Goal: Task Accomplishment & Management: Use online tool/utility

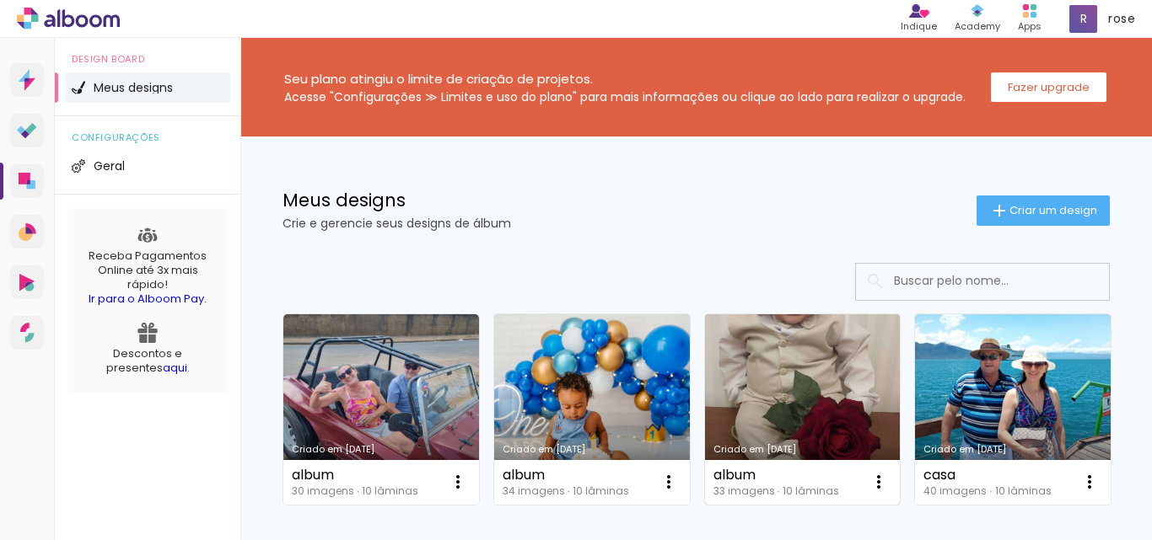
scroll to position [171, 0]
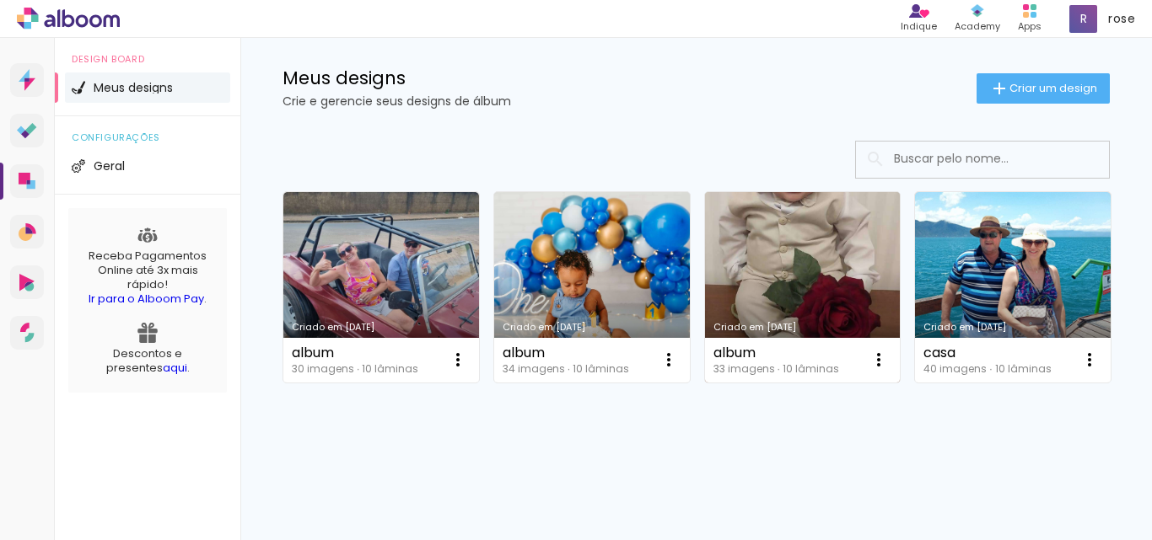
click at [783, 250] on link "Criado em [DATE]" at bounding box center [803, 287] width 196 height 191
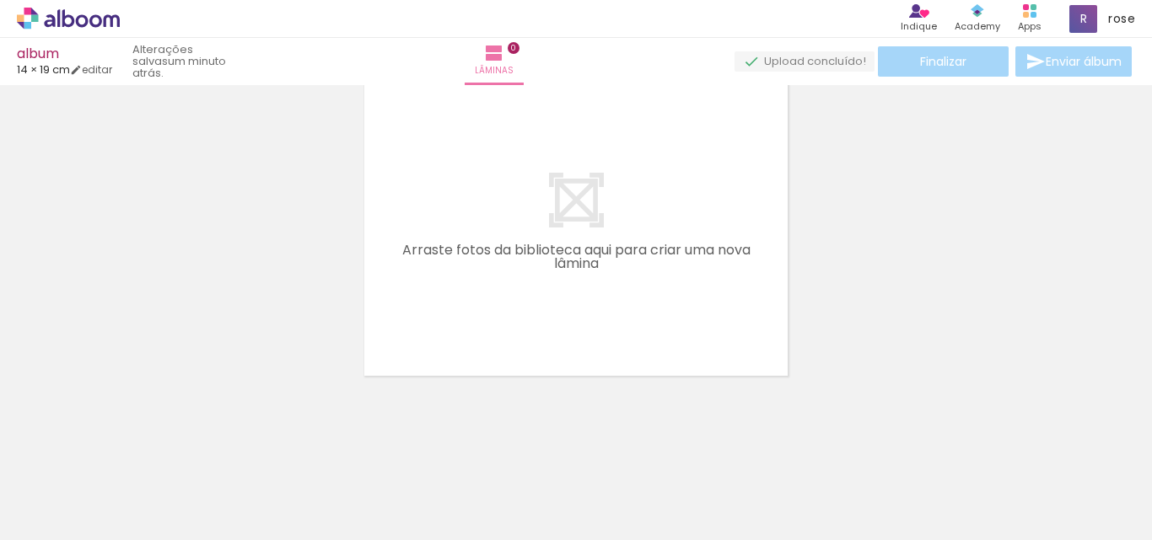
scroll to position [0, 1787]
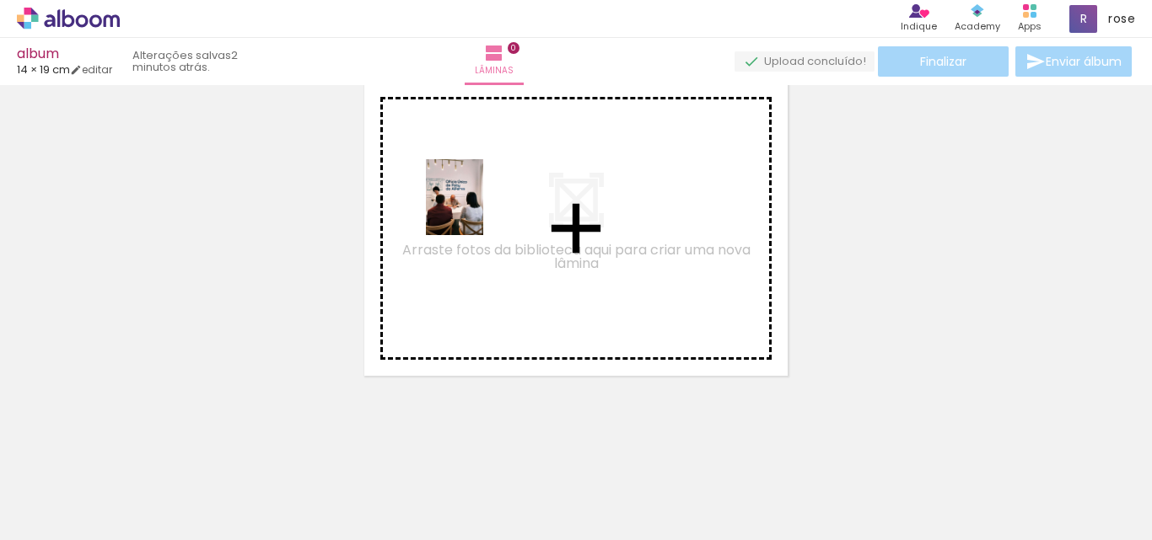
drag, startPoint x: 386, startPoint y: 520, endPoint x: 476, endPoint y: 210, distance: 323.1
click at [476, 210] on quentale-workspace at bounding box center [576, 270] width 1152 height 540
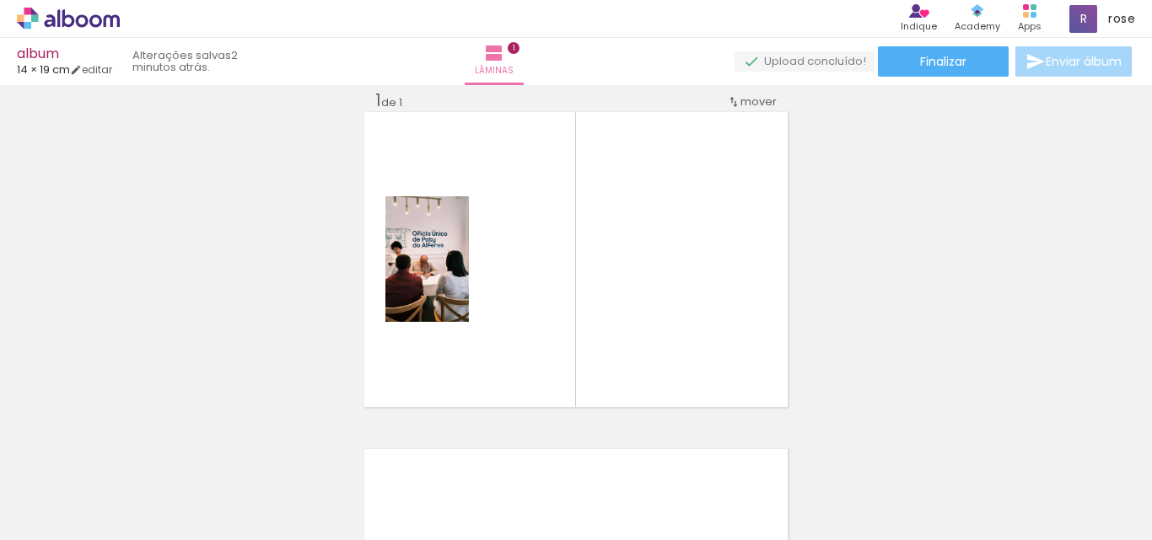
scroll to position [0, 2102]
click at [76, 492] on input "Todas as fotos" at bounding box center [47, 489] width 64 height 14
click at [114, 293] on div "Inserir lâmina 1 de 1 O Designbox precisará aumentar a sua imagem em 177% para …" at bounding box center [576, 406] width 1152 height 675
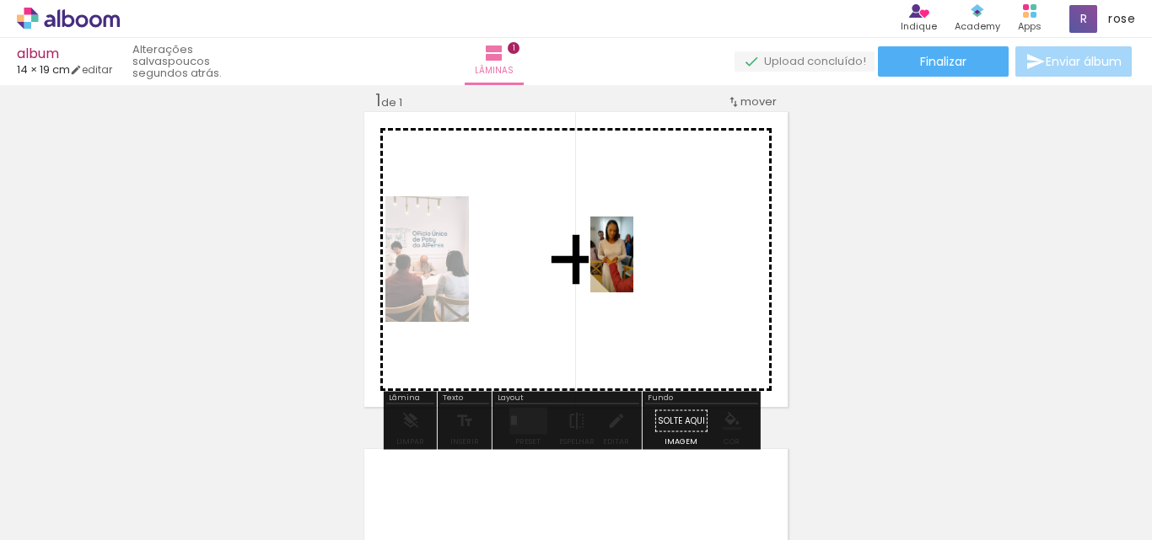
drag, startPoint x: 685, startPoint y: 499, endPoint x: 641, endPoint y: 267, distance: 236.0
click at [641, 267] on quentale-workspace at bounding box center [576, 270] width 1152 height 540
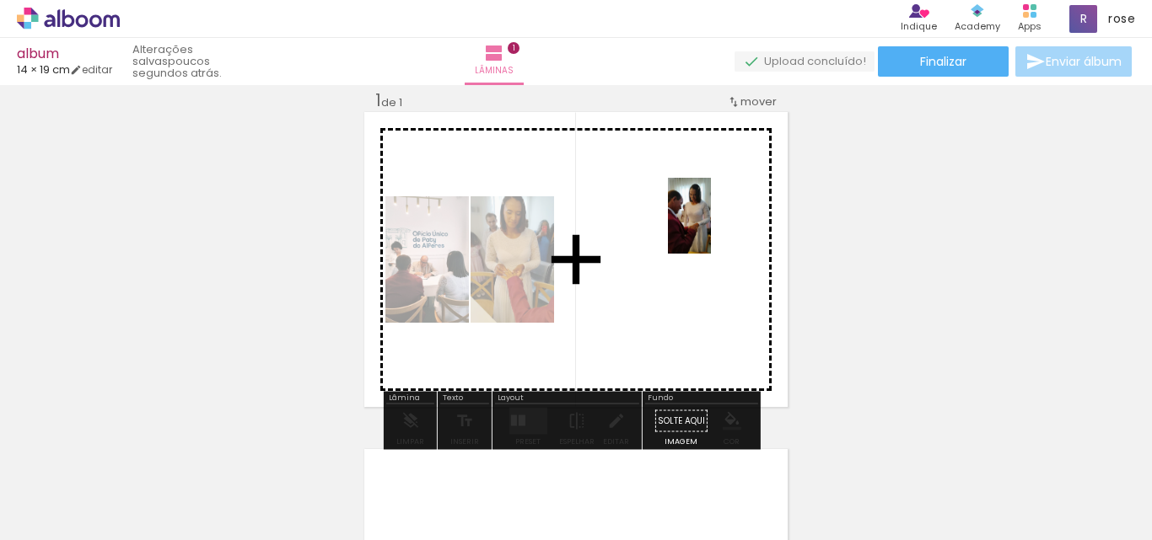
drag, startPoint x: 780, startPoint y: 499, endPoint x: 718, endPoint y: 228, distance: 277.6
click at [718, 228] on quentale-workspace at bounding box center [576, 270] width 1152 height 540
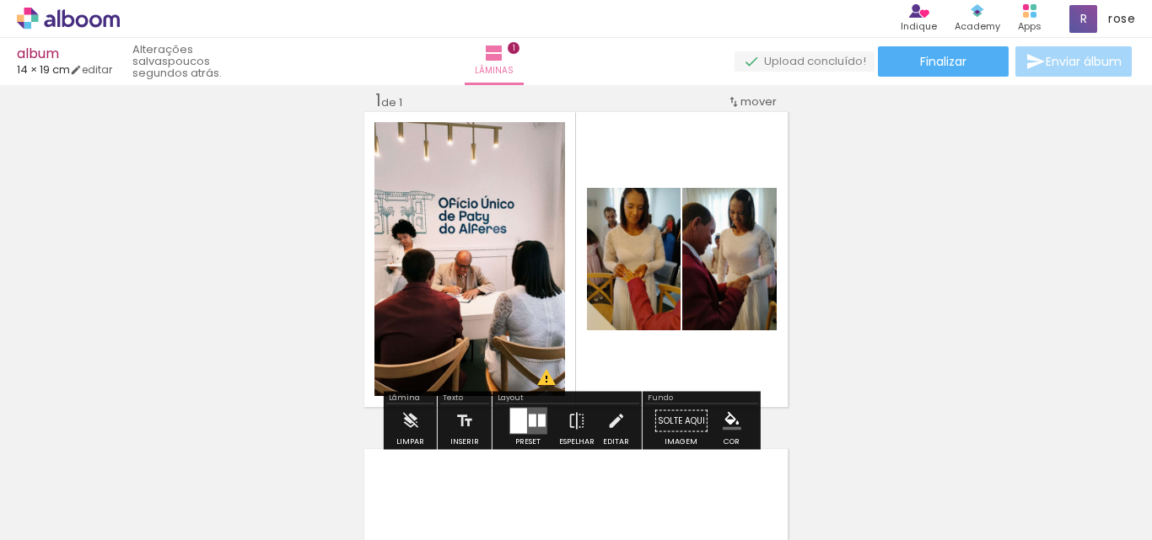
click at [528, 417] on div at bounding box center [532, 421] width 8 height 13
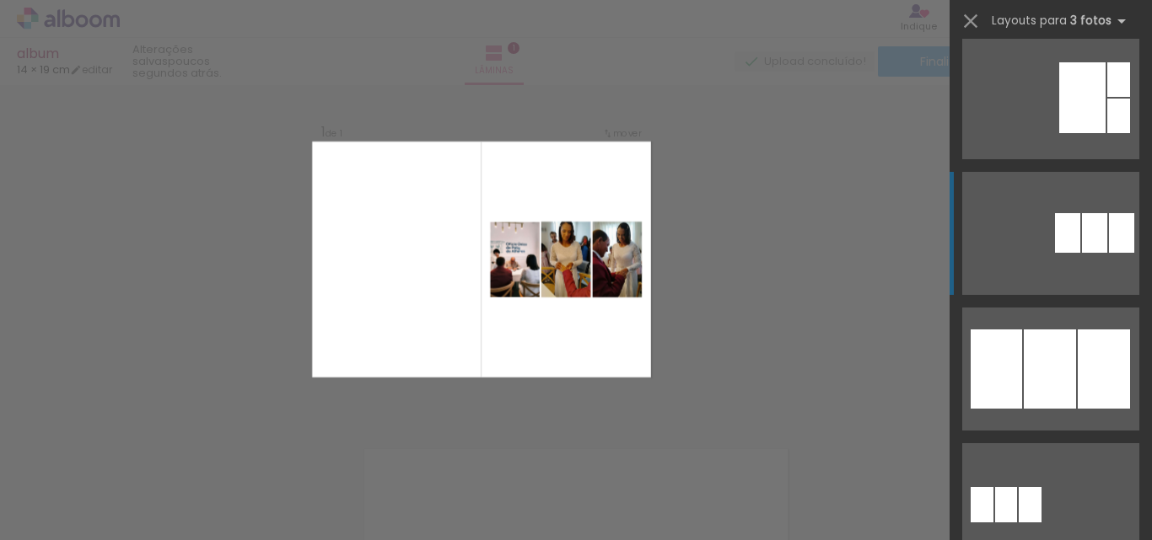
scroll to position [843, 0]
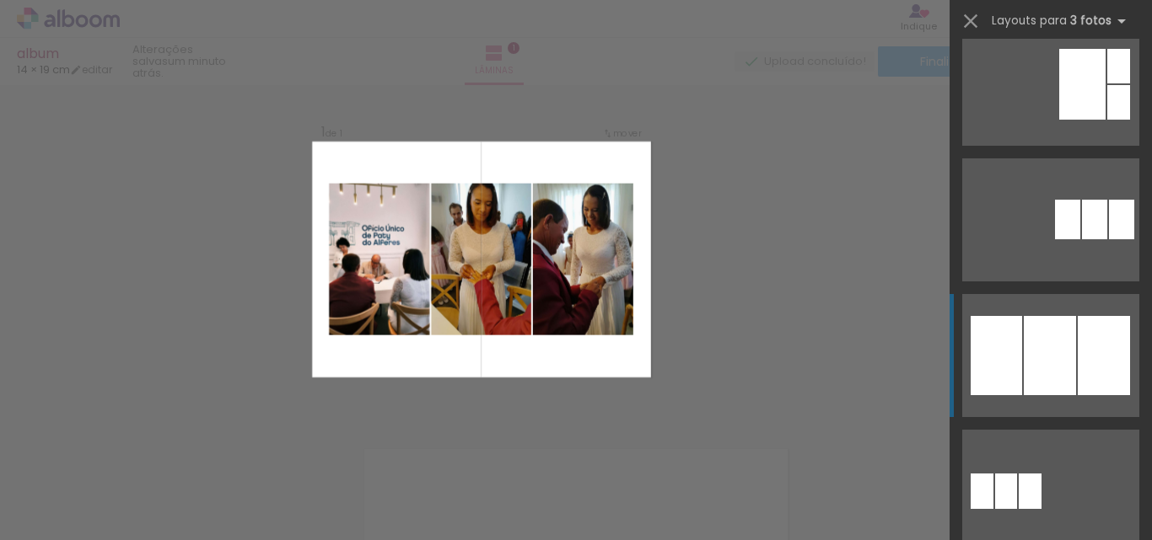
click at [1090, 341] on div at bounding box center [1104, 355] width 52 height 79
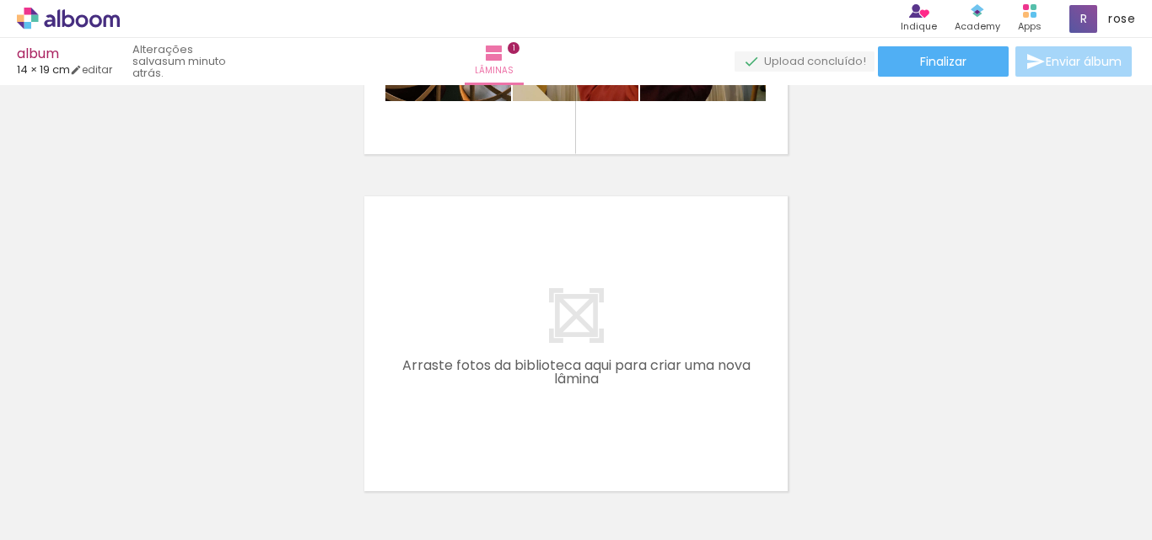
scroll to position [0, 1578]
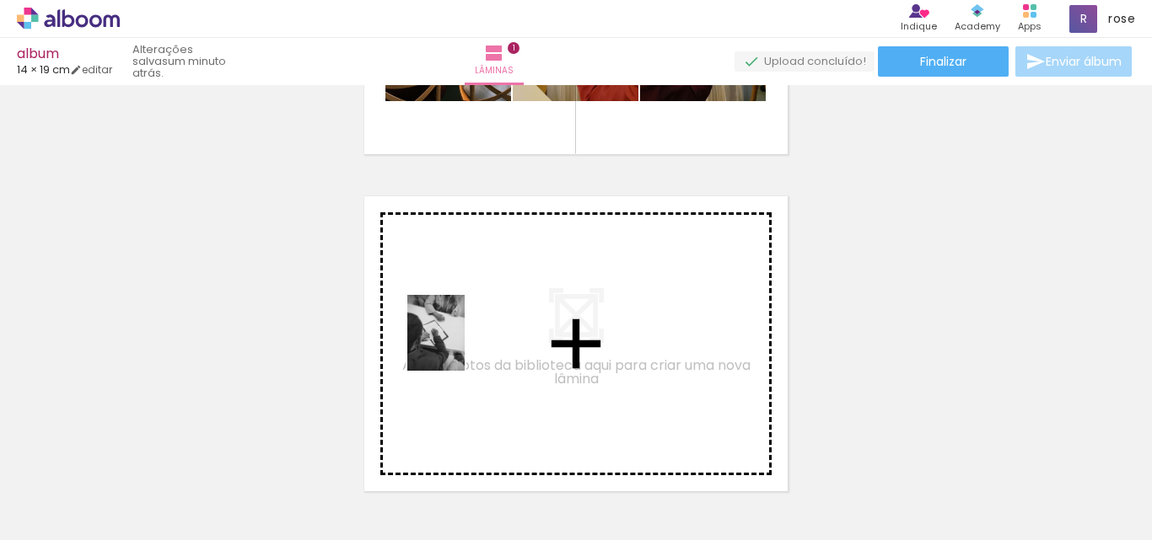
drag, startPoint x: 481, startPoint y: 508, endPoint x: 458, endPoint y: 346, distance: 163.5
click at [458, 346] on quentale-workspace at bounding box center [576, 270] width 1152 height 540
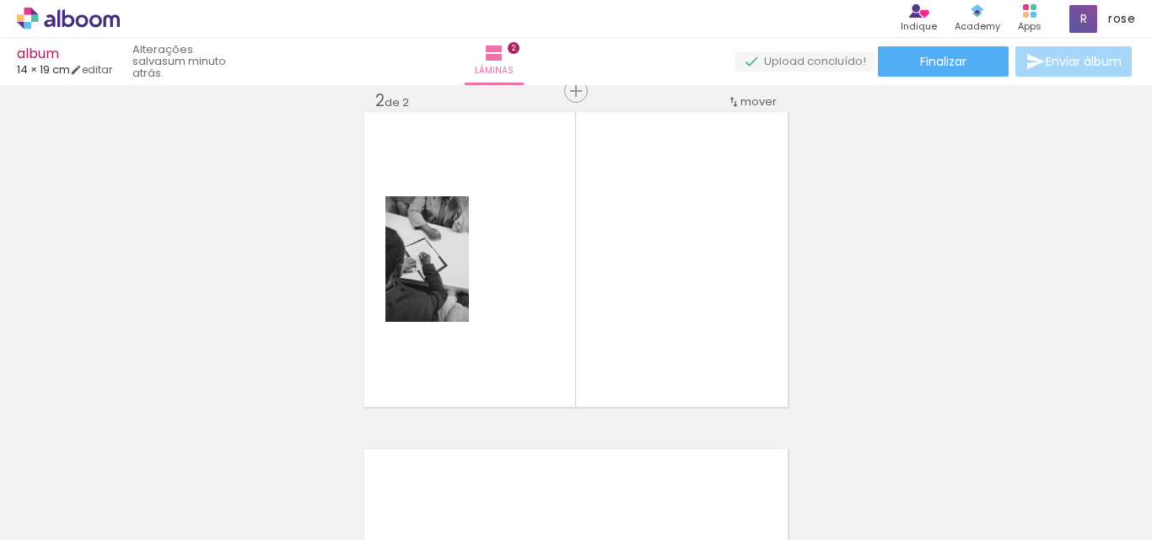
scroll to position [0, 0]
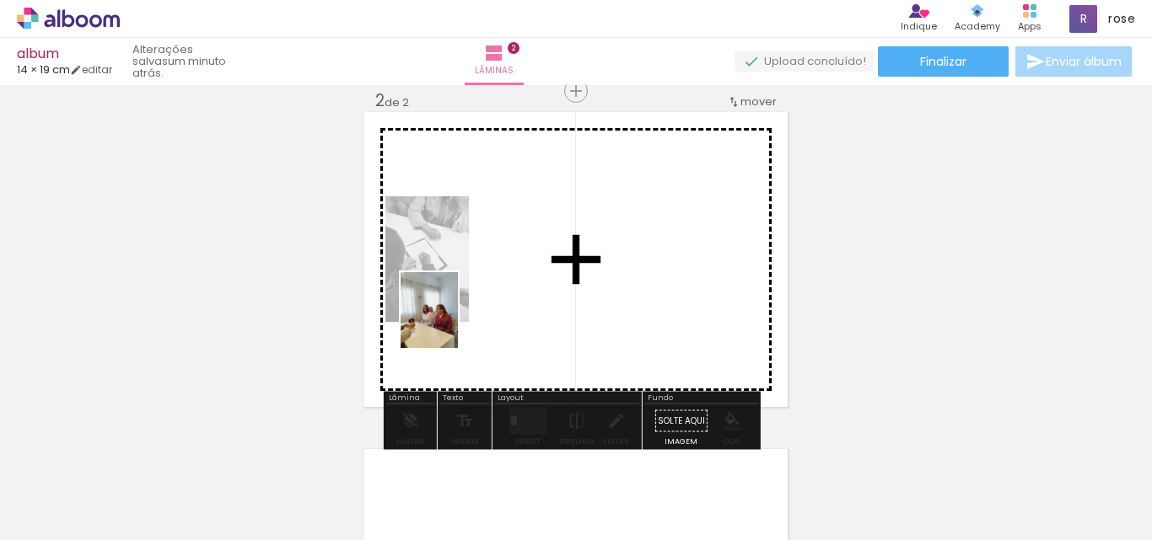
drag, startPoint x: 180, startPoint y: 499, endPoint x: 451, endPoint y: 323, distance: 323.0
click at [451, 323] on quentale-workspace at bounding box center [576, 270] width 1152 height 540
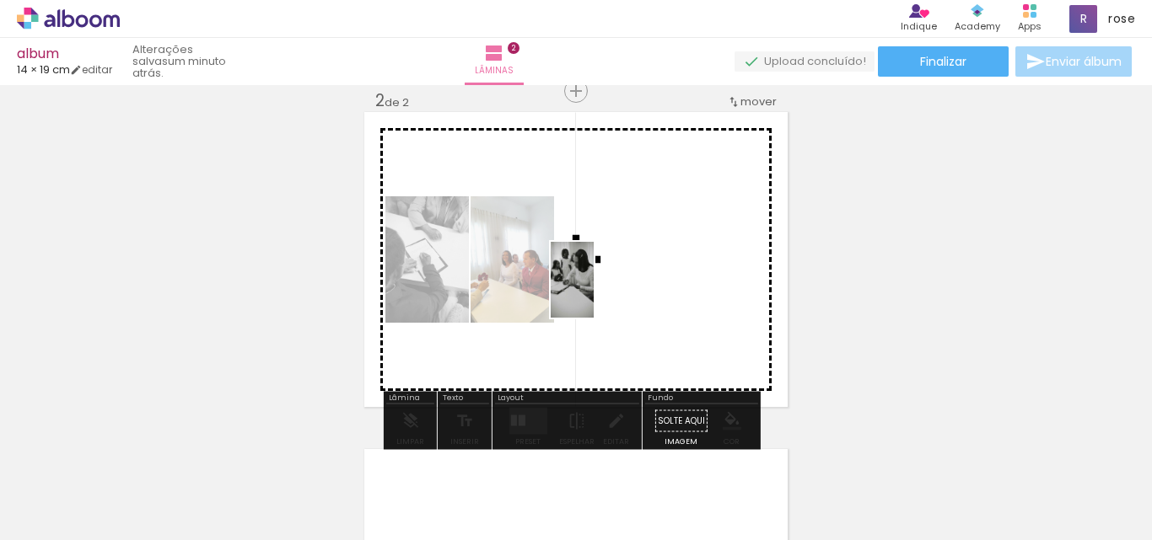
drag, startPoint x: 272, startPoint y: 510, endPoint x: 604, endPoint y: 290, distance: 397.8
click at [604, 290] on quentale-workspace at bounding box center [576, 270] width 1152 height 540
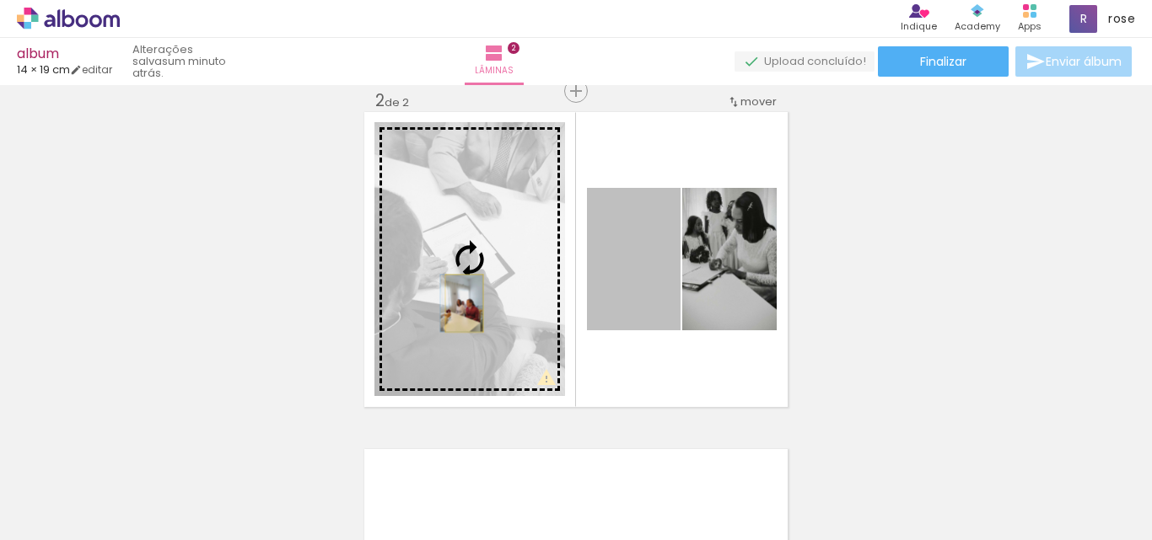
drag, startPoint x: 647, startPoint y: 304, endPoint x: 458, endPoint y: 304, distance: 188.9
click at [0, 0] on slot at bounding box center [0, 0] width 0 height 0
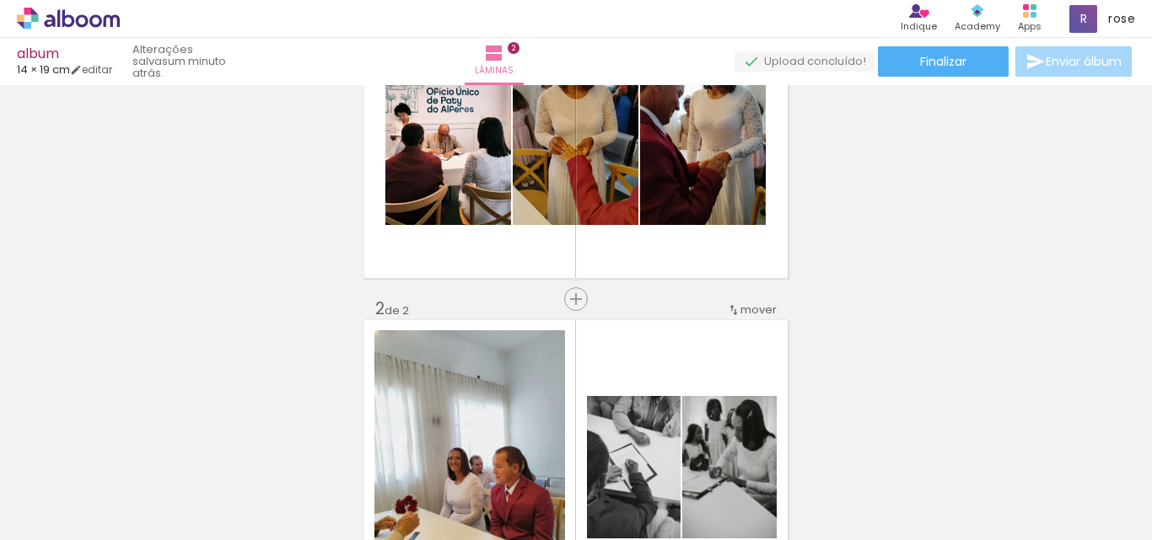
scroll to position [191, 0]
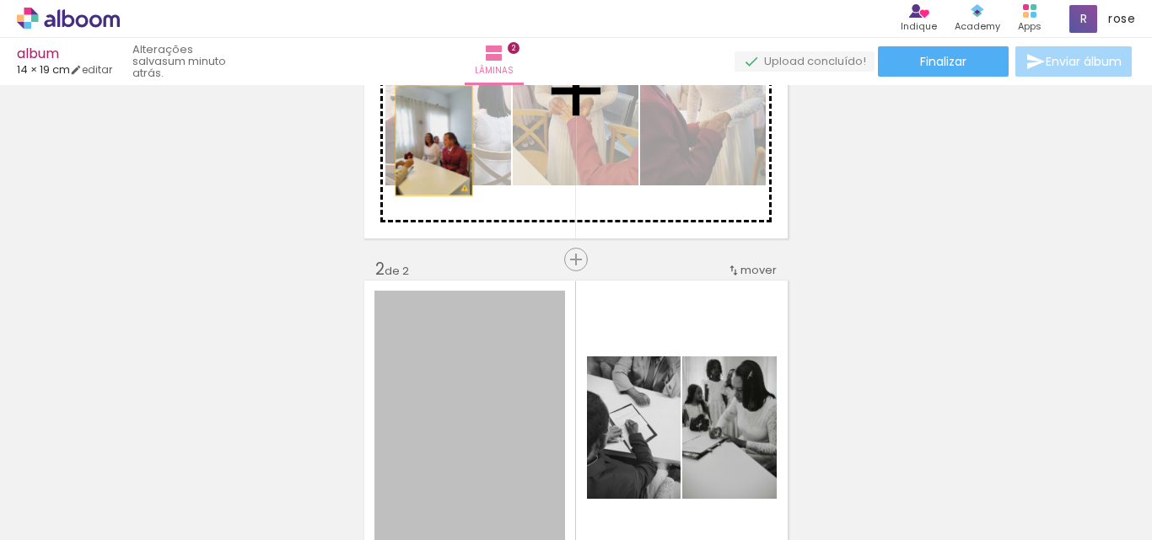
drag, startPoint x: 438, startPoint y: 356, endPoint x: 427, endPoint y: 141, distance: 215.3
click at [427, 141] on div "Inserir lâmina 1 de 2 Inserir lâmina 2 de 2 O Designbox precisará aumentar a su…" at bounding box center [576, 407] width 1152 height 1013
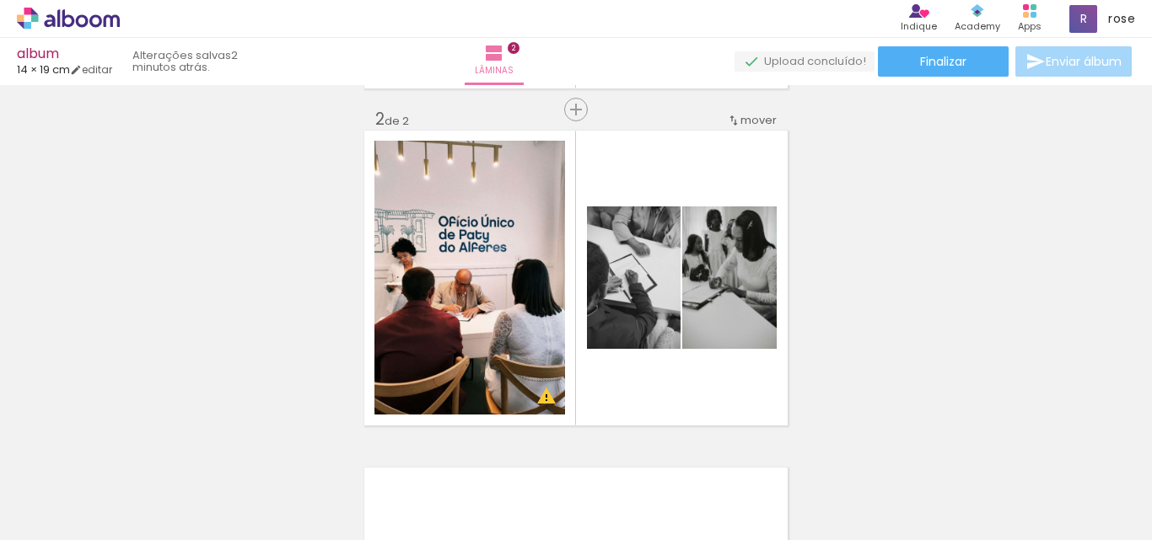
scroll to position [359, 0]
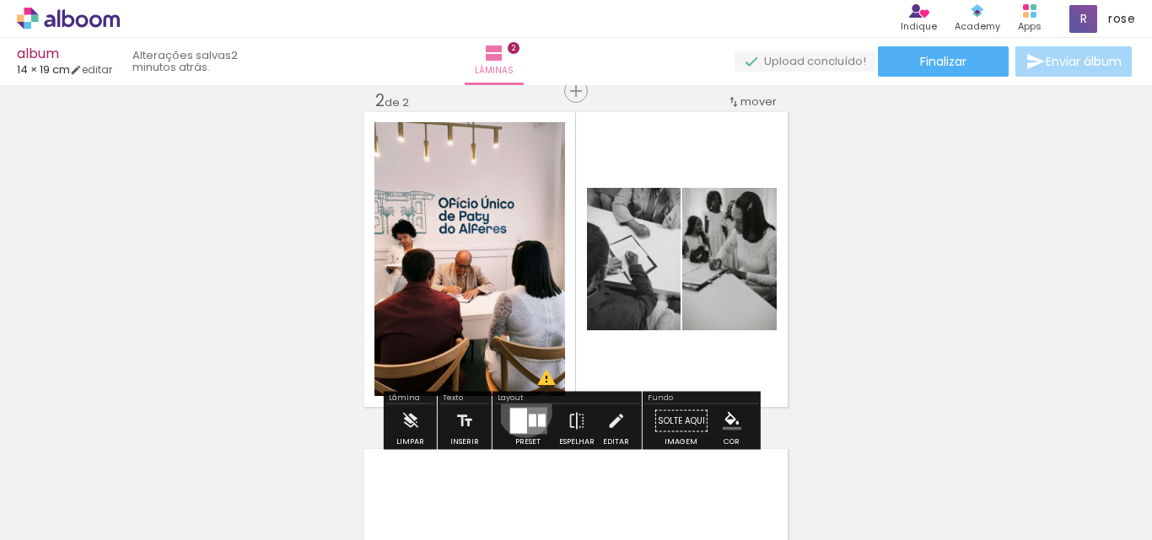
click at [521, 411] on div at bounding box center [517, 421] width 17 height 25
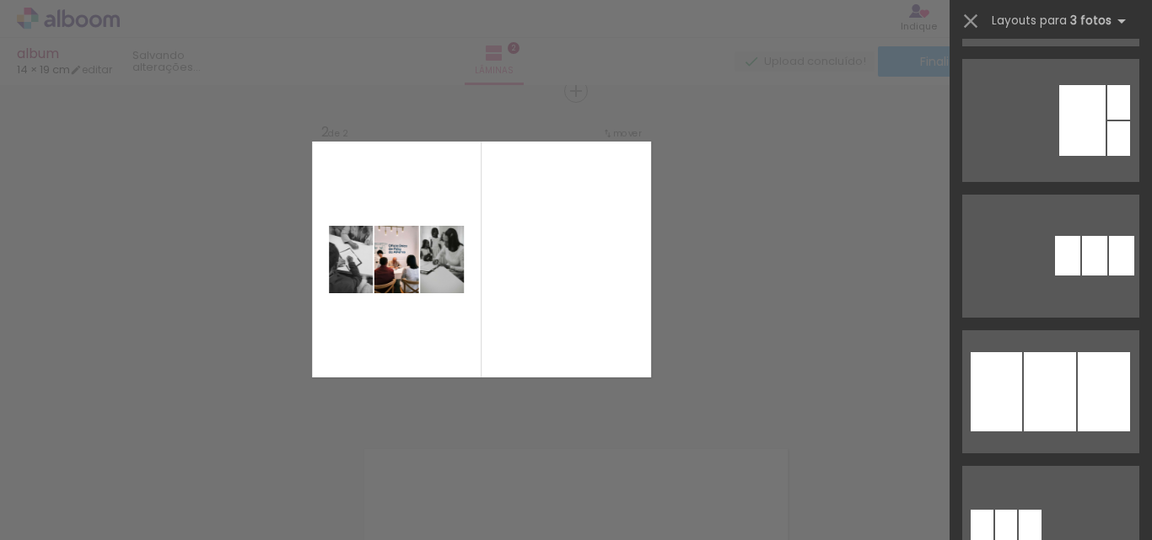
scroll to position [927, 0]
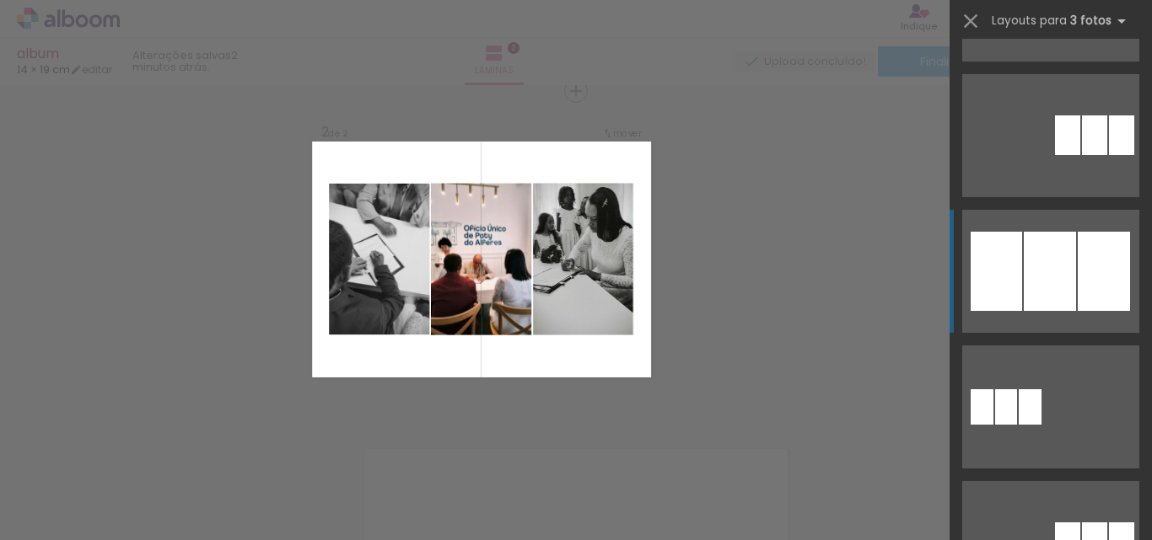
click at [1101, 250] on div at bounding box center [1104, 271] width 52 height 79
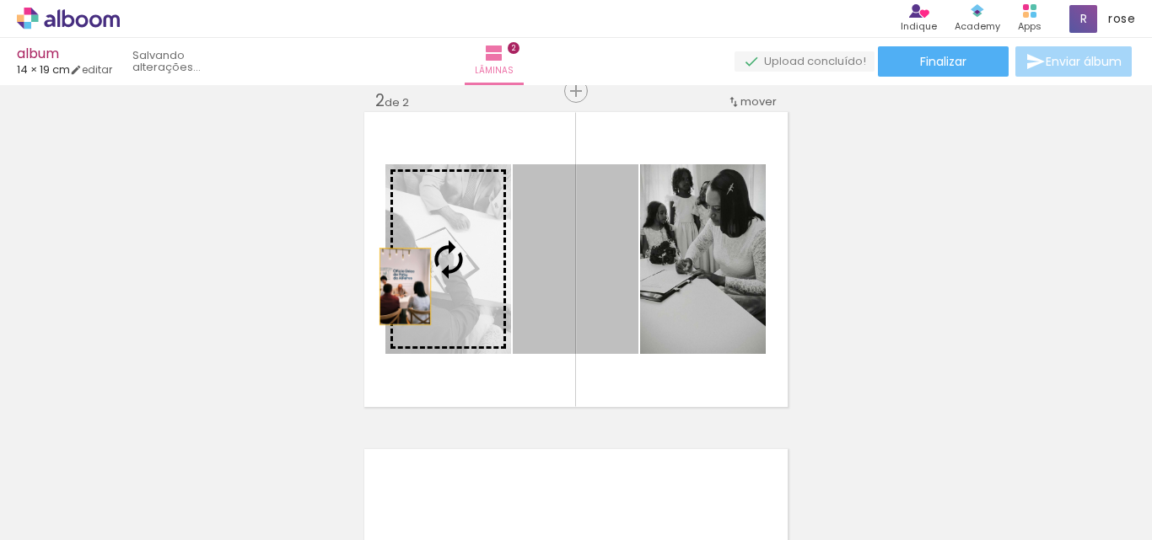
drag, startPoint x: 564, startPoint y: 282, endPoint x: 399, endPoint y: 287, distance: 165.3
click at [0, 0] on slot at bounding box center [0, 0] width 0 height 0
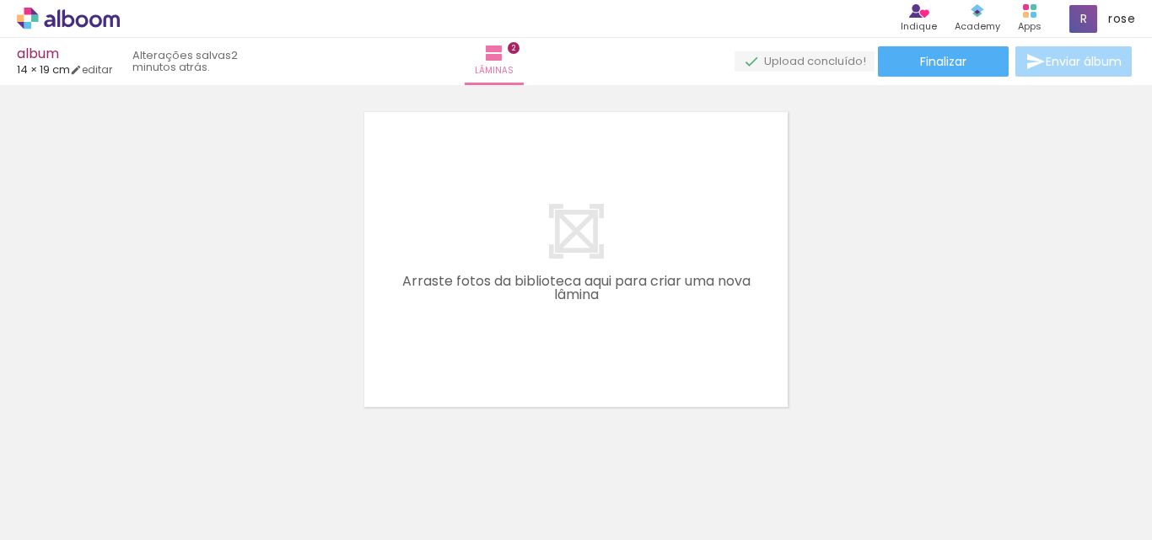
scroll to position [0, 2769]
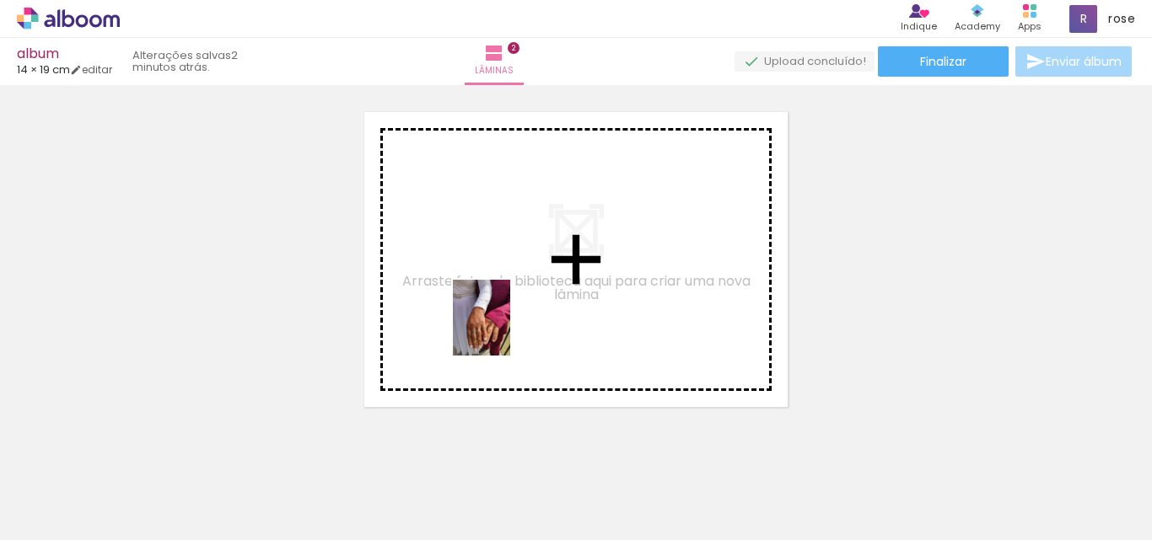
drag, startPoint x: 809, startPoint y: 505, endPoint x: 758, endPoint y: 439, distance: 83.0
click at [503, 331] on quentale-workspace at bounding box center [576, 270] width 1152 height 540
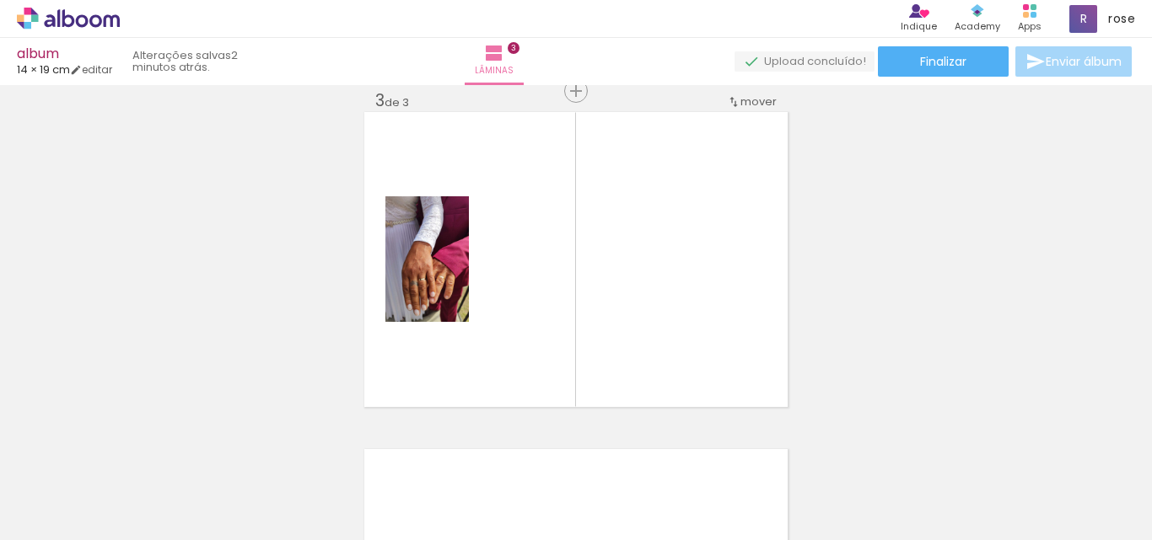
scroll to position [696, 0]
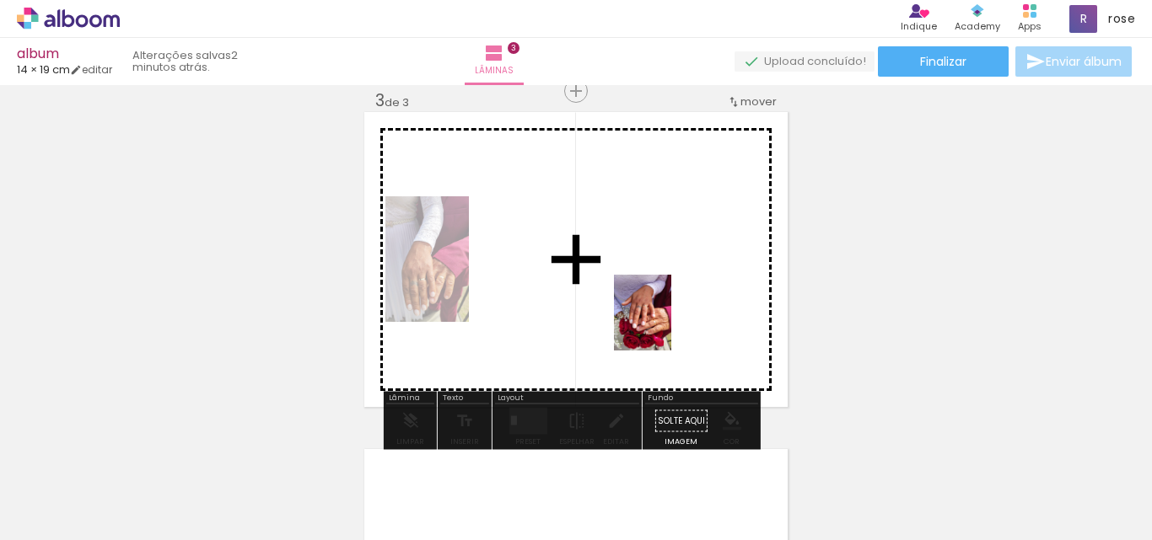
drag, startPoint x: 904, startPoint y: 508, endPoint x: 664, endPoint y: 325, distance: 300.8
click at [664, 325] on quentale-workspace at bounding box center [576, 270] width 1152 height 540
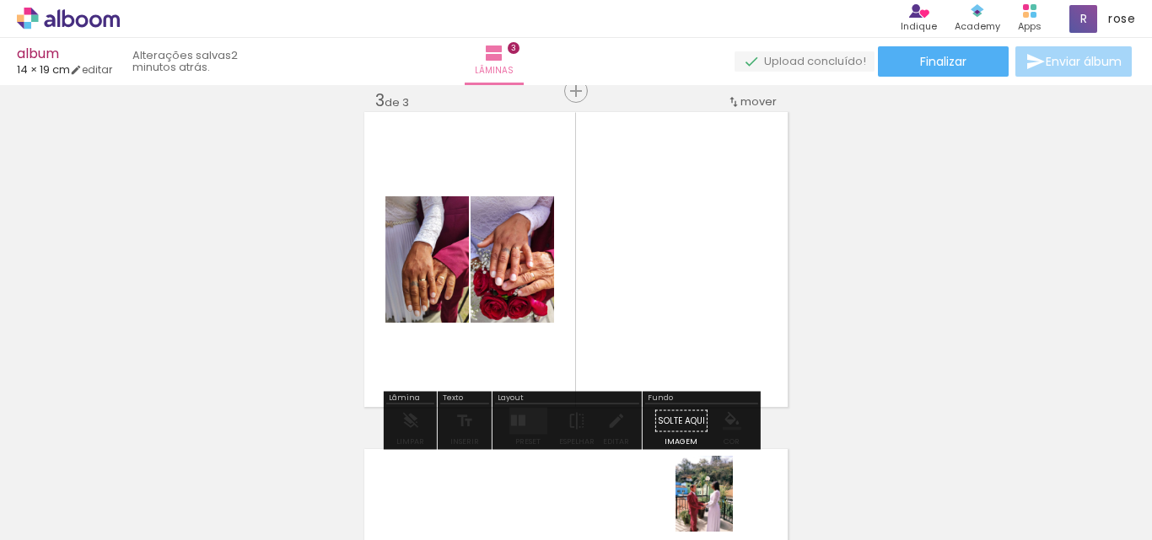
drag, startPoint x: 702, startPoint y: 516, endPoint x: 726, endPoint y: 507, distance: 25.4
click at [726, 507] on div at bounding box center [705, 483] width 62 height 83
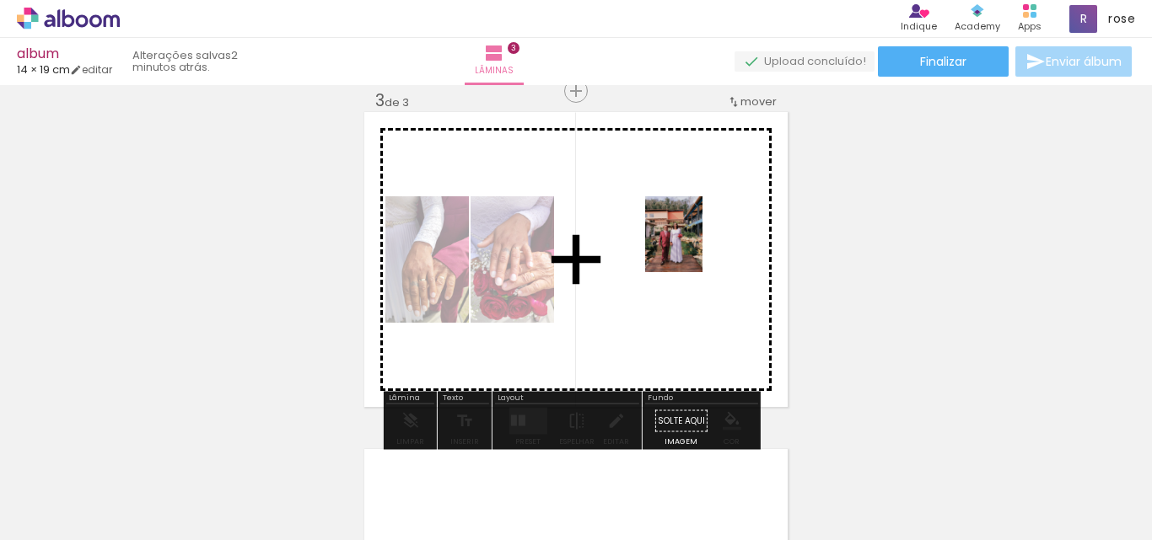
drag, startPoint x: 997, startPoint y: 497, endPoint x: 695, endPoint y: 249, distance: 391.1
click at [695, 249] on quentale-workspace at bounding box center [576, 270] width 1152 height 540
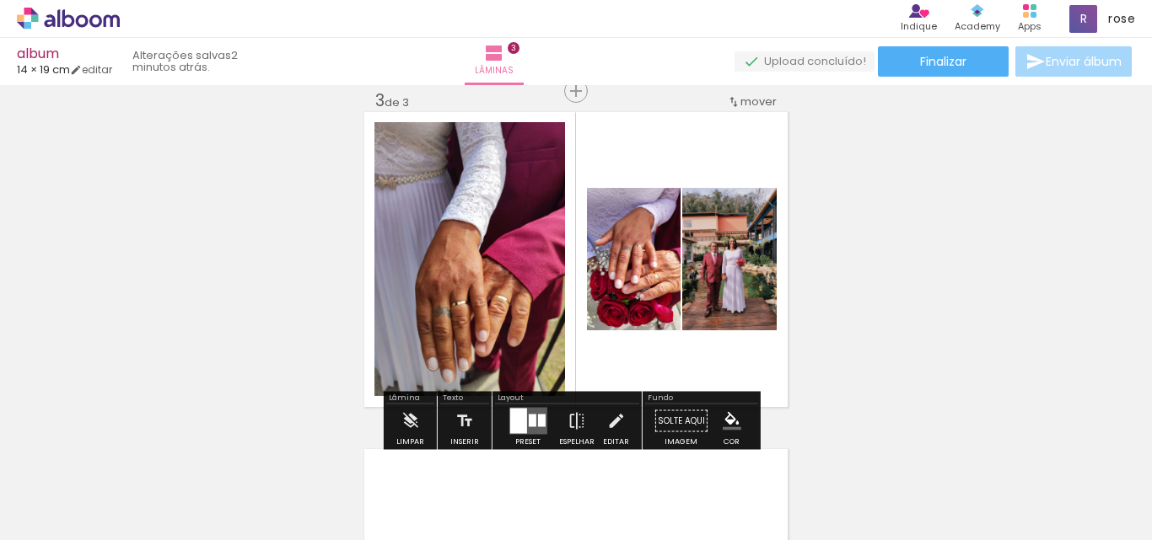
click at [520, 418] on div at bounding box center [517, 421] width 17 height 25
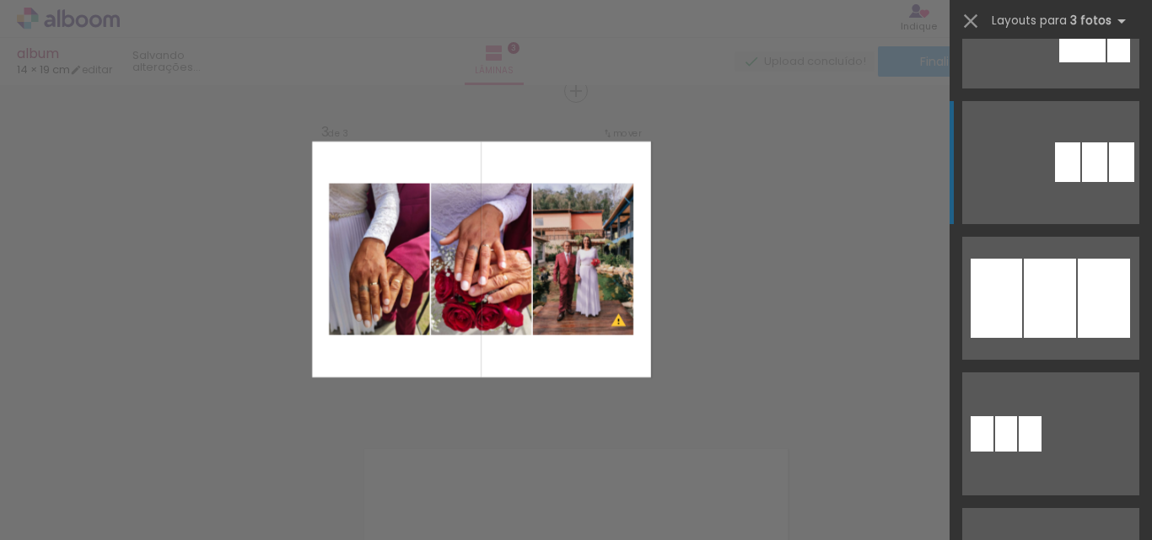
scroll to position [927, 0]
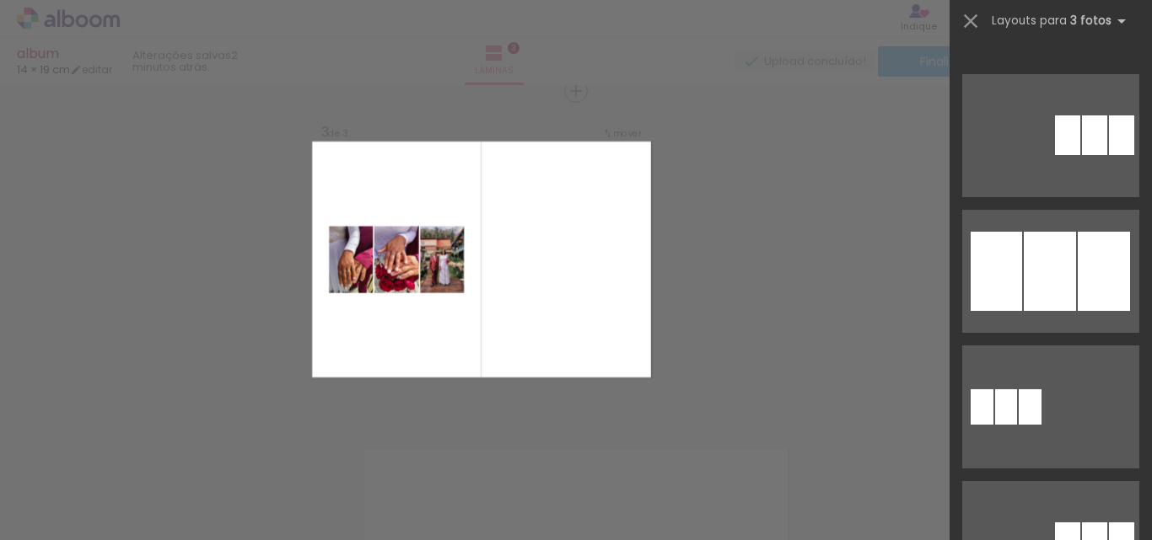
click at [691, 272] on div "Confirmar Cancelar" at bounding box center [576, 84] width 1152 height 1390
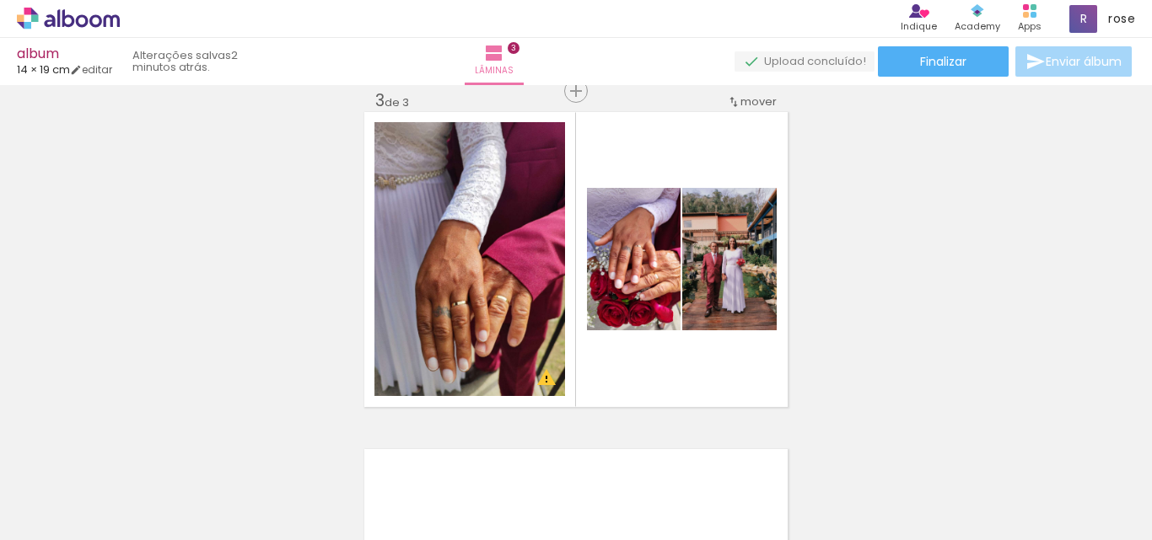
scroll to position [0, 2722]
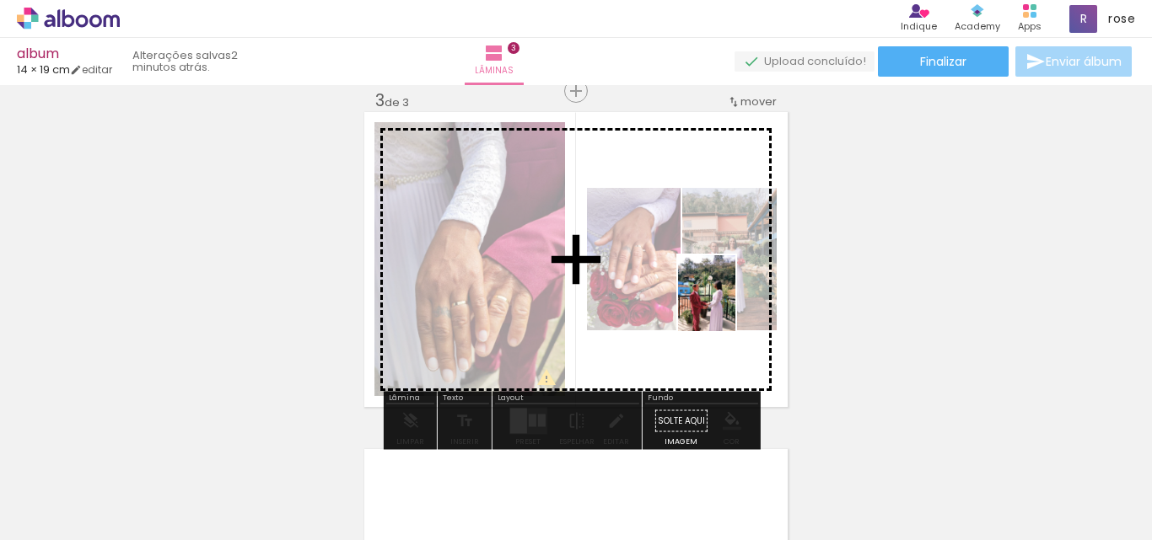
drag, startPoint x: 766, startPoint y: 499, endPoint x: 728, endPoint y: 306, distance: 196.8
click at [728, 306] on quentale-workspace at bounding box center [576, 270] width 1152 height 540
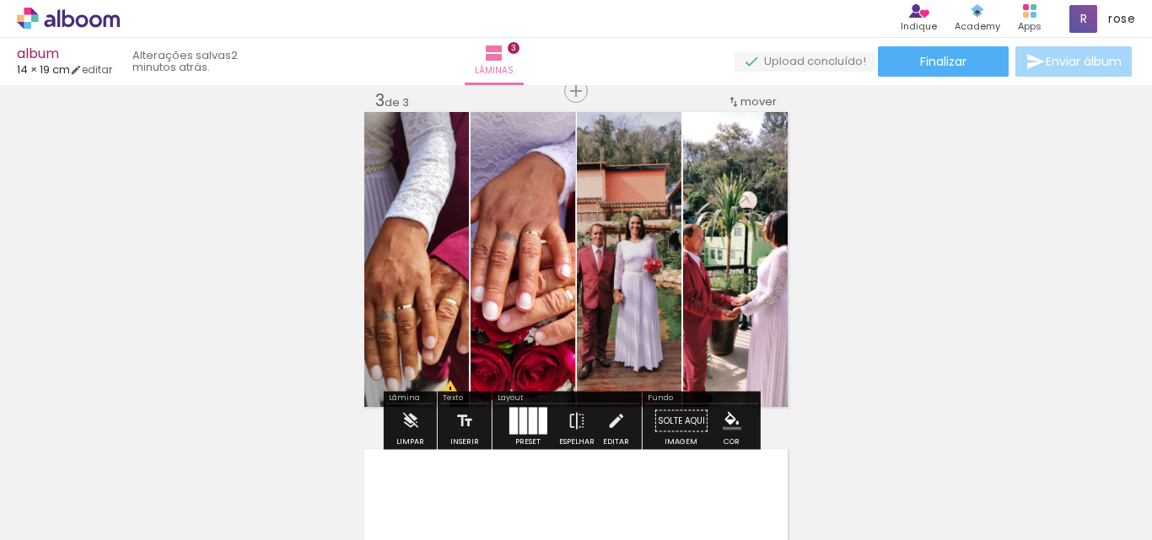
click at [530, 422] on div at bounding box center [532, 421] width 8 height 27
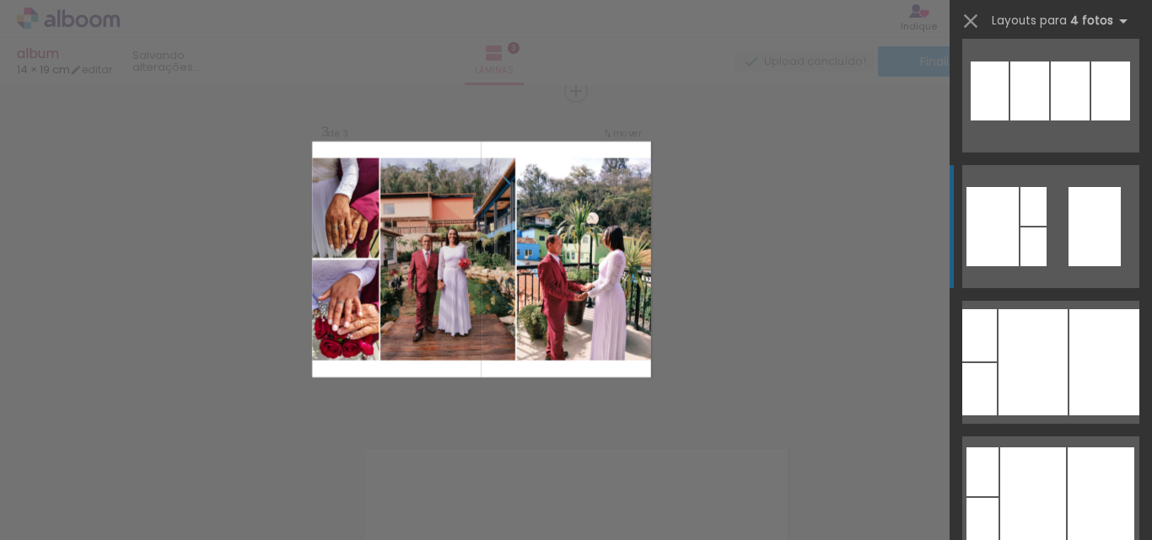
scroll to position [3035, 0]
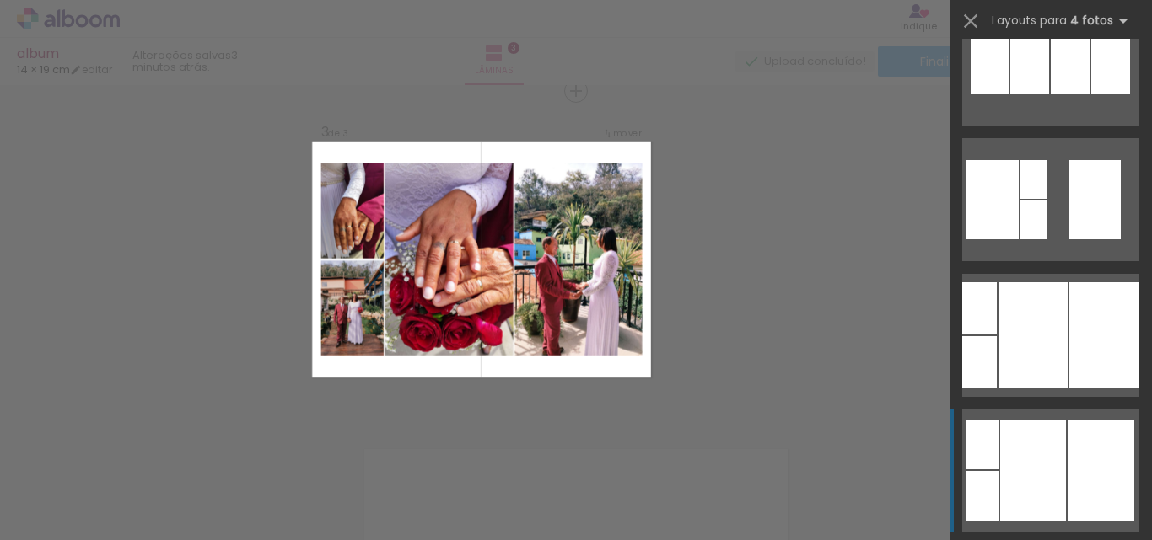
click at [1082, 475] on div at bounding box center [1100, 471] width 67 height 100
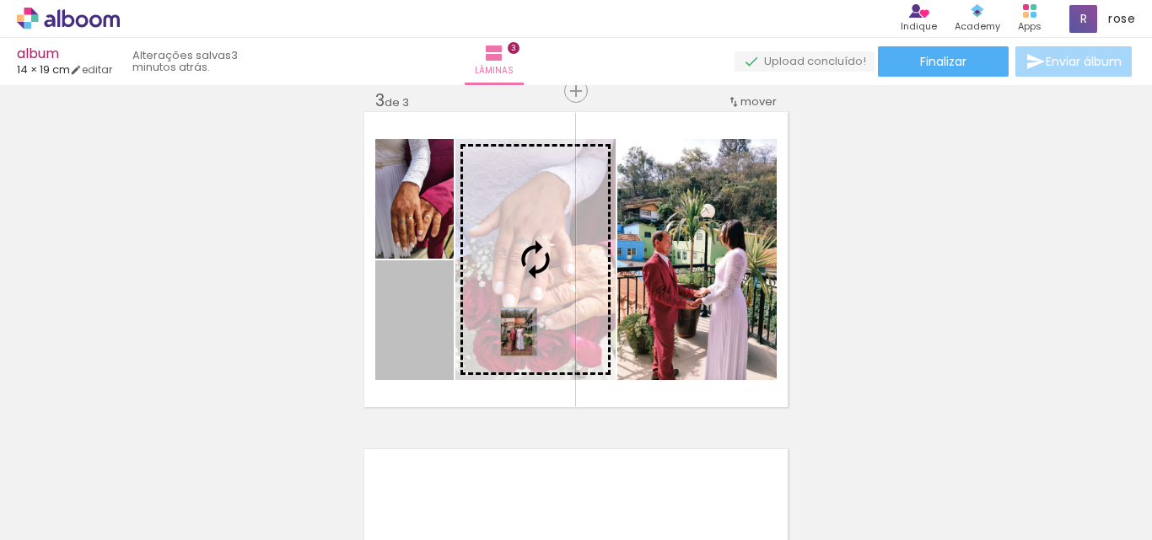
drag, startPoint x: 400, startPoint y: 347, endPoint x: 510, endPoint y: 332, distance: 110.7
click at [0, 0] on slot at bounding box center [0, 0] width 0 height 0
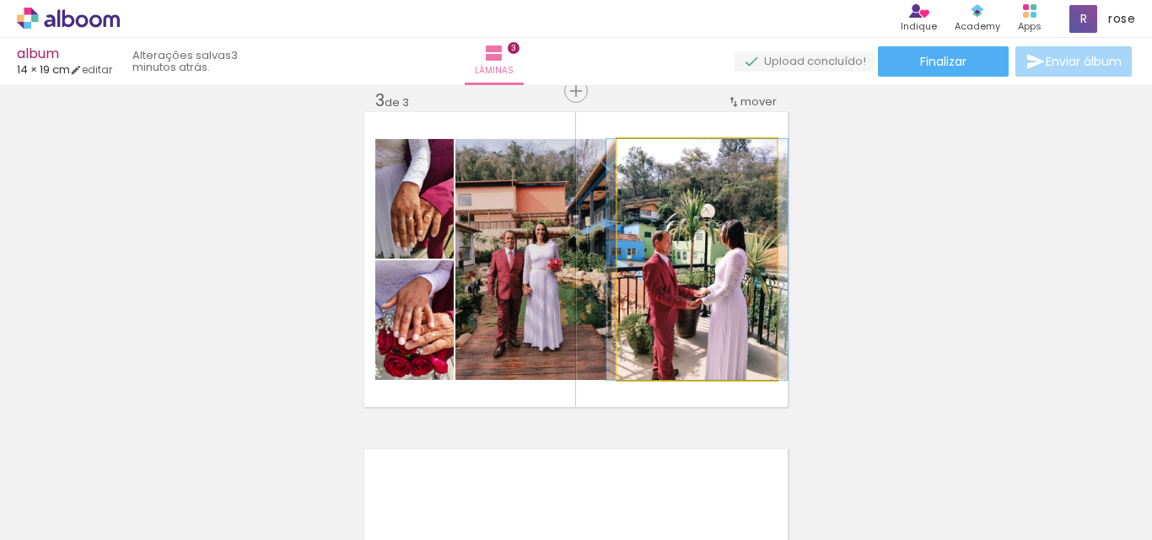
click at [689, 292] on quentale-photo at bounding box center [696, 259] width 159 height 241
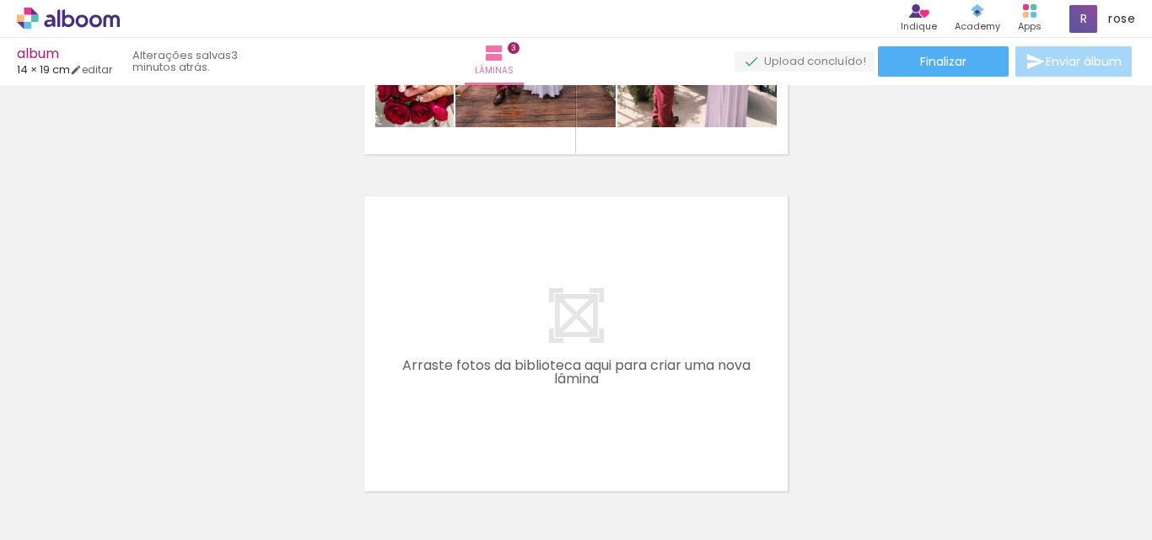
scroll to position [0, 1731]
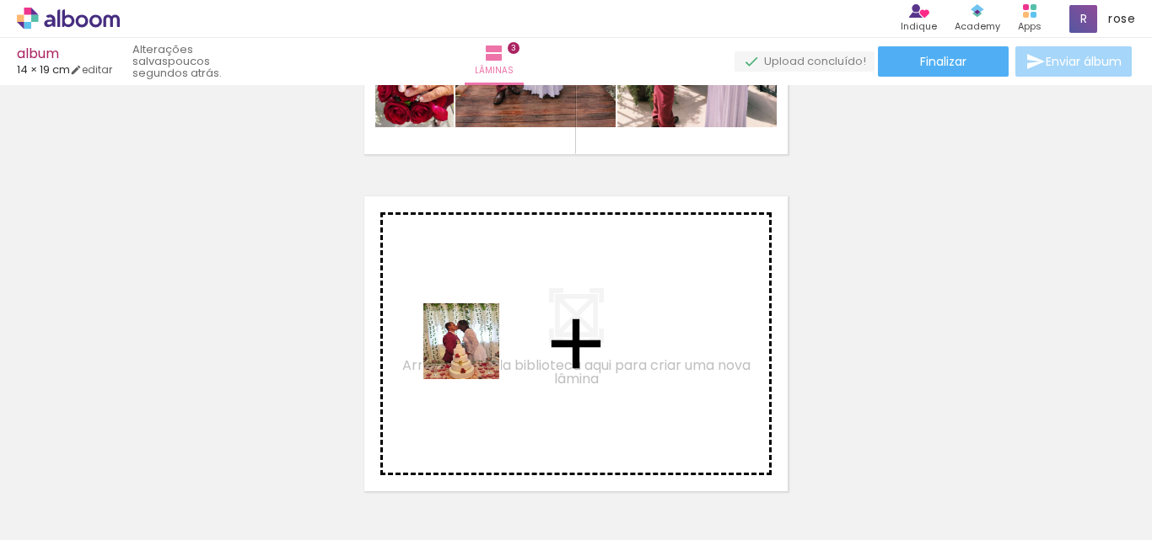
drag, startPoint x: 513, startPoint y: 512, endPoint x: 474, endPoint y: 354, distance: 162.6
click at [474, 354] on quentale-workspace at bounding box center [576, 270] width 1152 height 540
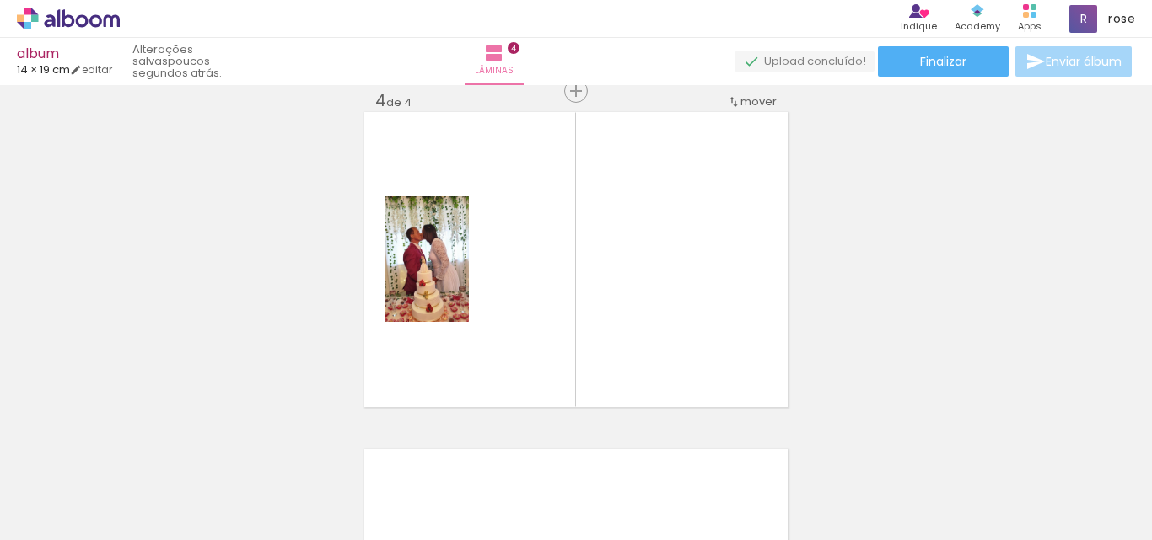
scroll to position [0, 2474]
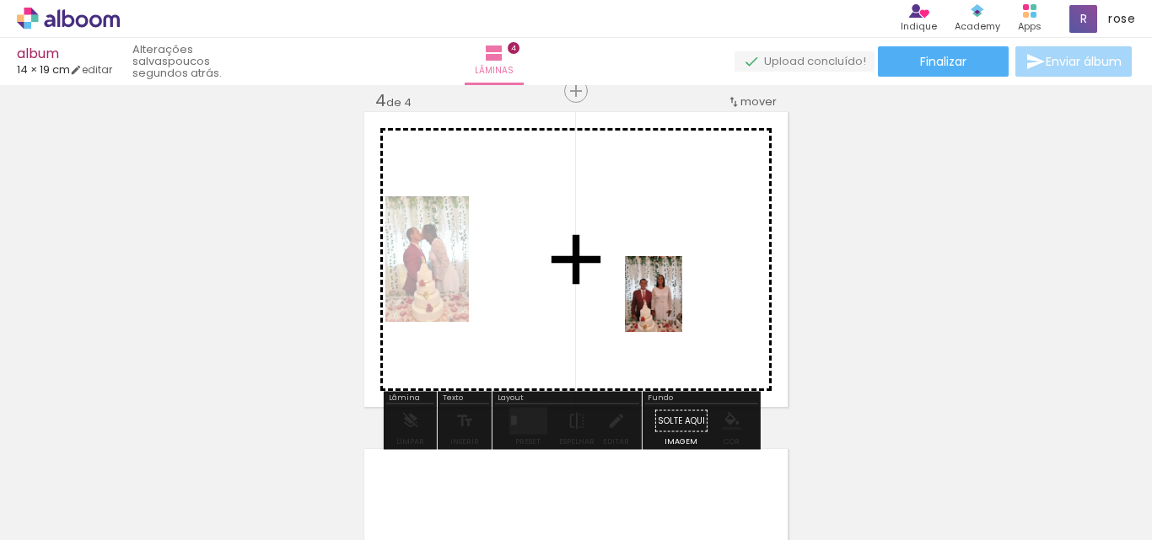
drag, startPoint x: 715, startPoint y: 506, endPoint x: 675, endPoint y: 307, distance: 202.9
click at [675, 307] on quentale-workspace at bounding box center [576, 270] width 1152 height 540
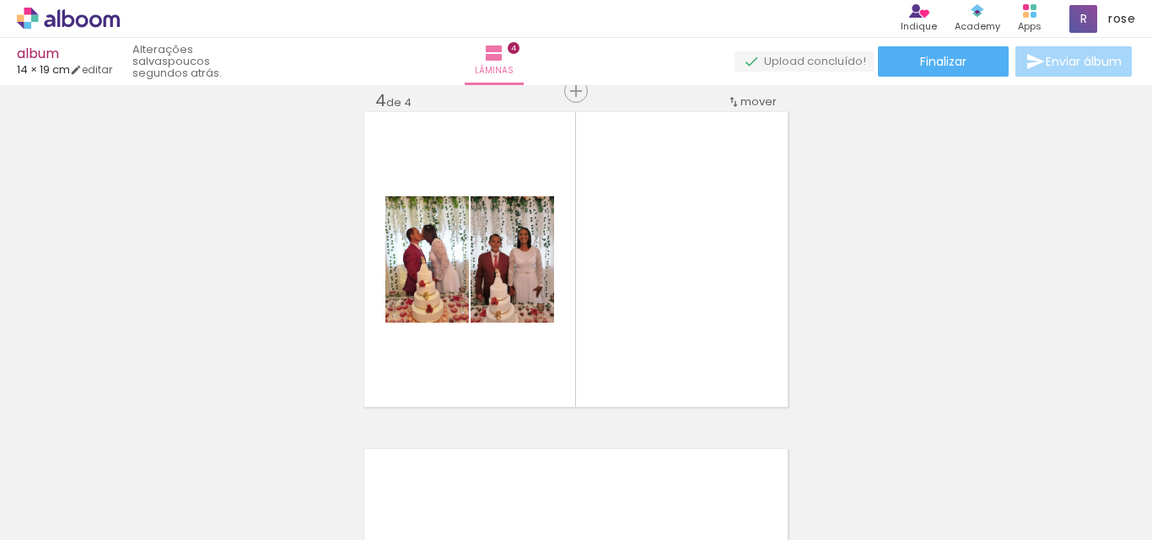
scroll to position [0, 451]
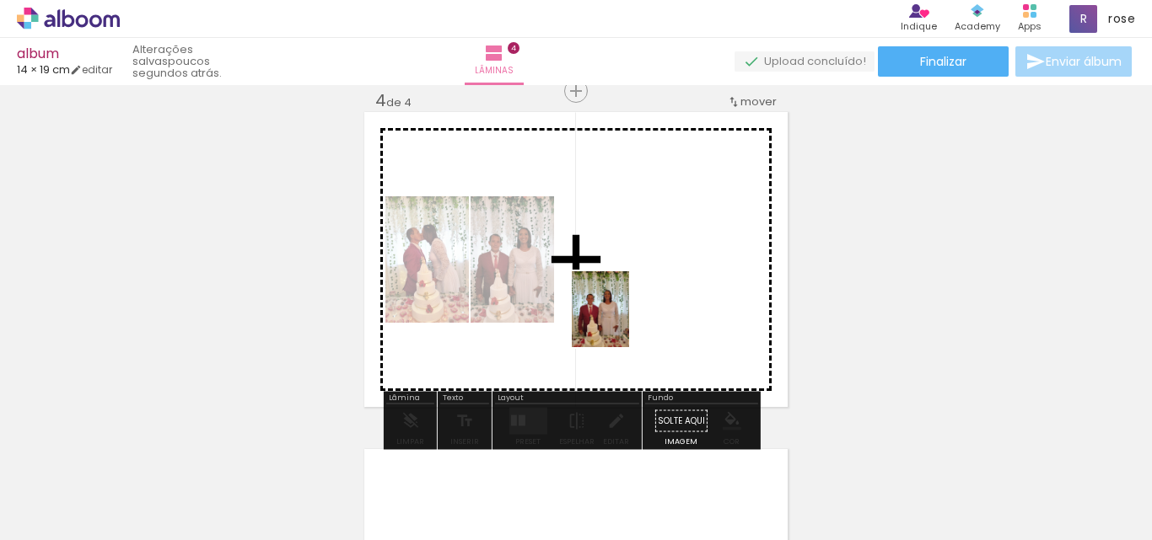
drag, startPoint x: 585, startPoint y: 503, endPoint x: 622, endPoint y: 322, distance: 184.2
click at [622, 322] on quentale-workspace at bounding box center [576, 270] width 1152 height 540
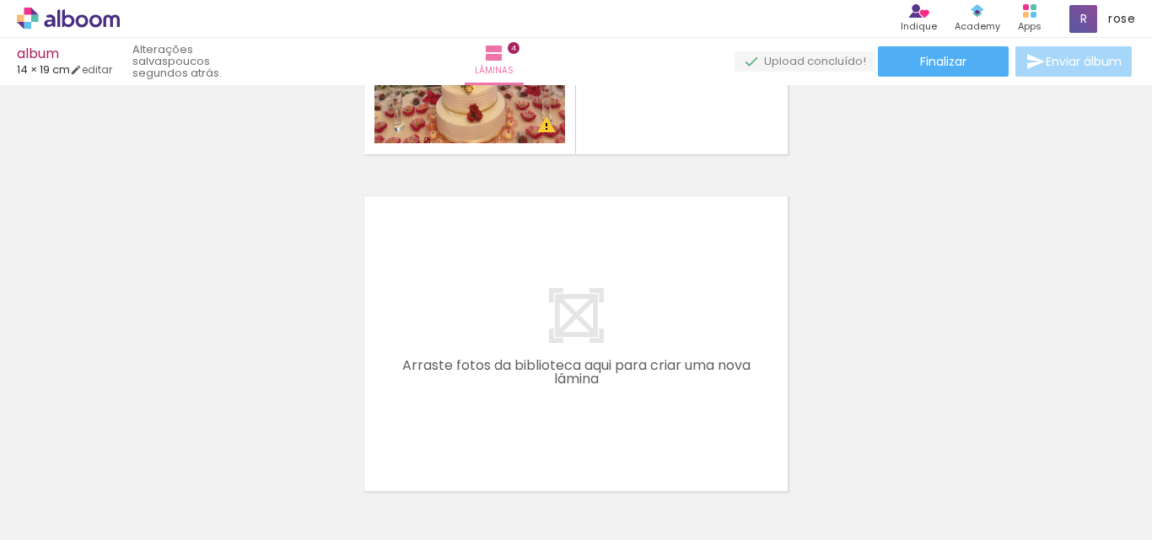
scroll to position [0, 1895]
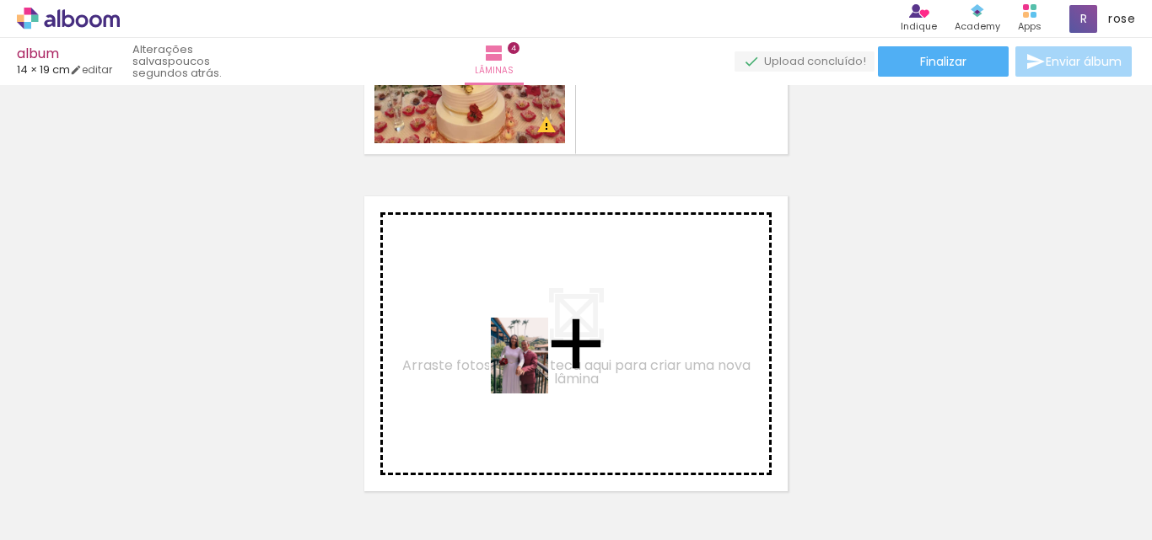
drag, startPoint x: 542, startPoint y: 516, endPoint x: 541, endPoint y: 368, distance: 147.6
click at [541, 368] on quentale-workspace at bounding box center [576, 270] width 1152 height 540
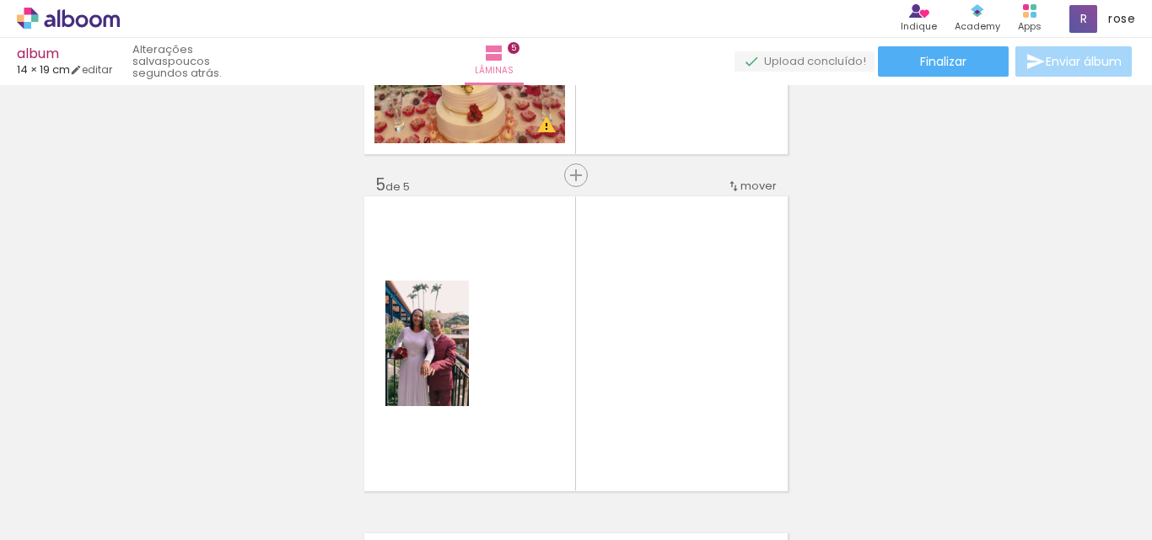
scroll to position [1371, 0]
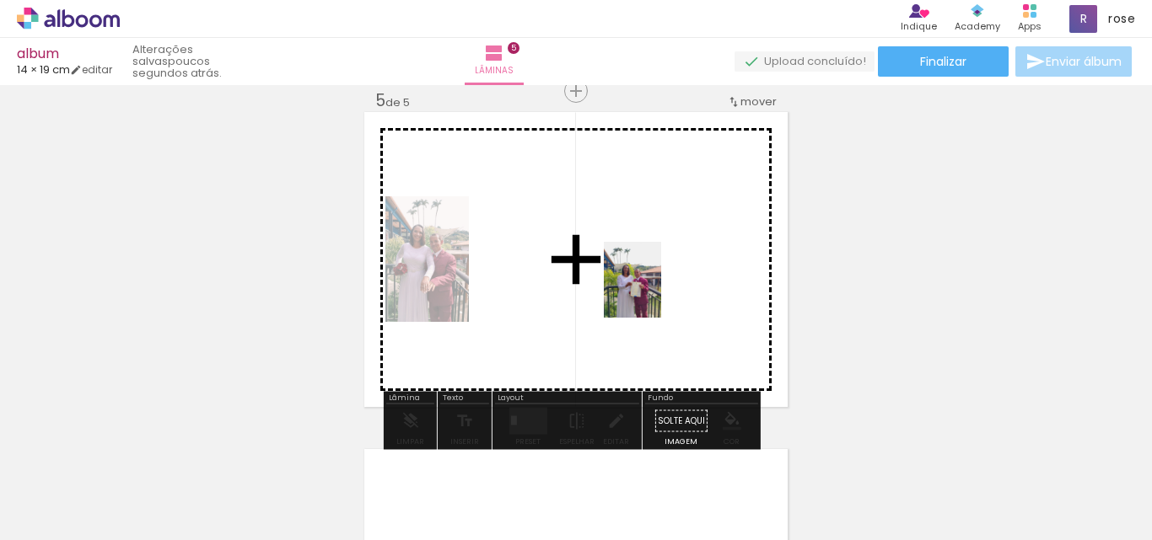
drag, startPoint x: 653, startPoint y: 518, endPoint x: 654, endPoint y: 289, distance: 228.5
click at [654, 289] on quentale-workspace at bounding box center [576, 270] width 1152 height 540
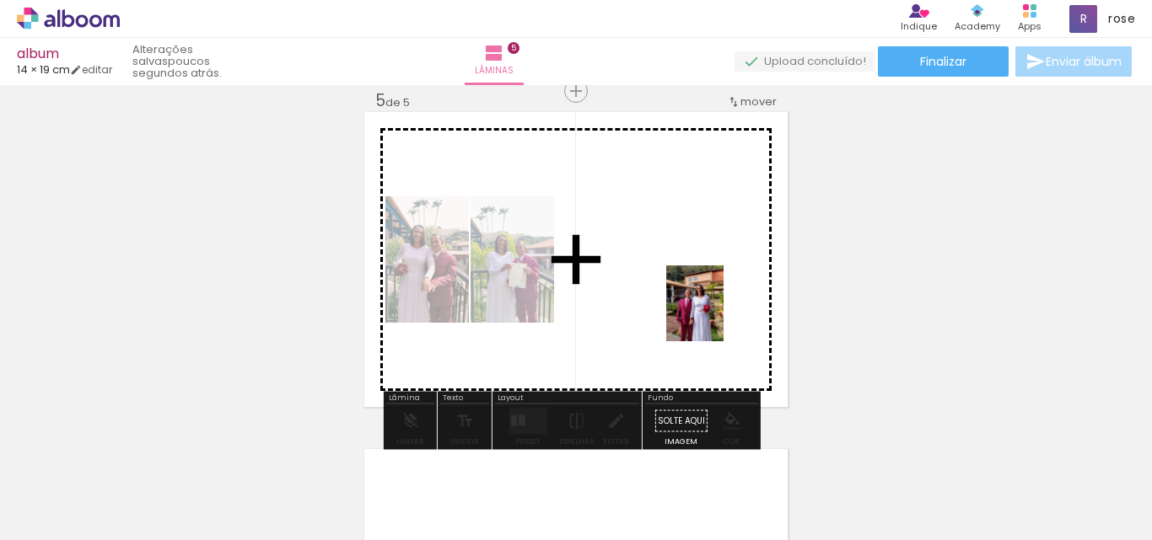
drag, startPoint x: 450, startPoint y: 519, endPoint x: 717, endPoint y: 316, distance: 335.1
click at [717, 316] on quentale-workspace at bounding box center [576, 270] width 1152 height 540
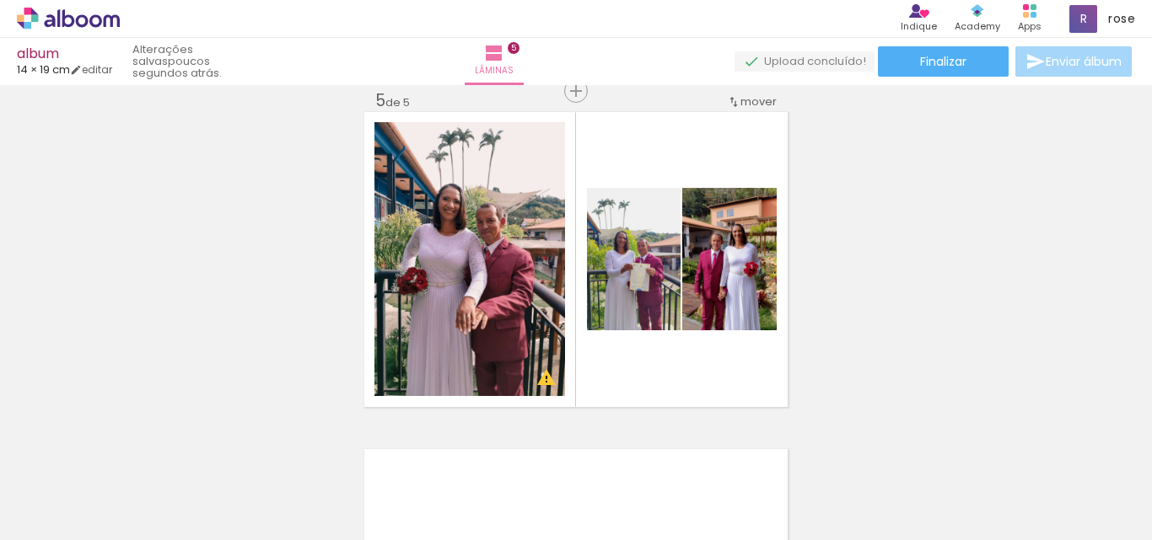
scroll to position [0, 2235]
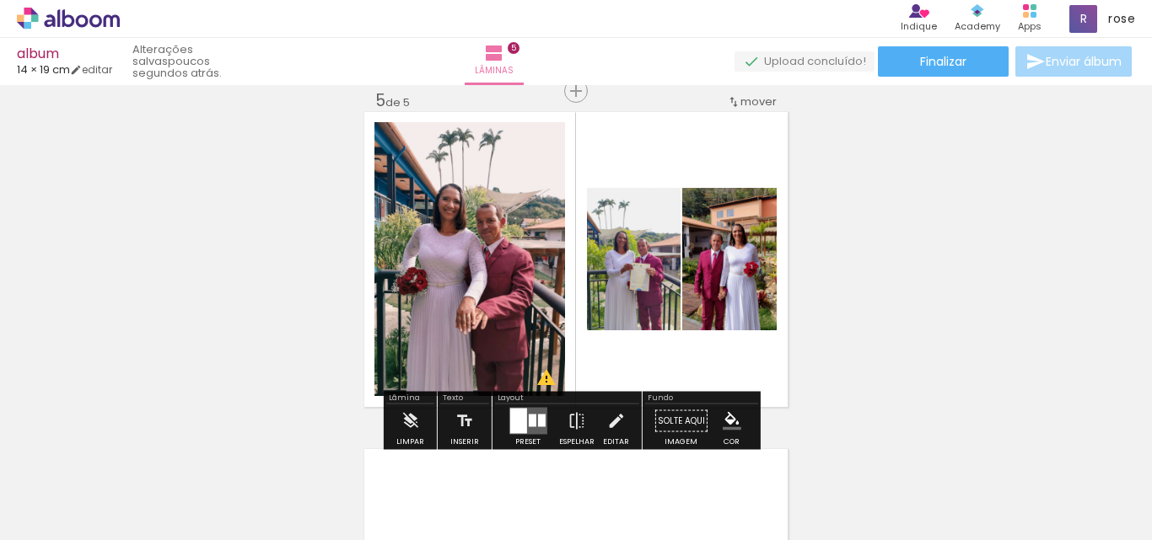
click at [529, 418] on div at bounding box center [532, 421] width 8 height 13
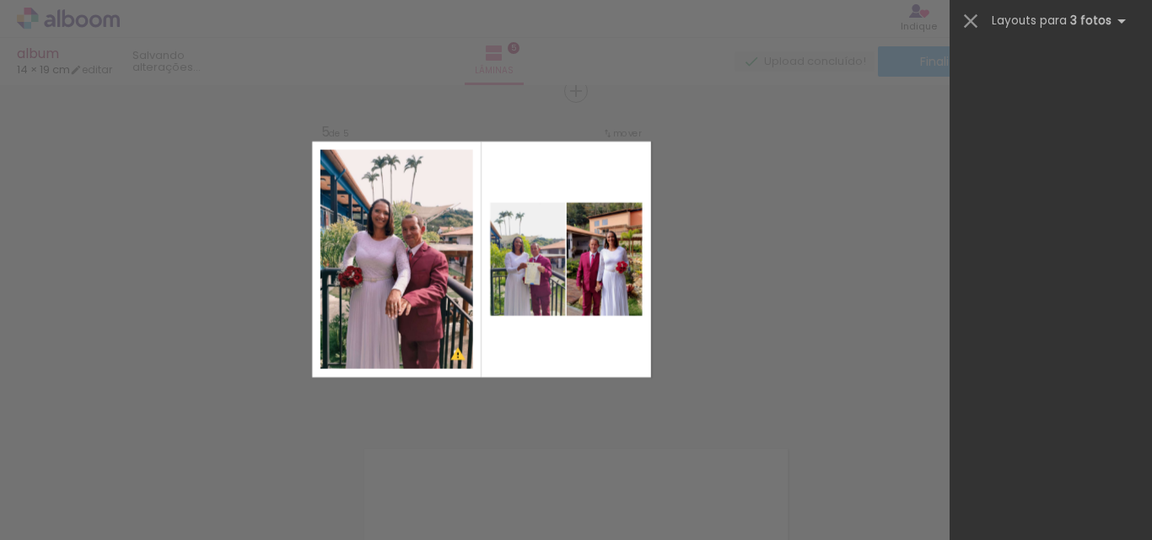
scroll to position [0, 0]
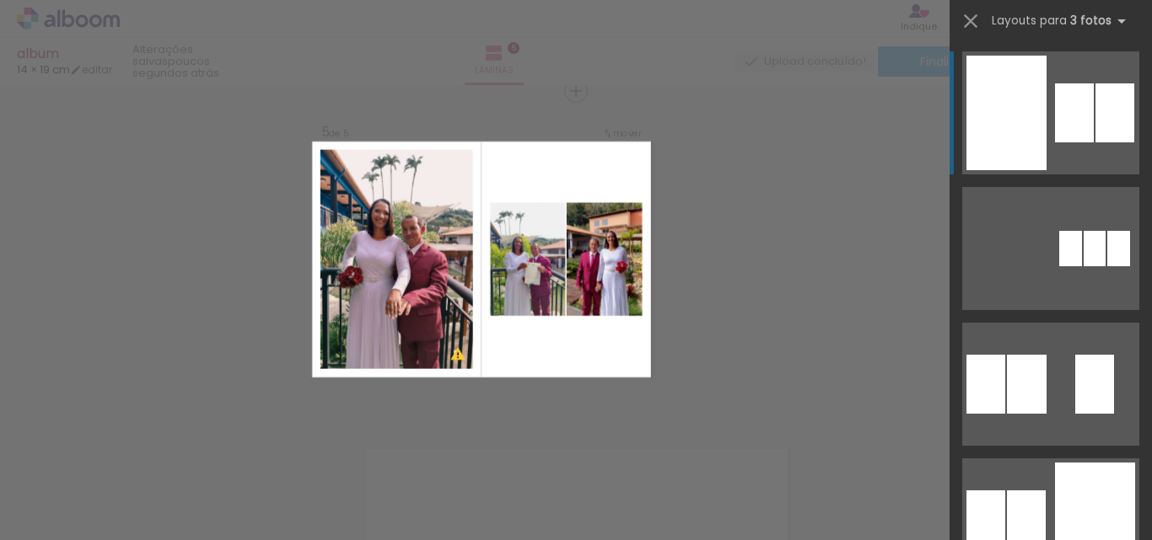
click at [1034, 88] on div at bounding box center [1006, 113] width 80 height 115
click at [1009, 111] on div at bounding box center [1006, 113] width 80 height 115
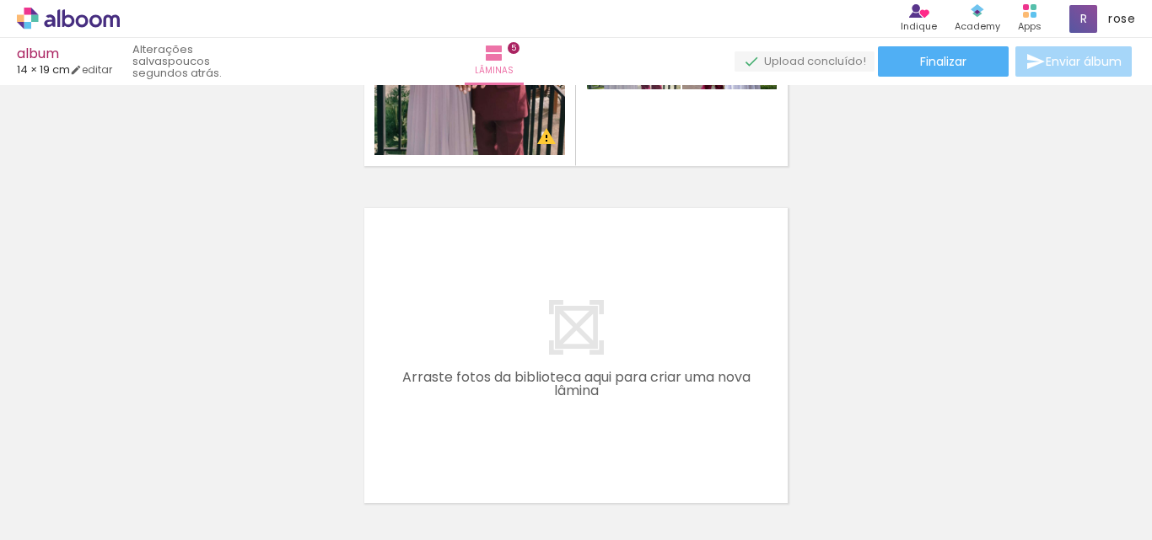
scroll to position [1624, 0]
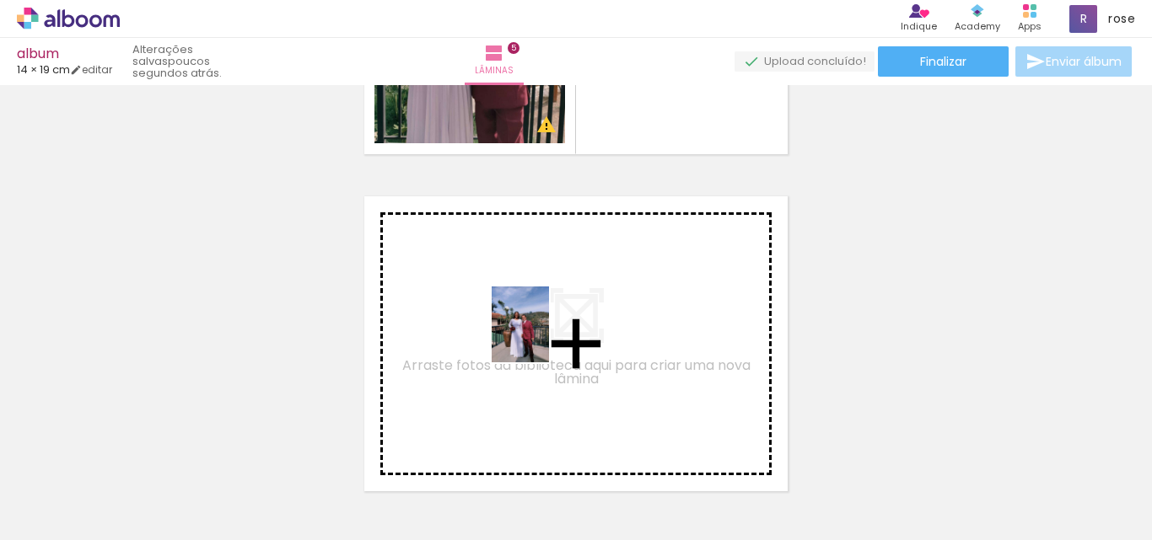
drag, startPoint x: 664, startPoint y: 493, endPoint x: 542, endPoint y: 337, distance: 197.7
click at [542, 337] on quentale-workspace at bounding box center [576, 270] width 1152 height 540
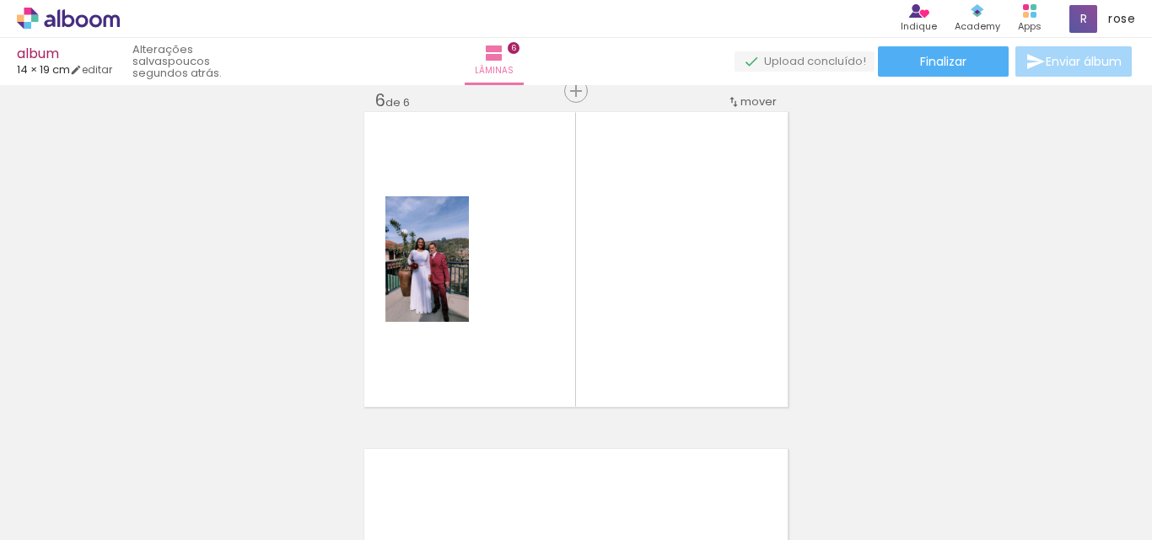
scroll to position [1708, 0]
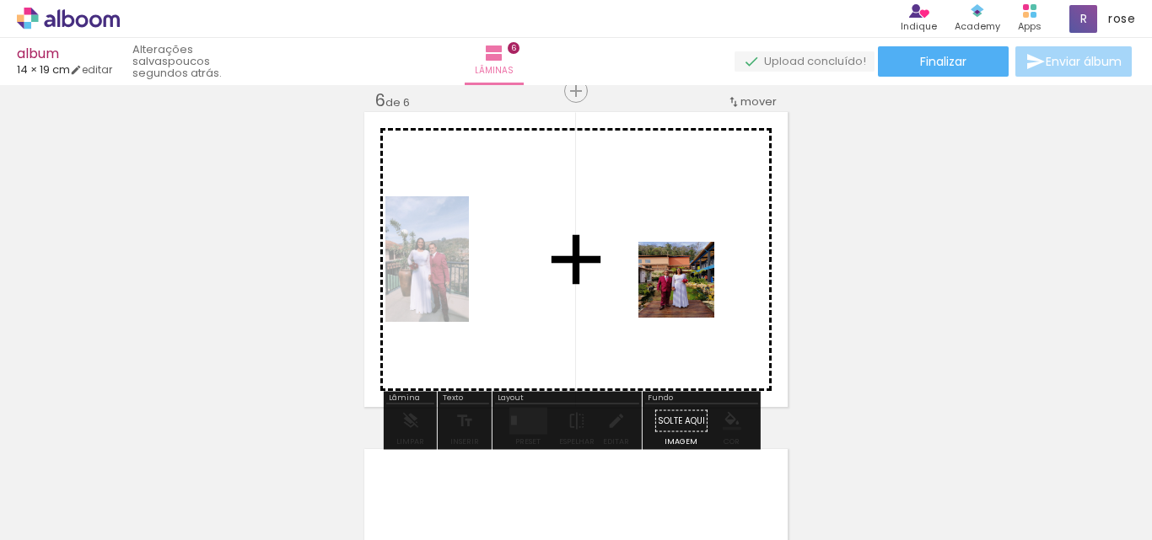
drag, startPoint x: 770, startPoint y: 352, endPoint x: 689, endPoint y: 293, distance: 100.2
click at [689, 293] on quentale-workspace at bounding box center [576, 270] width 1152 height 540
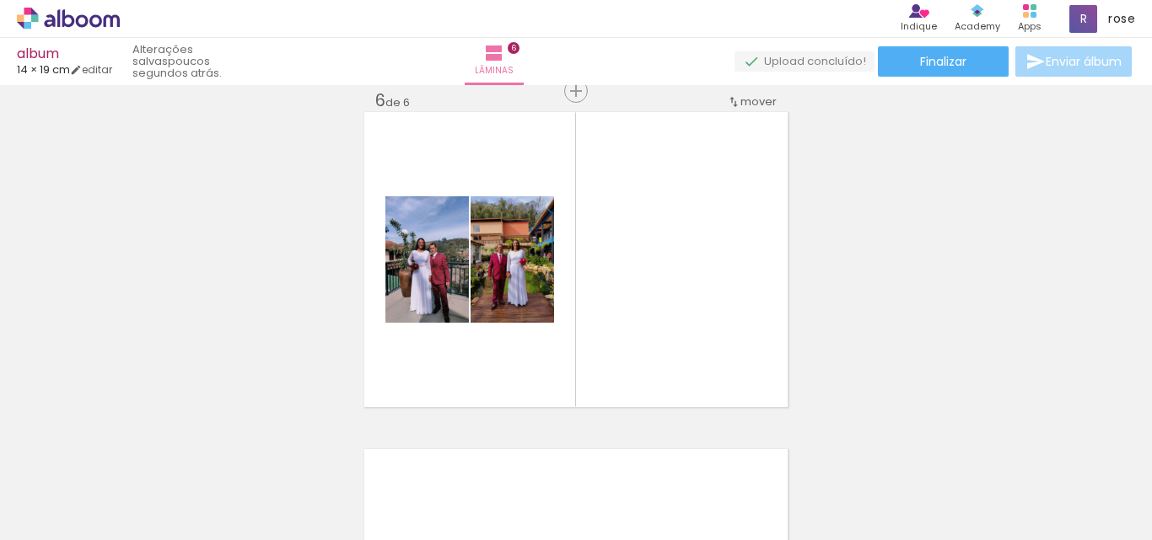
scroll to position [0, 320]
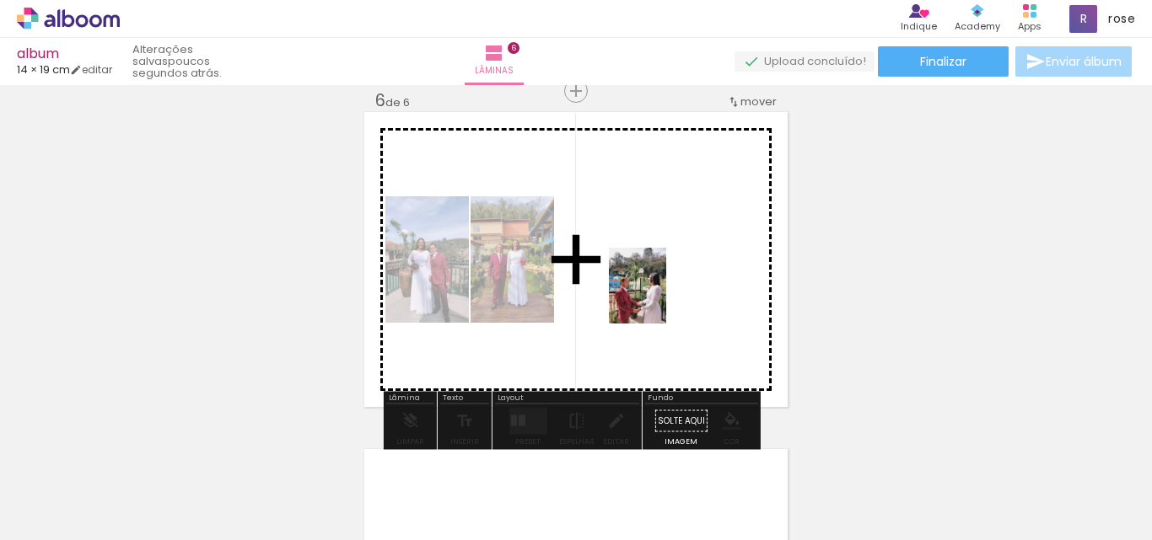
drag, startPoint x: 513, startPoint y: 501, endPoint x: 659, endPoint y: 298, distance: 249.4
click at [659, 298] on quentale-workspace at bounding box center [576, 270] width 1152 height 540
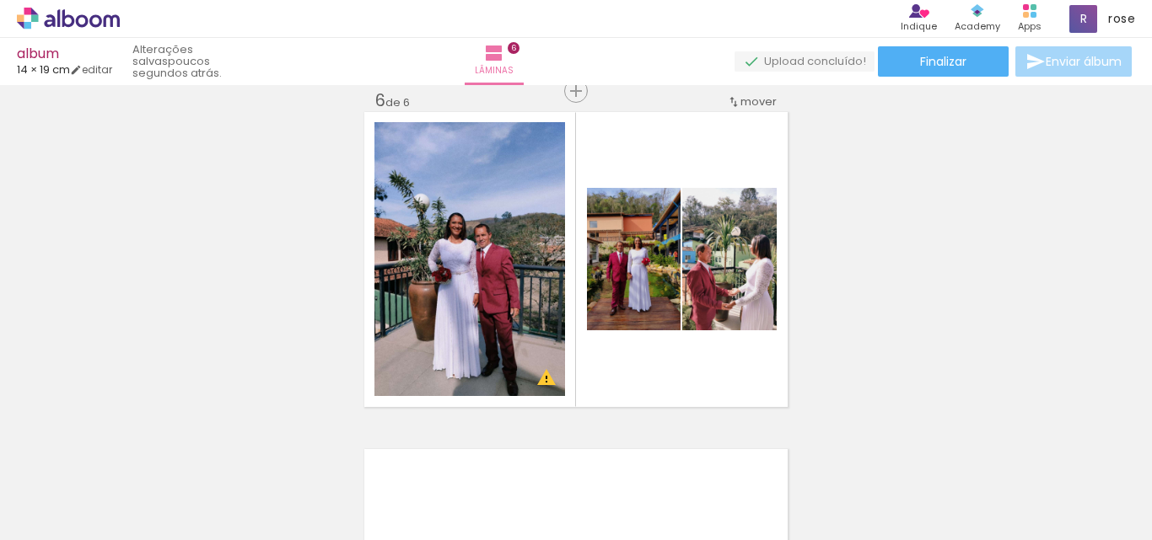
scroll to position [0, 2769]
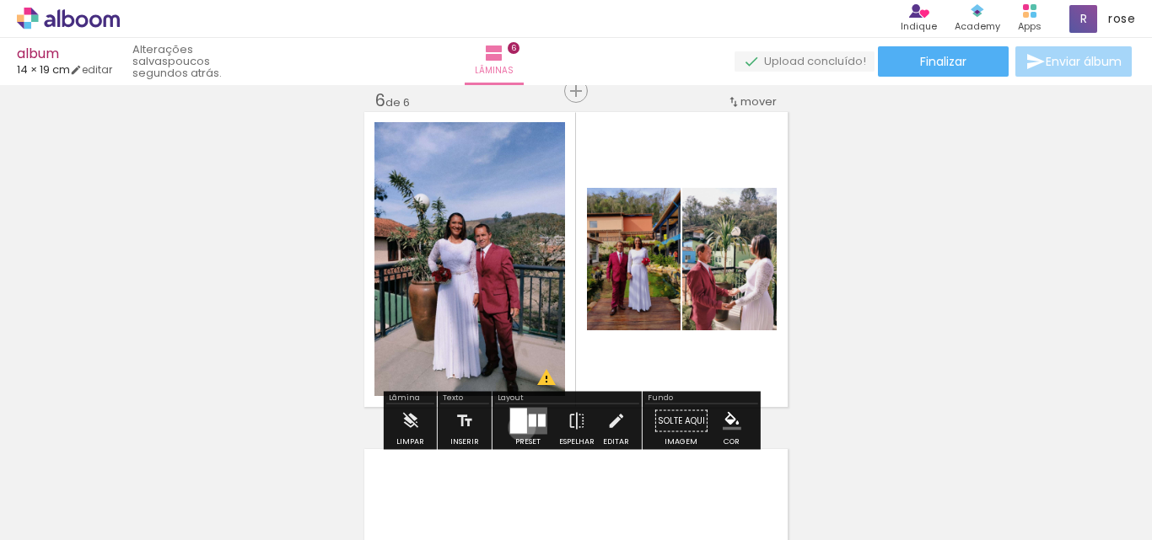
click at [518, 427] on div at bounding box center [517, 421] width 17 height 25
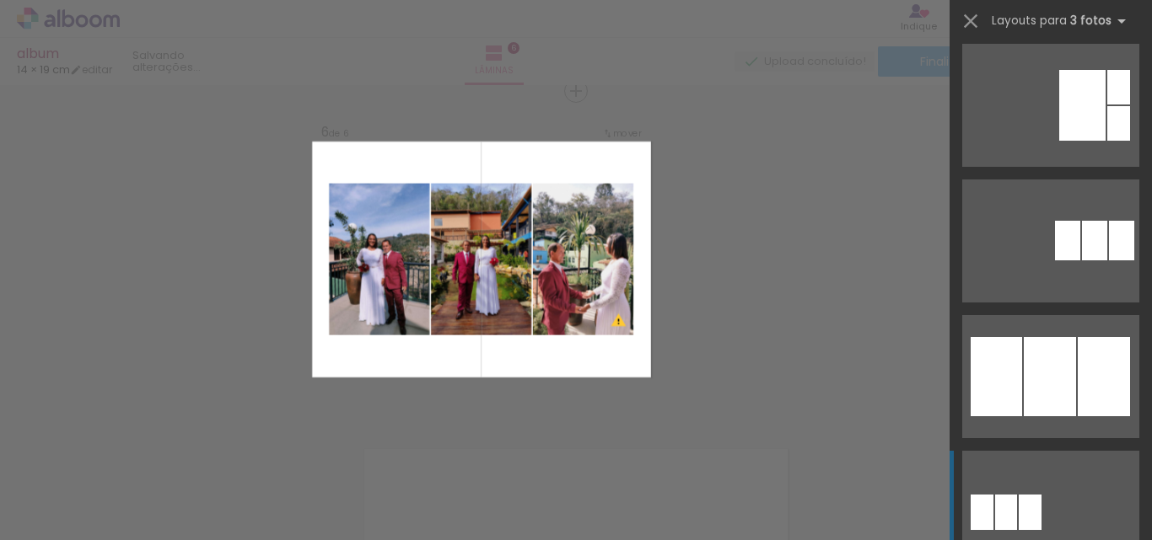
scroll to position [927, 0]
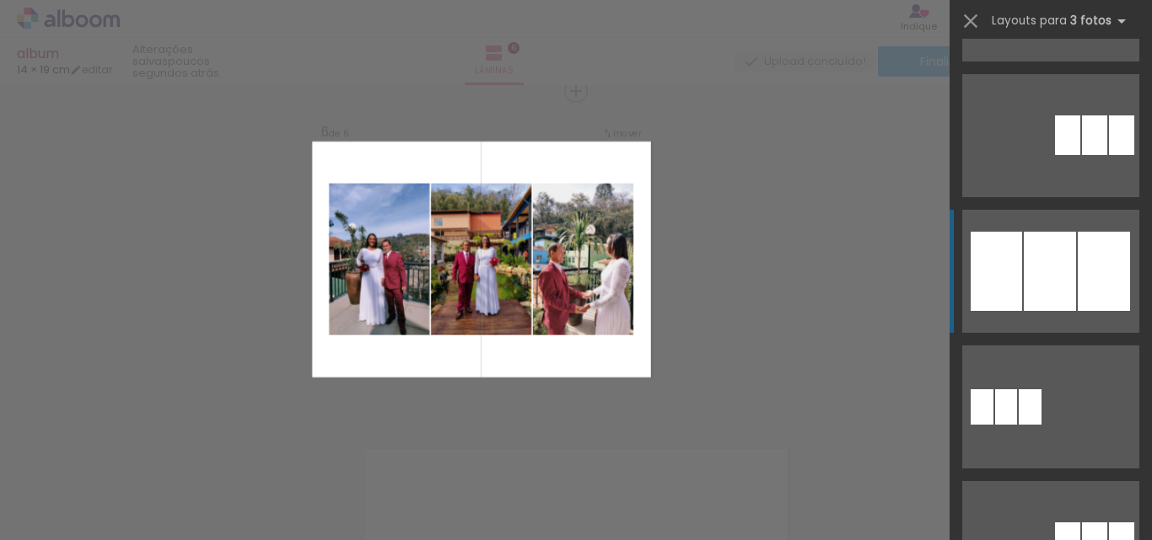
click at [1098, 288] on div at bounding box center [1104, 271] width 52 height 79
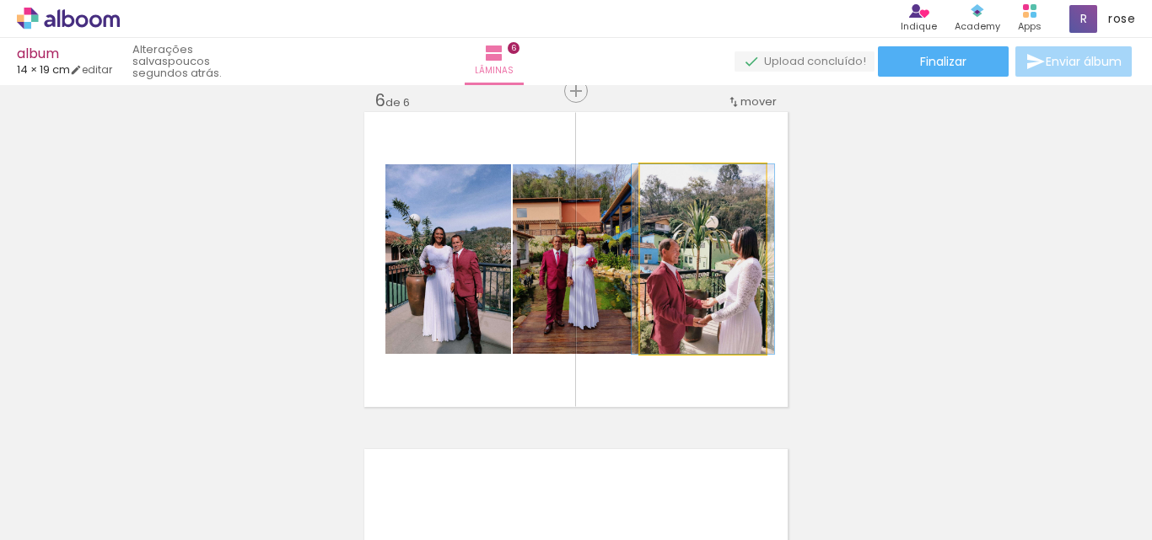
click at [709, 264] on quentale-photo at bounding box center [703, 259] width 126 height 190
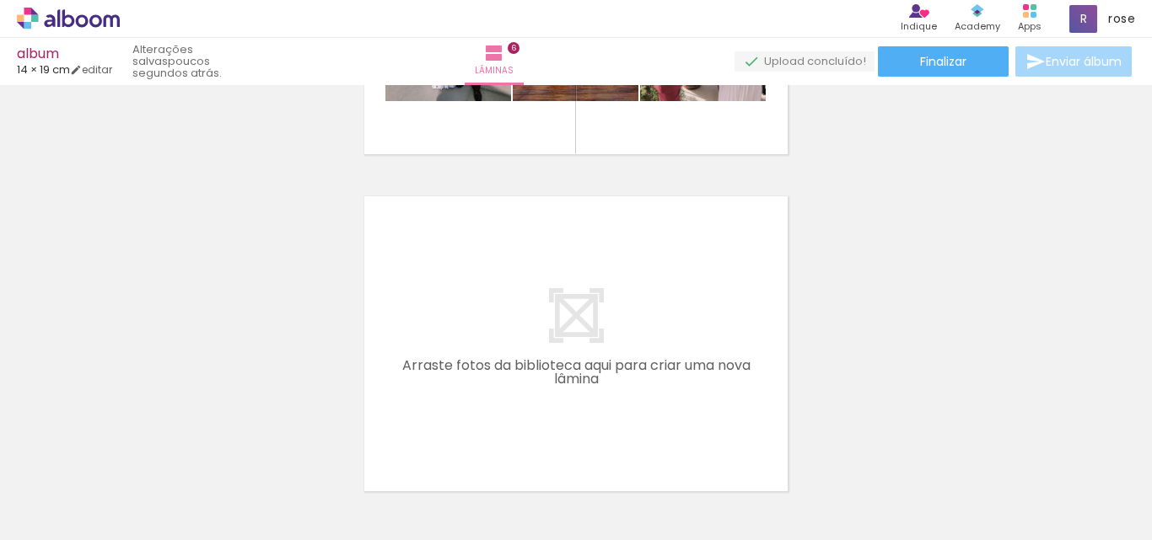
scroll to position [0, 784]
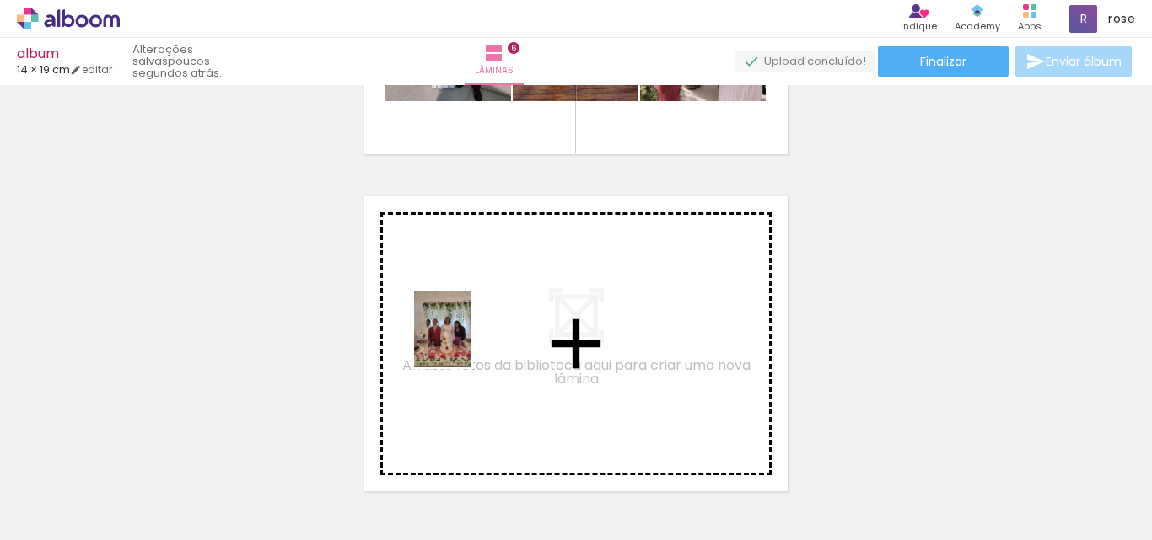
drag, startPoint x: 537, startPoint y: 508, endPoint x: 465, endPoint y: 342, distance: 181.2
click at [465, 342] on quentale-workspace at bounding box center [576, 270] width 1152 height 540
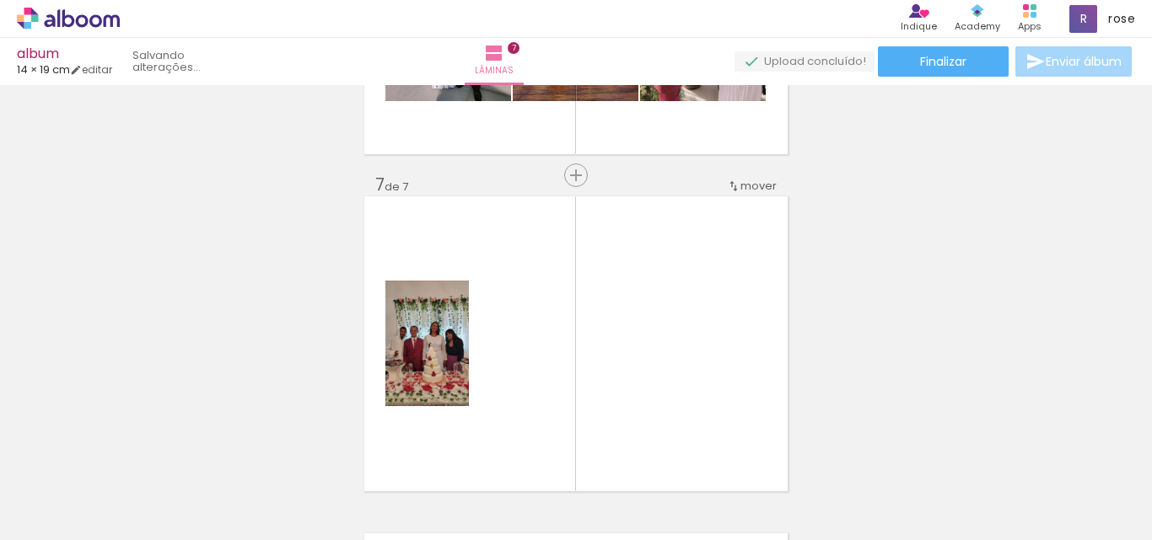
scroll to position [2045, 0]
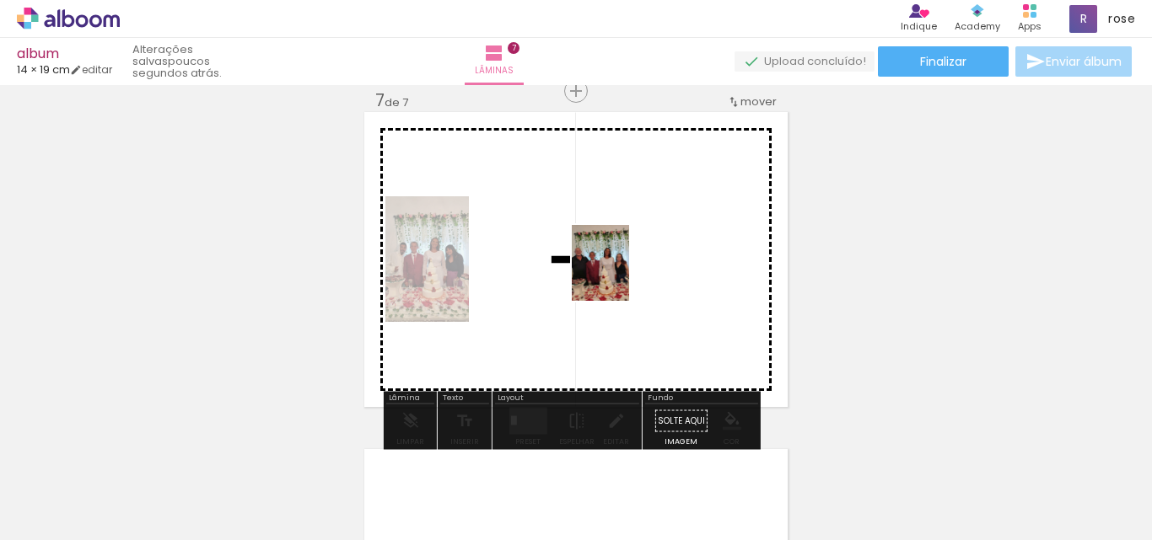
drag, startPoint x: 627, startPoint y: 508, endPoint x: 622, endPoint y: 276, distance: 232.8
click at [622, 276] on quentale-workspace at bounding box center [576, 270] width 1152 height 540
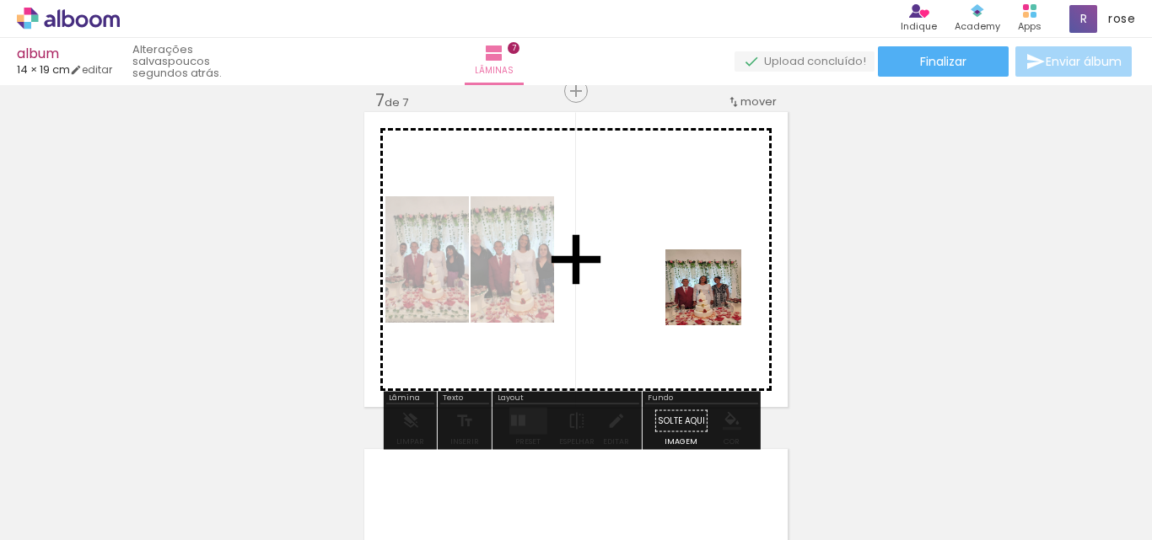
drag, startPoint x: 716, startPoint y: 509, endPoint x: 716, endPoint y: 300, distance: 209.1
click at [716, 300] on quentale-workspace at bounding box center [576, 270] width 1152 height 540
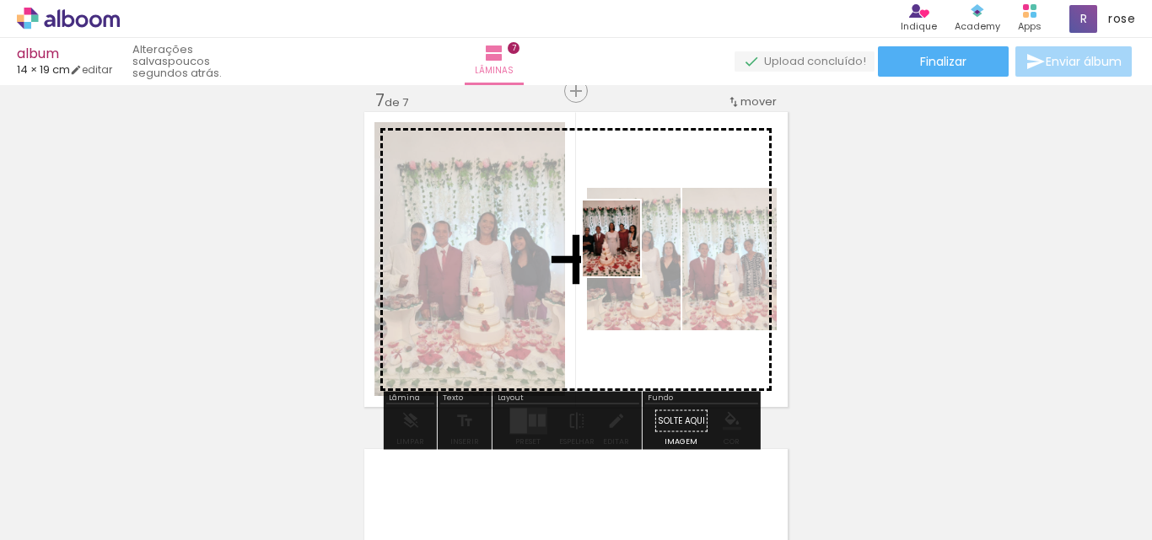
drag, startPoint x: 156, startPoint y: 503, endPoint x: 633, endPoint y: 251, distance: 539.7
click at [633, 251] on quentale-workspace at bounding box center [576, 270] width 1152 height 540
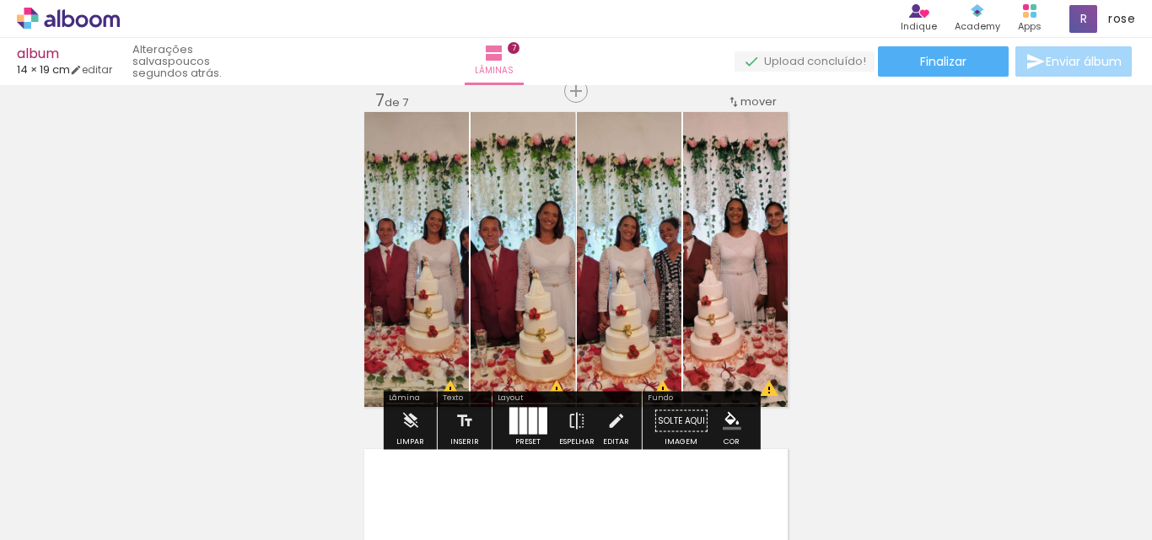
scroll to position [2130, 0]
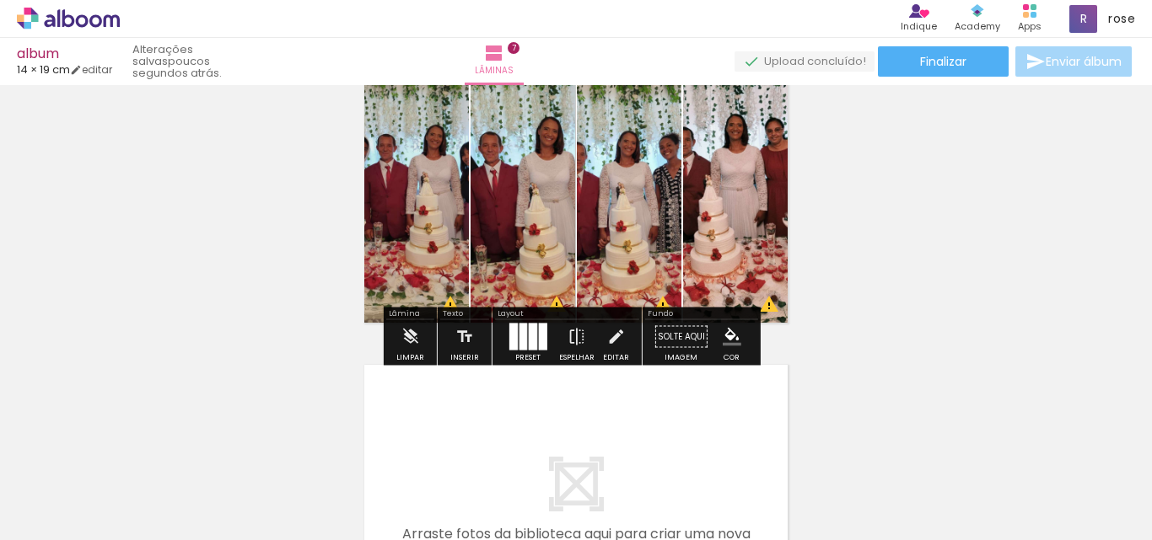
click at [528, 334] on div at bounding box center [532, 337] width 8 height 27
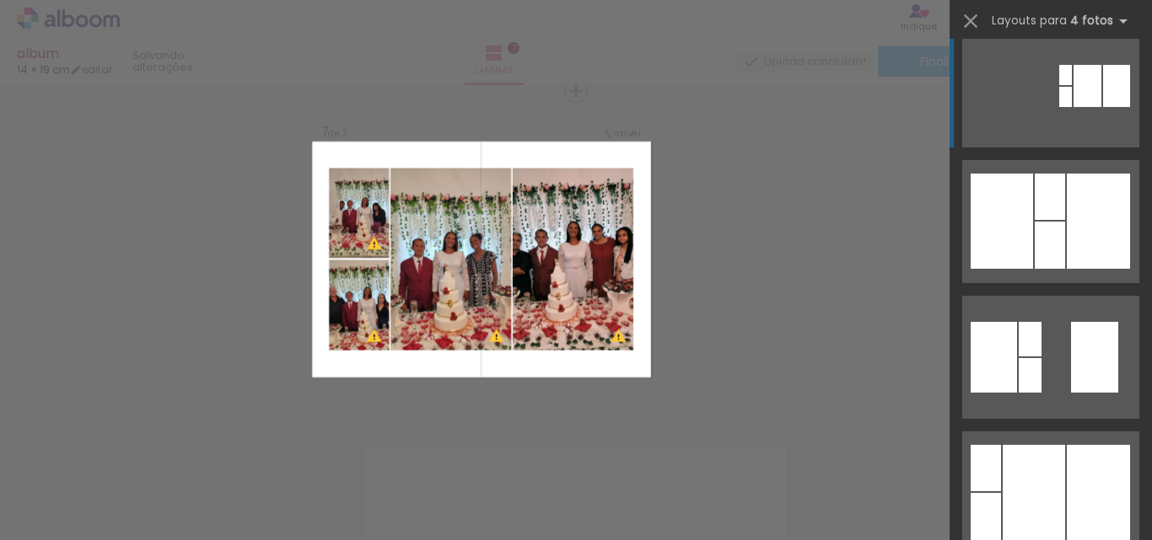
scroll to position [759, 0]
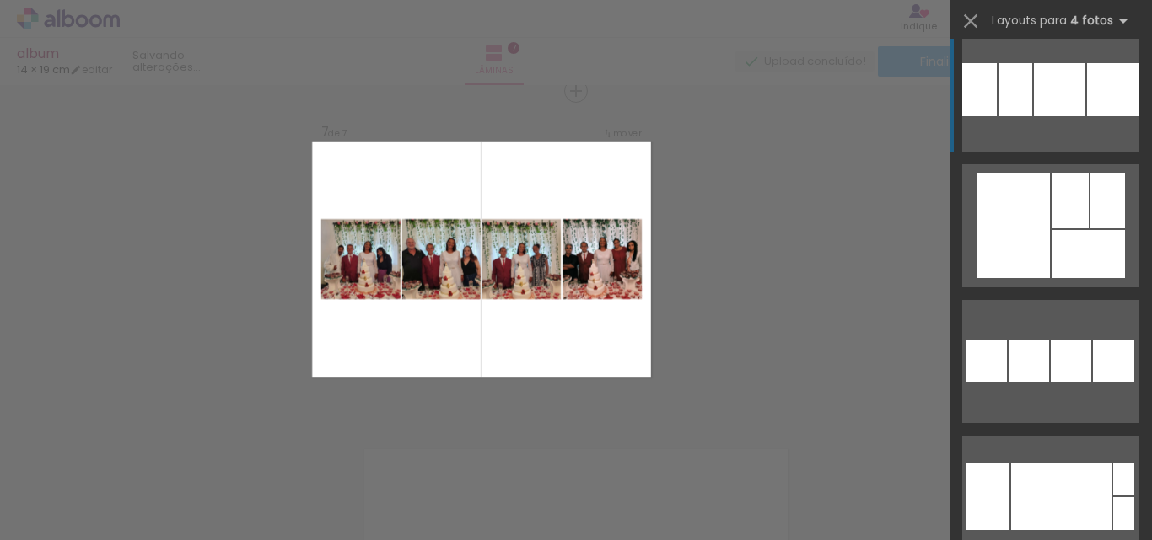
scroll to position [7504, 0]
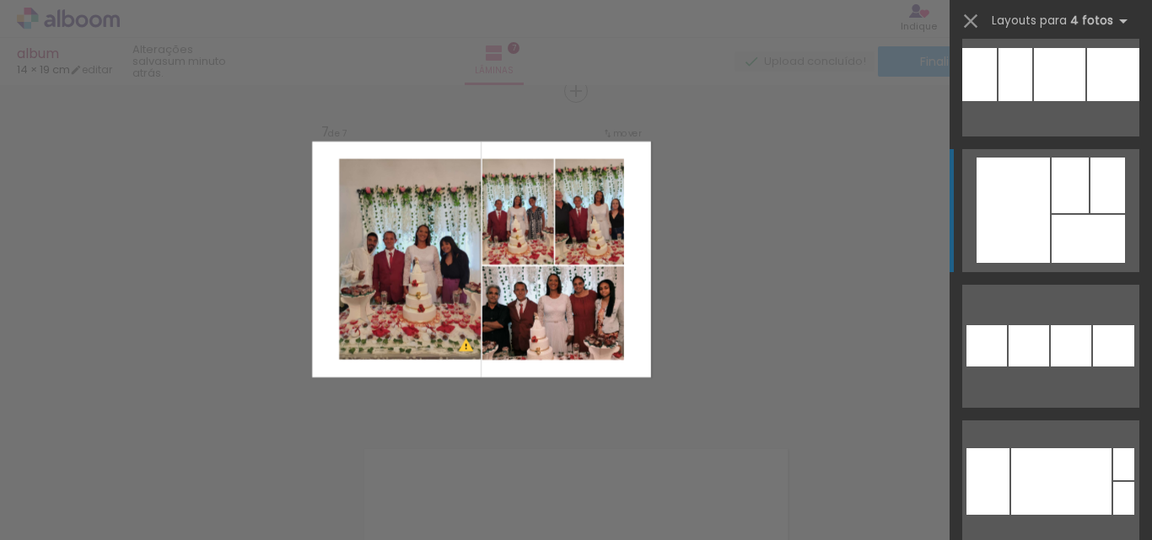
click at [1062, 234] on div at bounding box center [1087, 239] width 73 height 48
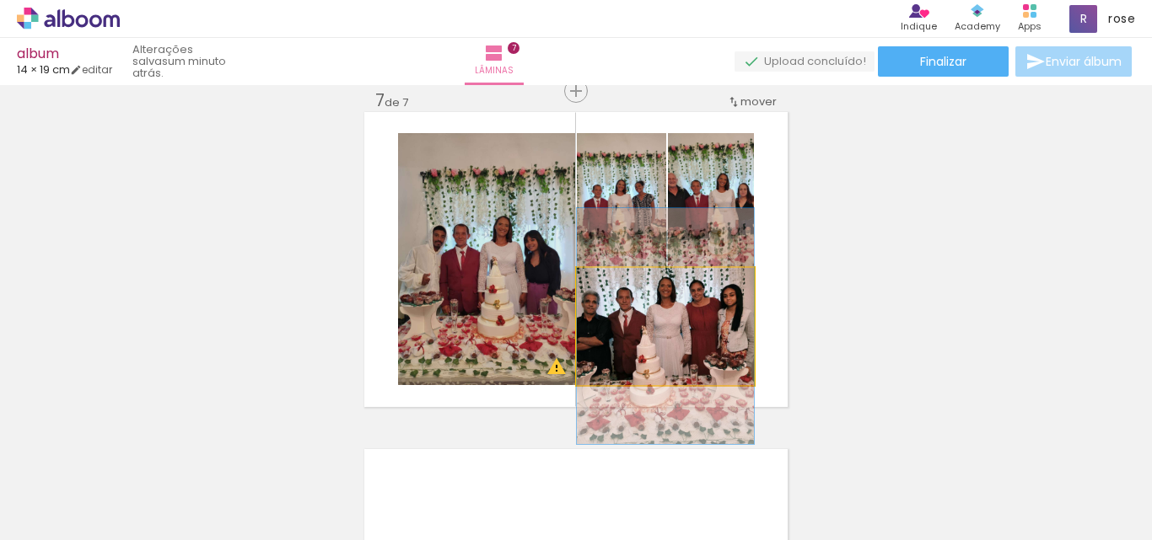
click at [716, 351] on quentale-photo at bounding box center [665, 326] width 177 height 117
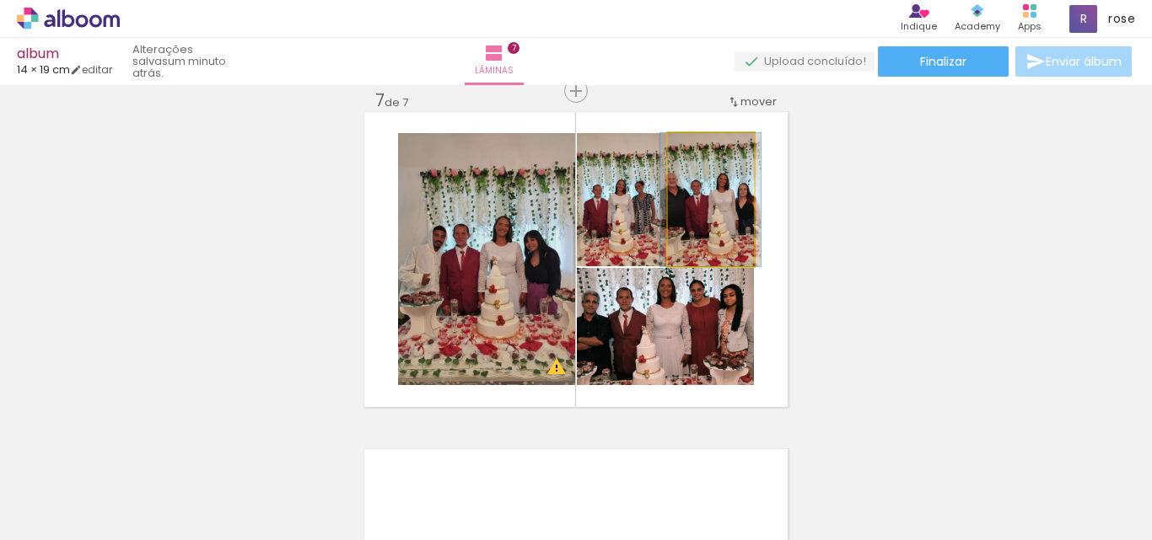
click at [694, 207] on quentale-photo at bounding box center [711, 199] width 86 height 133
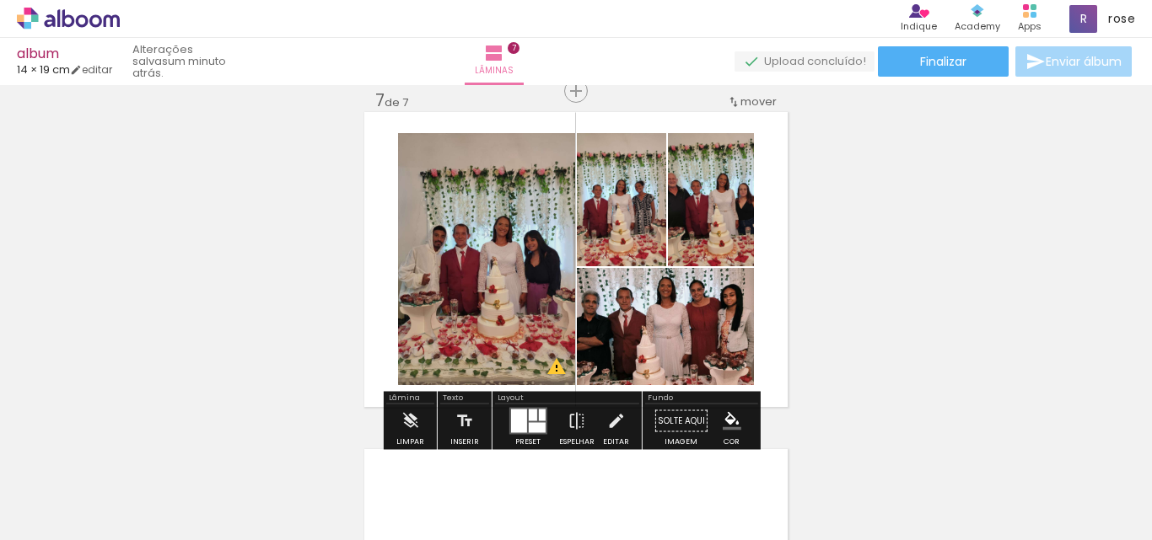
click at [517, 424] on div at bounding box center [518, 422] width 16 height 24
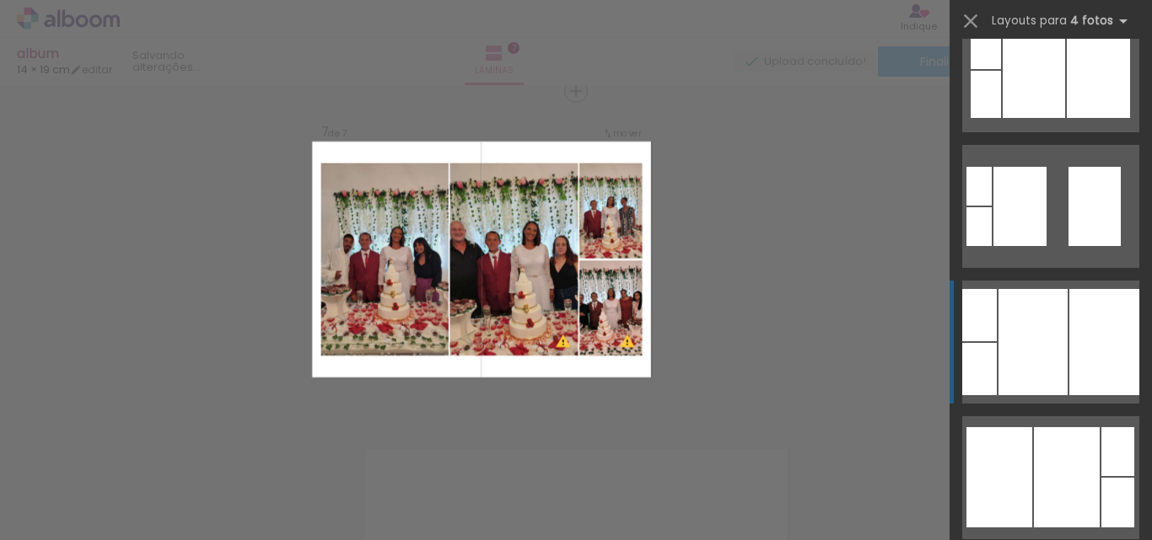
scroll to position [1096, 0]
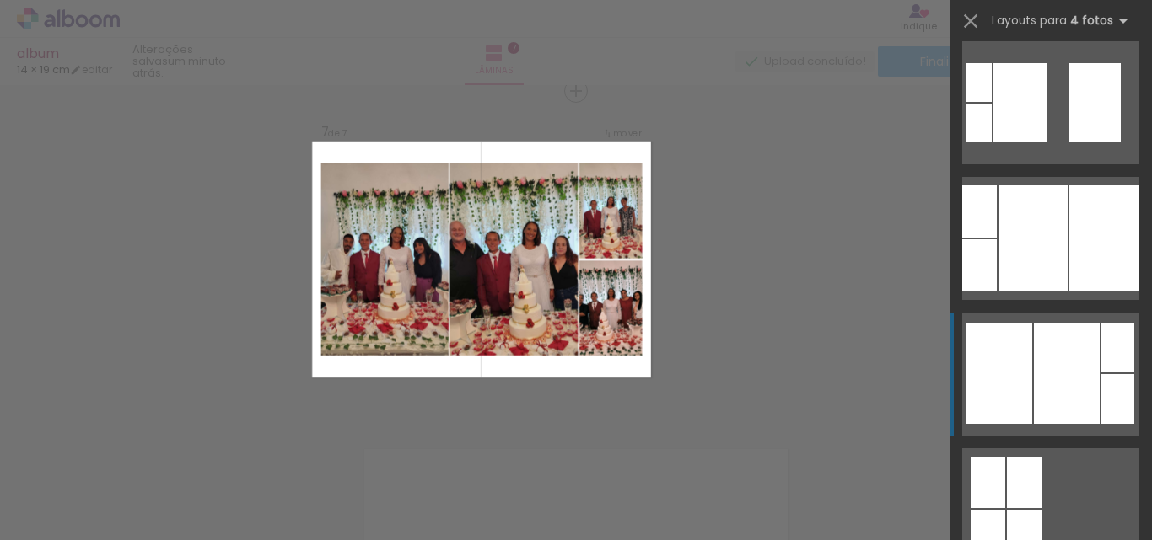
click at [1050, 387] on div at bounding box center [1067, 374] width 66 height 100
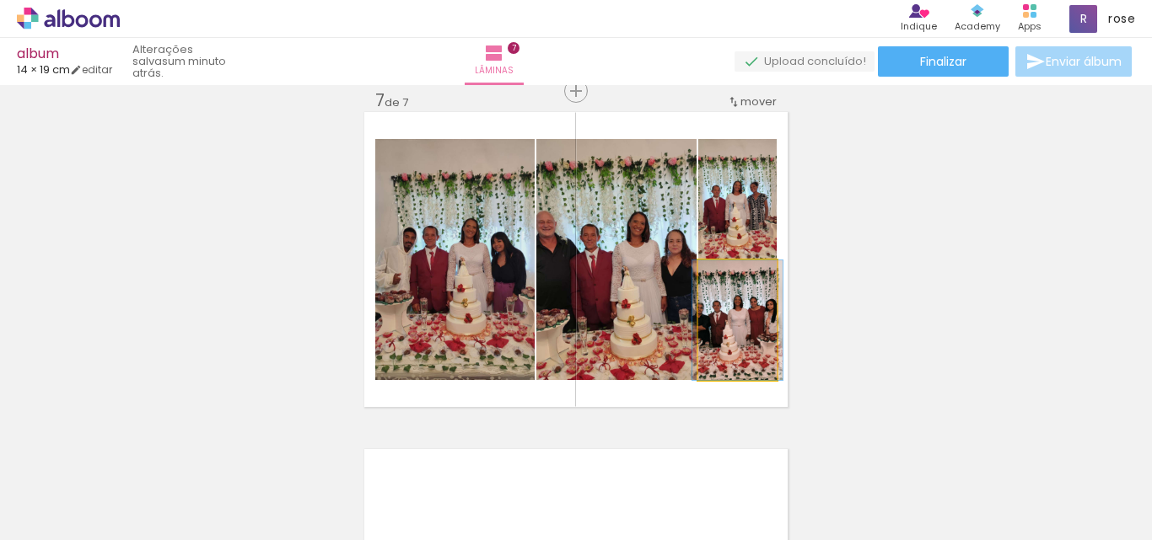
click at [734, 346] on quentale-photo at bounding box center [737, 321] width 78 height 120
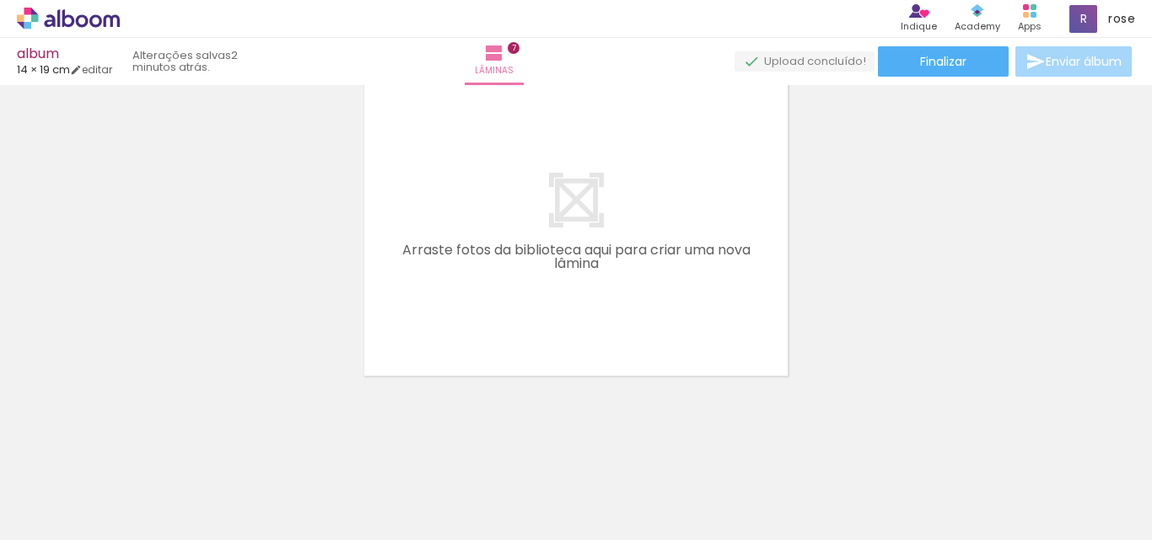
scroll to position [0, 0]
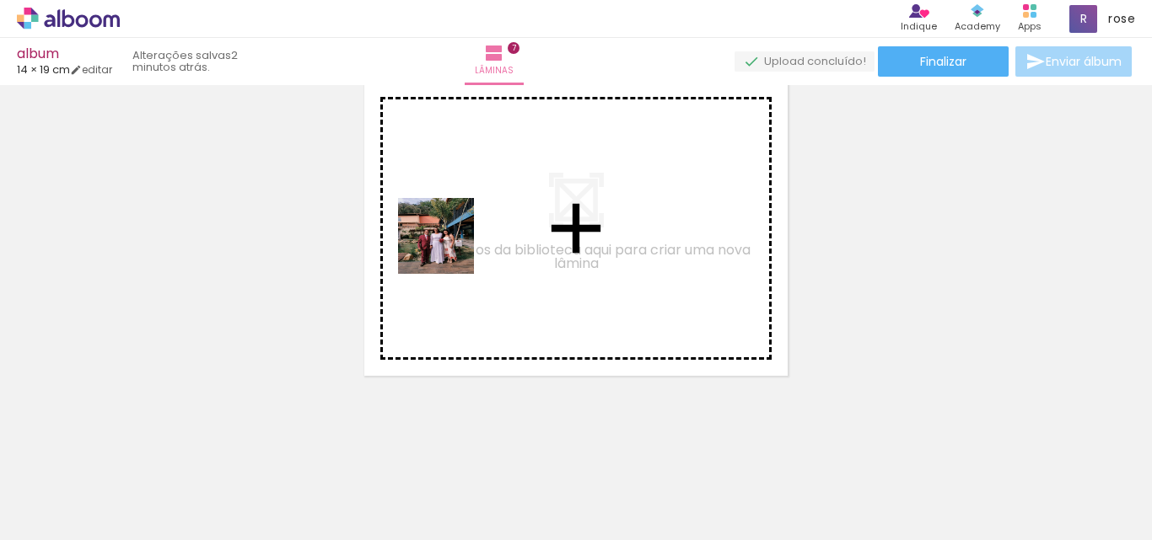
drag, startPoint x: 357, startPoint y: 518, endPoint x: 450, endPoint y: 243, distance: 290.4
click at [450, 243] on quentale-workspace at bounding box center [576, 270] width 1152 height 540
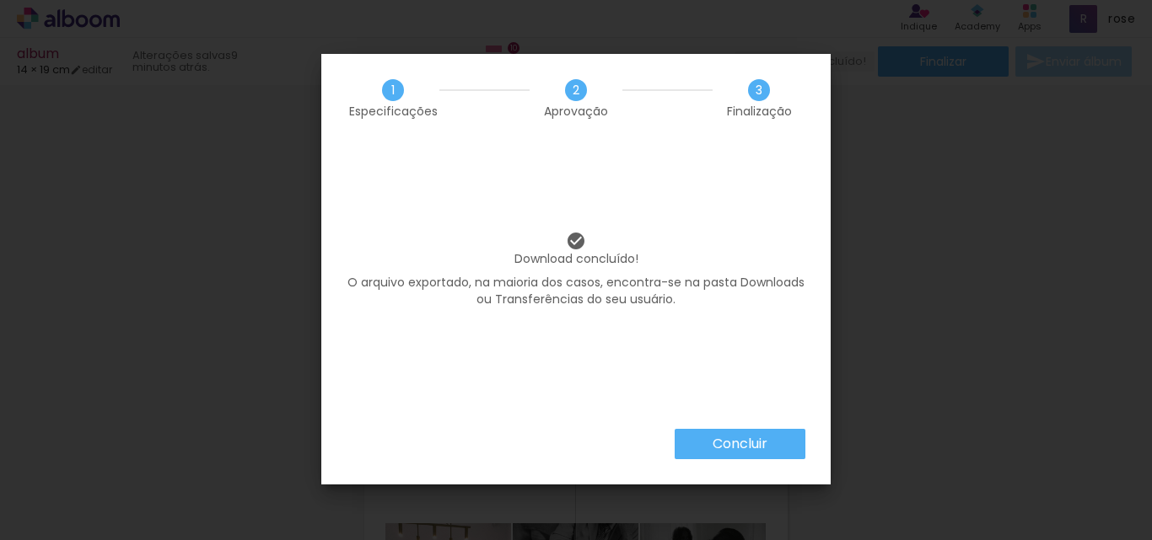
scroll to position [3794, 0]
drag, startPoint x: 0, startPoint y: 0, endPoint x: 685, endPoint y: 481, distance: 837.7
click at [0, 0] on slot "Concluir" at bounding box center [0, 0] width 0 height 0
click at [734, 449] on iron-overlay-backdrop at bounding box center [576, 270] width 1152 height 540
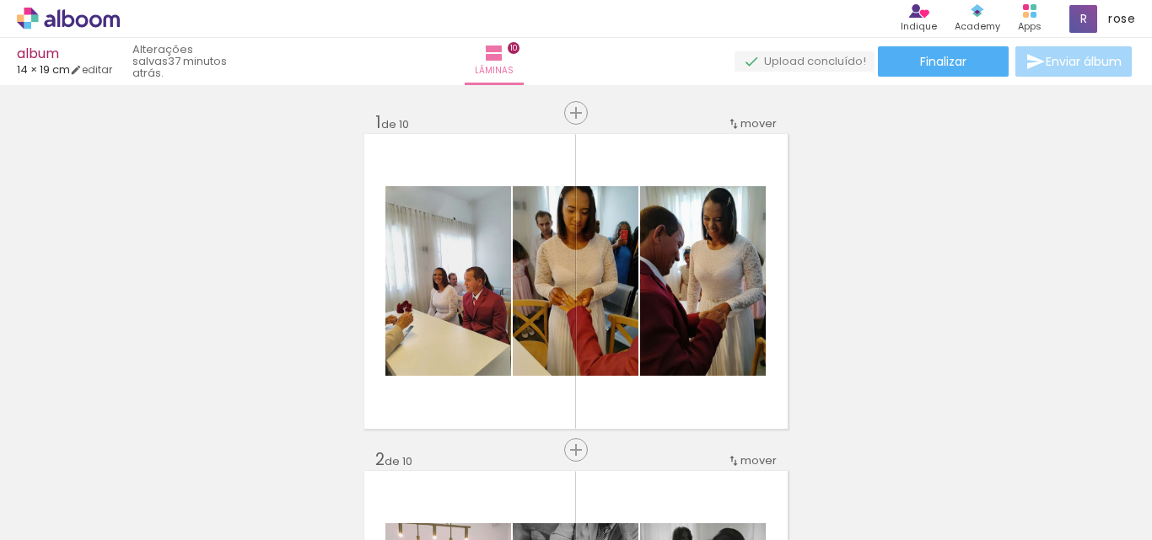
drag, startPoint x: 685, startPoint y: 481, endPoint x: 291, endPoint y: 167, distance: 504.6
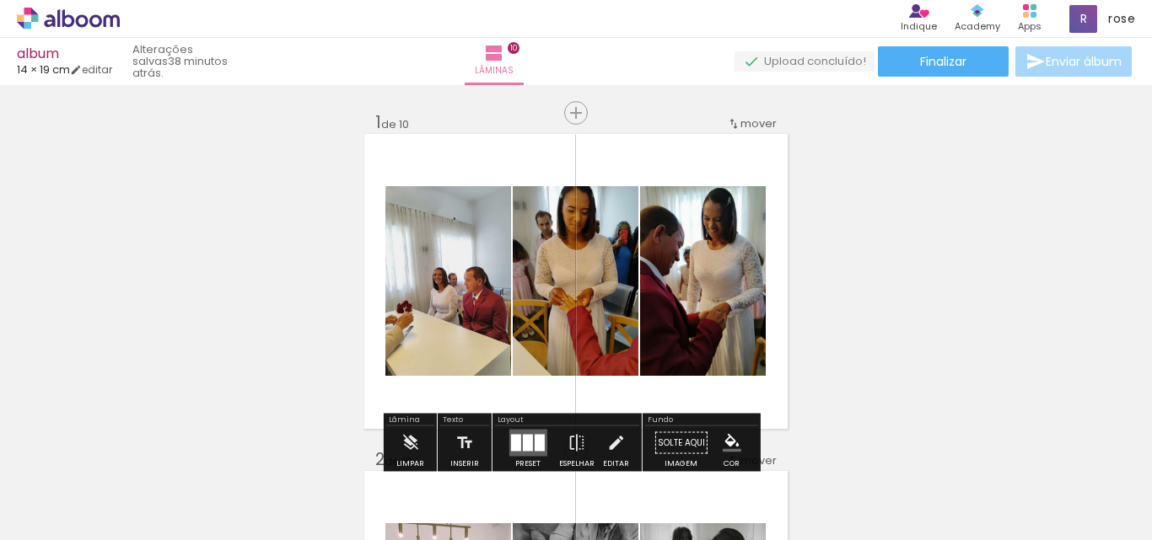
scroll to position [3794, 0]
click at [68, 17] on icon at bounding box center [68, 18] width 13 height 18
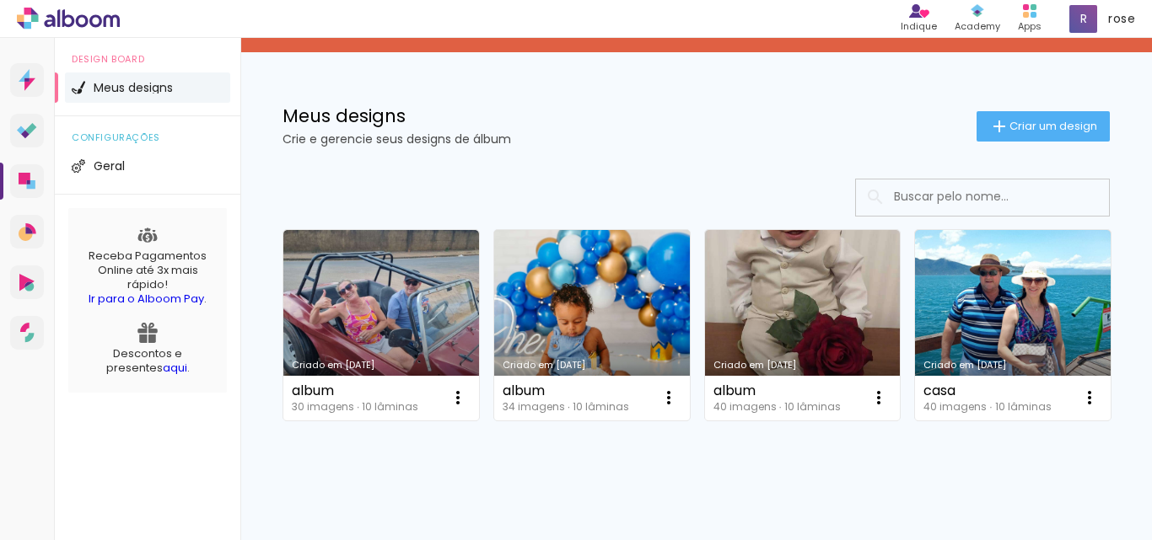
scroll to position [169, 0]
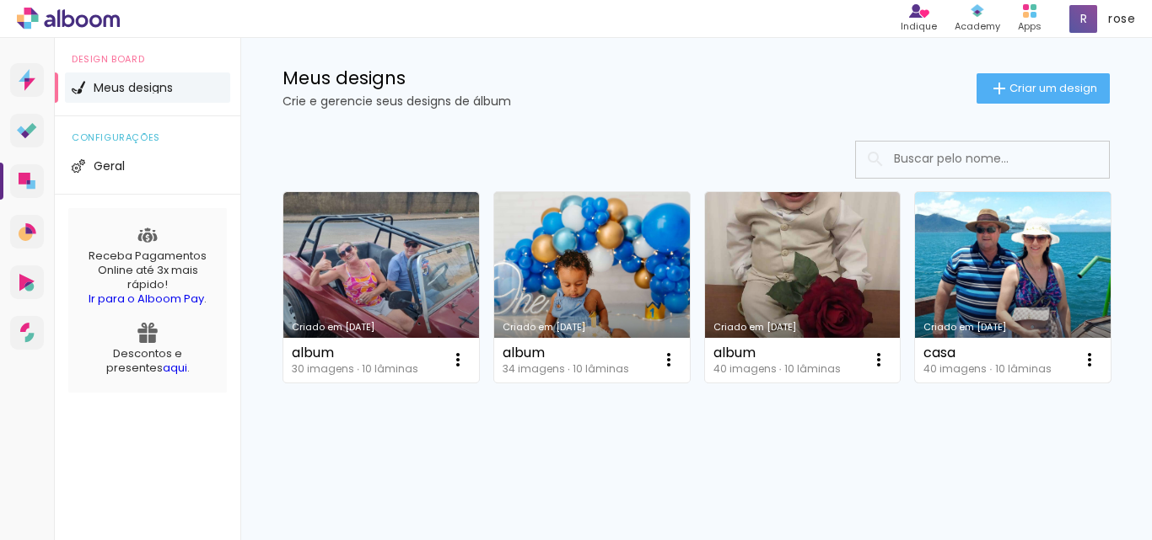
click at [915, 383] on link "Criado em [DATE]" at bounding box center [1013, 287] width 196 height 191
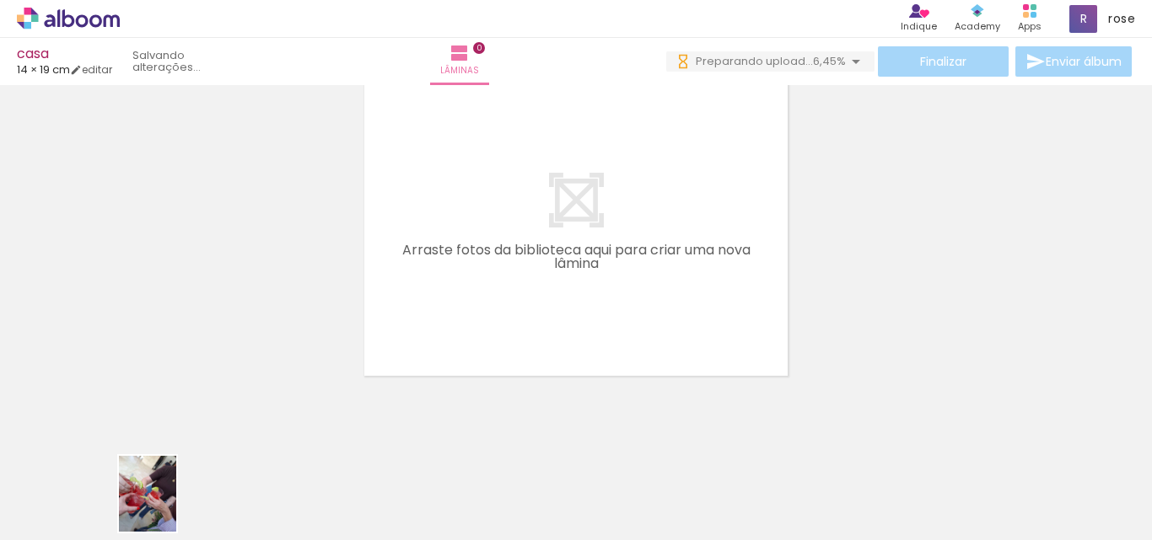
drag, startPoint x: 170, startPoint y: 493, endPoint x: 169, endPoint y: 507, distance: 13.5
click at [169, 507] on div at bounding box center [168, 483] width 62 height 83
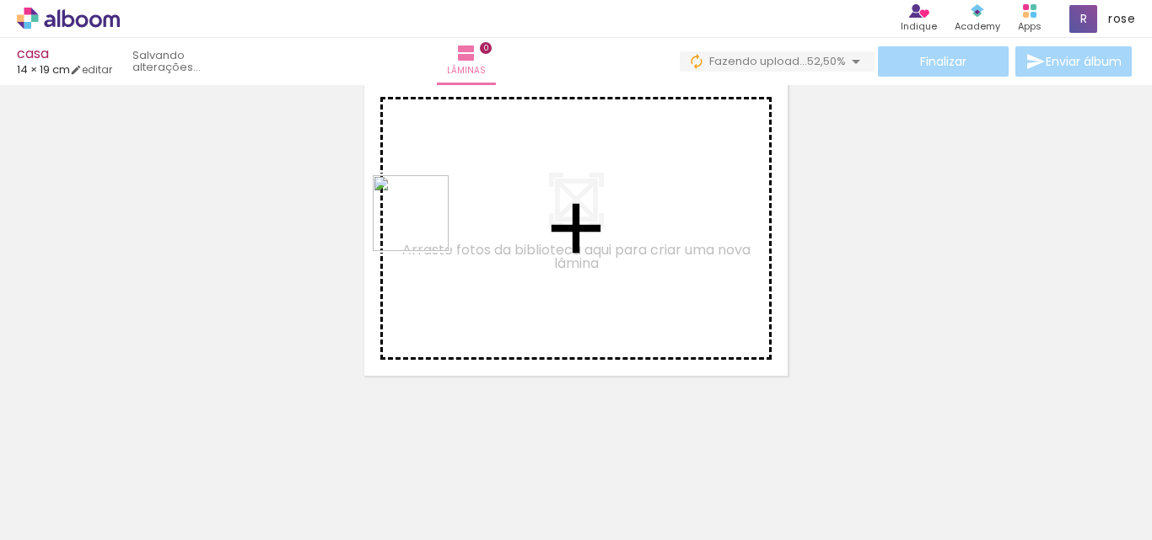
drag, startPoint x: 364, startPoint y: 501, endPoint x: 427, endPoint y: 215, distance: 292.6
click at [427, 215] on quentale-workspace at bounding box center [576, 270] width 1152 height 540
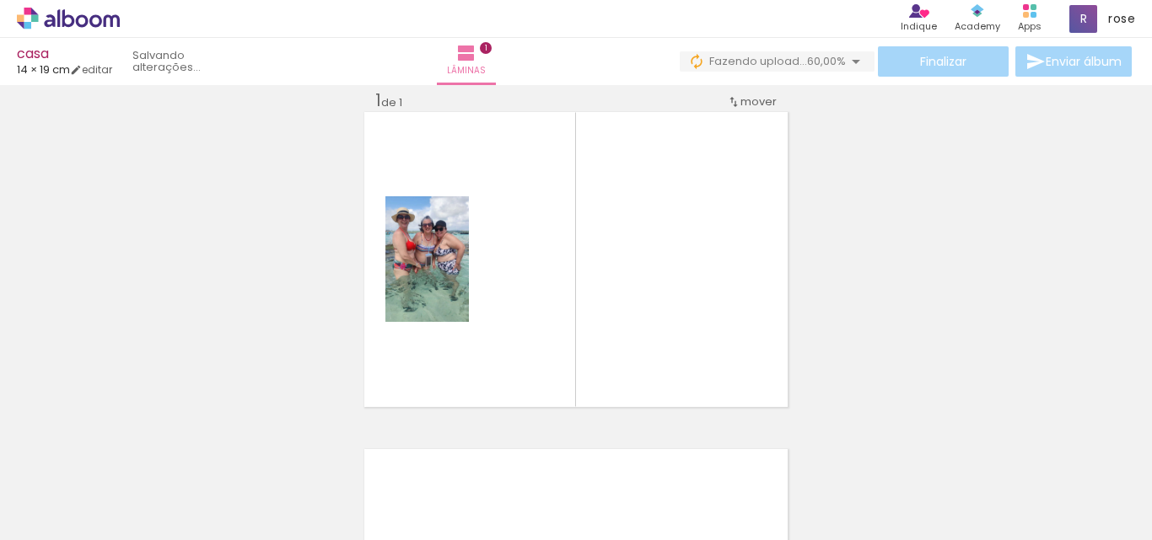
scroll to position [22, 0]
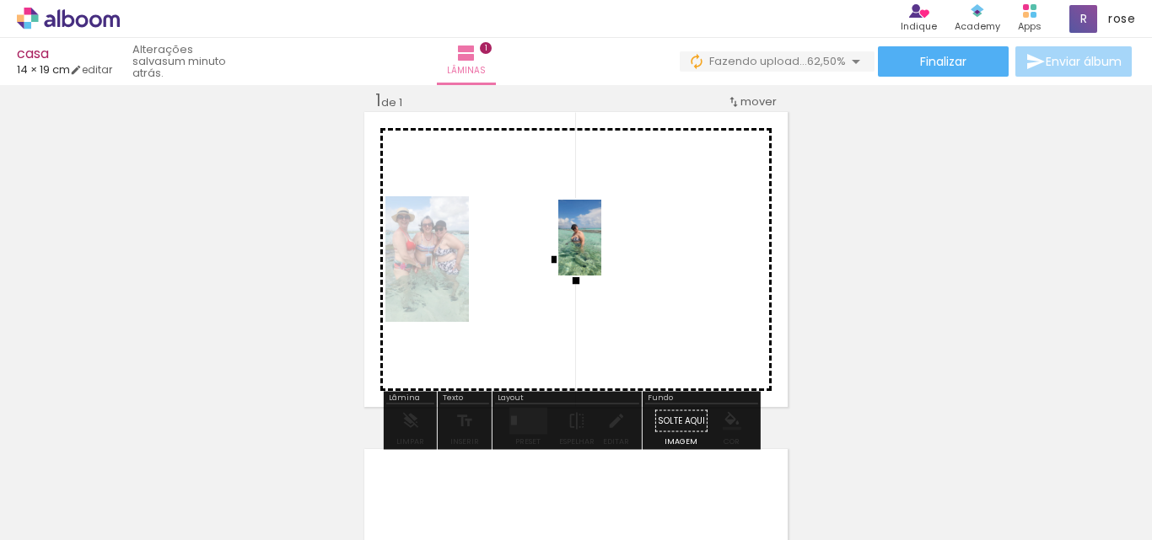
drag, startPoint x: 558, startPoint y: 503, endPoint x: 609, endPoint y: 250, distance: 257.1
click at [609, 250] on quentale-workspace at bounding box center [576, 270] width 1152 height 540
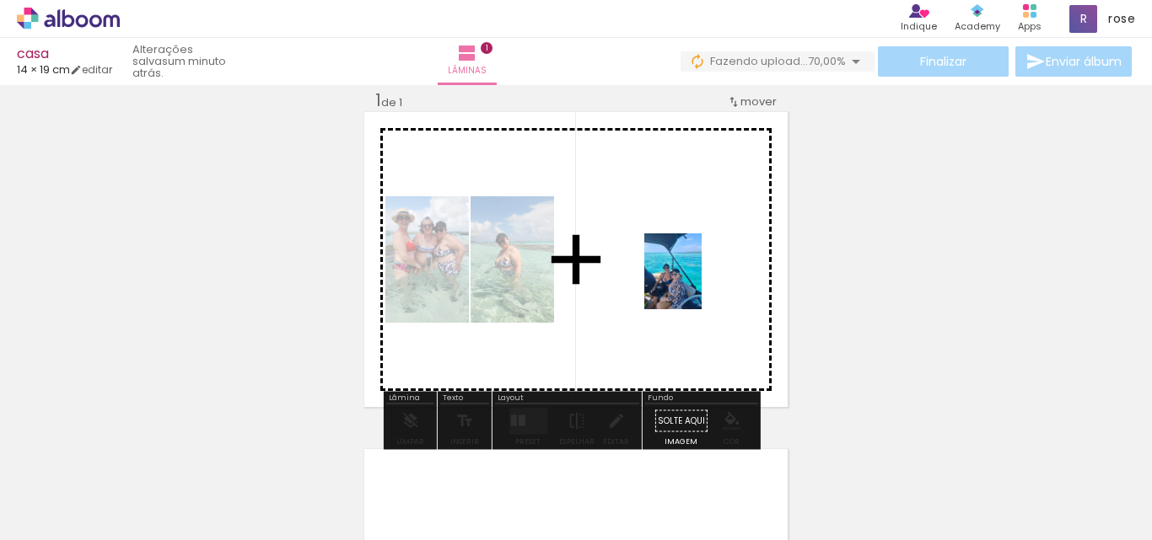
drag, startPoint x: 745, startPoint y: 501, endPoint x: 695, endPoint y: 284, distance: 222.3
click at [695, 284] on quentale-workspace at bounding box center [576, 270] width 1152 height 540
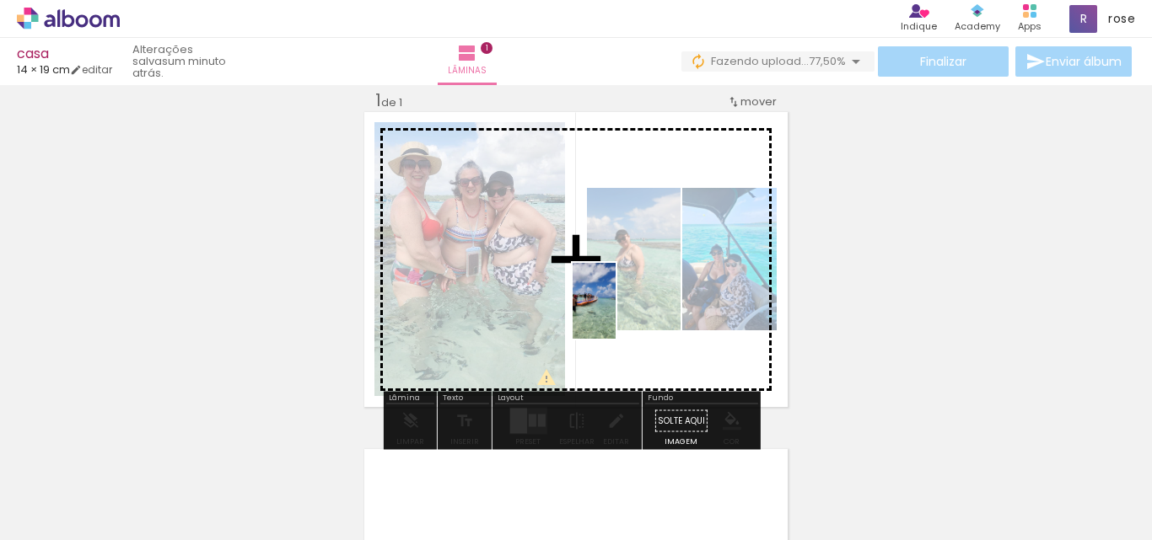
drag, startPoint x: 271, startPoint y: 499, endPoint x: 642, endPoint y: 309, distance: 416.7
click at [642, 309] on quentale-workspace at bounding box center [576, 270] width 1152 height 540
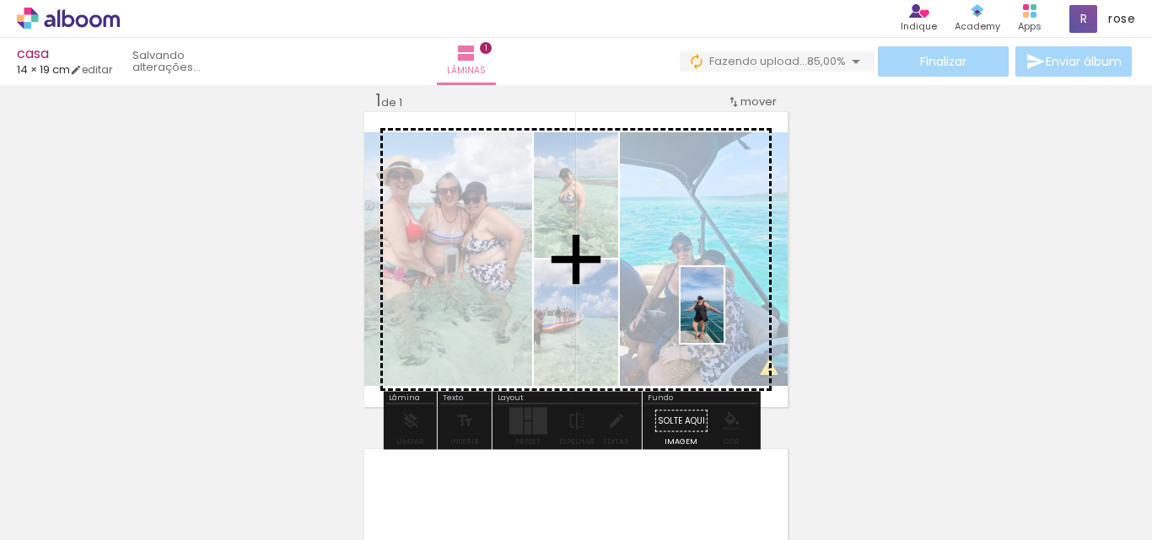
drag, startPoint x: 1035, startPoint y: 494, endPoint x: 731, endPoint y: 318, distance: 351.0
click at [731, 318] on quentale-workspace at bounding box center [576, 270] width 1152 height 540
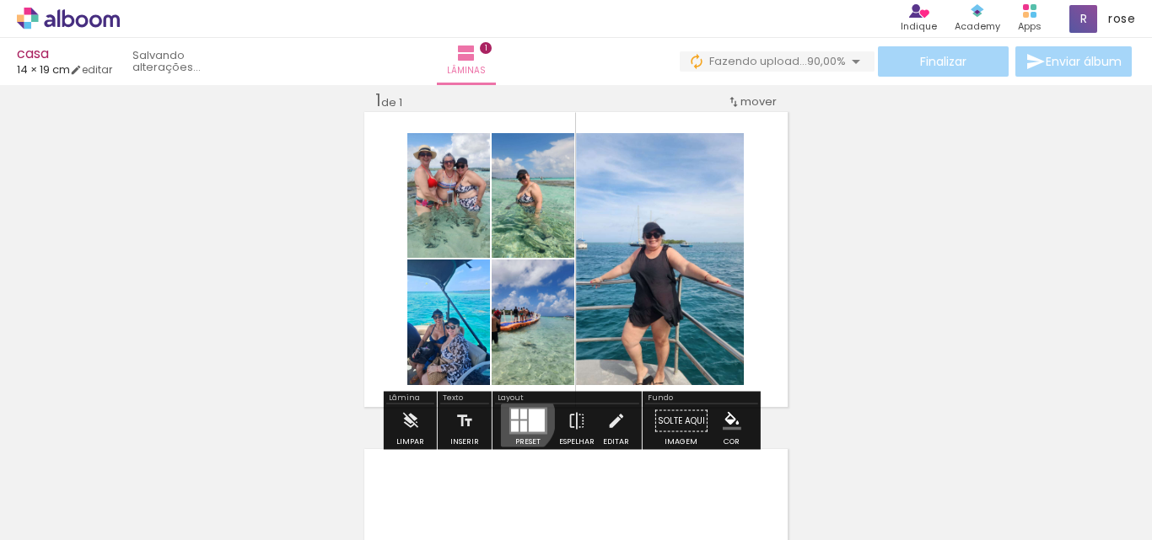
click at [514, 419] on quentale-layouter at bounding box center [527, 421] width 38 height 27
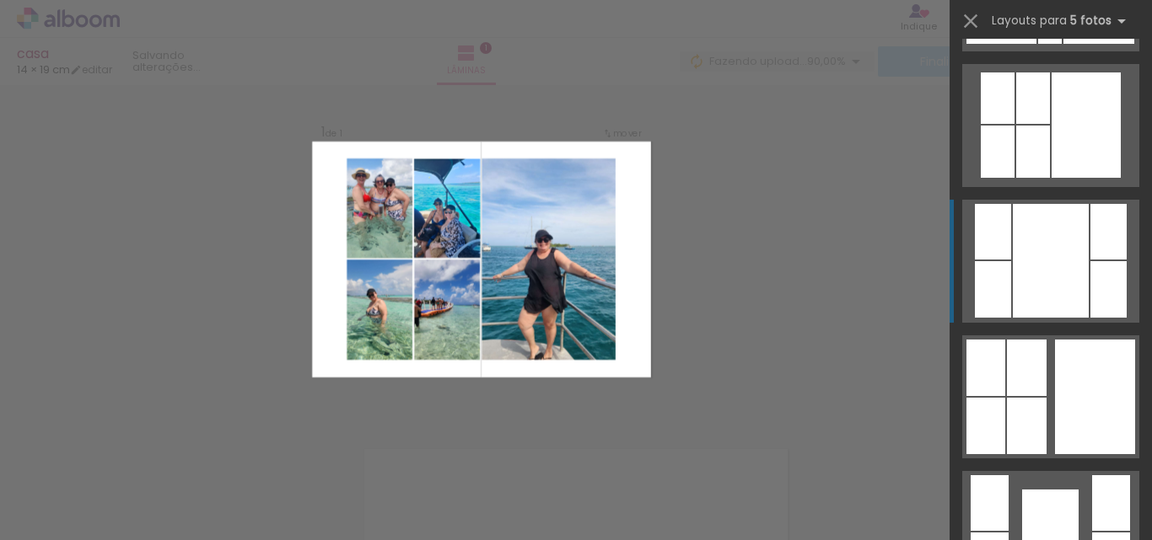
scroll to position [1349, 0]
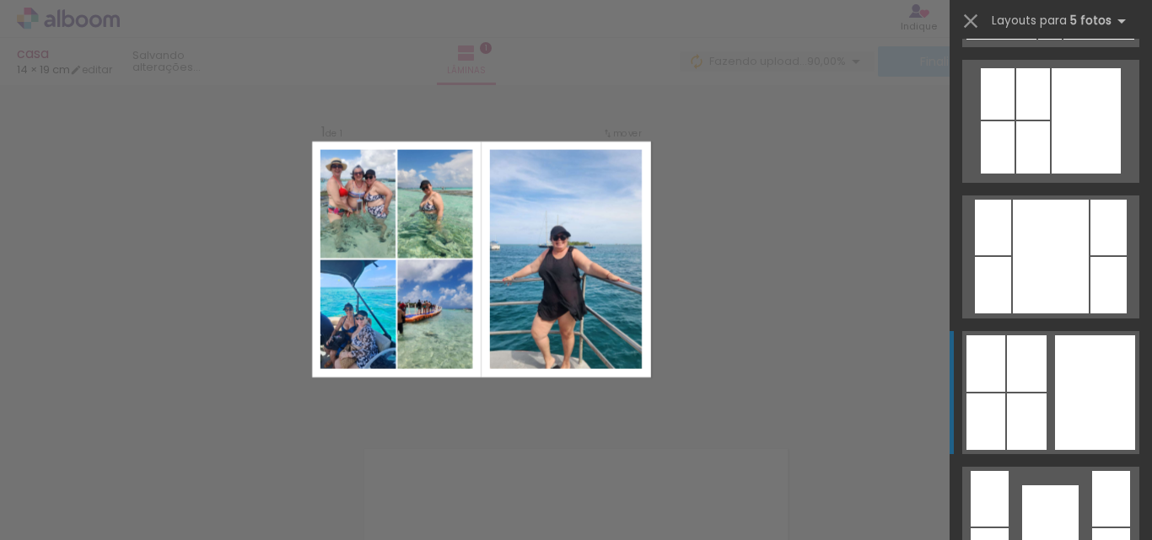
click at [1087, 417] on div at bounding box center [1095, 393] width 80 height 115
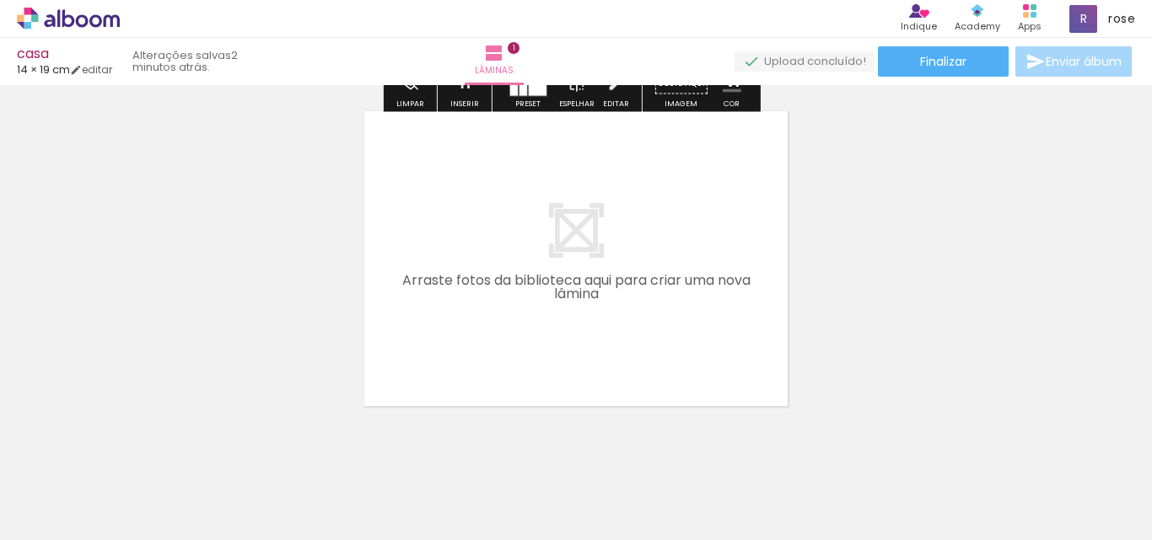
scroll to position [390, 0]
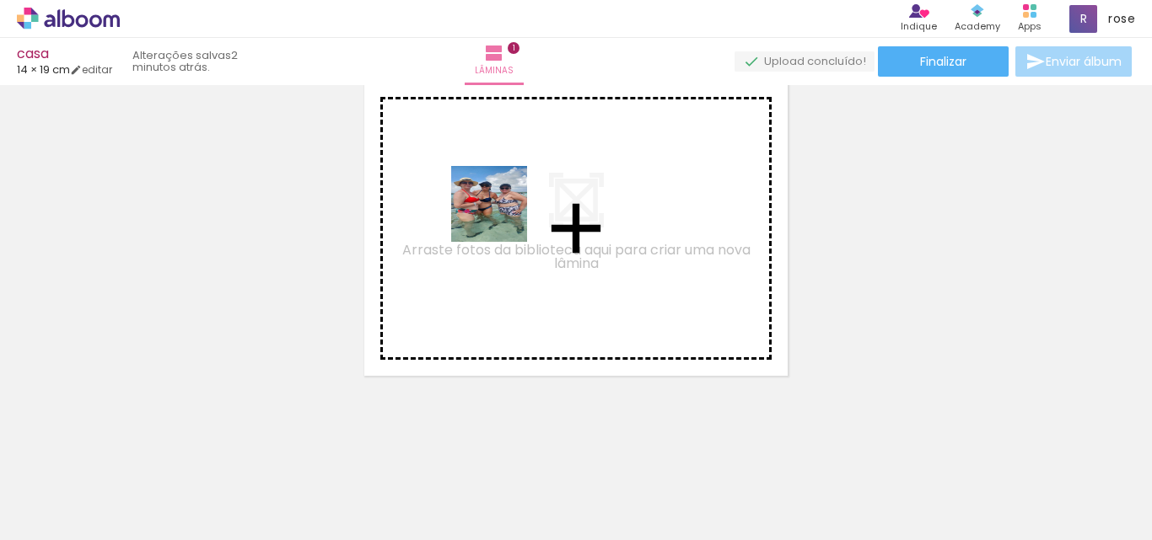
drag, startPoint x: 566, startPoint y: 499, endPoint x: 501, endPoint y: 213, distance: 293.1
click at [501, 213] on quentale-workspace at bounding box center [576, 270] width 1152 height 540
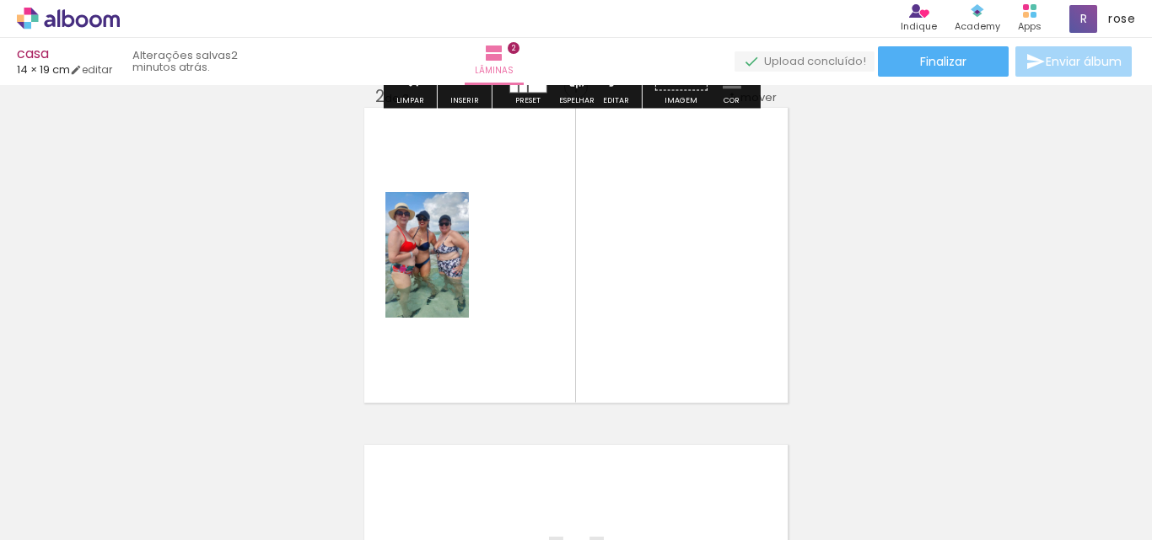
scroll to position [359, 0]
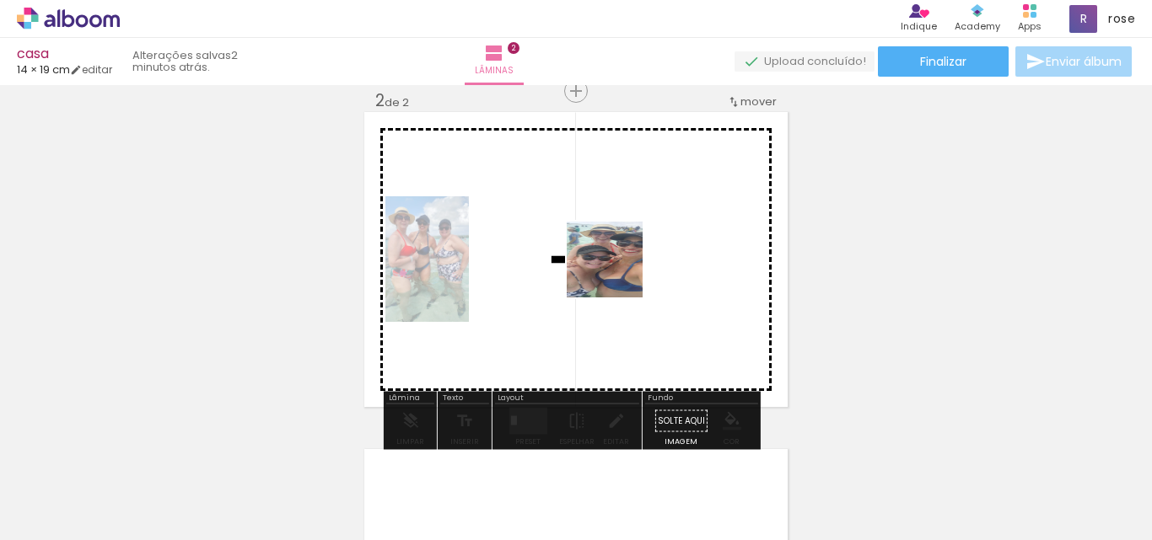
drag, startPoint x: 664, startPoint y: 516, endPoint x: 721, endPoint y: 424, distance: 108.3
click at [614, 261] on quentale-workspace at bounding box center [576, 270] width 1152 height 540
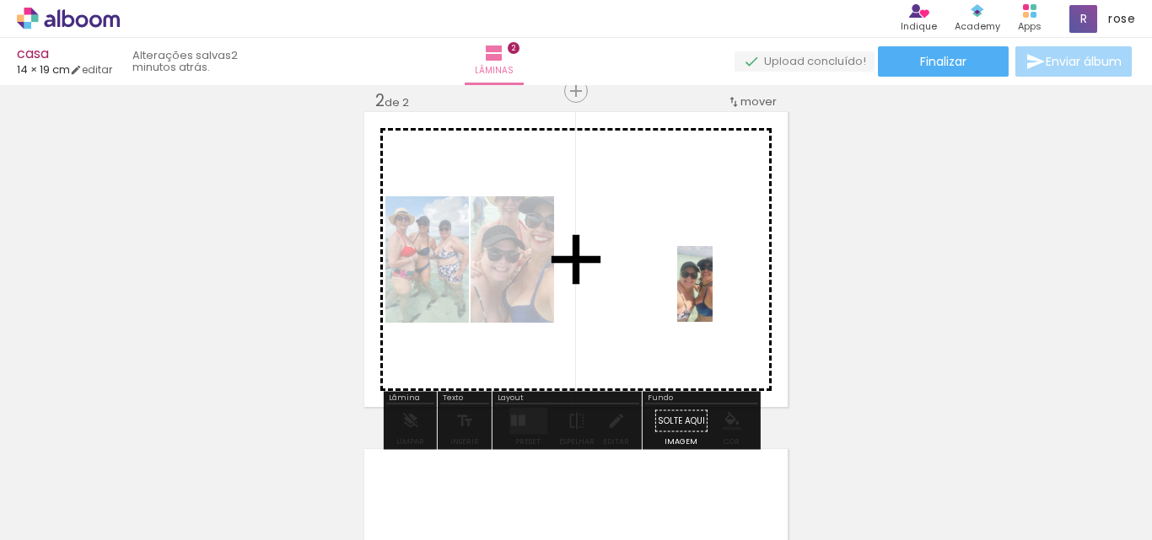
drag, startPoint x: 850, startPoint y: 503, endPoint x: 728, endPoint y: 297, distance: 240.0
click at [728, 297] on quentale-workspace at bounding box center [576, 270] width 1152 height 540
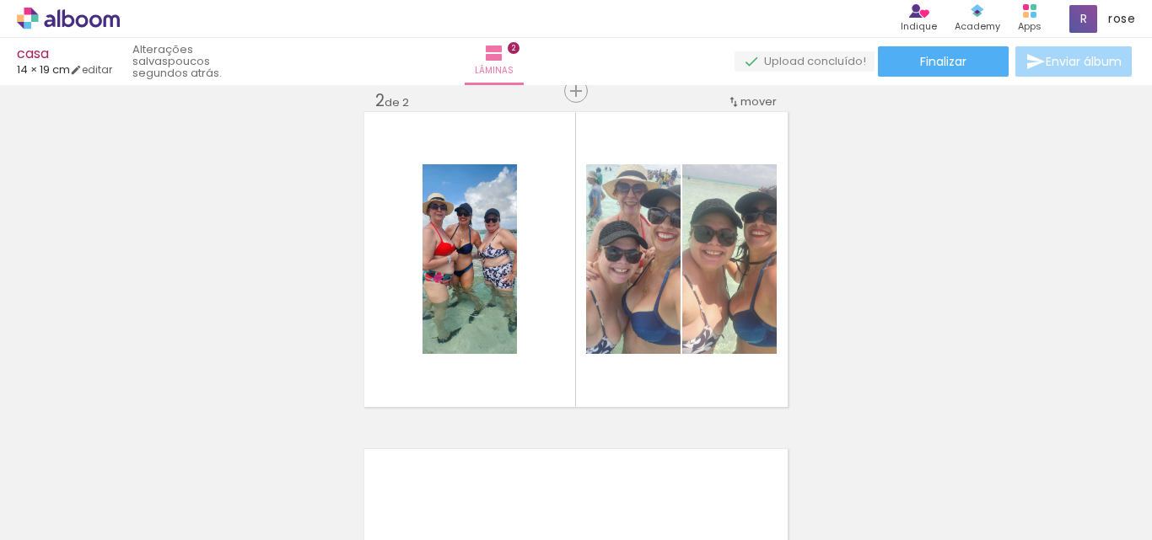
scroll to position [0, 851]
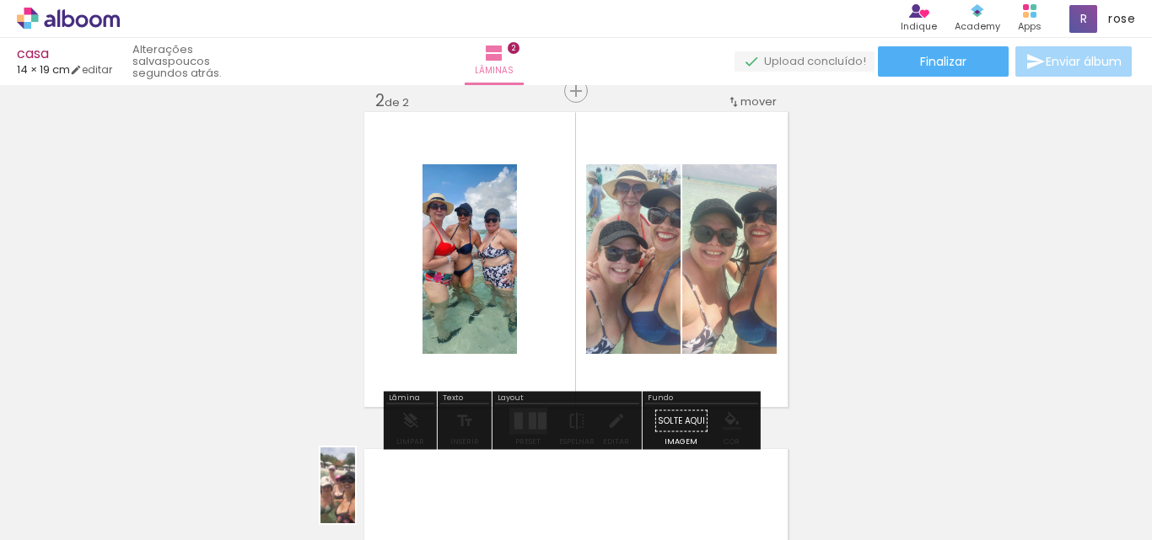
drag, startPoint x: 361, startPoint y: 500, endPoint x: 371, endPoint y: 498, distance: 10.3
click at [371, 498] on div at bounding box center [356, 483] width 39 height 83
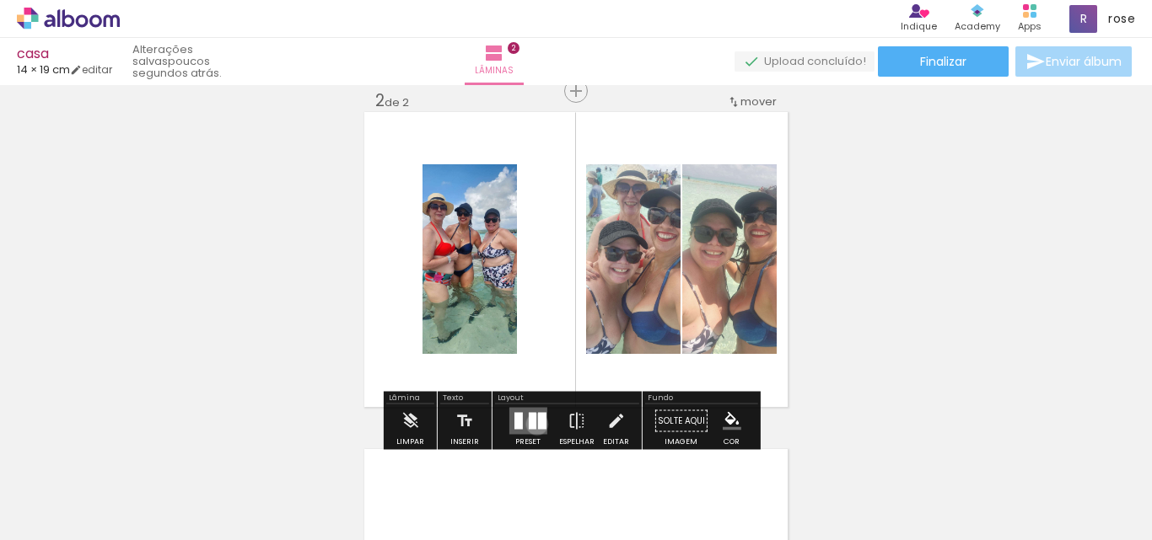
click at [537, 424] on div at bounding box center [541, 421] width 8 height 17
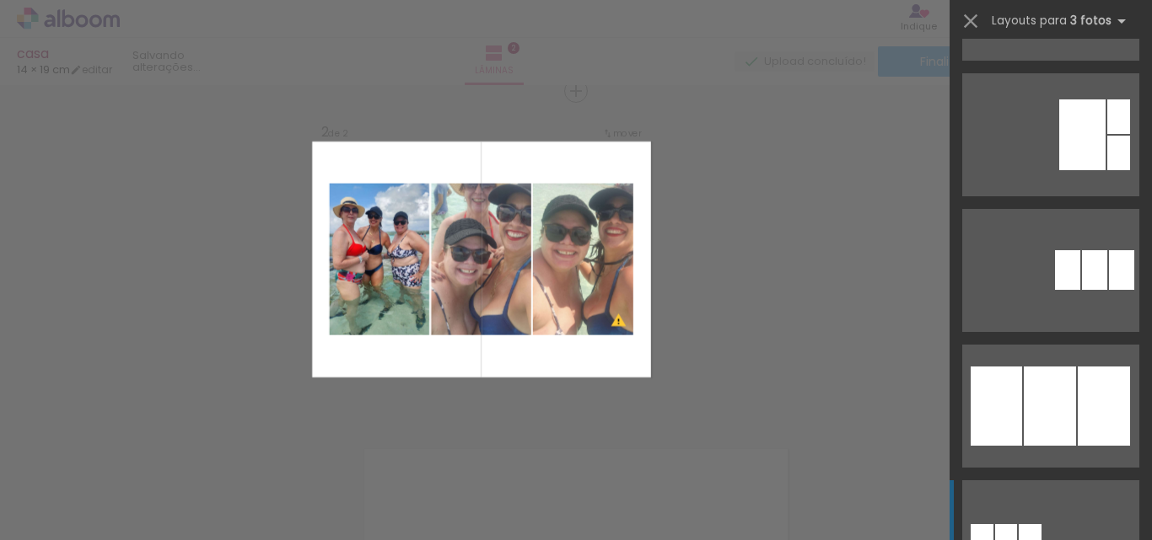
scroll to position [1180, 0]
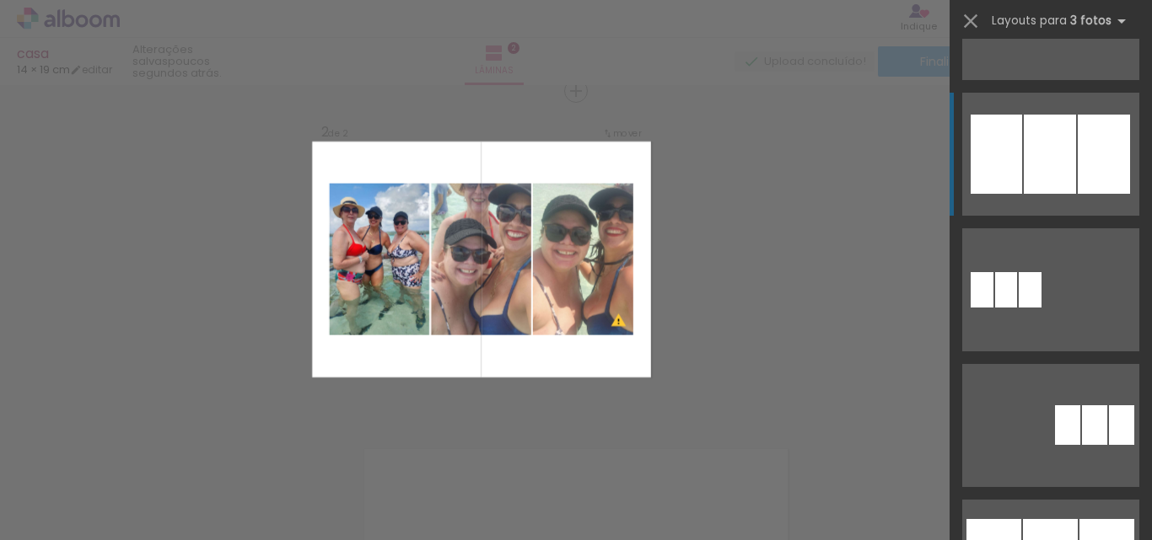
click at [1104, 138] on div at bounding box center [1104, 154] width 52 height 79
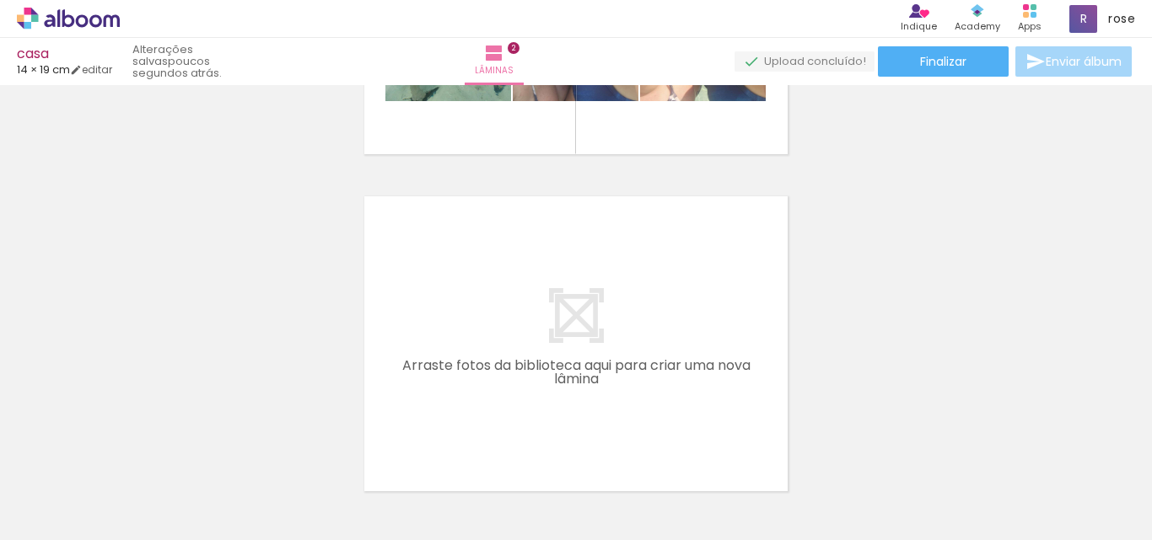
scroll to position [0, 2111]
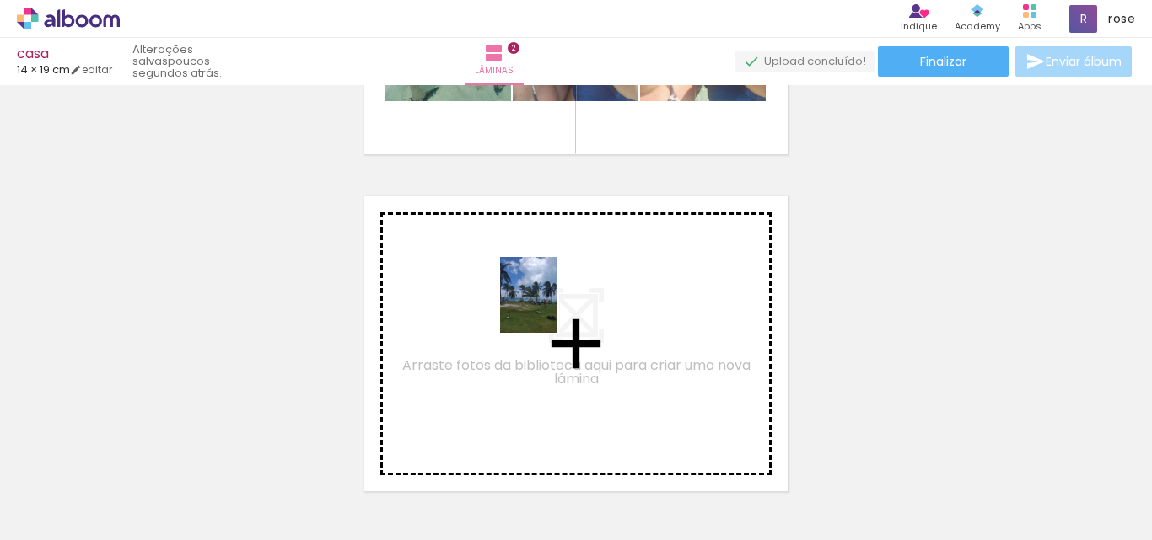
drag, startPoint x: 601, startPoint y: 513, endPoint x: 551, endPoint y: 308, distance: 211.9
click at [551, 308] on quentale-workspace at bounding box center [576, 270] width 1152 height 540
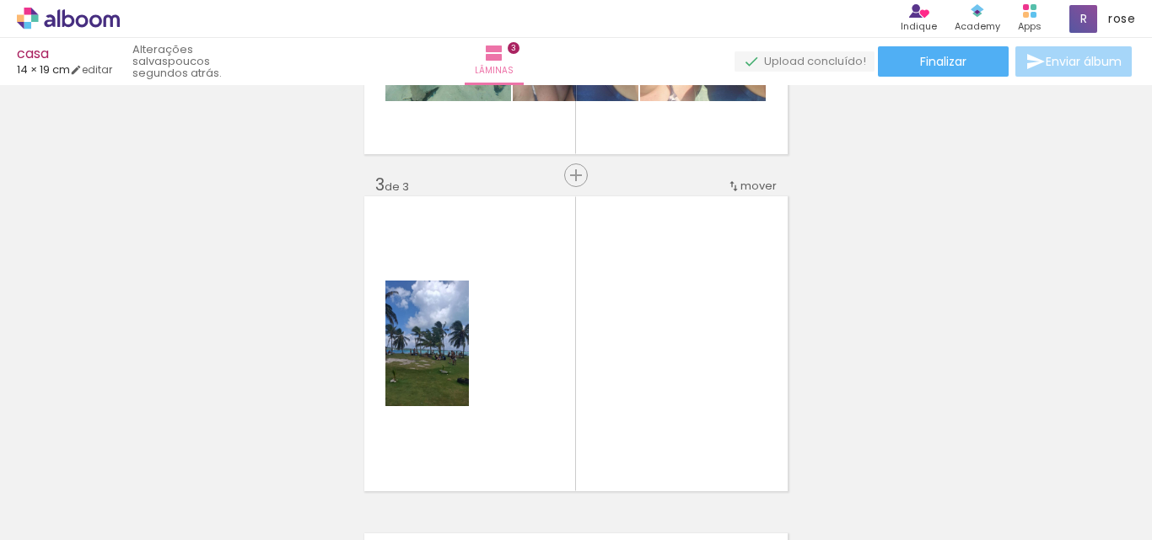
scroll to position [696, 0]
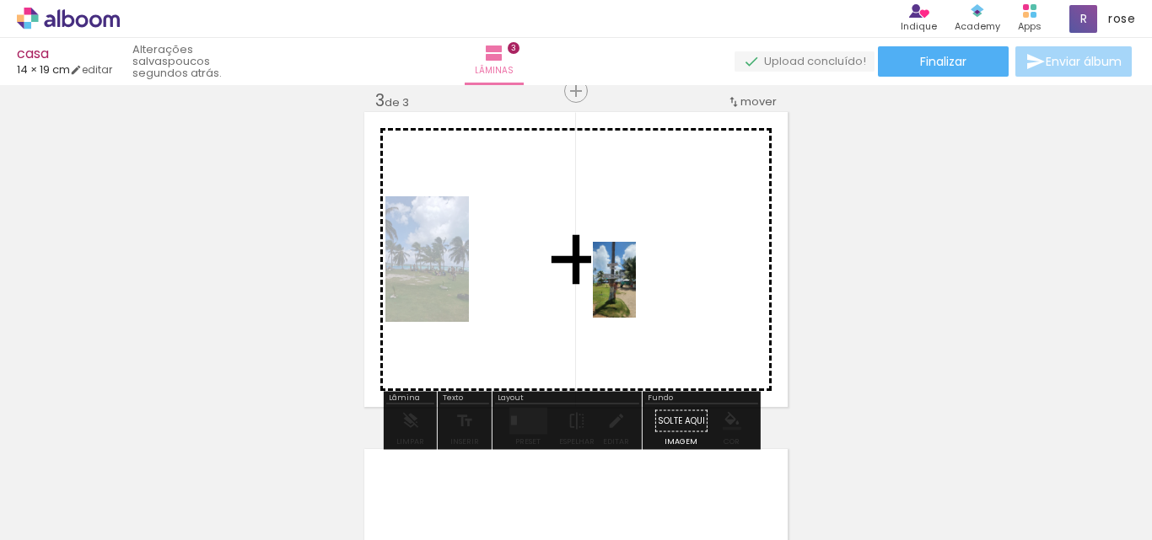
drag, startPoint x: 428, startPoint y: 486, endPoint x: 643, endPoint y: 293, distance: 289.0
click at [643, 293] on quentale-workspace at bounding box center [576, 270] width 1152 height 540
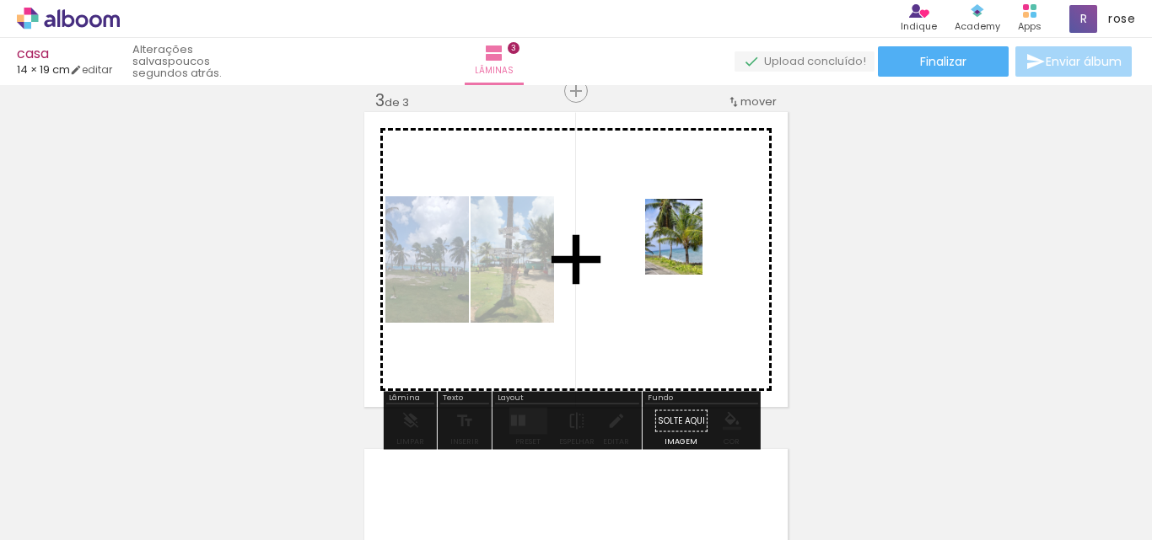
drag, startPoint x: 1099, startPoint y: 491, endPoint x: 695, endPoint y: 460, distance: 405.1
click at [694, 250] on quentale-workspace at bounding box center [576, 270] width 1152 height 540
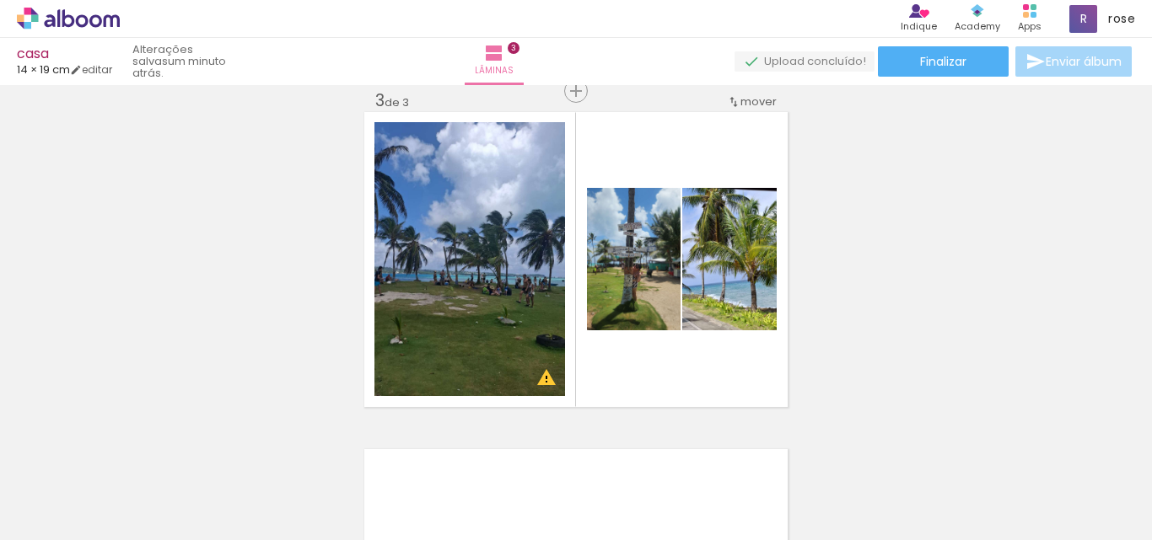
scroll to position [0, 2753]
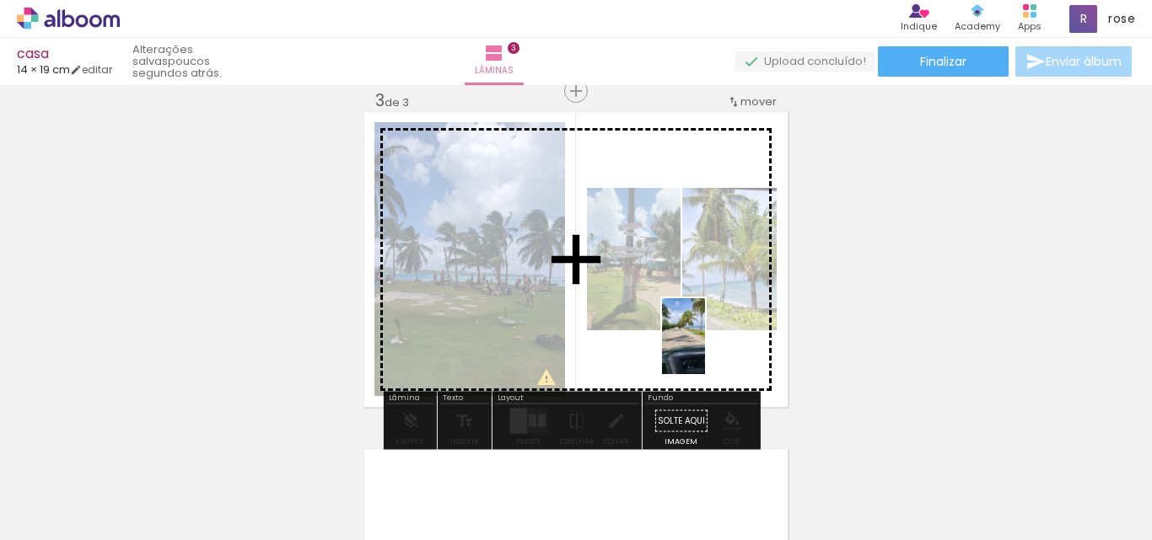
drag, startPoint x: 731, startPoint y: 497, endPoint x: 712, endPoint y: 349, distance: 148.7
click at [712, 349] on quentale-workspace at bounding box center [576, 270] width 1152 height 540
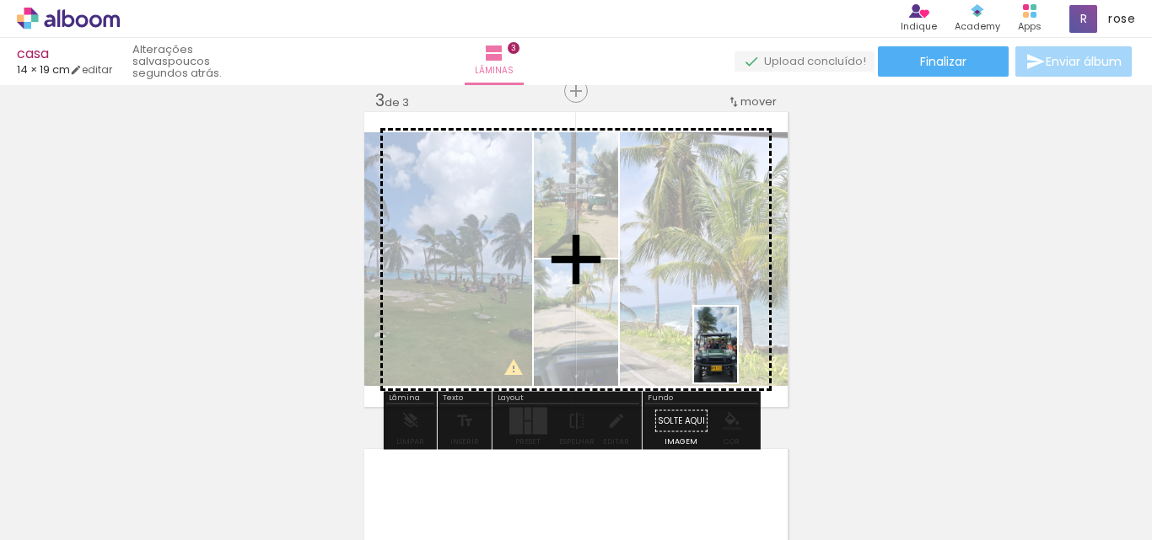
drag, startPoint x: 832, startPoint y: 512, endPoint x: 742, endPoint y: 338, distance: 195.7
click at [742, 338] on quentale-workspace at bounding box center [576, 270] width 1152 height 540
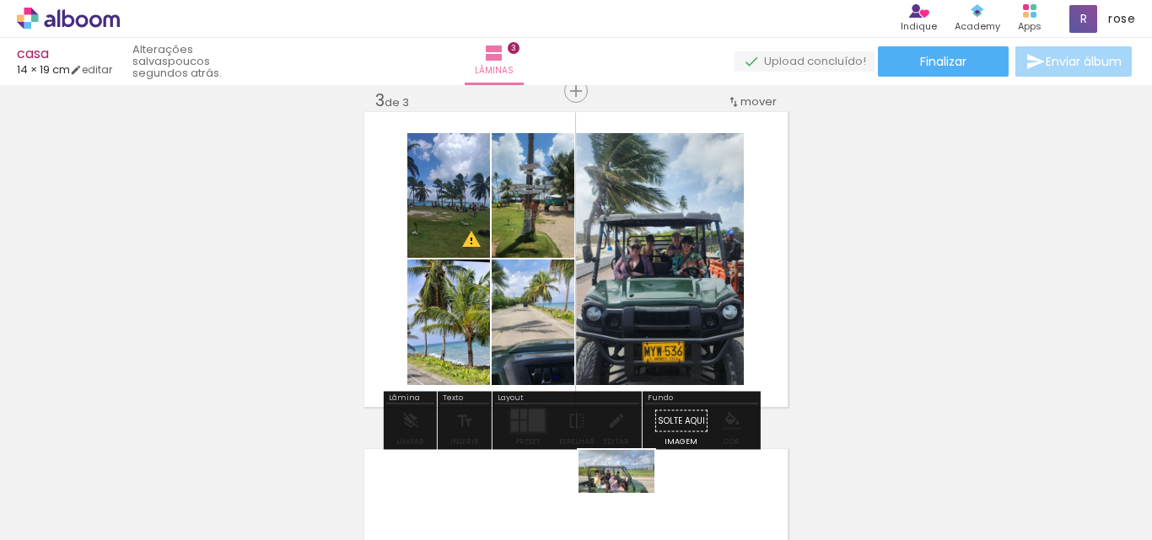
click at [629, 501] on div at bounding box center [626, 483] width 83 height 47
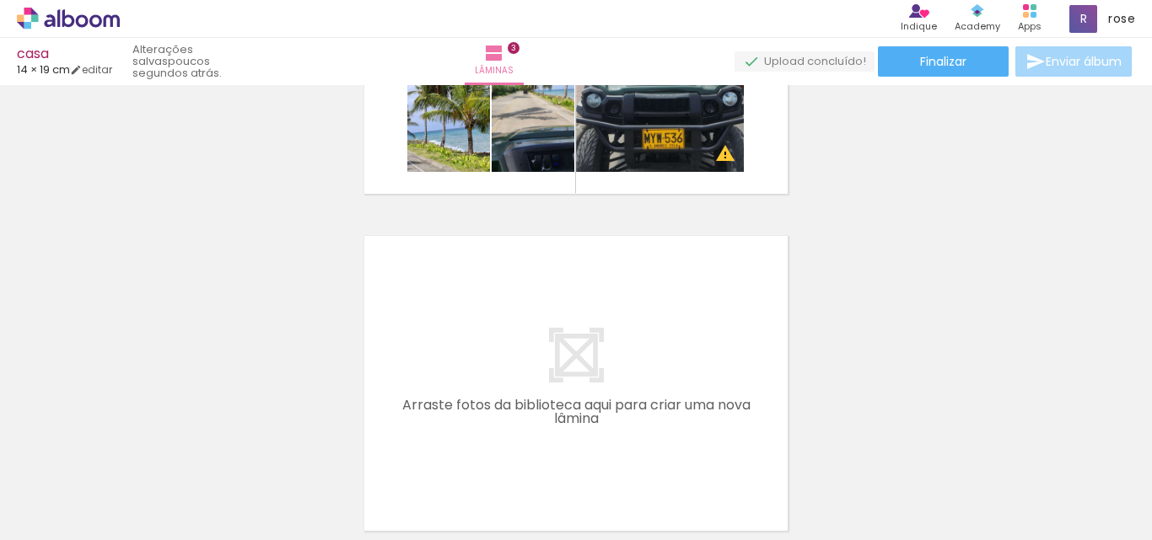
scroll to position [949, 0]
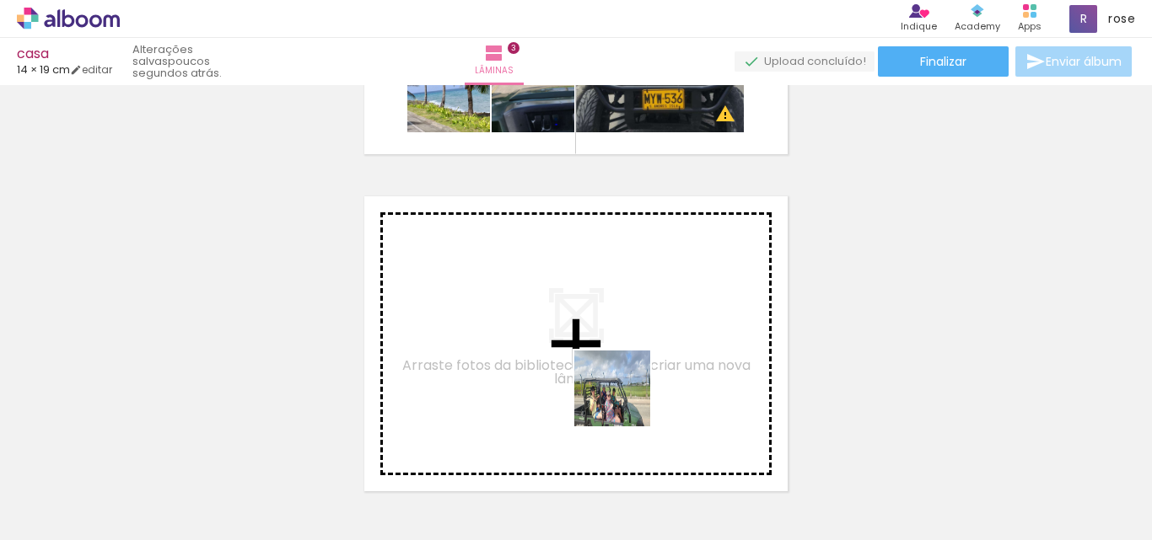
drag, startPoint x: 647, startPoint y: 508, endPoint x: 610, endPoint y: 333, distance: 179.1
click at [610, 333] on quentale-workspace at bounding box center [576, 270] width 1152 height 540
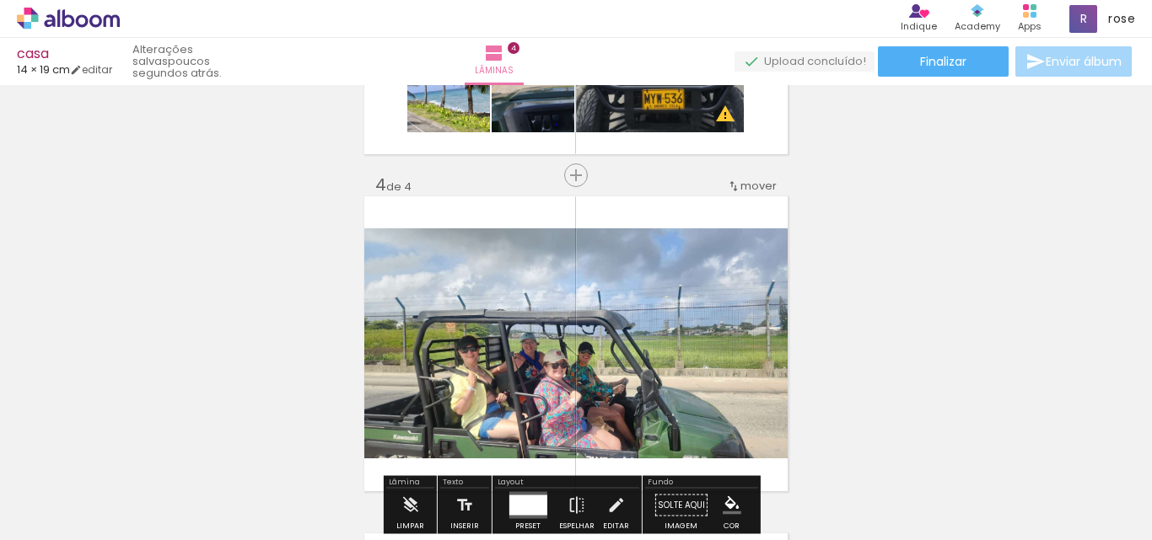
scroll to position [1034, 0]
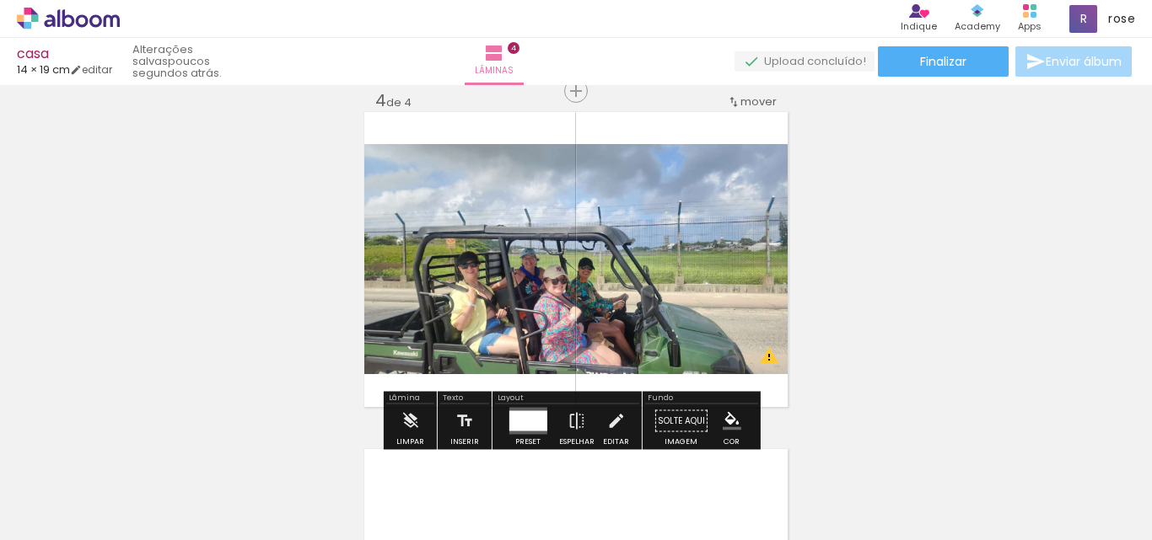
click at [528, 420] on div at bounding box center [527, 421] width 38 height 20
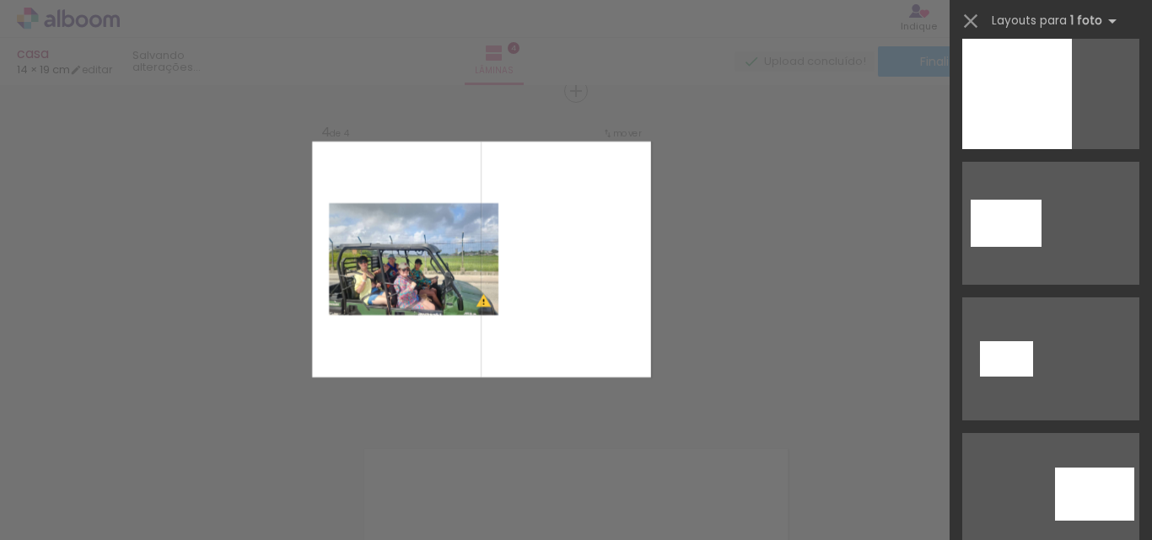
scroll to position [1096, 0]
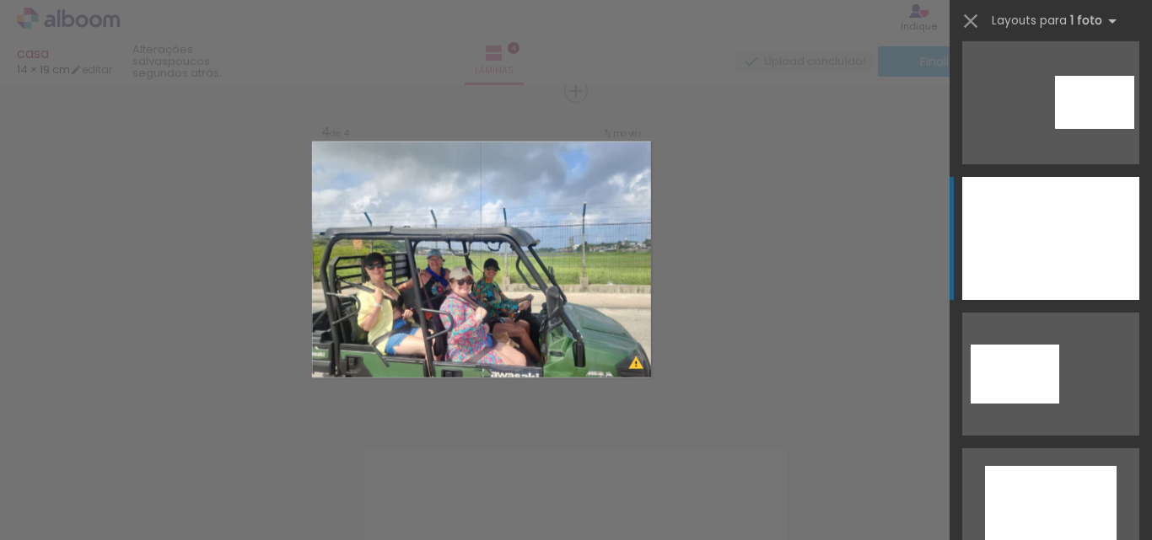
click at [1060, 249] on div at bounding box center [1050, 238] width 177 height 123
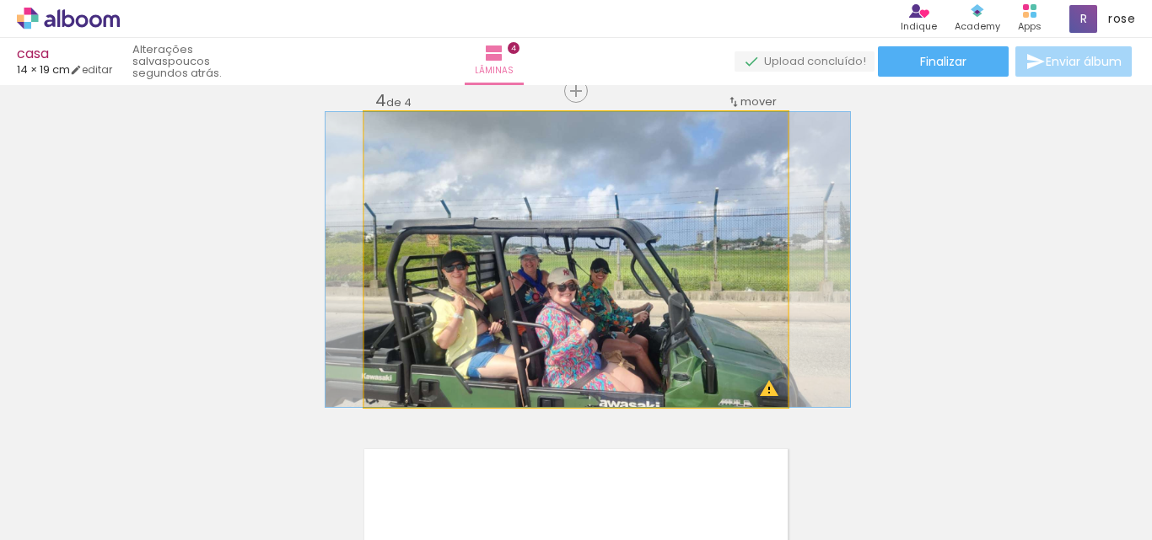
drag, startPoint x: 761, startPoint y: 255, endPoint x: 773, endPoint y: 242, distance: 17.3
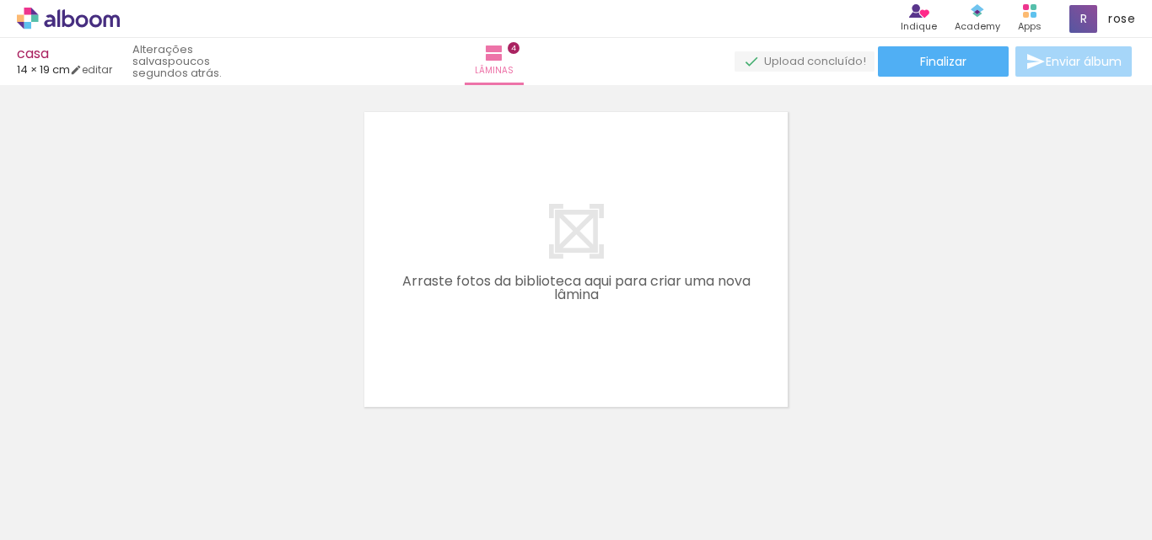
scroll to position [0, 2769]
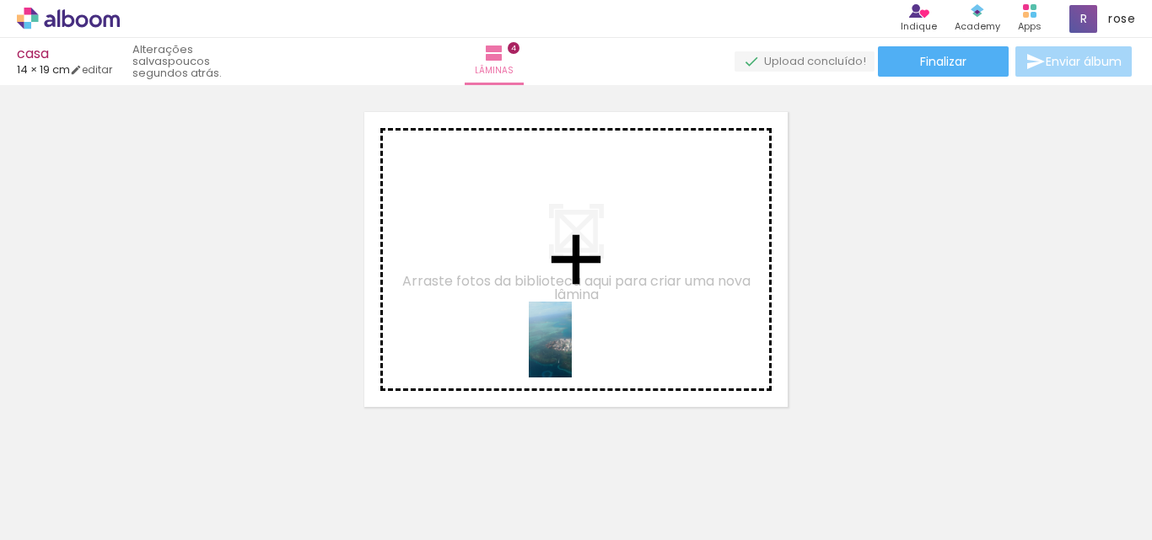
drag, startPoint x: 899, startPoint y: 514, endPoint x: 886, endPoint y: 522, distance: 14.7
click at [573, 352] on quentale-workspace at bounding box center [576, 270] width 1152 height 540
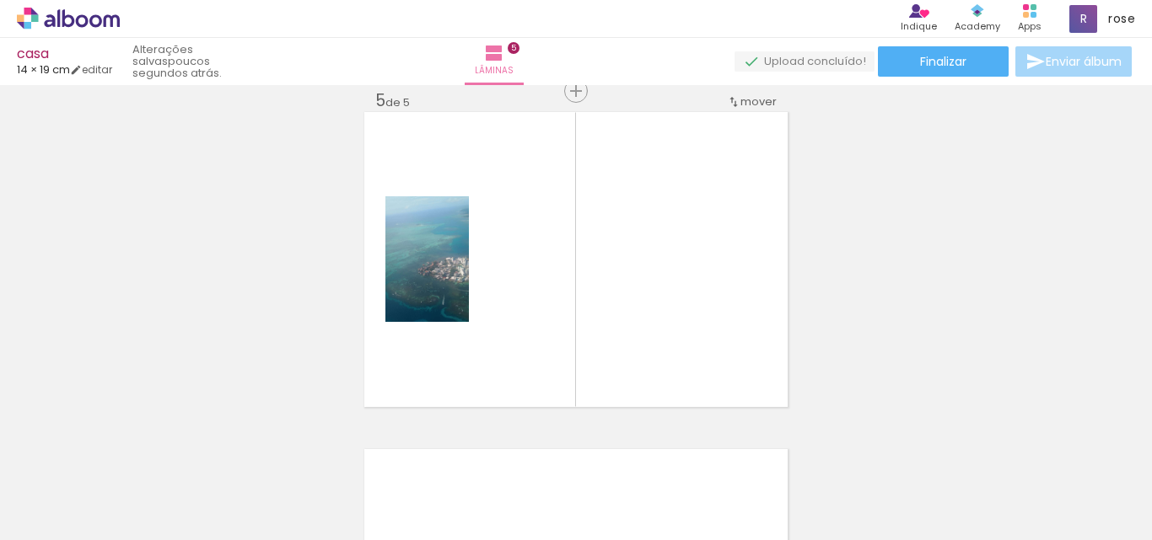
scroll to position [1371, 0]
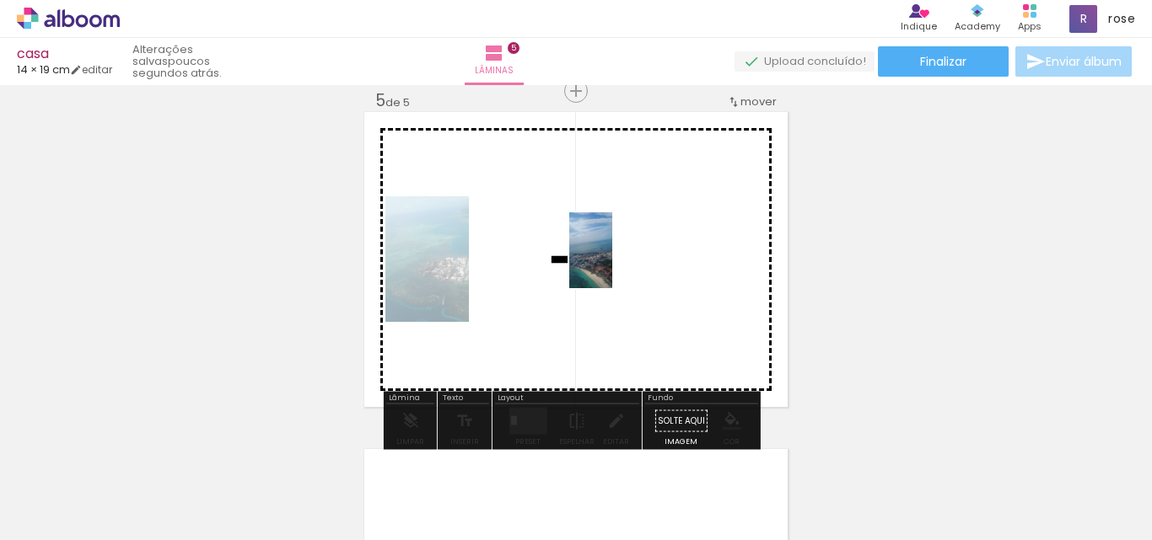
drag, startPoint x: 1003, startPoint y: 498, endPoint x: 620, endPoint y: 263, distance: 450.0
click at [620, 263] on quentale-workspace at bounding box center [576, 270] width 1152 height 540
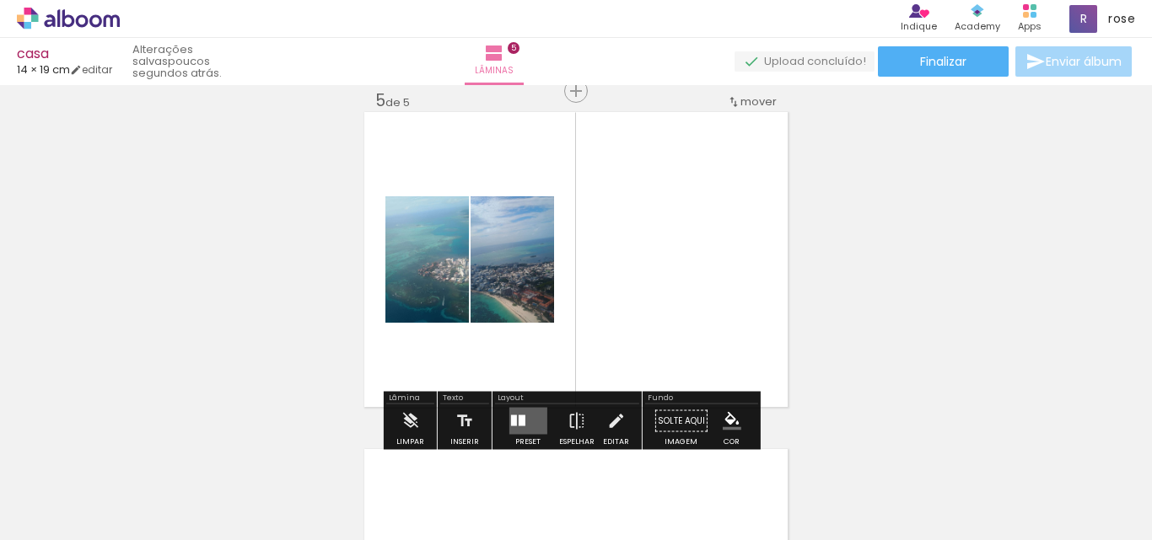
click at [528, 422] on quentale-layouter at bounding box center [527, 421] width 38 height 27
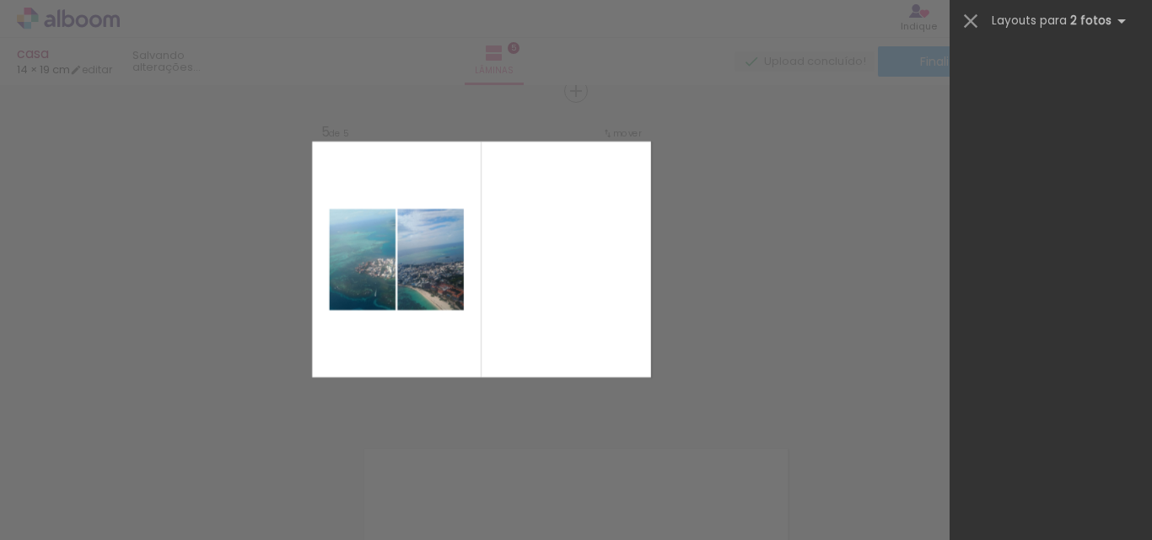
scroll to position [0, 0]
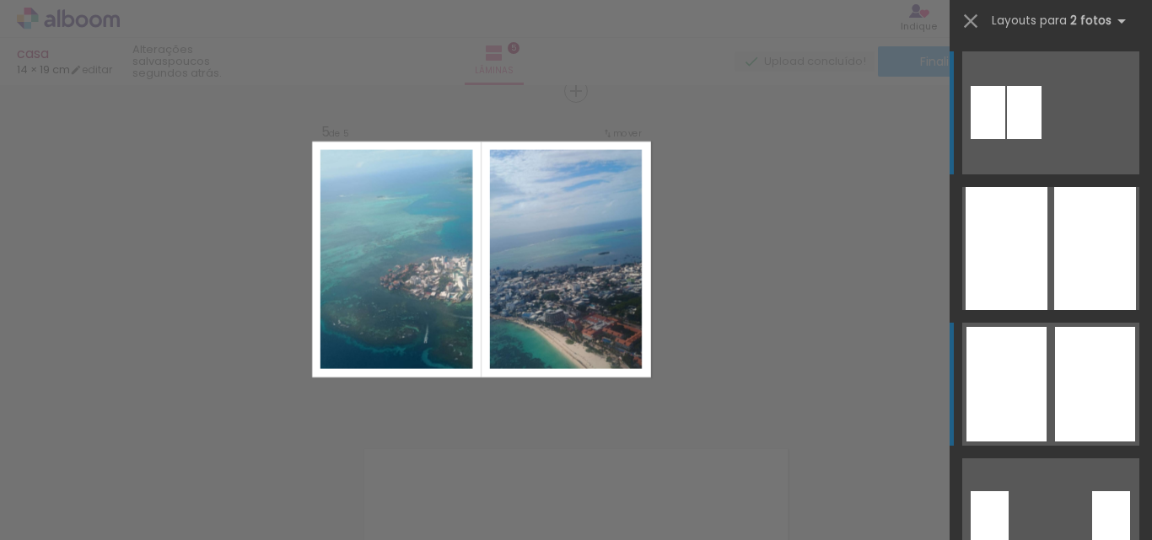
click at [1105, 366] on div at bounding box center [1095, 384] width 80 height 115
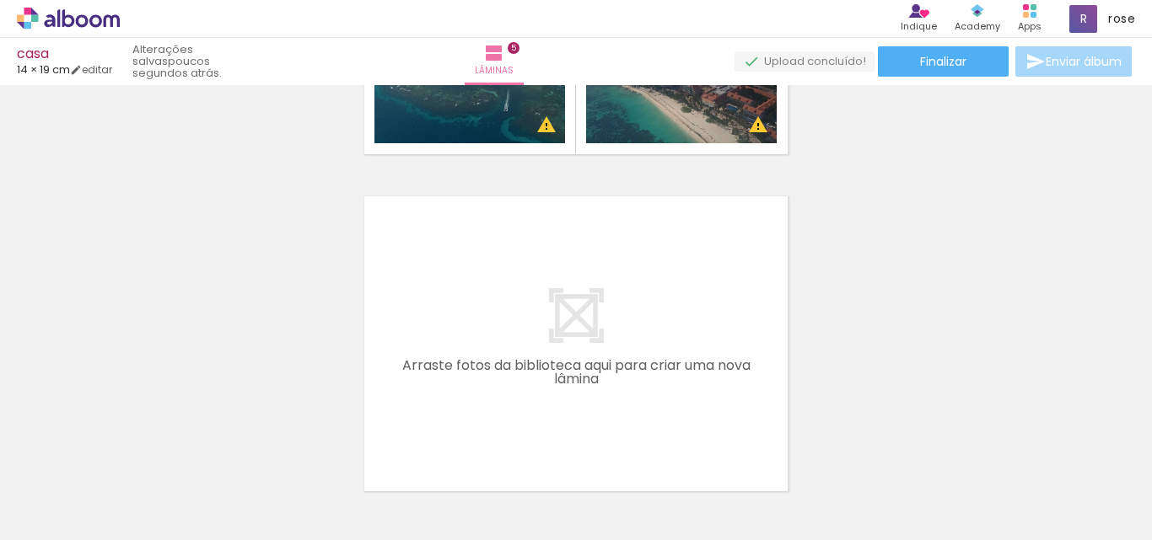
scroll to position [0, 645]
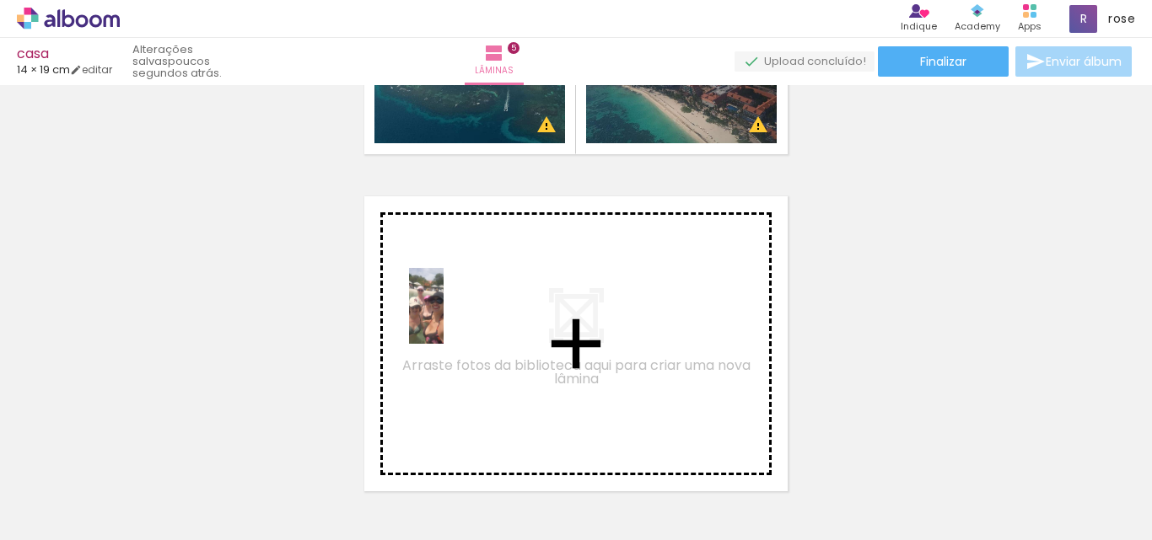
drag, startPoint x: 572, startPoint y: 492, endPoint x: 460, endPoint y: 319, distance: 206.7
click at [460, 319] on quentale-workspace at bounding box center [576, 270] width 1152 height 540
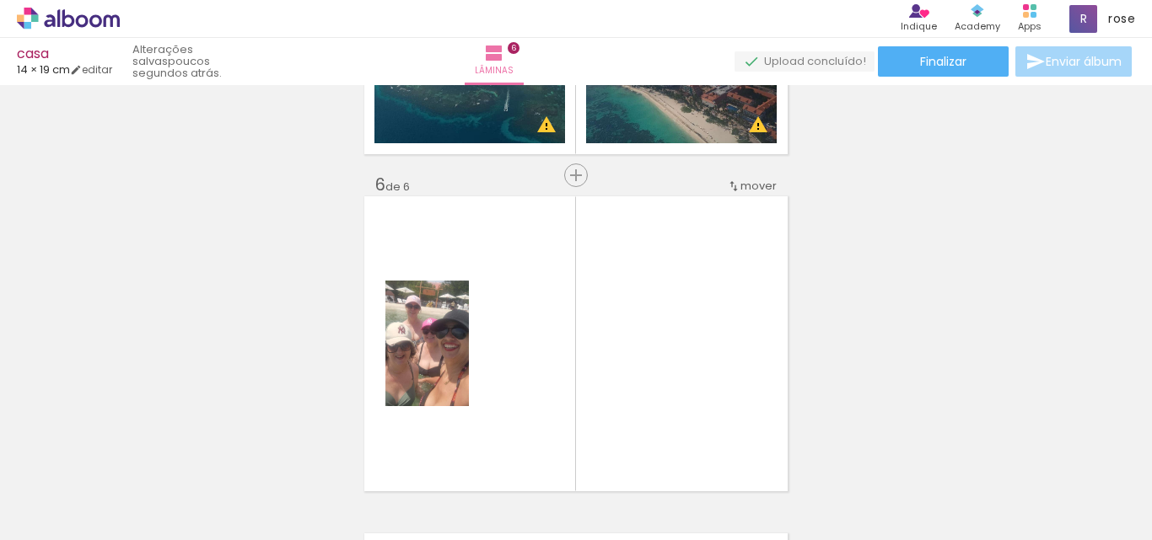
scroll to position [1708, 0]
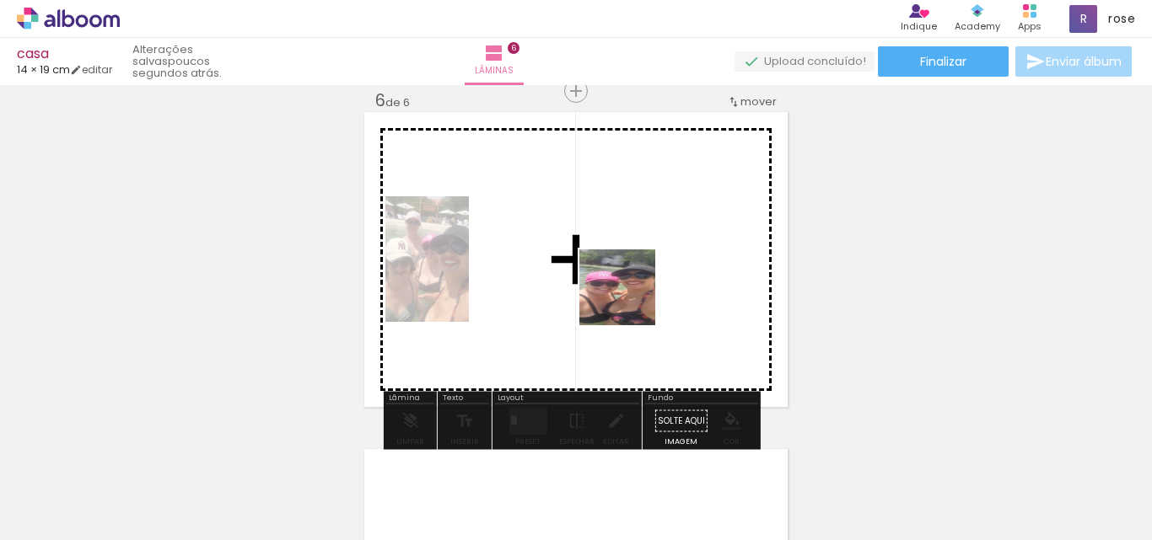
drag, startPoint x: 755, startPoint y: 501, endPoint x: 629, endPoint y: 354, distance: 193.7
click at [625, 293] on quentale-workspace at bounding box center [576, 270] width 1152 height 540
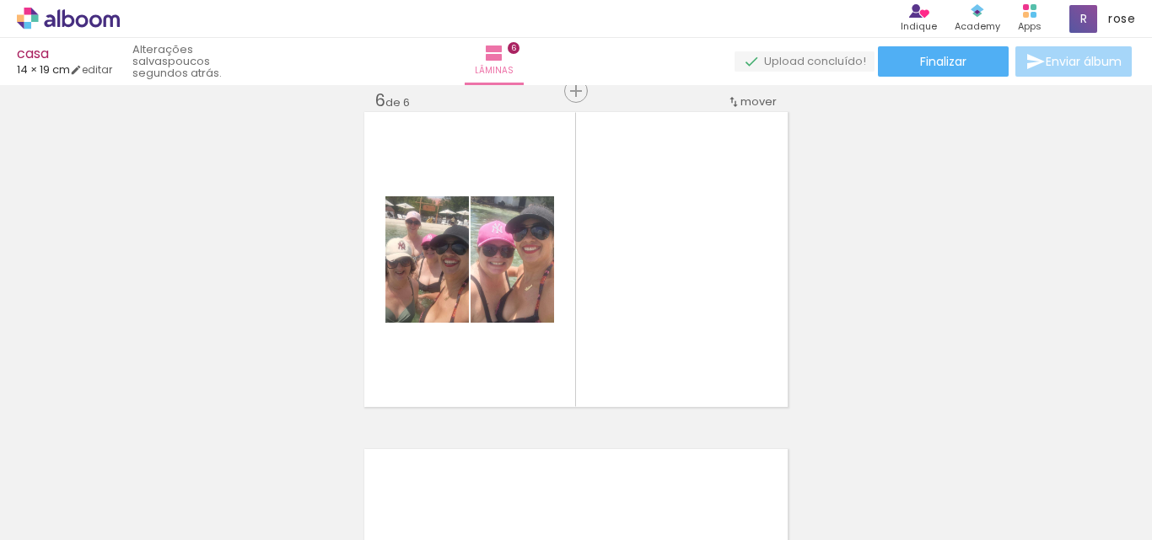
scroll to position [0, 2032]
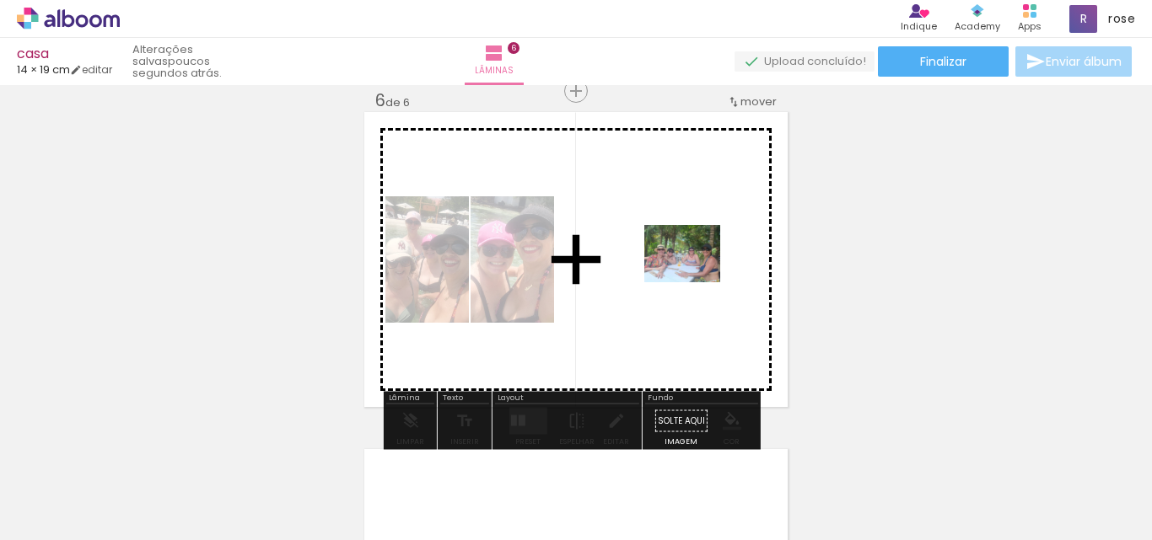
drag, startPoint x: 903, startPoint y: 498, endPoint x: 695, endPoint y: 276, distance: 304.8
click at [695, 276] on quentale-workspace at bounding box center [576, 270] width 1152 height 540
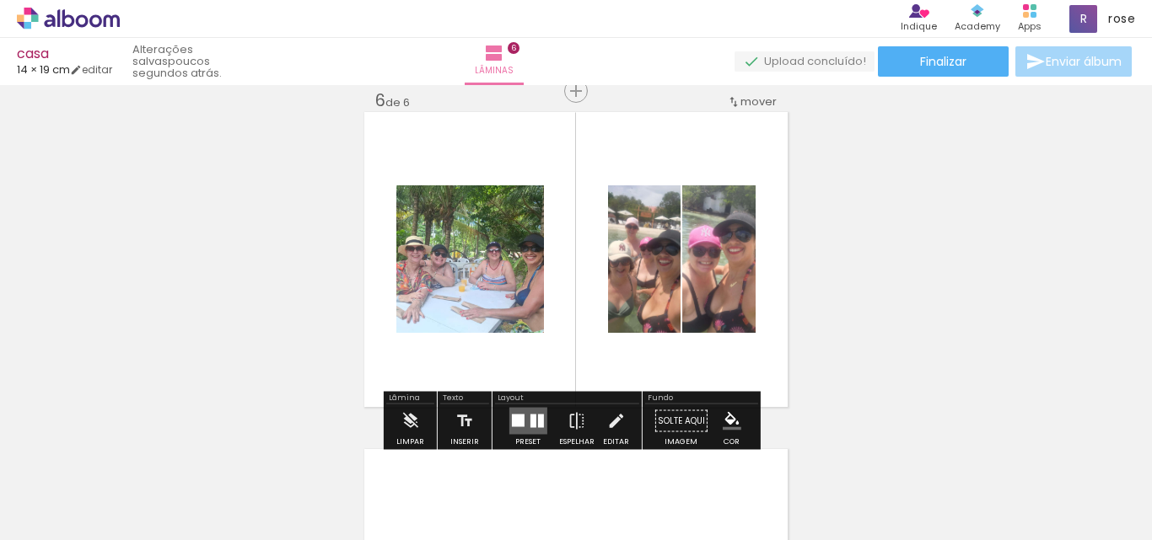
scroll to position [0, 2197]
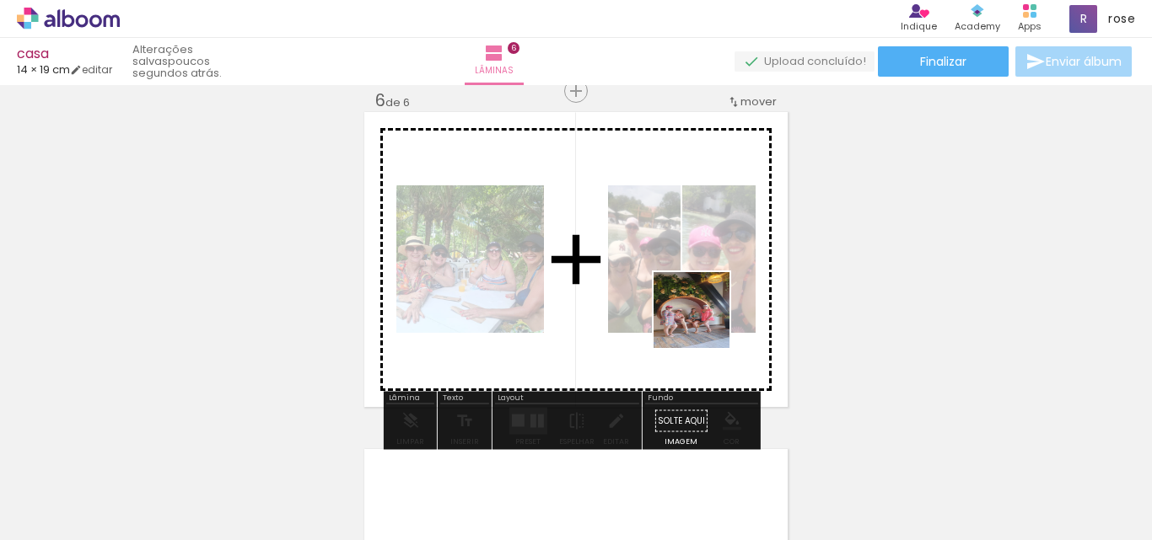
drag, startPoint x: 814, startPoint y: 492, endPoint x: 694, endPoint y: 309, distance: 219.8
click at [694, 309] on quentale-workspace at bounding box center [576, 270] width 1152 height 540
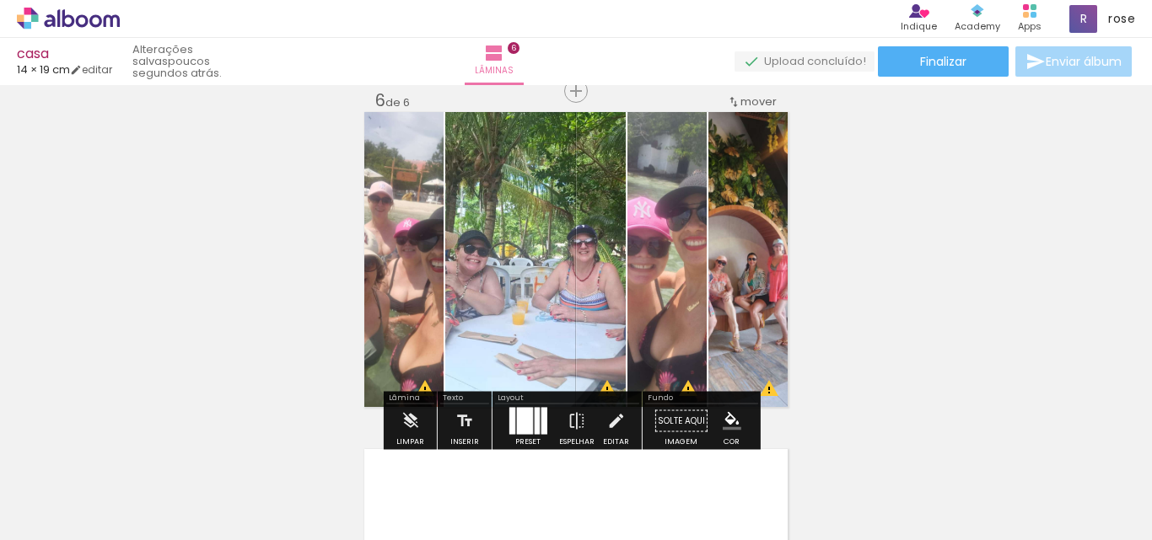
click at [527, 417] on div at bounding box center [524, 421] width 16 height 27
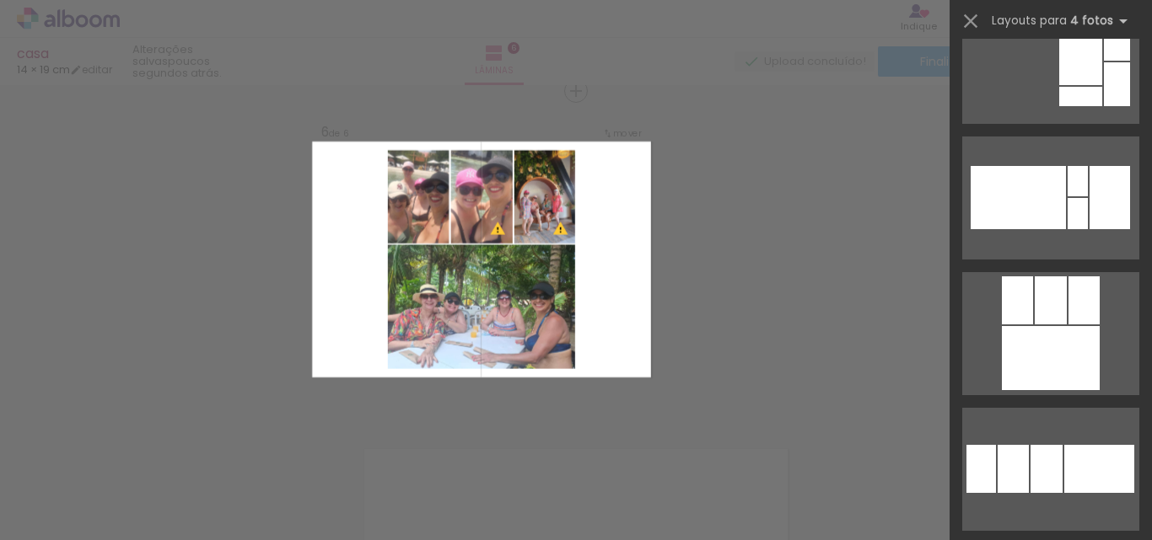
scroll to position [3035, 0]
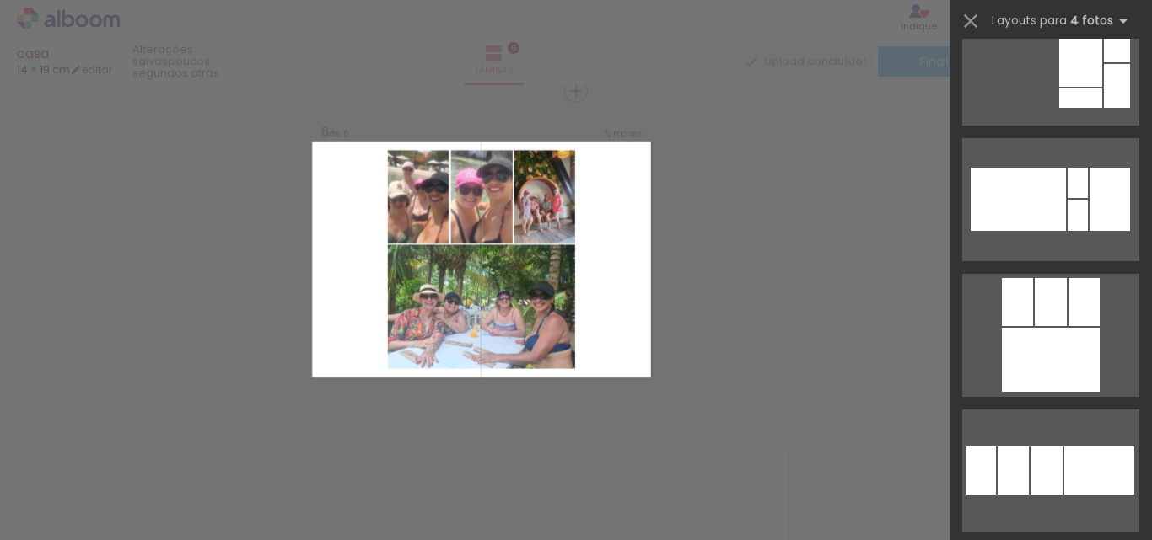
click at [1076, 285] on div at bounding box center [1083, 302] width 31 height 48
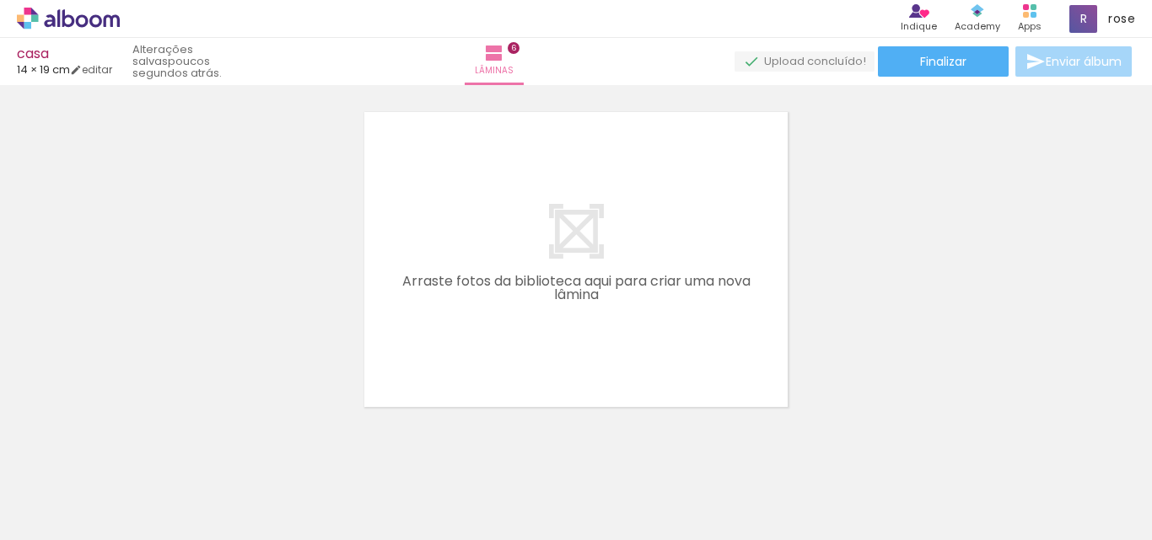
scroll to position [0, 921]
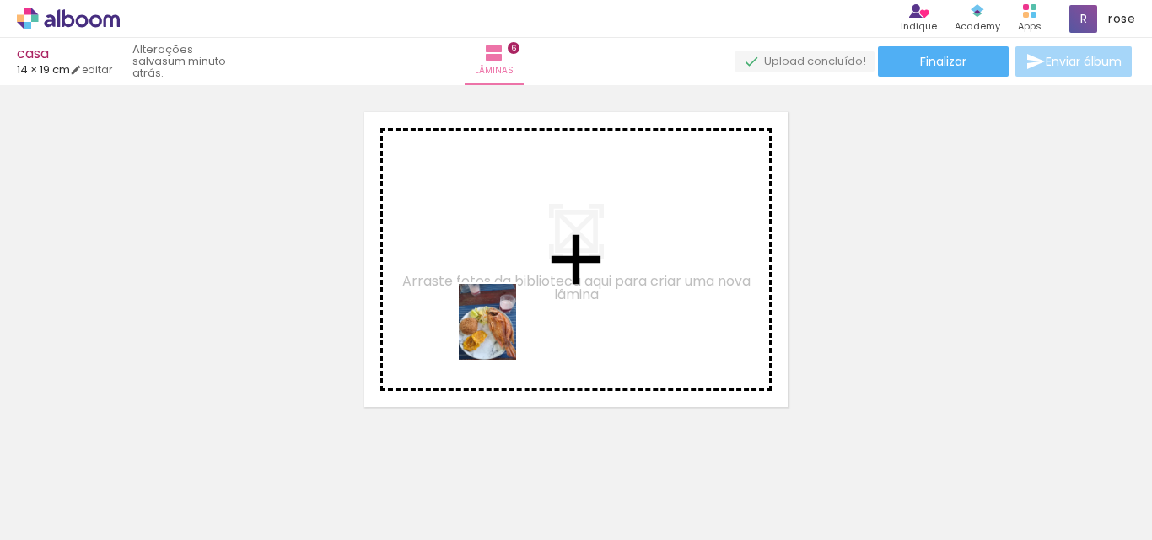
drag, startPoint x: 569, startPoint y: 501, endPoint x: 509, endPoint y: 333, distance: 178.1
click at [509, 333] on quentale-workspace at bounding box center [576, 270] width 1152 height 540
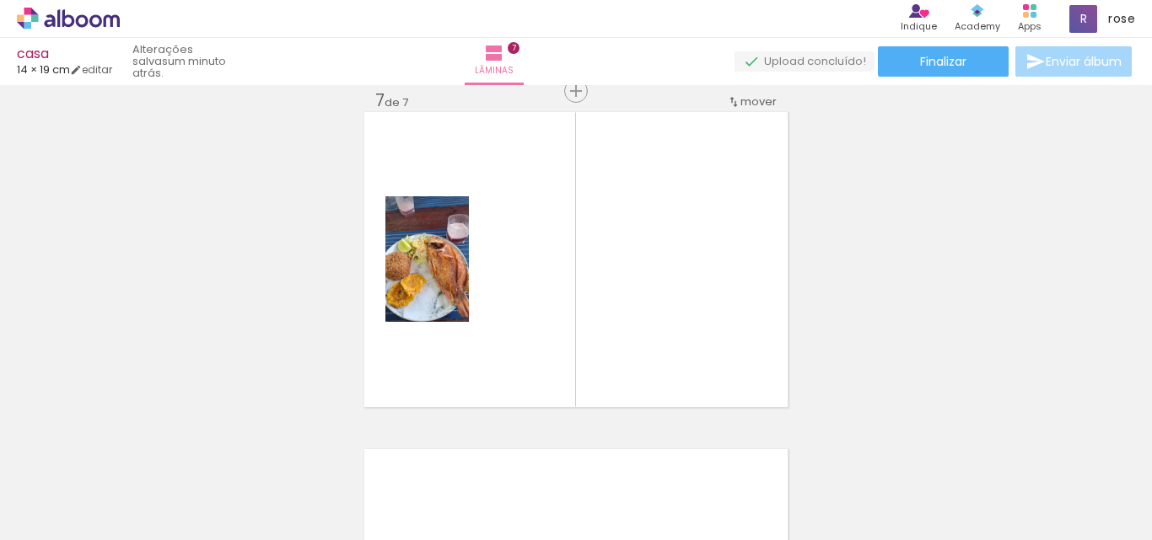
scroll to position [2045, 0]
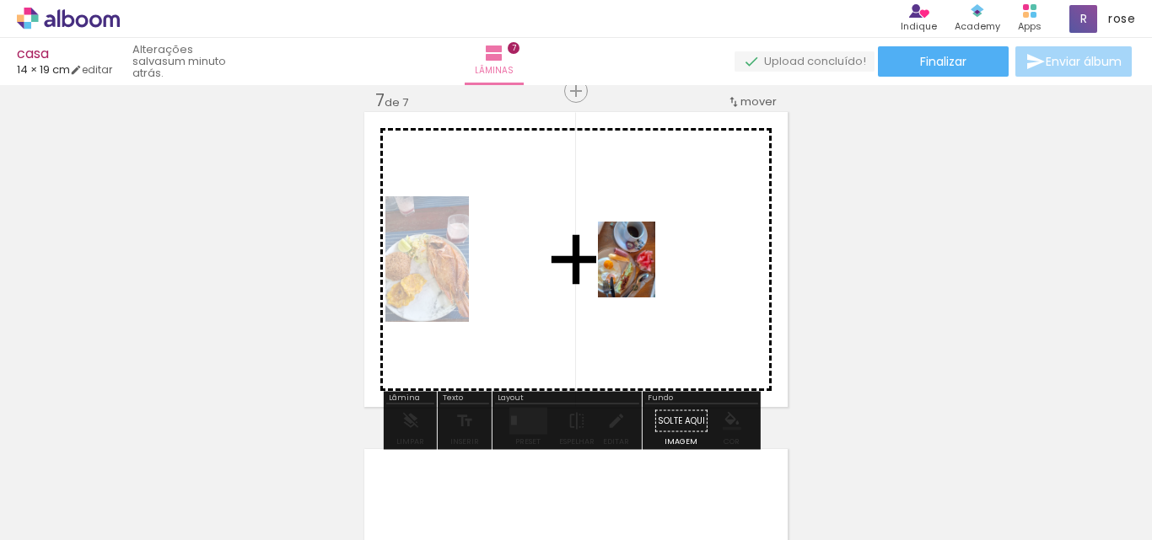
drag, startPoint x: 865, startPoint y: 492, endPoint x: 648, endPoint y: 272, distance: 308.2
click at [648, 272] on quentale-workspace at bounding box center [576, 270] width 1152 height 540
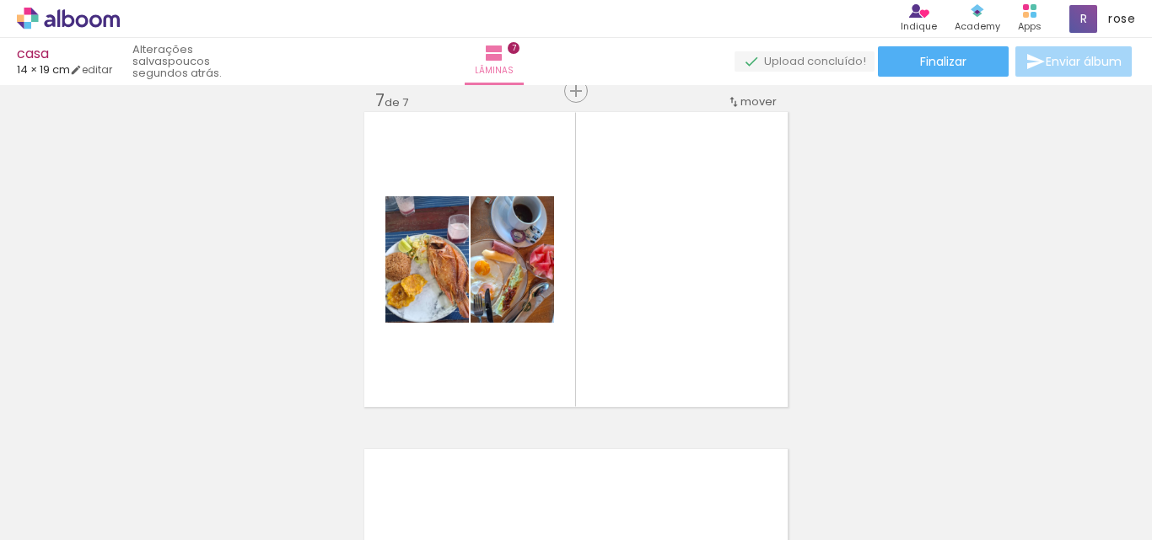
scroll to position [0, 2769]
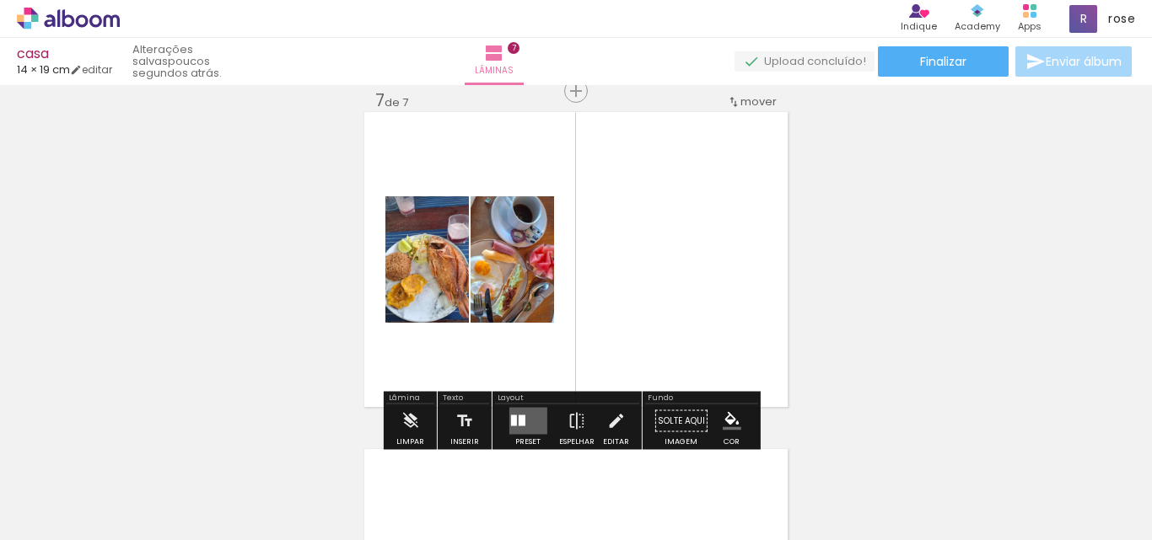
click at [524, 420] on quentale-layouter at bounding box center [527, 421] width 38 height 27
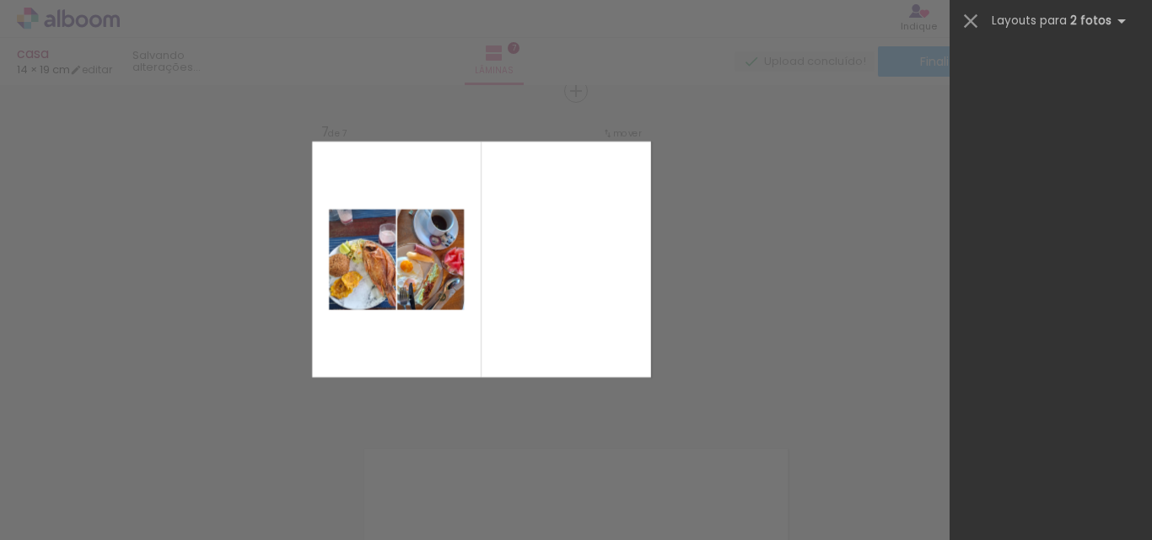
scroll to position [0, 0]
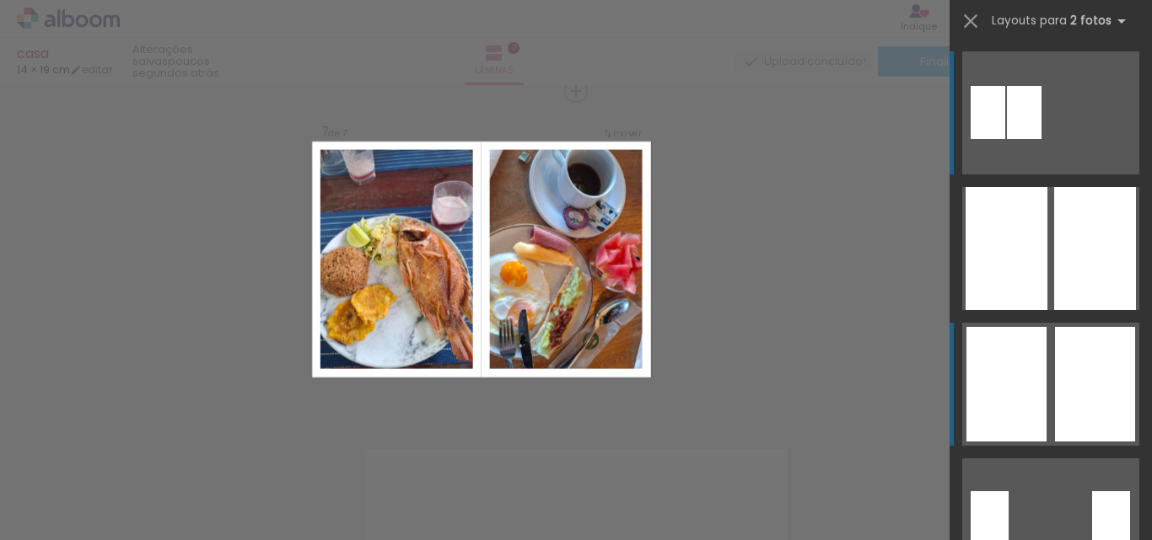
click at [1030, 360] on div at bounding box center [1006, 384] width 80 height 115
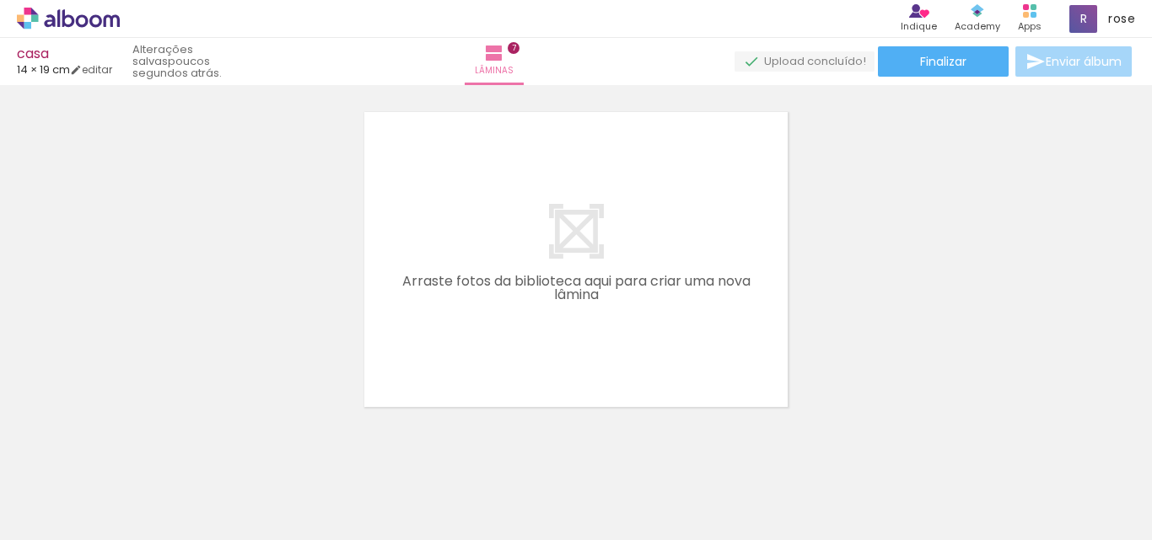
scroll to position [0, 1334]
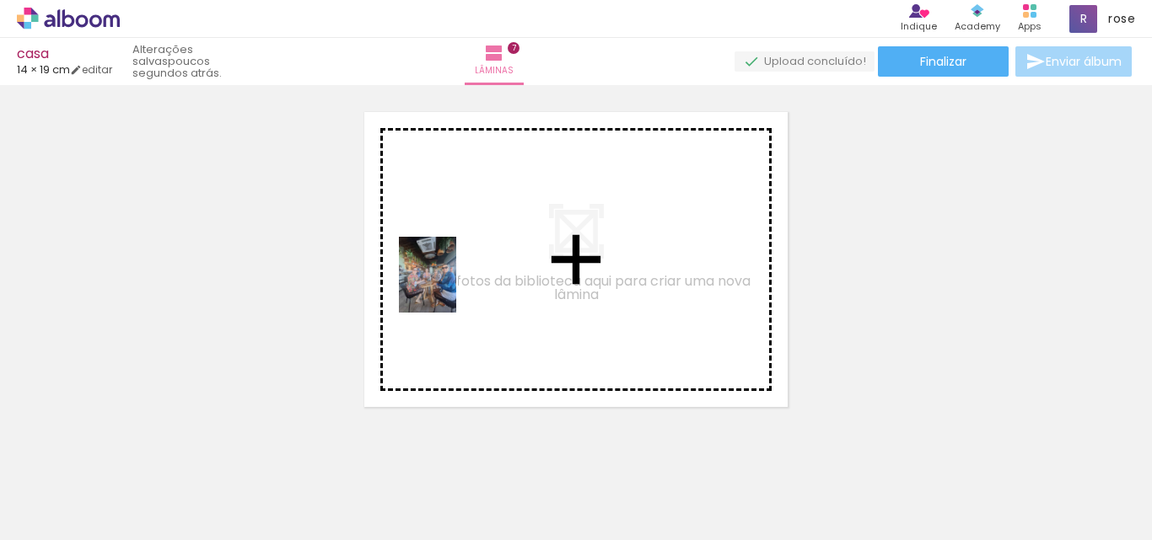
drag, startPoint x: 530, startPoint y: 500, endPoint x: 449, endPoint y: 288, distance: 227.4
click at [449, 288] on quentale-workspace at bounding box center [576, 270] width 1152 height 540
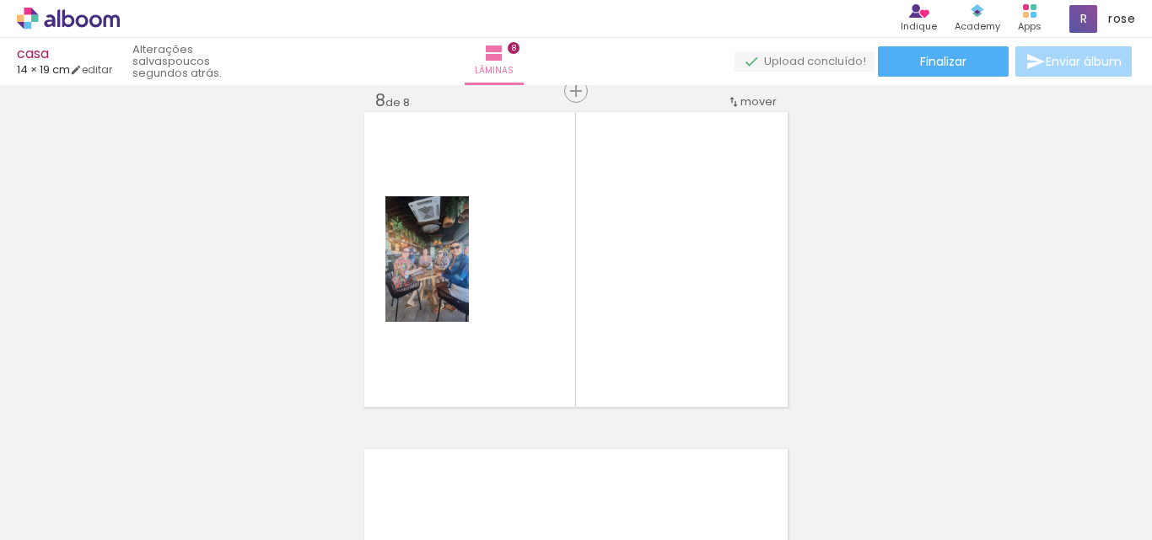
scroll to position [0, 820]
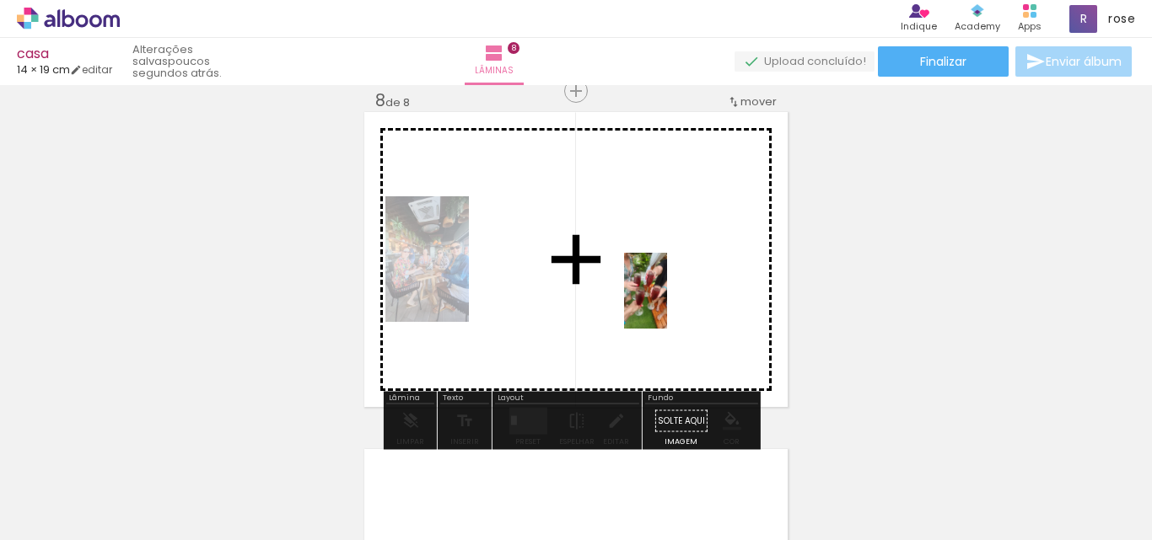
scroll to position [0, 822]
drag, startPoint x: 675, startPoint y: 331, endPoint x: 673, endPoint y: 286, distance: 45.6
click at [673, 286] on quentale-workspace at bounding box center [576, 270] width 1152 height 540
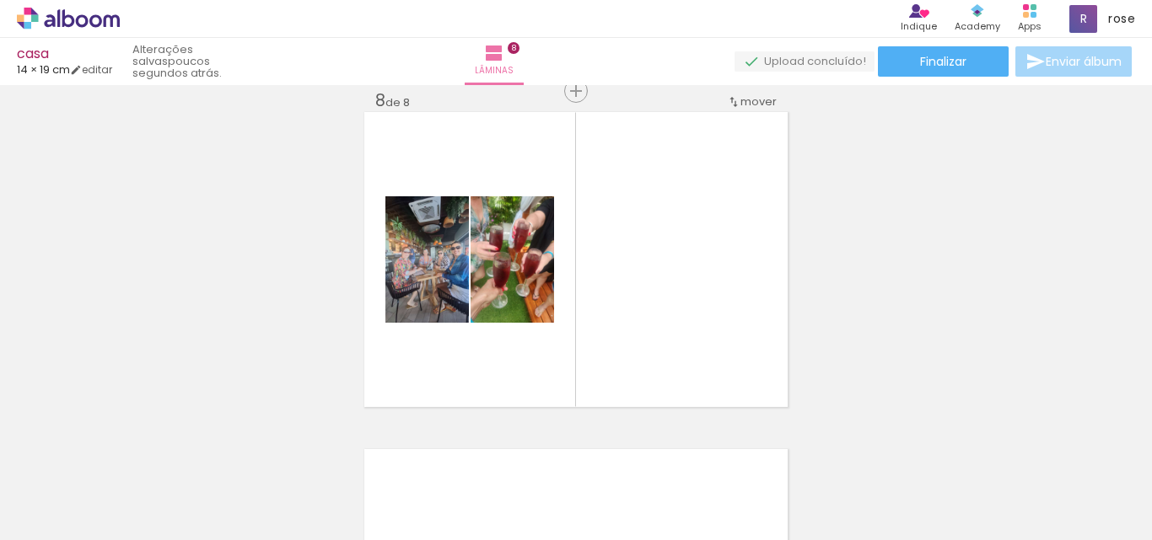
scroll to position [0, 0]
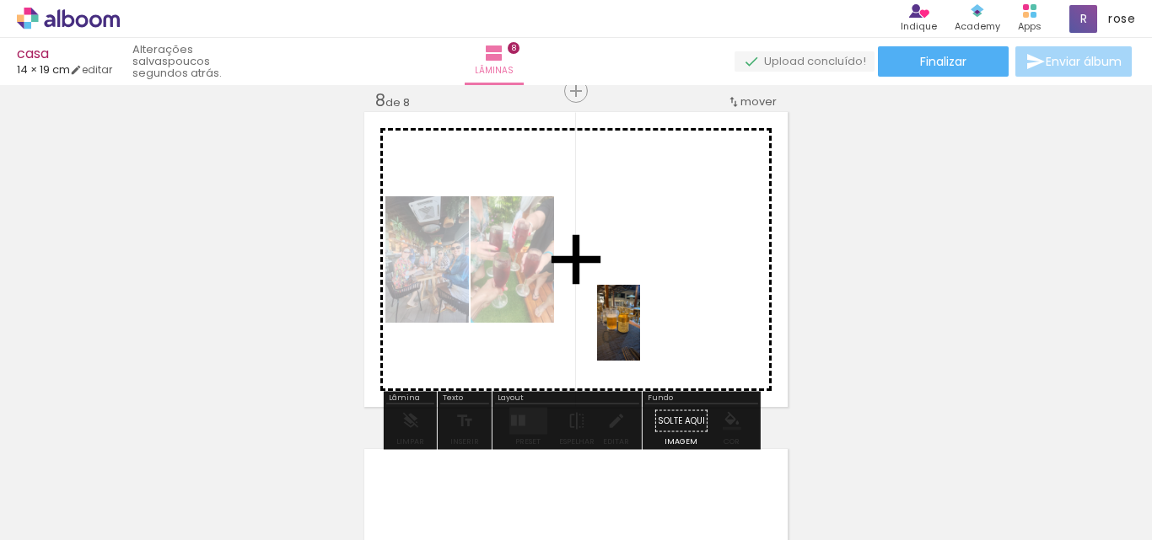
drag, startPoint x: 261, startPoint y: 494, endPoint x: 648, endPoint y: 336, distance: 417.4
click at [648, 336] on quentale-workspace at bounding box center [576, 270] width 1152 height 540
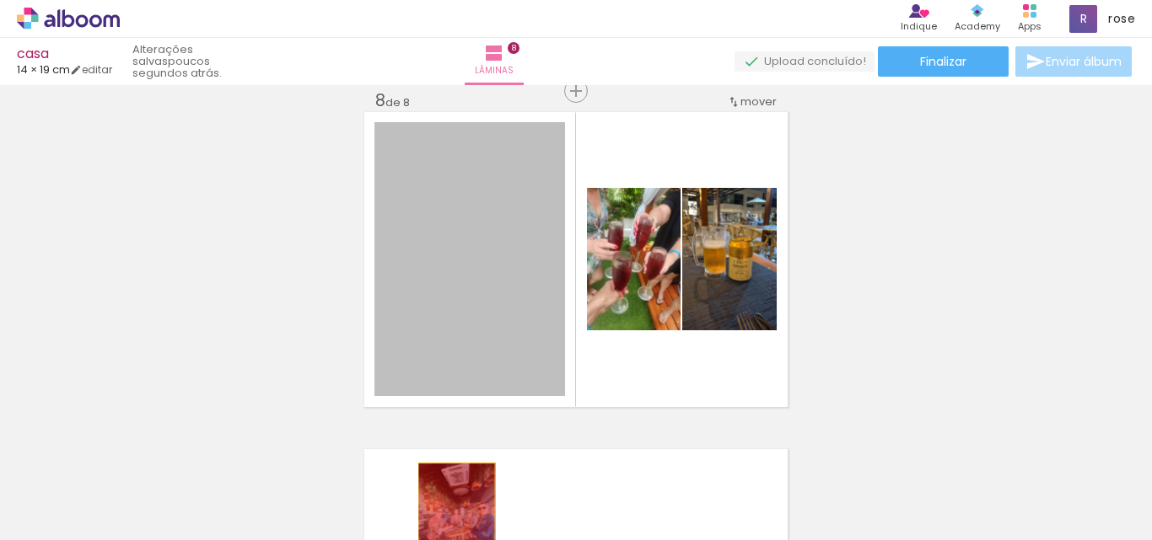
drag, startPoint x: 495, startPoint y: 276, endPoint x: 450, endPoint y: 519, distance: 246.9
click at [450, 519] on quentale-workspace at bounding box center [576, 270] width 1152 height 540
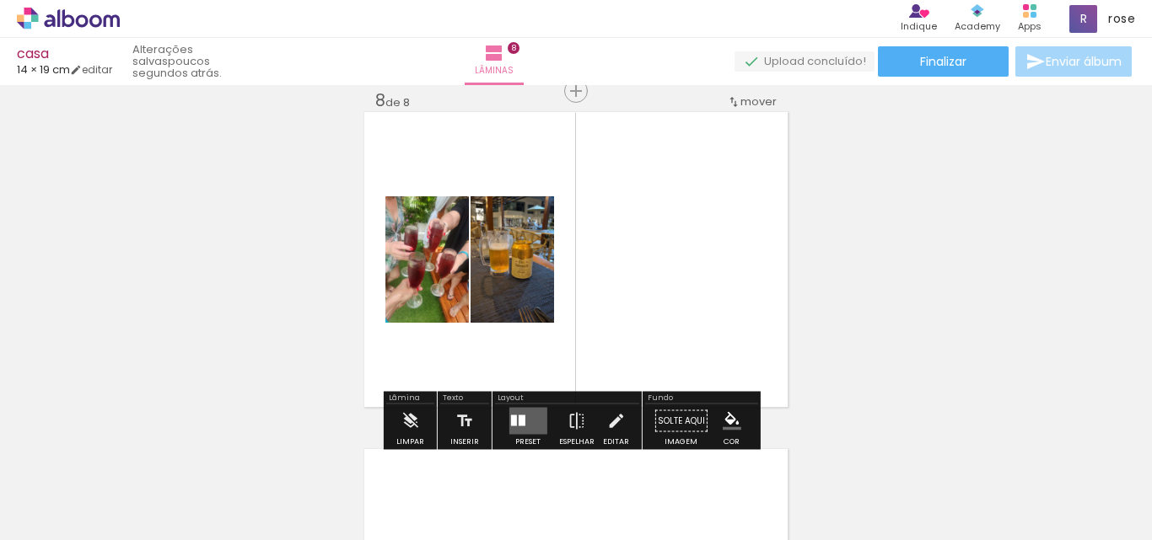
click at [142, 508] on div at bounding box center [168, 483] width 62 height 83
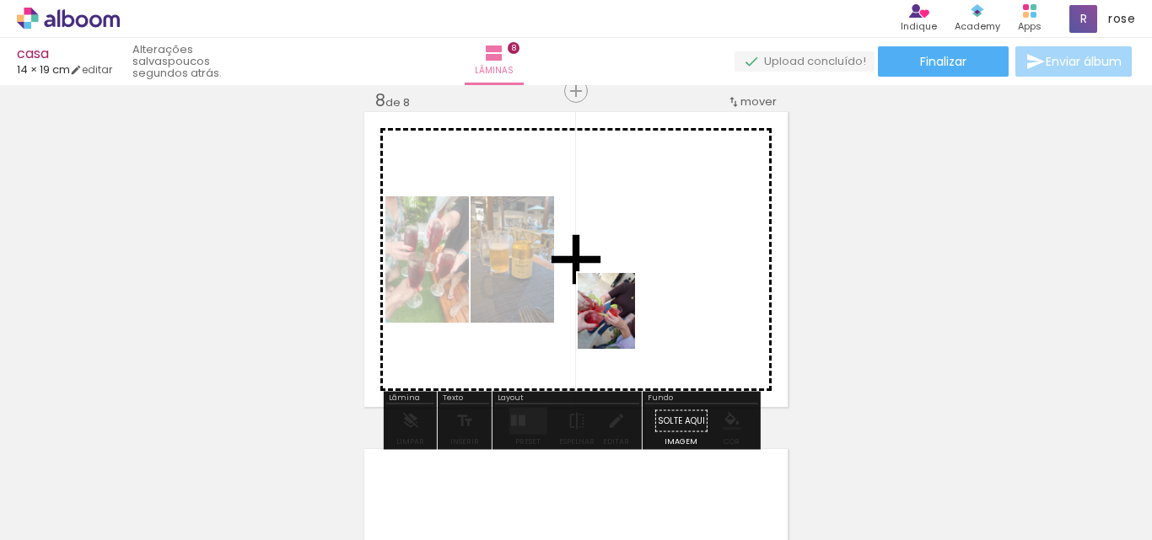
drag, startPoint x: 310, startPoint y: 442, endPoint x: 628, endPoint y: 324, distance: 339.1
click at [628, 324] on quentale-workspace at bounding box center [576, 270] width 1152 height 540
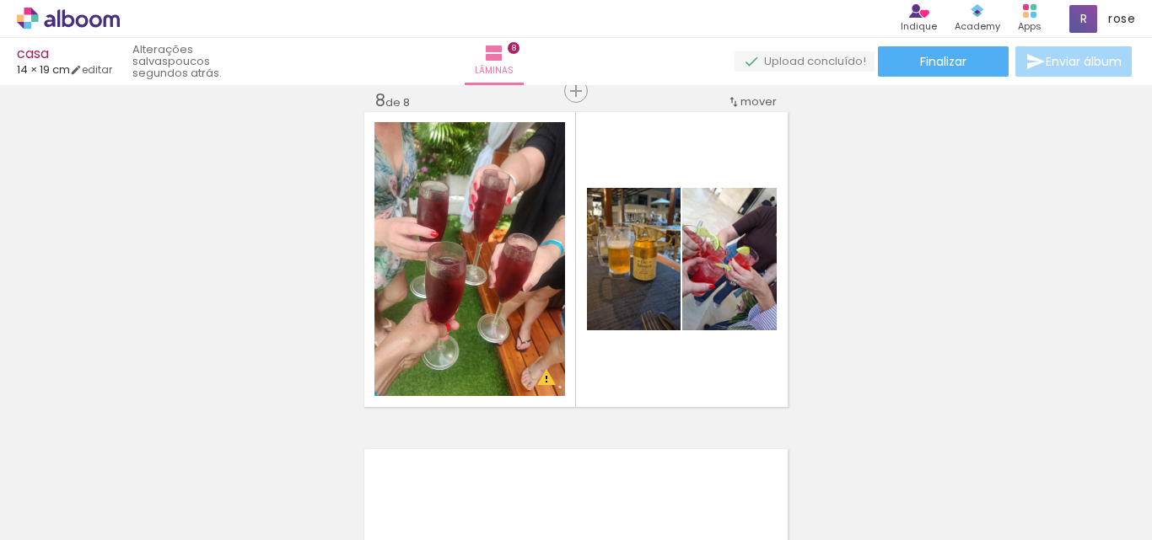
scroll to position [0, 2769]
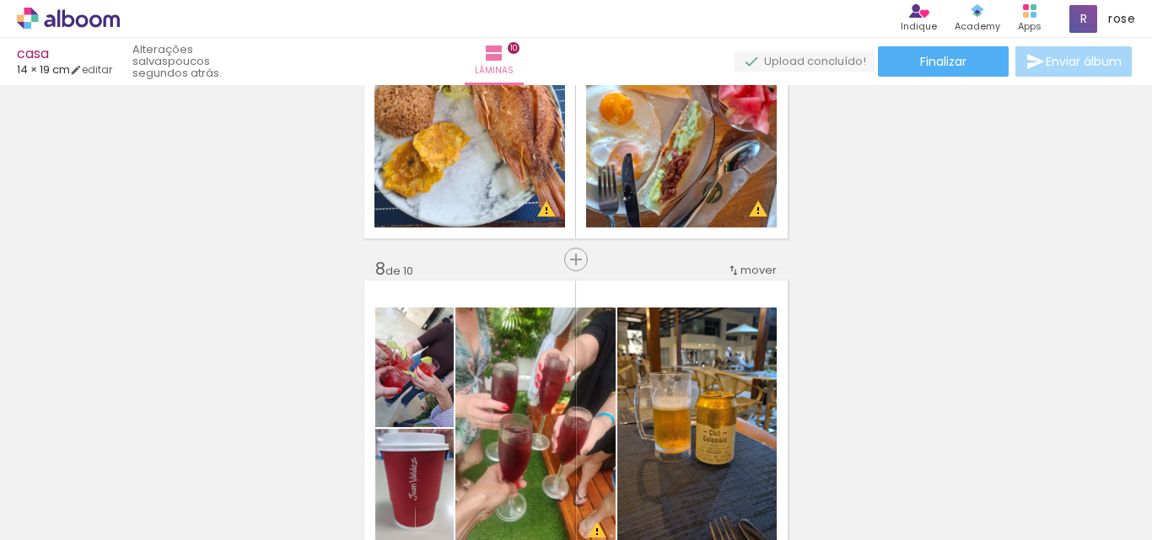
scroll to position [1518, 0]
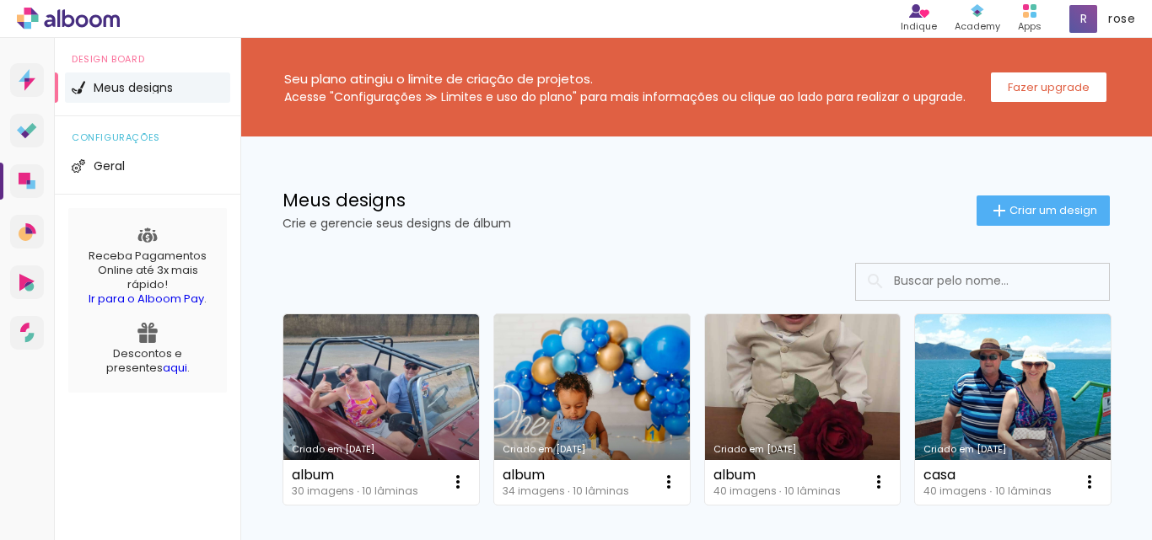
scroll to position [169, 0]
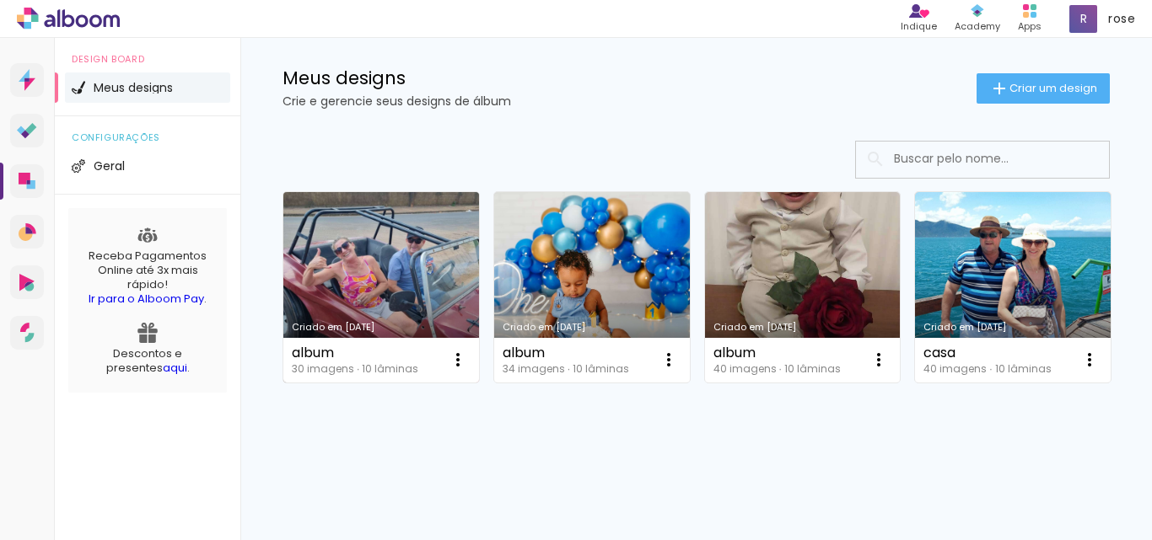
click at [374, 227] on link "Criado em [DATE]" at bounding box center [381, 287] width 196 height 191
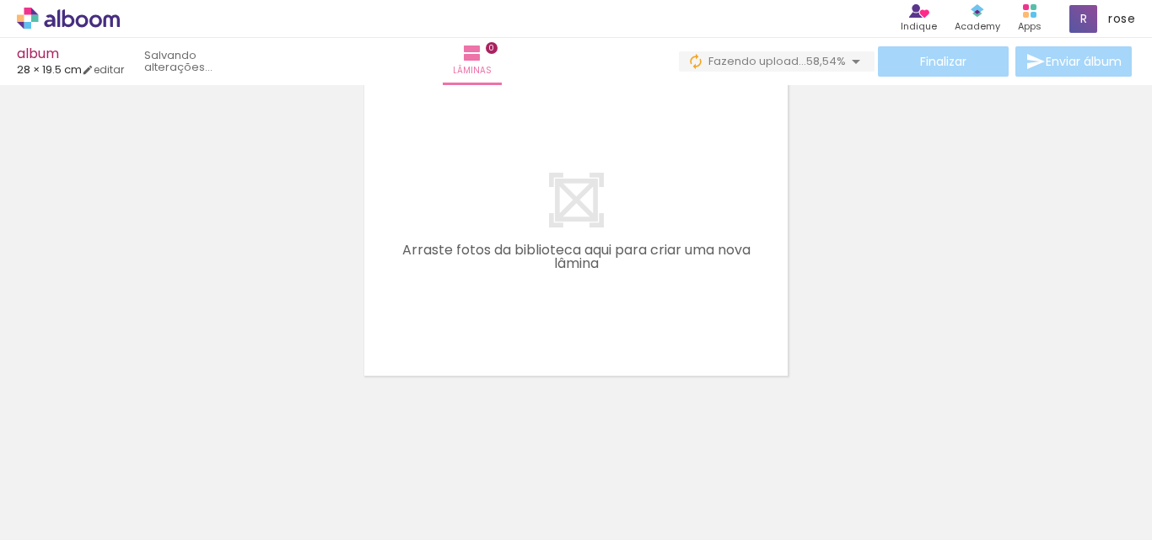
scroll to position [0, 2863]
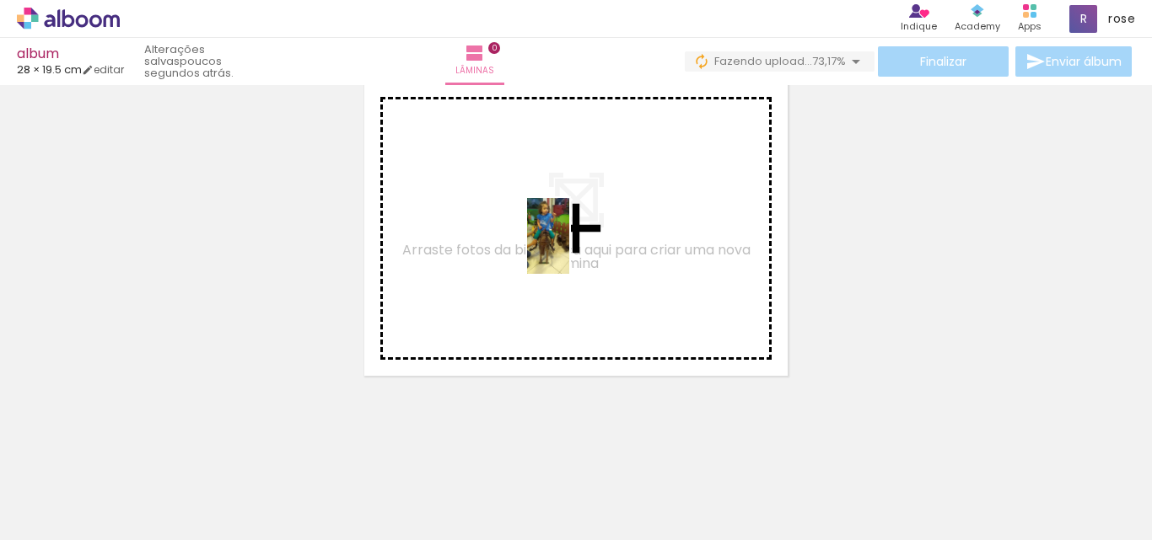
drag, startPoint x: 1099, startPoint y: 497, endPoint x: 941, endPoint y: 431, distance: 171.9
click at [577, 249] on quentale-workspace at bounding box center [576, 270] width 1152 height 540
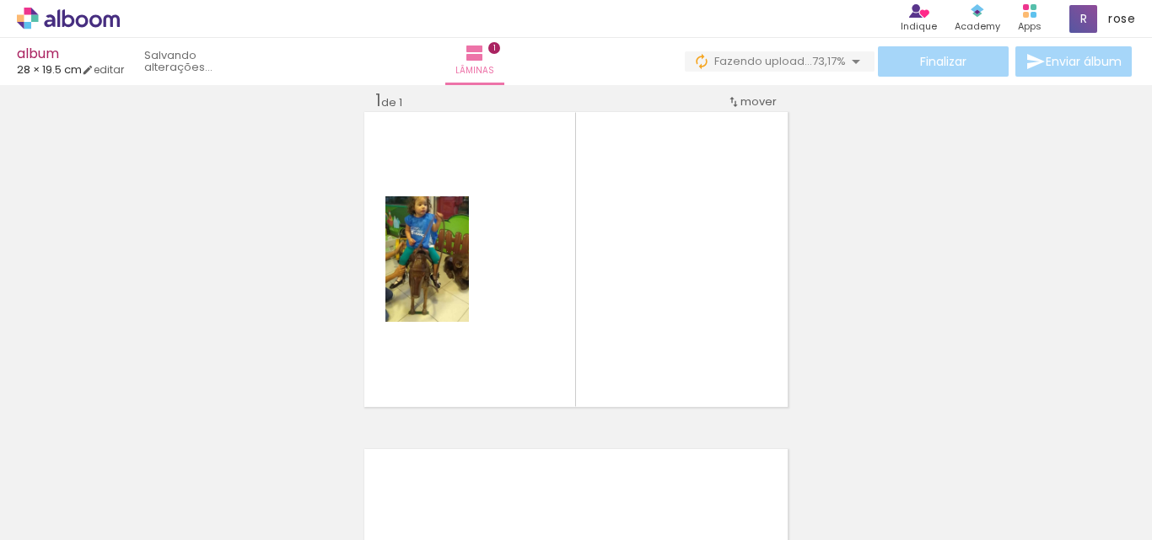
scroll to position [22, 0]
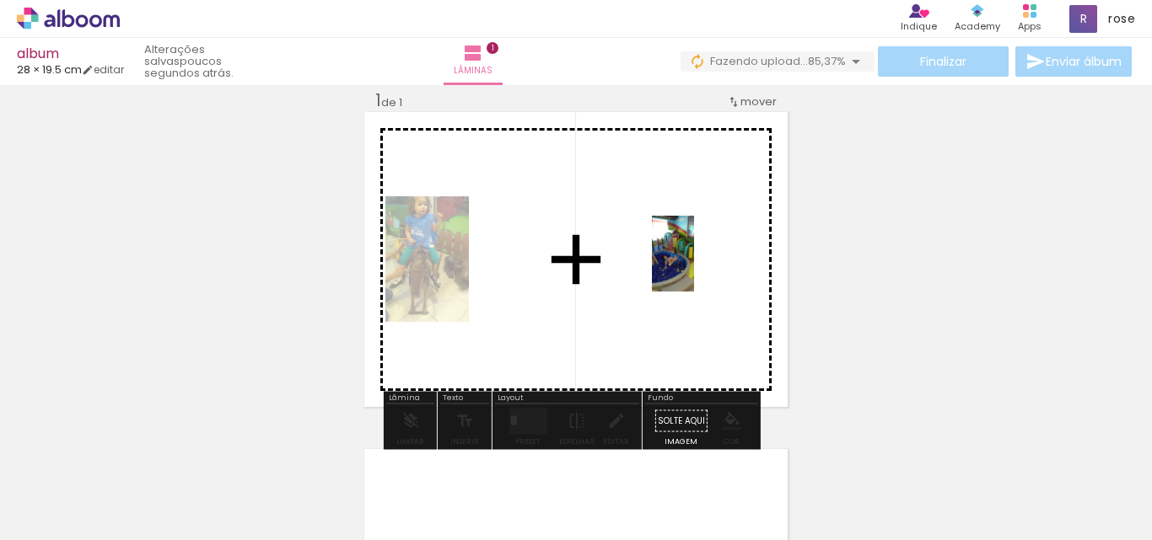
drag, startPoint x: 998, startPoint y: 490, endPoint x: 702, endPoint y: 266, distance: 370.8
click at [702, 266] on quentale-workspace at bounding box center [576, 270] width 1152 height 540
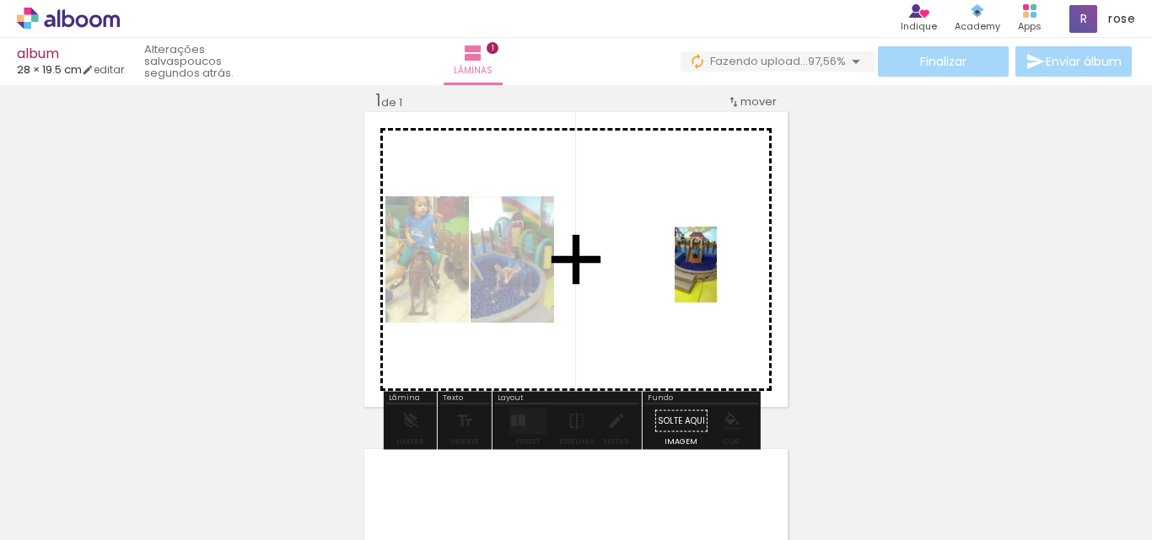
drag, startPoint x: 534, startPoint y: 515, endPoint x: 725, endPoint y: 277, distance: 305.2
click at [725, 277] on quentale-workspace at bounding box center [576, 270] width 1152 height 540
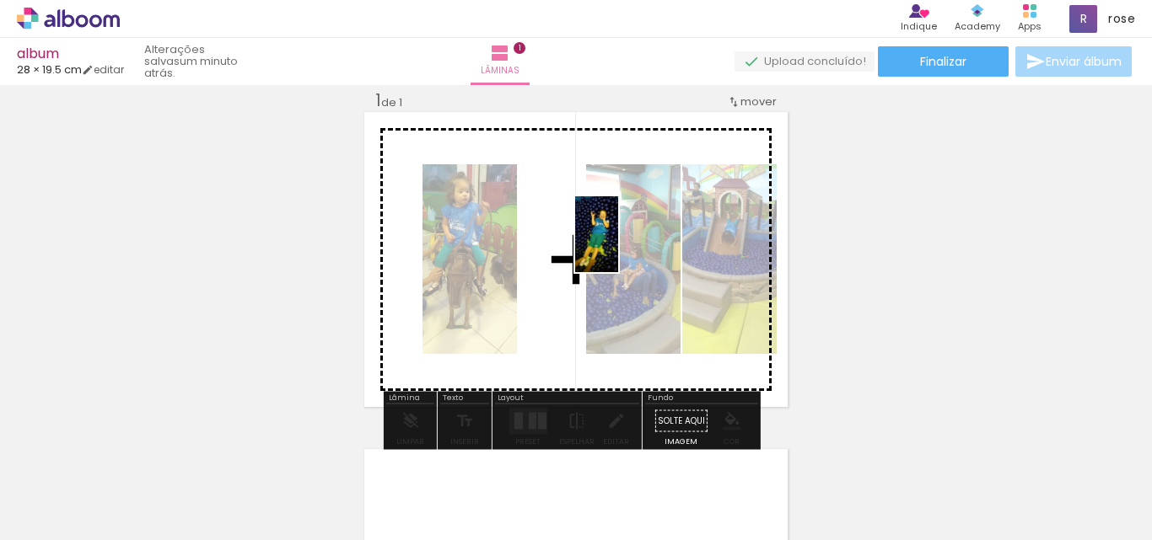
drag, startPoint x: 249, startPoint y: 500, endPoint x: 631, endPoint y: 245, distance: 459.5
click at [631, 245] on quentale-workspace at bounding box center [576, 270] width 1152 height 540
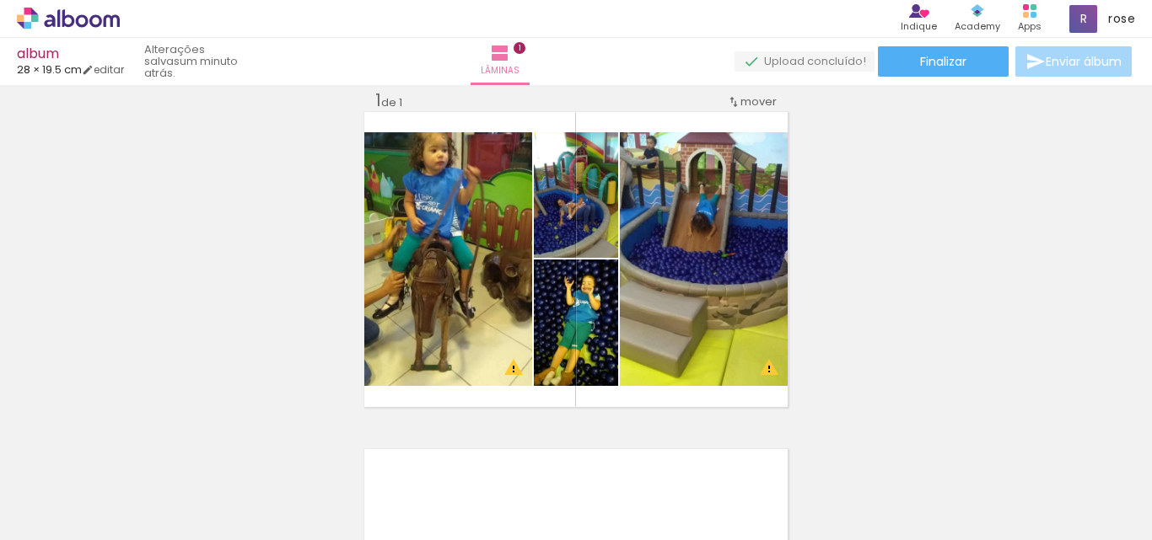
scroll to position [0, 2482]
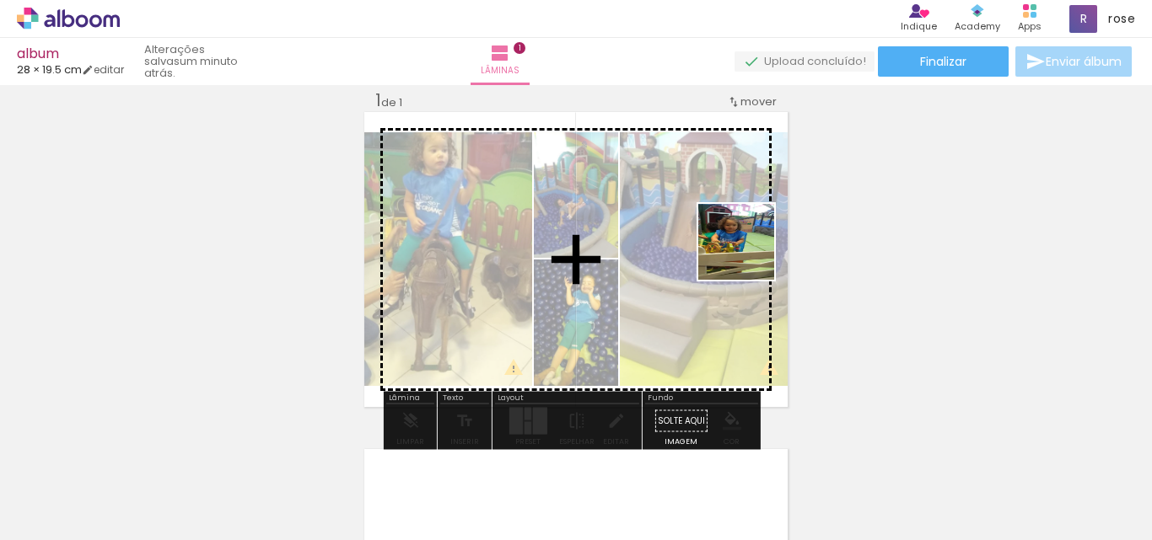
drag, startPoint x: 521, startPoint y: 489, endPoint x: 751, endPoint y: 252, distance: 330.3
click at [751, 252] on quentale-workspace at bounding box center [576, 270] width 1152 height 540
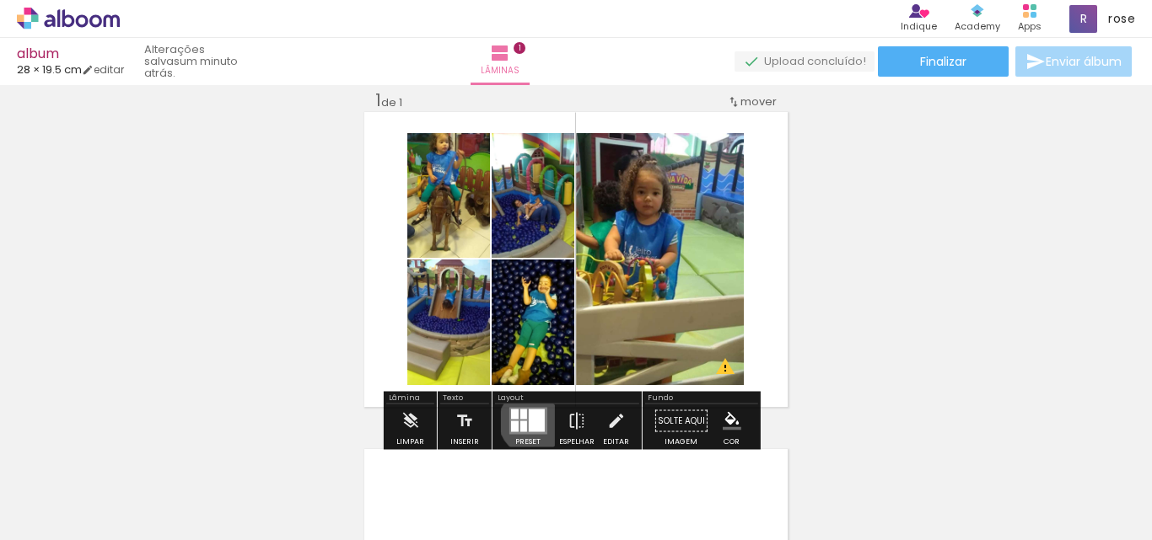
click at [529, 422] on div at bounding box center [536, 421] width 16 height 23
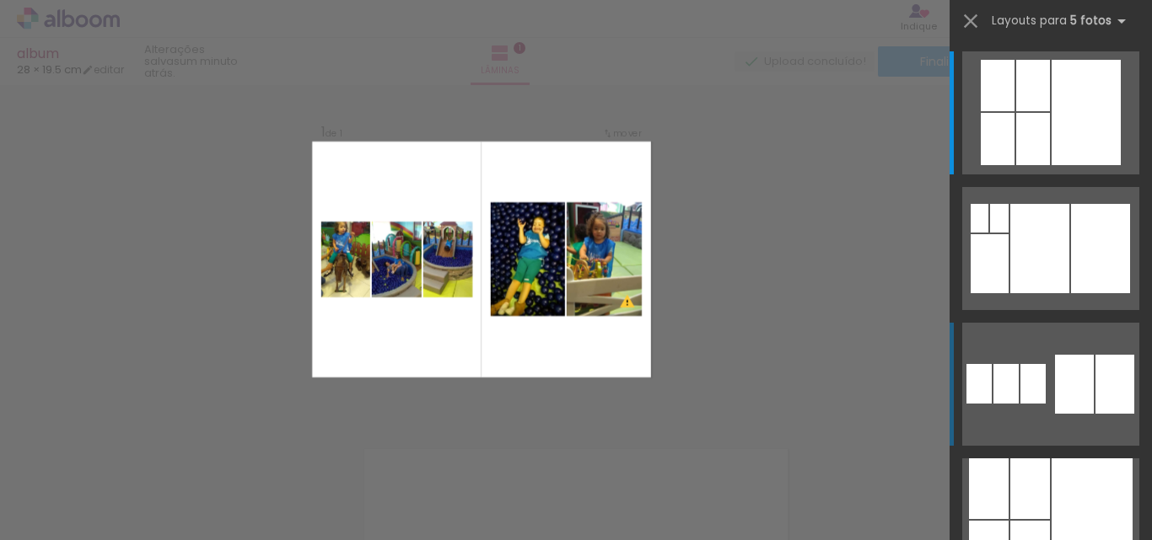
scroll to position [21, 0]
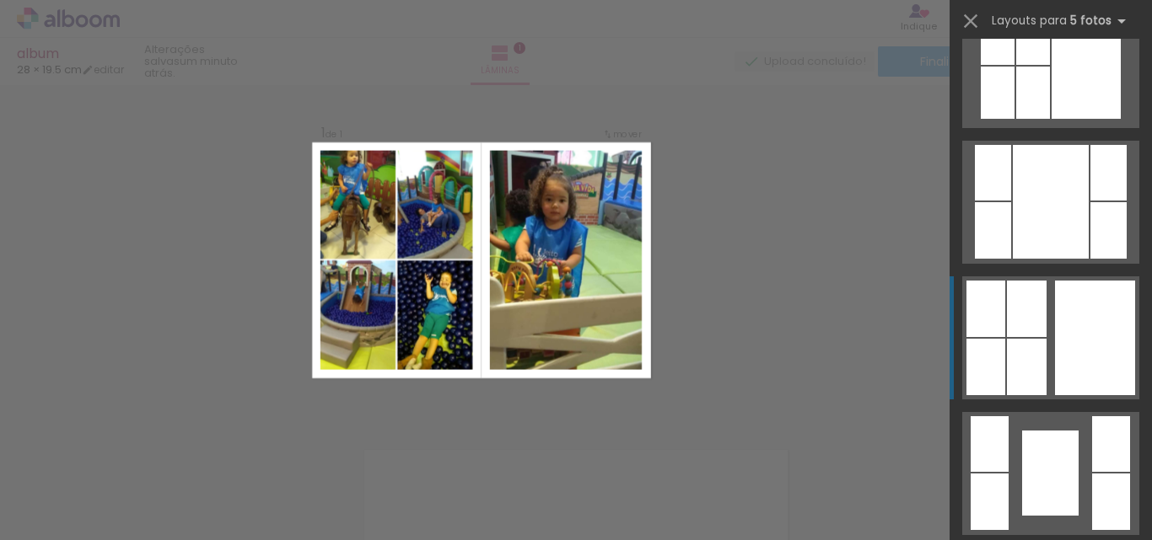
click at [1088, 323] on div at bounding box center [1095, 338] width 80 height 115
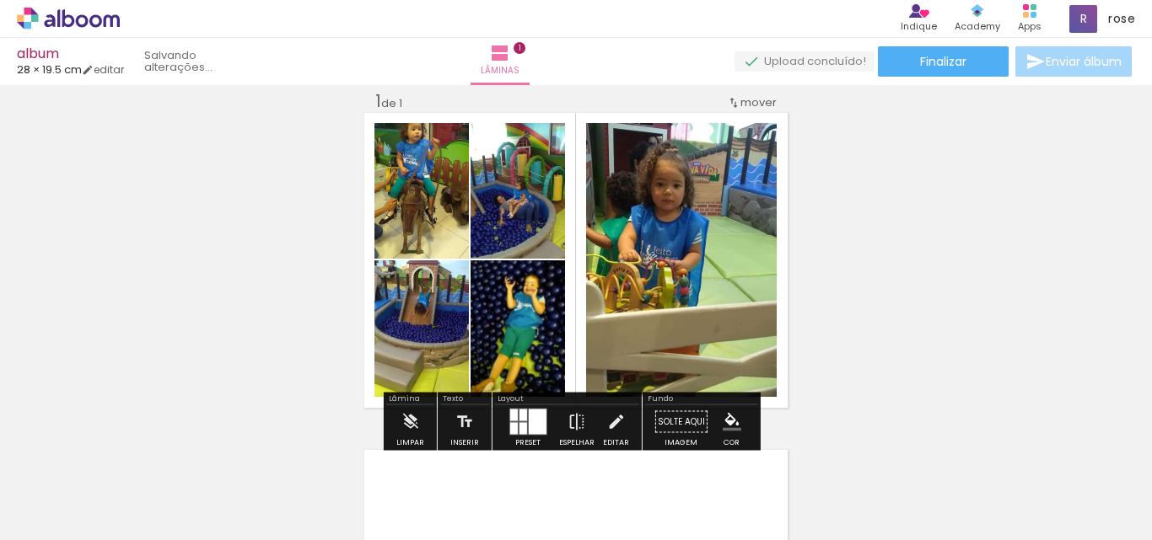
scroll to position [1433, 0]
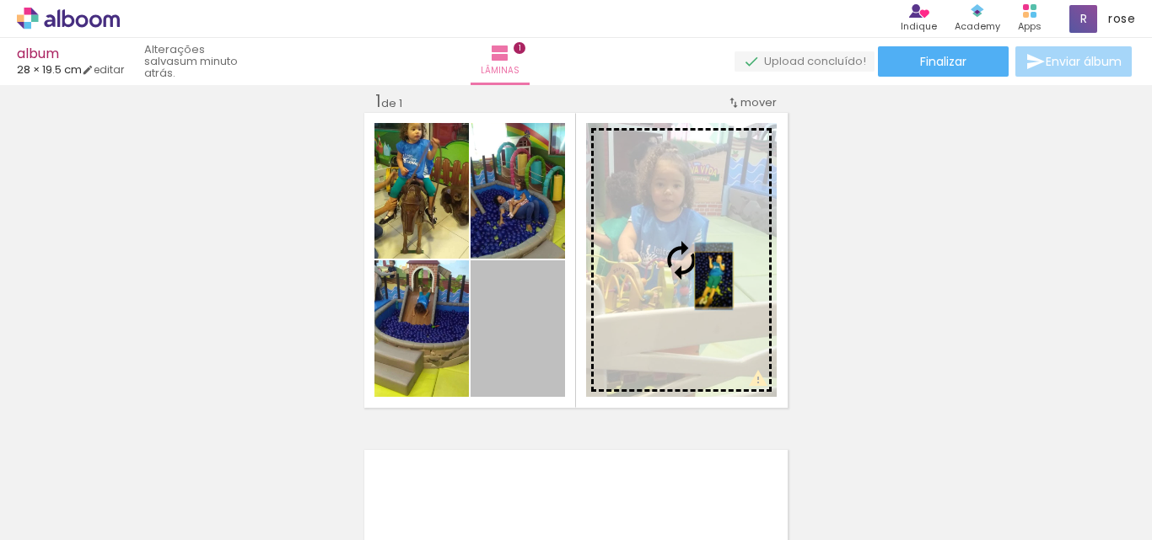
drag, startPoint x: 511, startPoint y: 346, endPoint x: 707, endPoint y: 280, distance: 207.2
click at [0, 0] on slot at bounding box center [0, 0] width 0 height 0
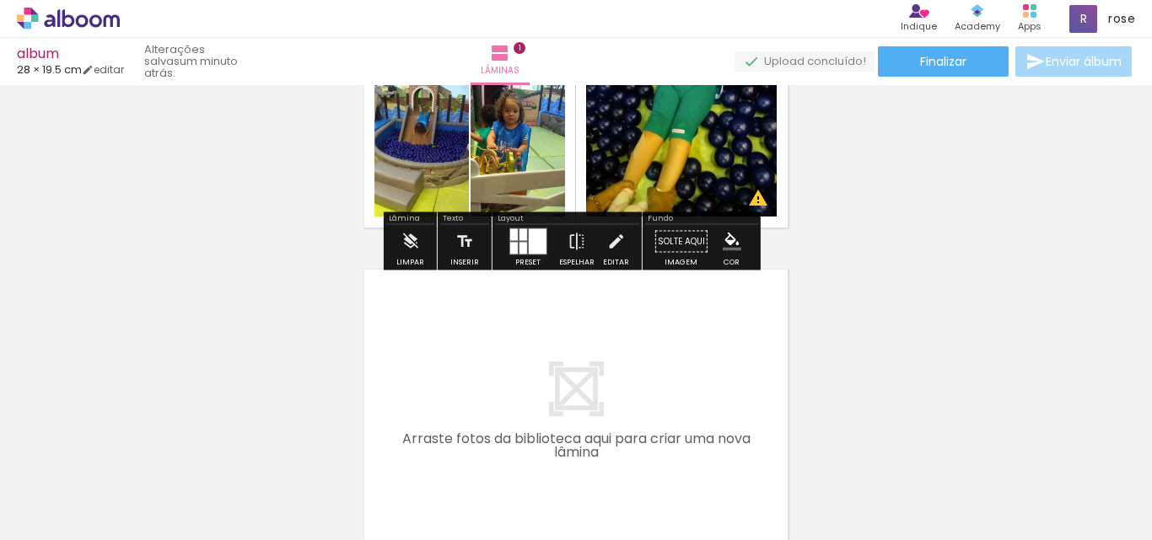
scroll to position [358, 0]
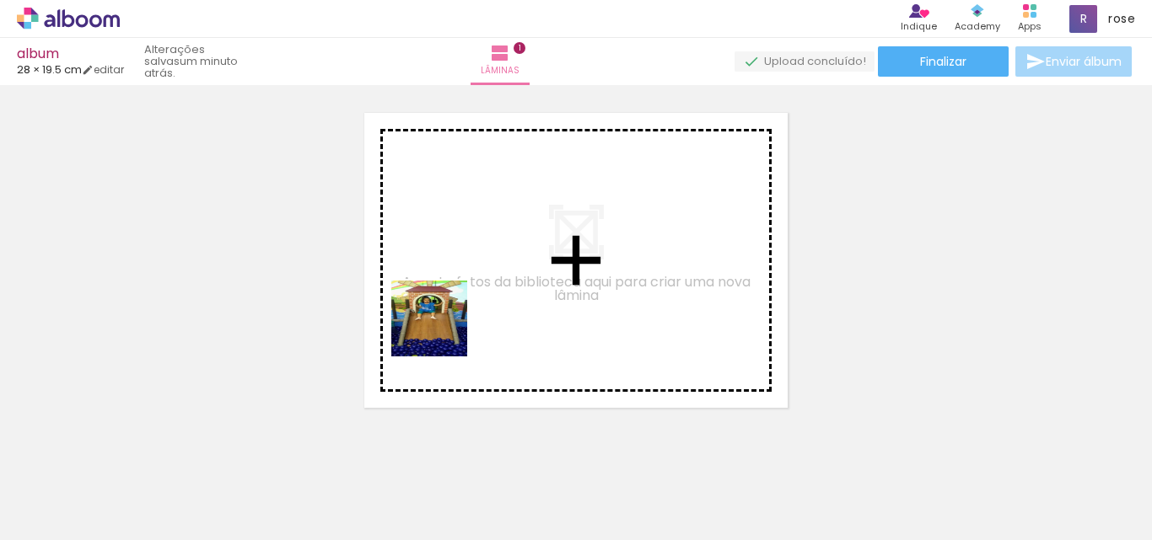
drag, startPoint x: 427, startPoint y: 509, endPoint x: 442, endPoint y: 331, distance: 178.6
click at [442, 331] on quentale-workspace at bounding box center [576, 270] width 1152 height 540
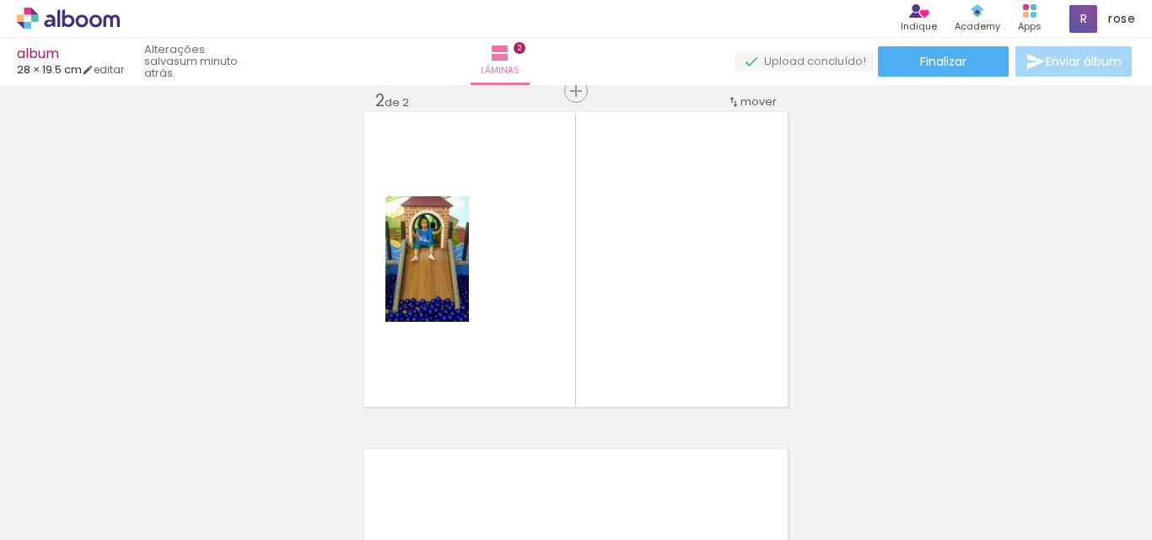
scroll to position [0, 2863]
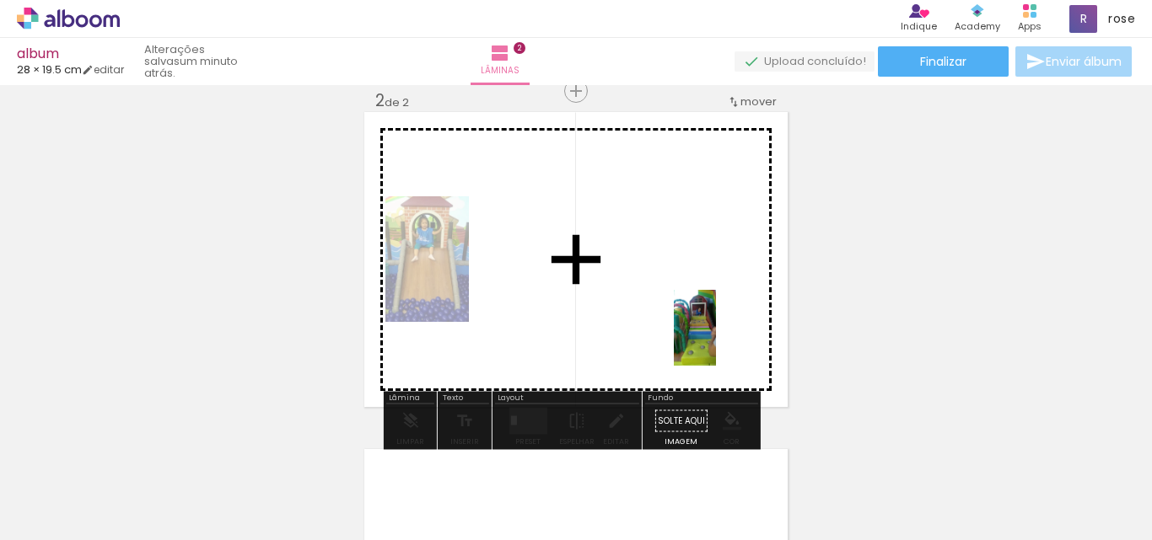
drag, startPoint x: 900, startPoint y: 508, endPoint x: 679, endPoint y: 311, distance: 295.6
click at [679, 311] on quentale-workspace at bounding box center [576, 270] width 1152 height 540
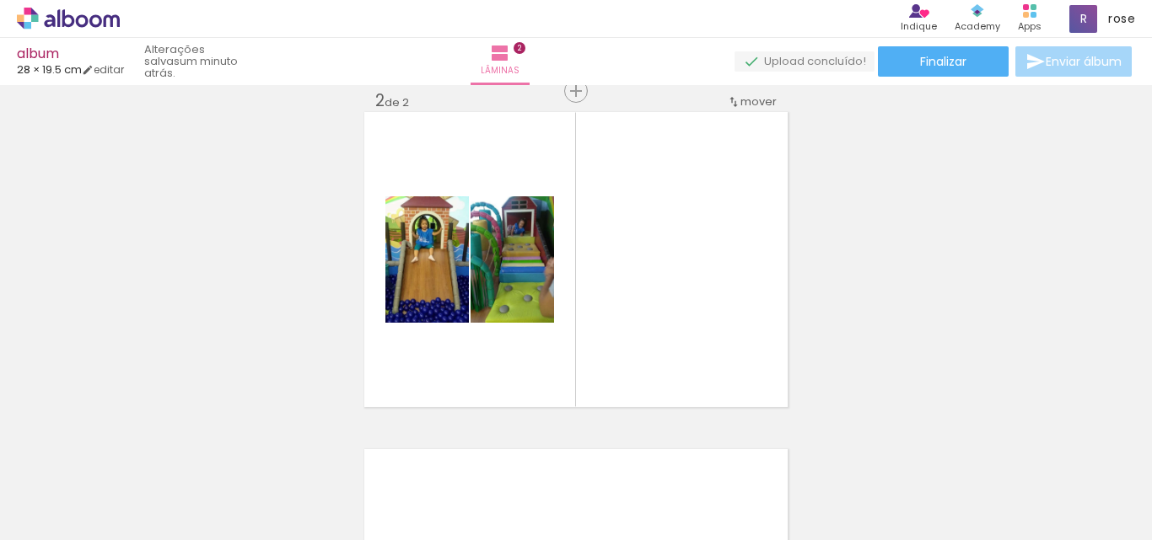
scroll to position [0, 2251]
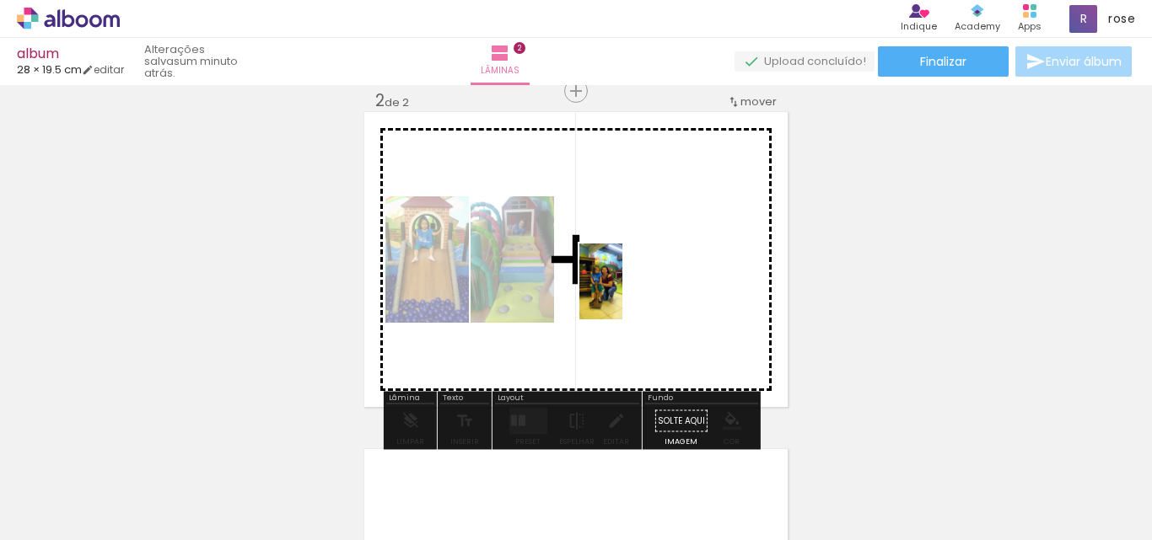
drag, startPoint x: 586, startPoint y: 503, endPoint x: 630, endPoint y: 294, distance: 212.8
click at [630, 294] on quentale-workspace at bounding box center [576, 270] width 1152 height 540
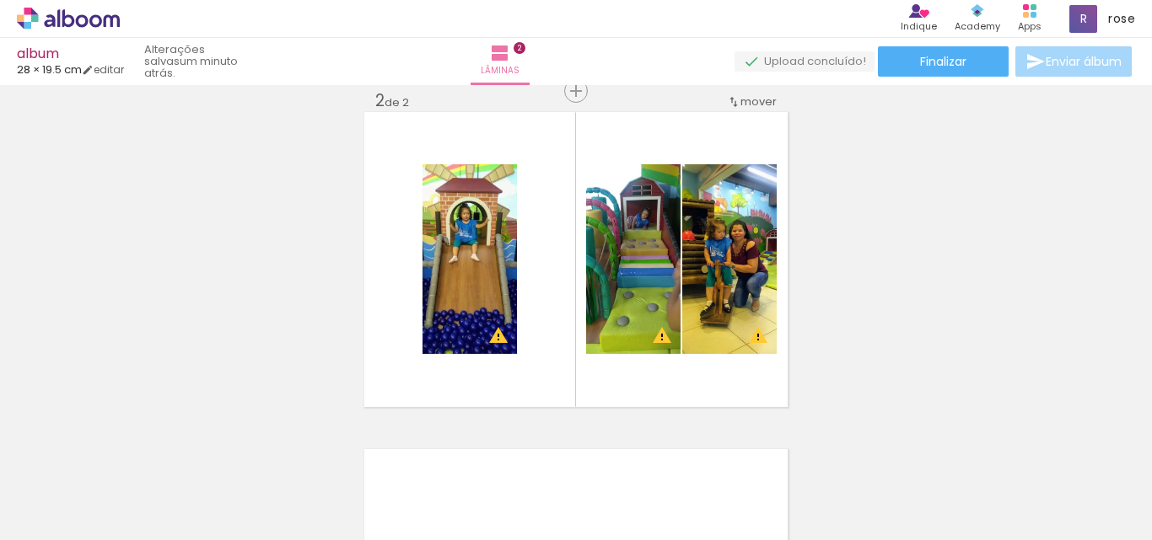
scroll to position [0, 2863]
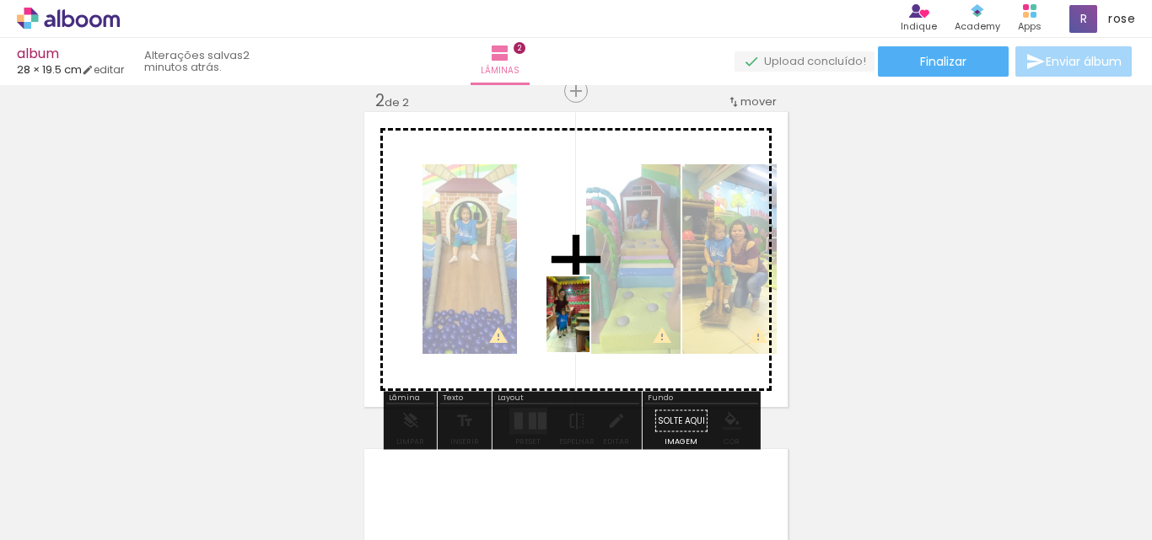
drag, startPoint x: 430, startPoint y: 493, endPoint x: 597, endPoint y: 327, distance: 235.5
click at [597, 327] on quentale-workspace at bounding box center [576, 270] width 1152 height 540
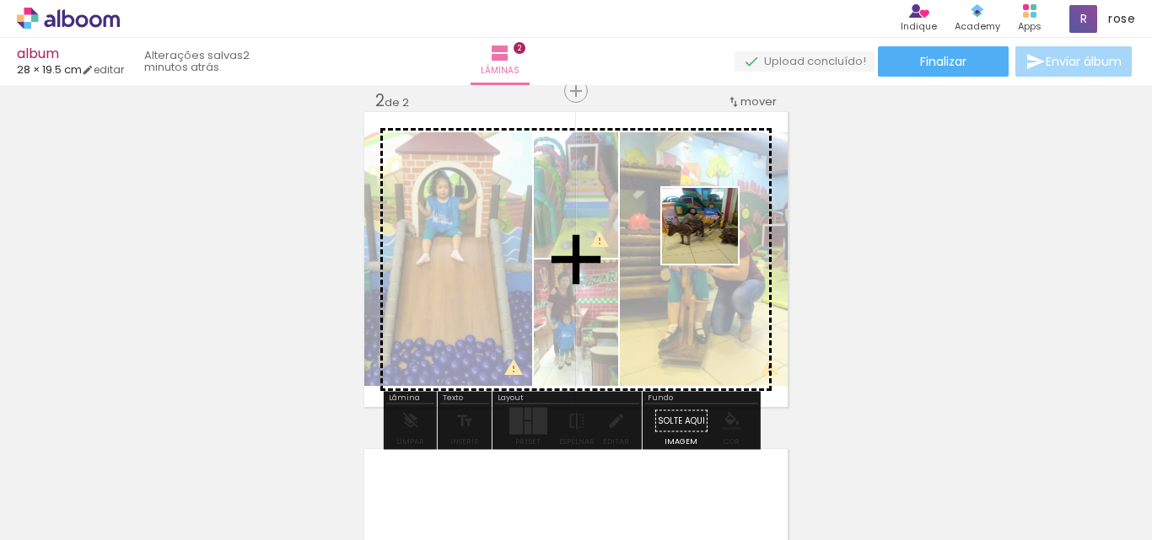
drag, startPoint x: 620, startPoint y: 501, endPoint x: 714, endPoint y: 228, distance: 288.2
click at [714, 228] on quentale-workspace at bounding box center [576, 270] width 1152 height 540
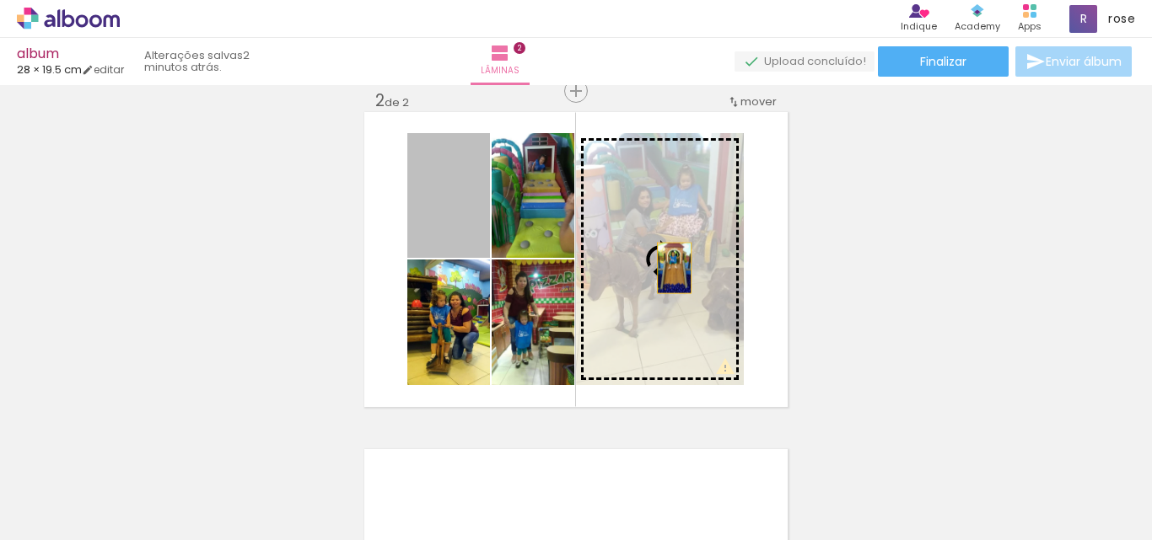
drag, startPoint x: 441, startPoint y: 212, endPoint x: 675, endPoint y: 269, distance: 240.5
click at [0, 0] on slot at bounding box center [0, 0] width 0 height 0
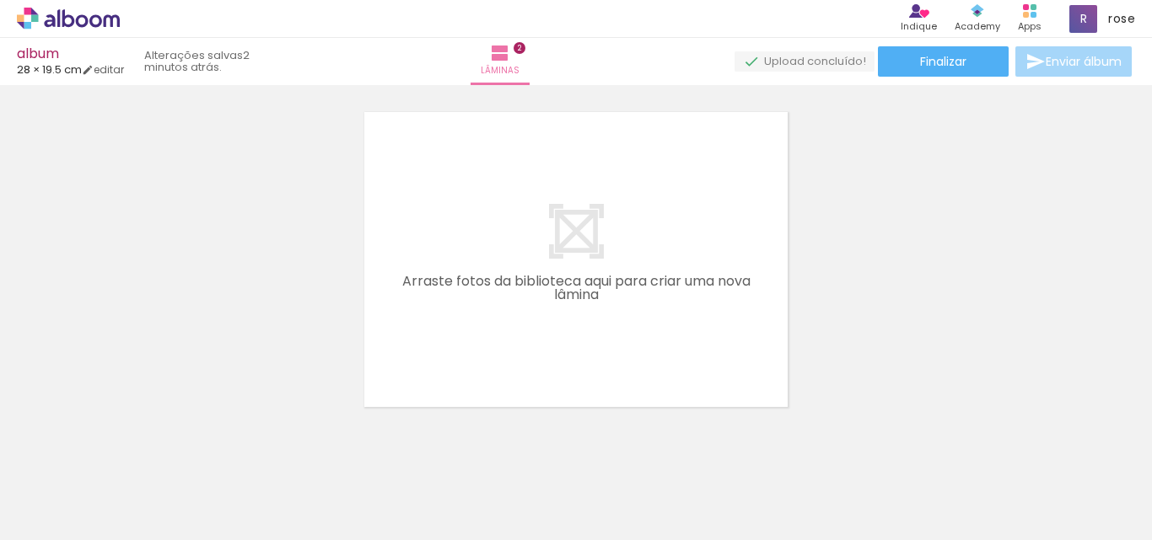
scroll to position [0, 1663]
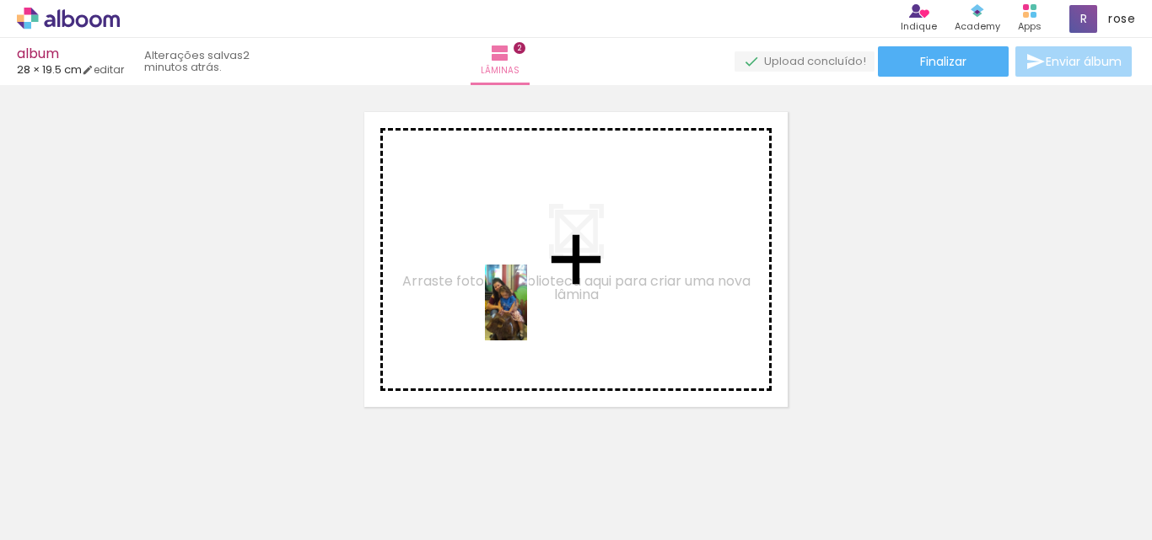
drag, startPoint x: 691, startPoint y: 503, endPoint x: 655, endPoint y: 415, distance: 94.6
click at [508, 309] on quentale-workspace at bounding box center [576, 270] width 1152 height 540
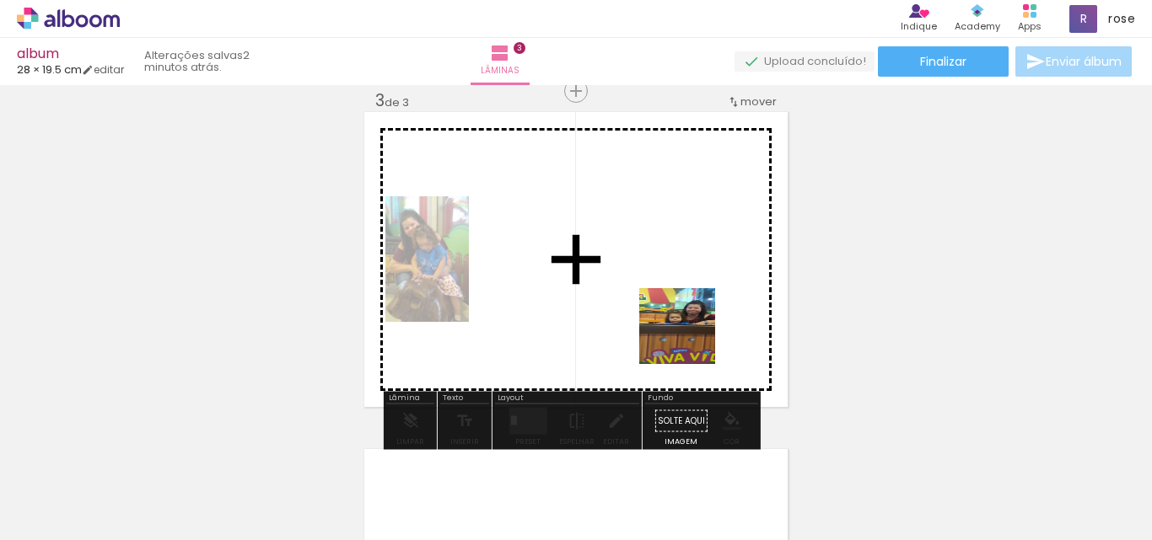
drag, startPoint x: 782, startPoint y: 495, endPoint x: 633, endPoint y: 270, distance: 270.1
click at [621, 265] on quentale-workspace at bounding box center [576, 270] width 1152 height 540
click at [621, 265] on quentale-layouter at bounding box center [575, 259] width 423 height 295
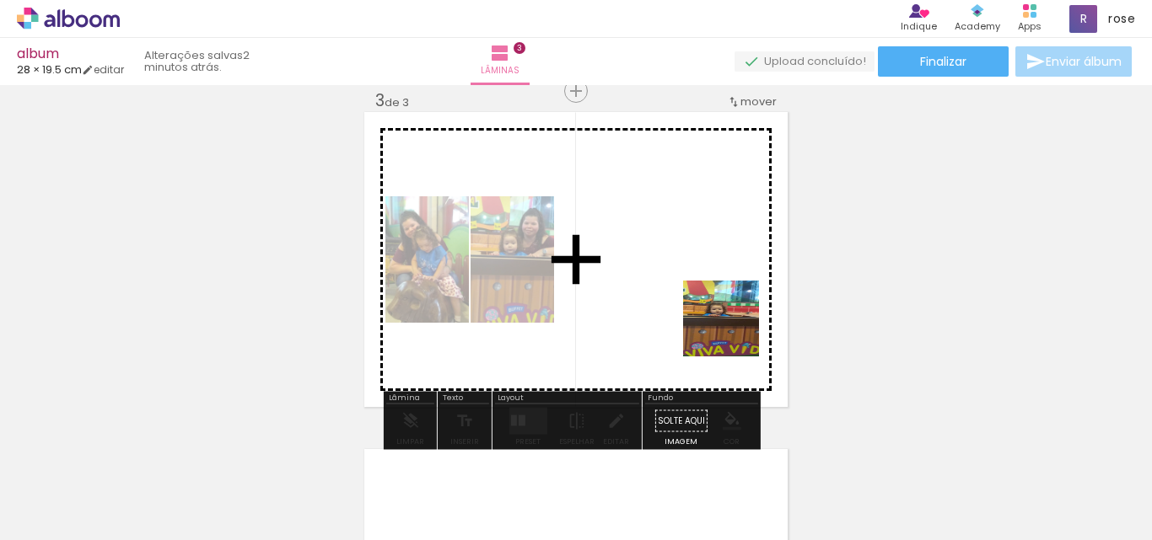
drag, startPoint x: 804, startPoint y: 380, endPoint x: 706, endPoint y: 443, distance: 116.0
click at [664, 259] on quentale-workspace at bounding box center [576, 270] width 1152 height 540
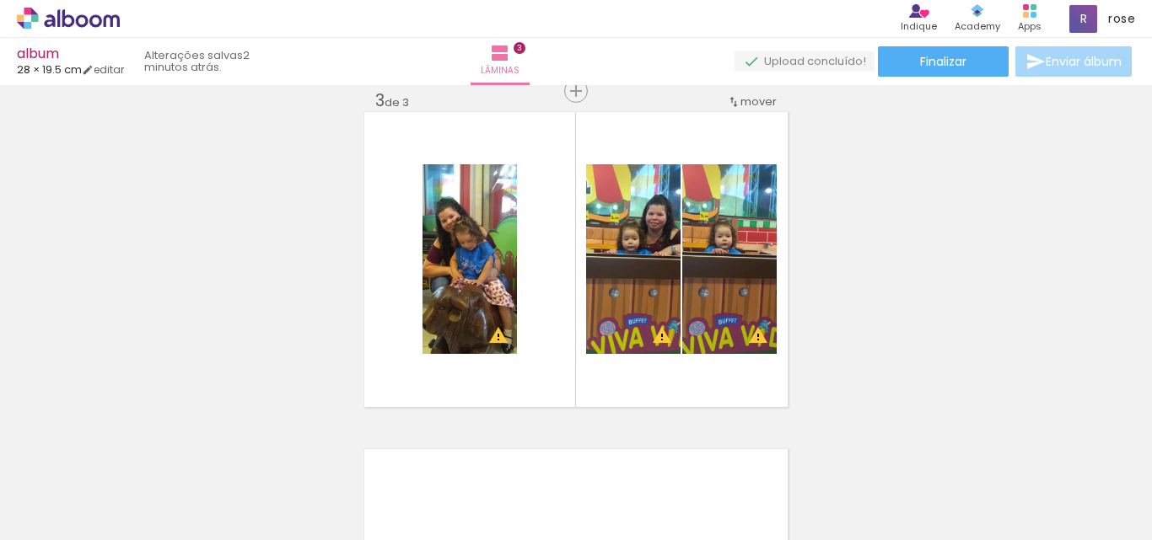
scroll to position [0, 1939]
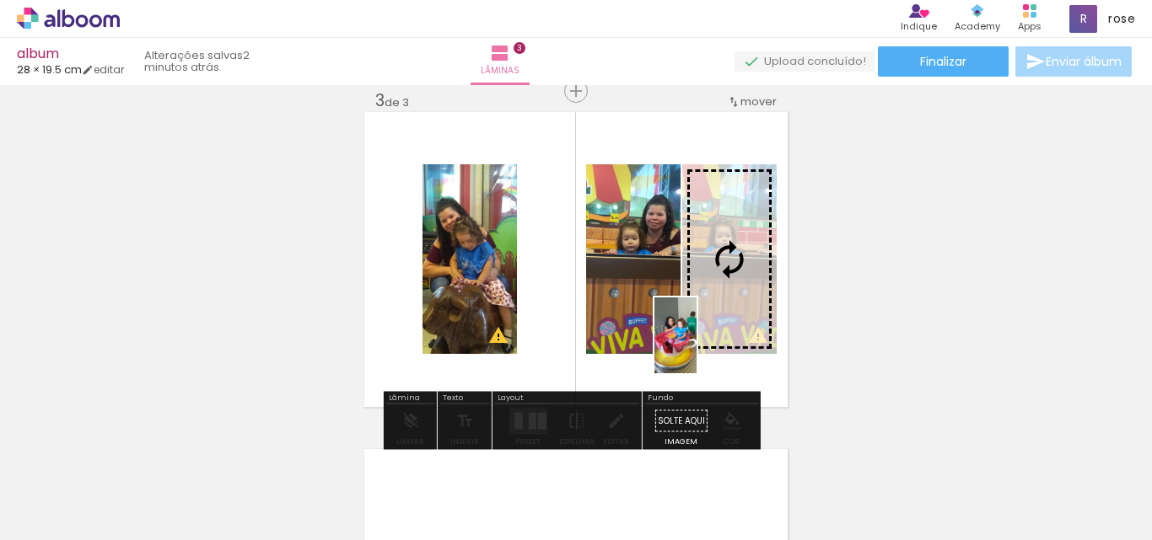
drag, startPoint x: 792, startPoint y: 509, endPoint x: 705, endPoint y: 348, distance: 183.0
click at [705, 348] on quentale-workspace at bounding box center [576, 270] width 1152 height 540
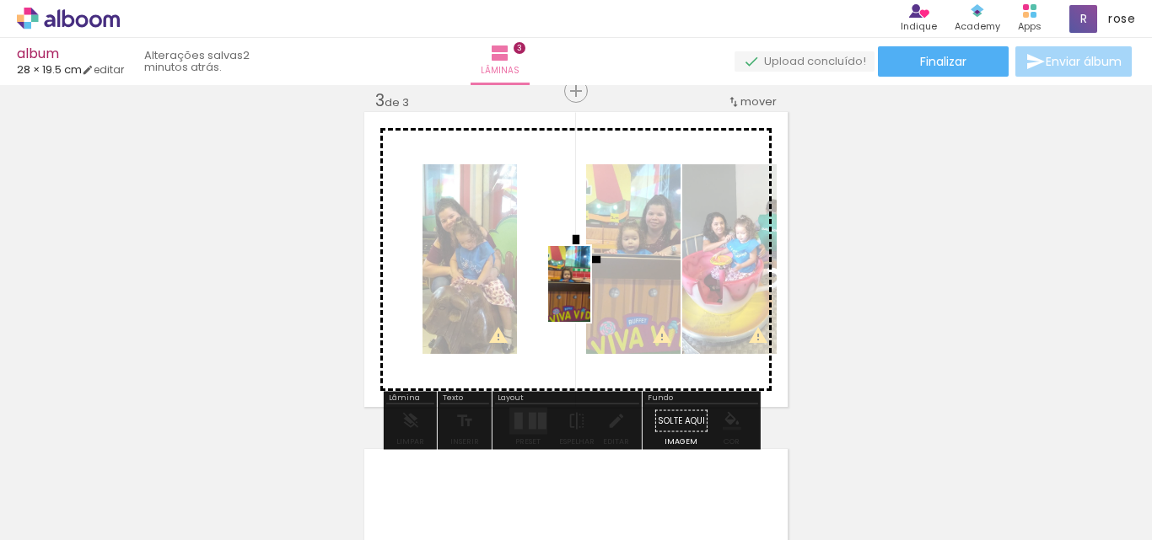
drag, startPoint x: 609, startPoint y: 515, endPoint x: 599, endPoint y: 297, distance: 218.6
click at [599, 297] on quentale-workspace at bounding box center [576, 270] width 1152 height 540
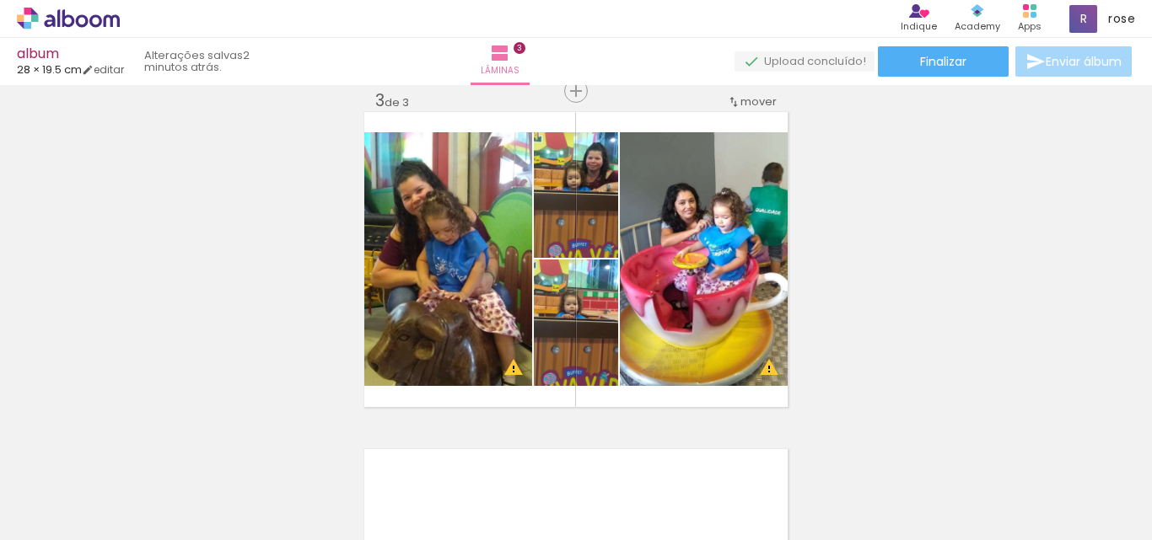
scroll to position [0, 1493]
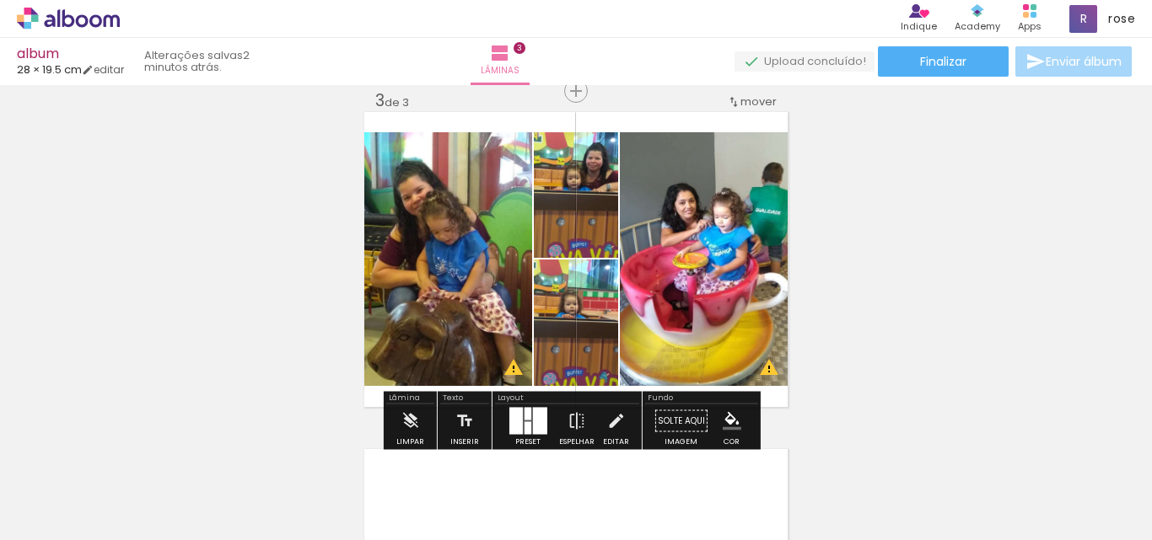
click at [532, 424] on div at bounding box center [539, 421] width 14 height 27
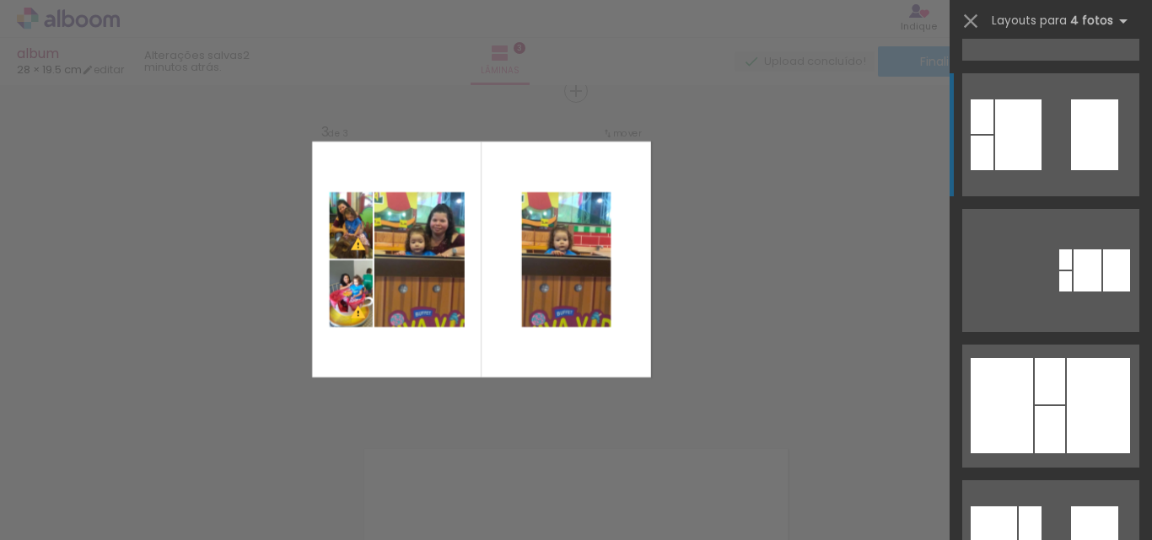
scroll to position [337, 0]
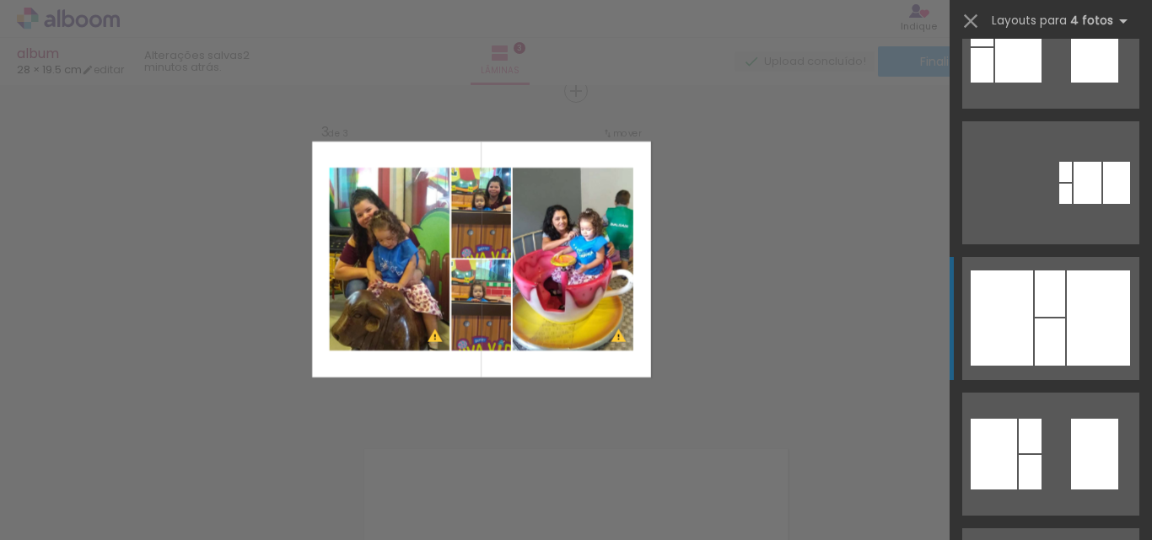
click at [1105, 324] on div at bounding box center [1098, 318] width 63 height 95
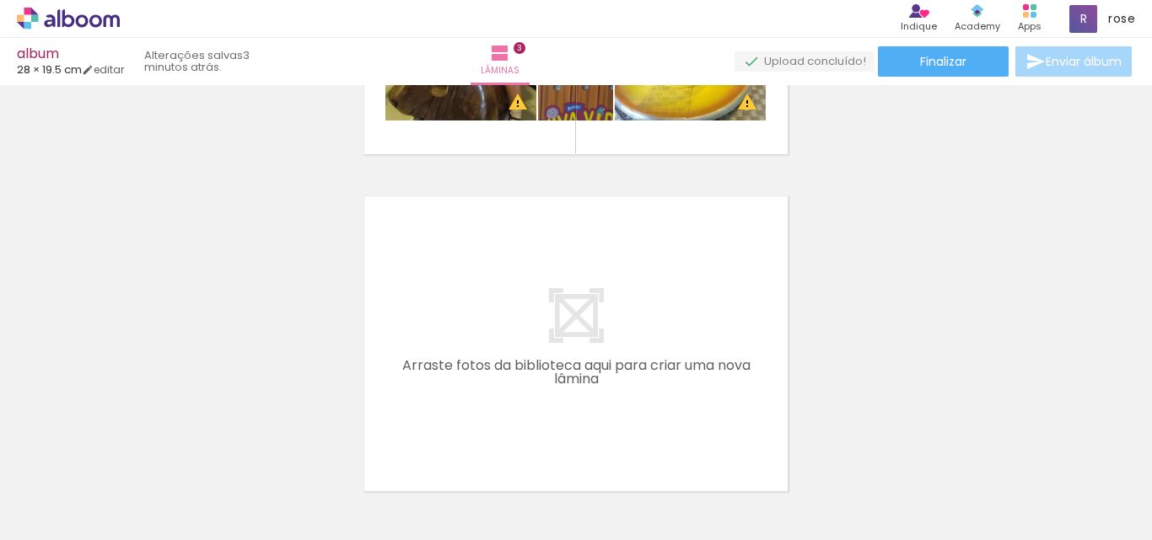
scroll to position [0, 2701]
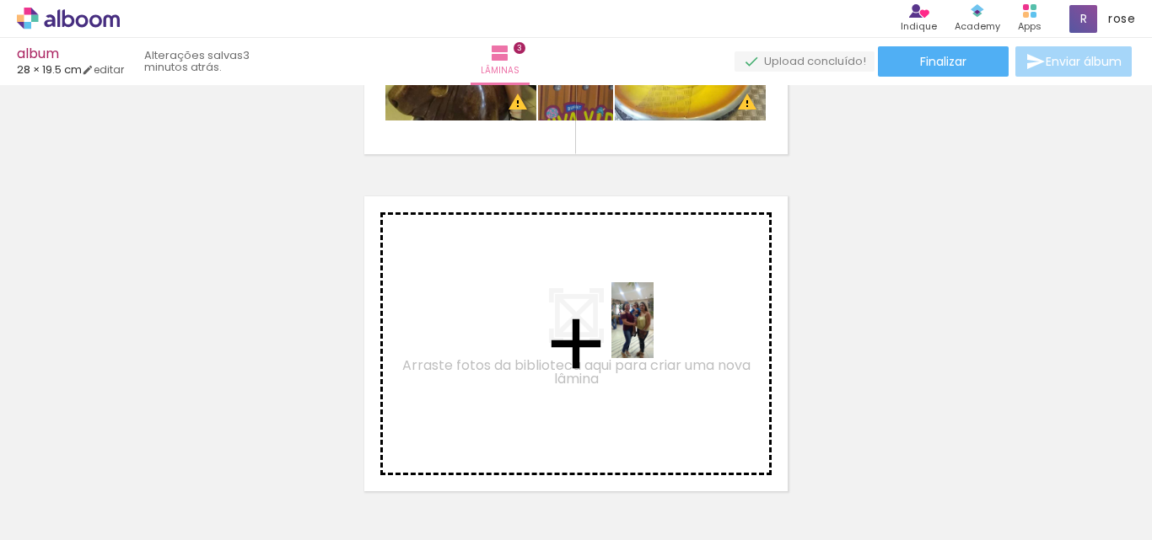
drag, startPoint x: 977, startPoint y: 497, endPoint x: 653, endPoint y: 325, distance: 367.0
click at [653, 325] on quentale-workspace at bounding box center [576, 270] width 1152 height 540
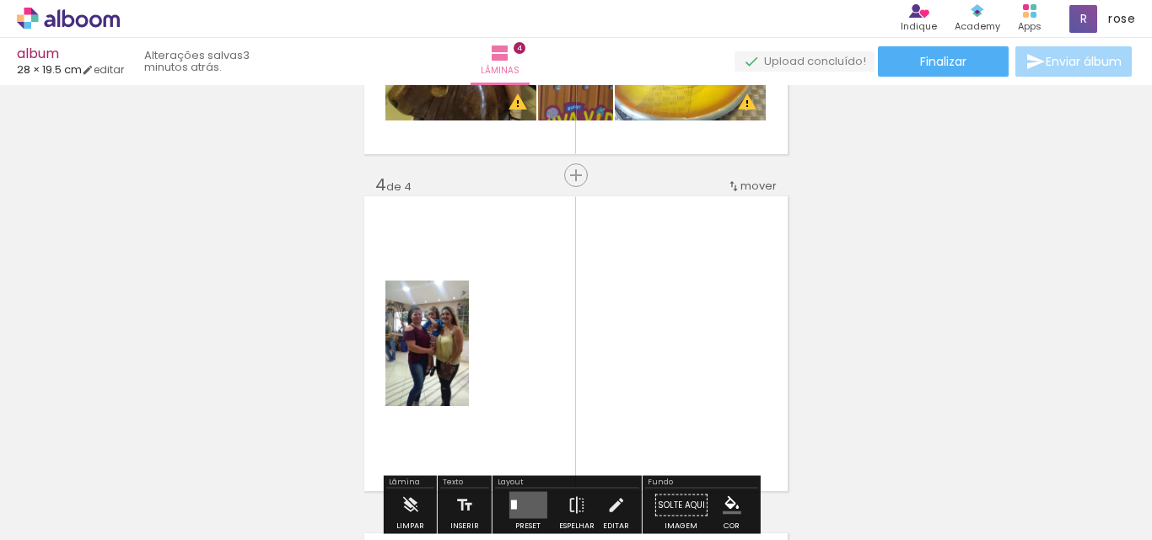
scroll to position [1034, 0]
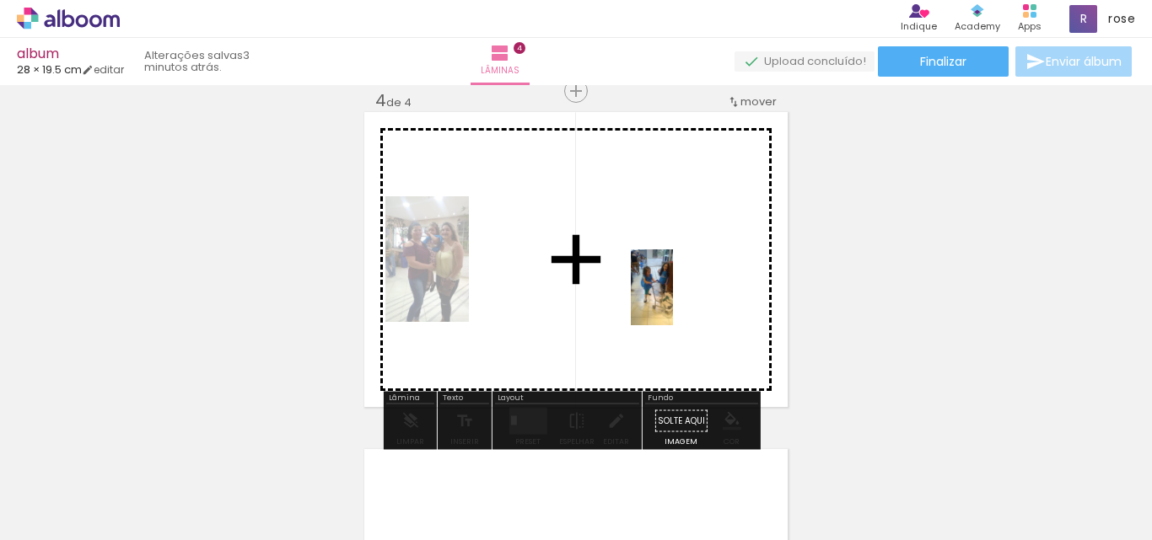
drag, startPoint x: 875, startPoint y: 498, endPoint x: 680, endPoint y: 298, distance: 279.6
click at [680, 298] on quentale-workspace at bounding box center [576, 270] width 1152 height 540
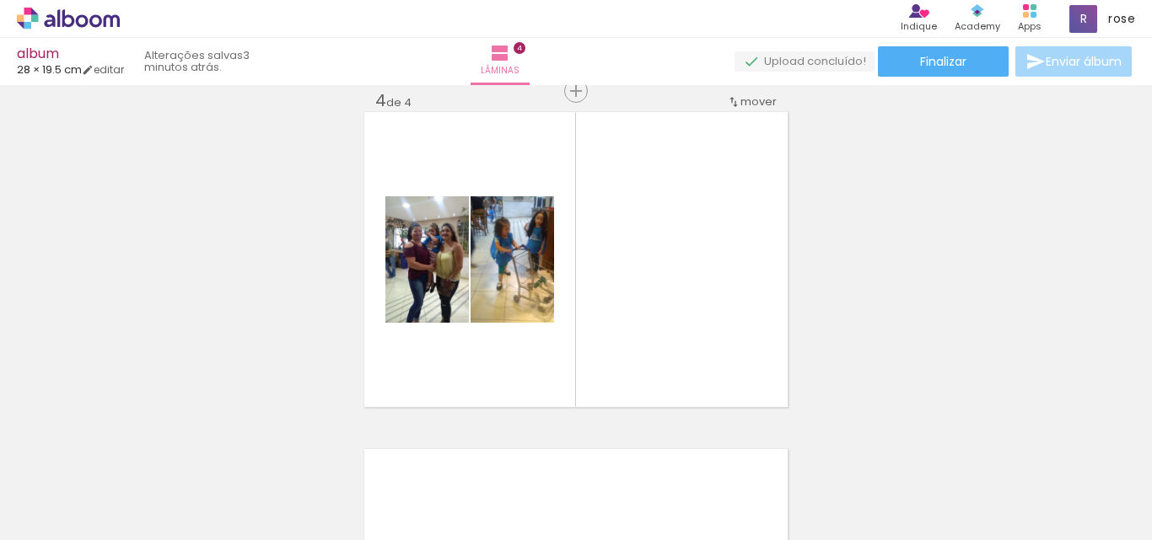
scroll to position [0, 1920]
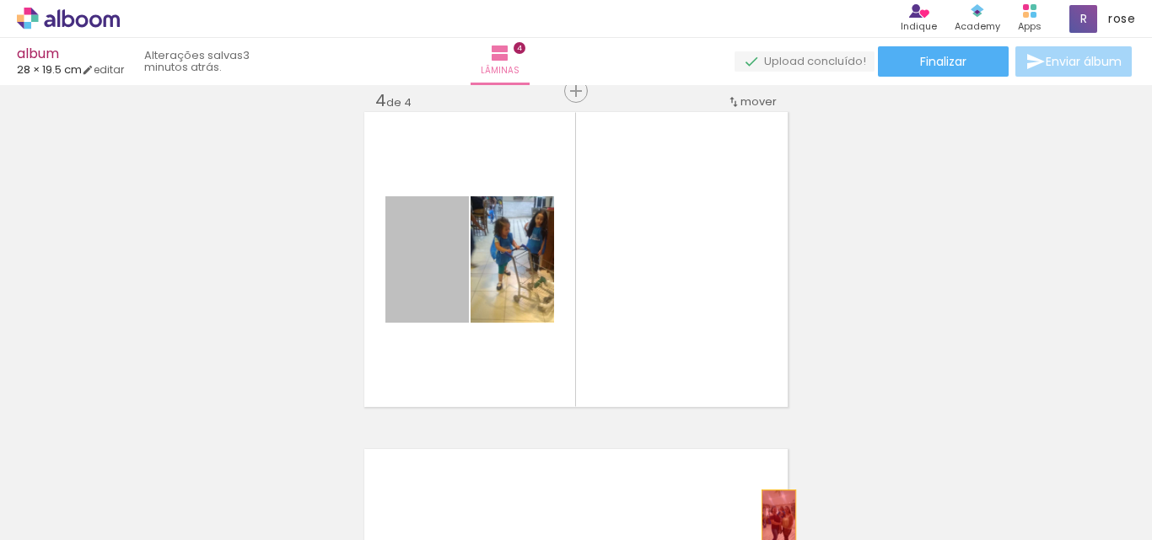
drag, startPoint x: 442, startPoint y: 288, endPoint x: 772, endPoint y: 516, distance: 401.3
click at [772, 516] on quentale-workspace at bounding box center [576, 270] width 1152 height 540
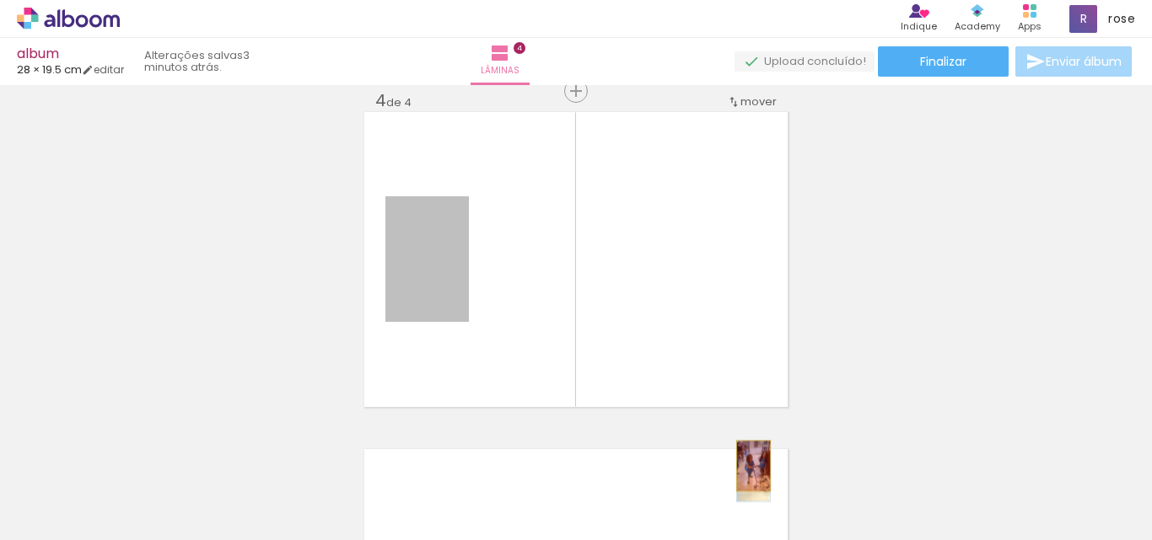
drag, startPoint x: 430, startPoint y: 254, endPoint x: 747, endPoint y: 466, distance: 381.6
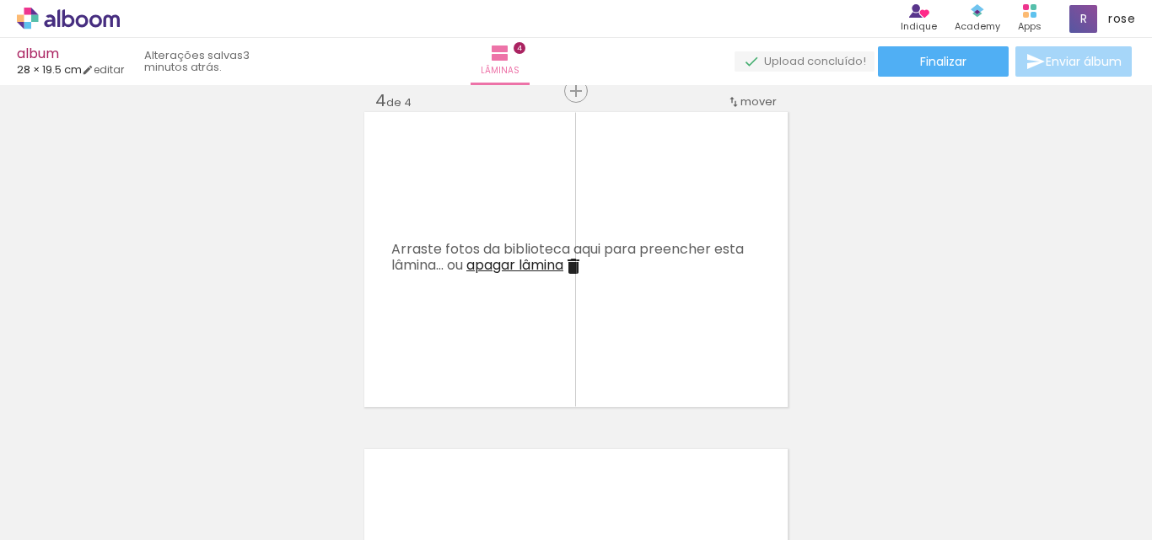
scroll to position [0, 1246]
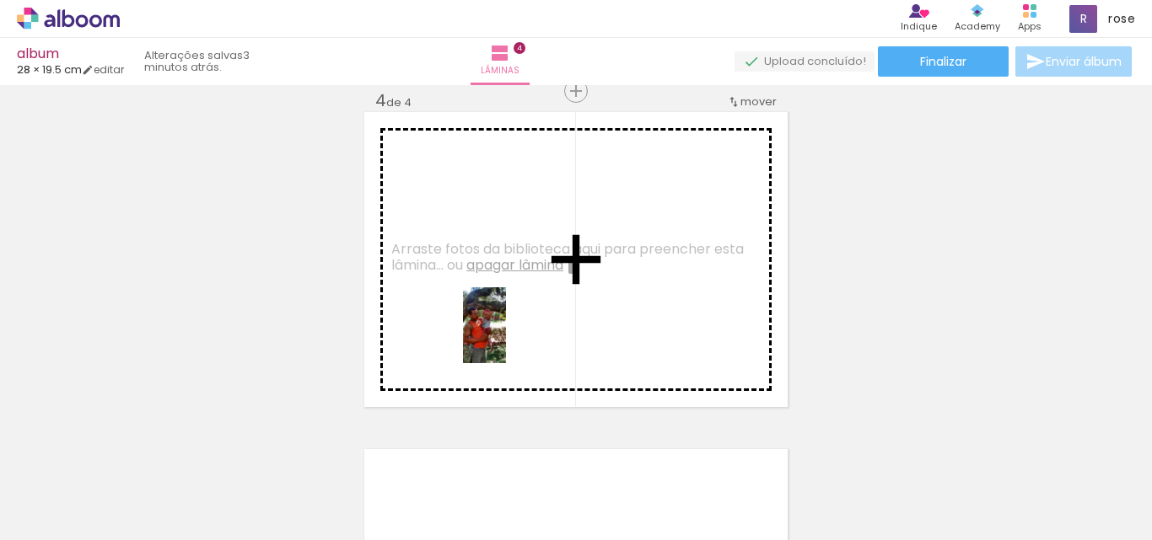
drag, startPoint x: 532, startPoint y: 513, endPoint x: 499, endPoint y: 285, distance: 230.0
click at [499, 285] on quentale-workspace at bounding box center [576, 270] width 1152 height 540
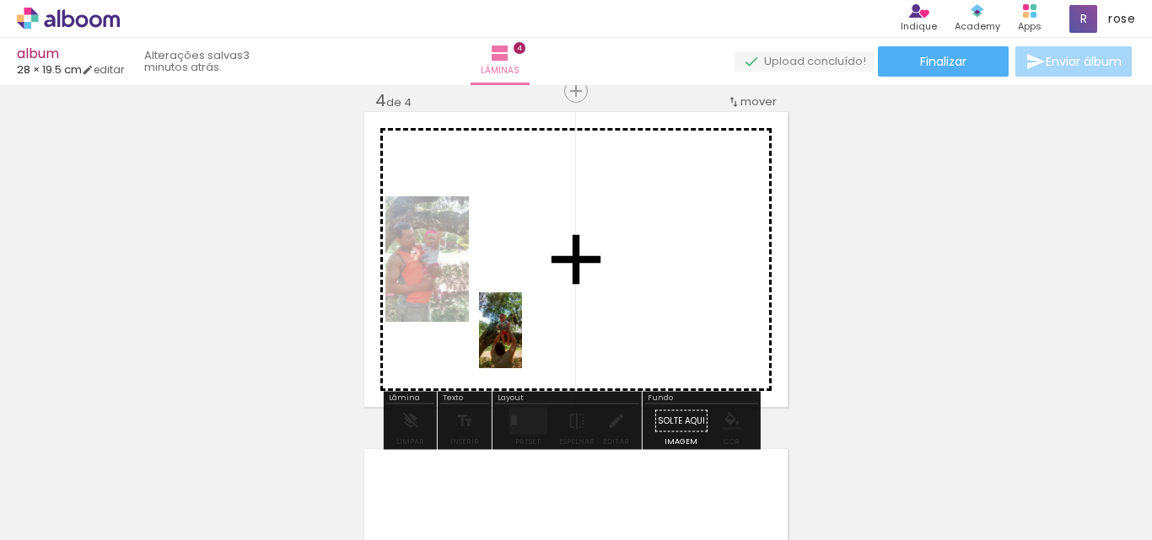
drag, startPoint x: 492, startPoint y: 456, endPoint x: 632, endPoint y: 470, distance: 140.6
click at [559, 293] on quentale-workspace at bounding box center [576, 270] width 1152 height 540
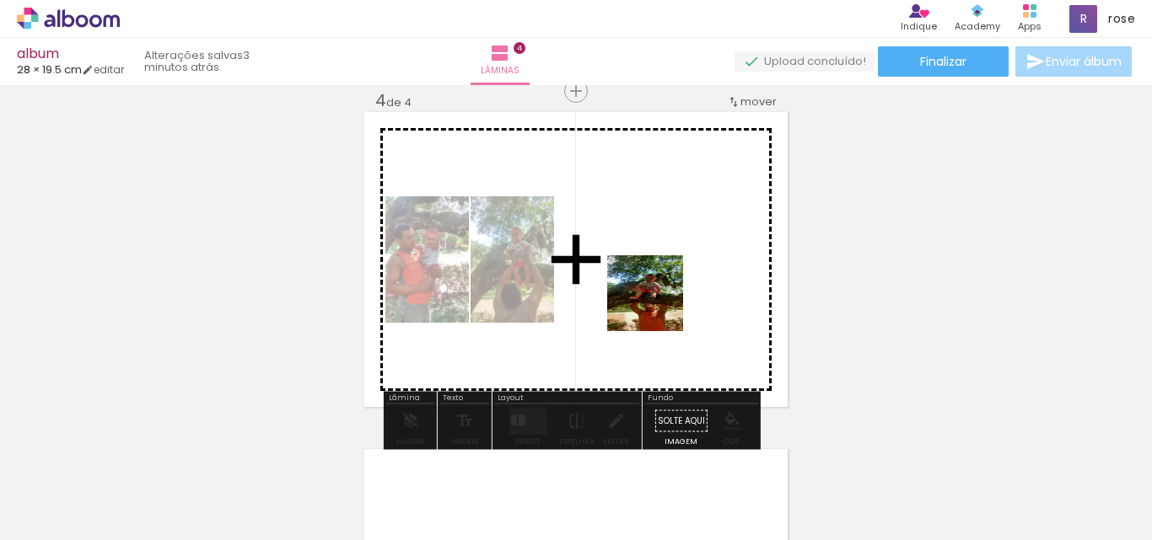
drag, startPoint x: 626, startPoint y: 492, endPoint x: 696, endPoint y: 494, distance: 70.0
click at [659, 300] on quentale-workspace at bounding box center [576, 270] width 1152 height 540
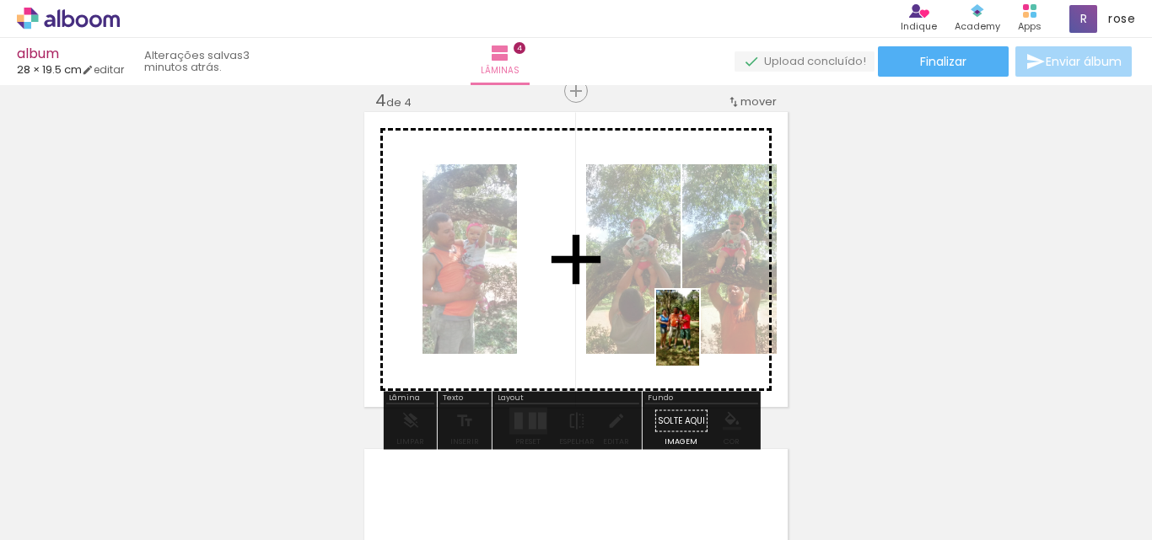
drag, startPoint x: 729, startPoint y: 512, endPoint x: 696, endPoint y: 352, distance: 163.7
click at [701, 321] on quentale-workspace at bounding box center [576, 270] width 1152 height 540
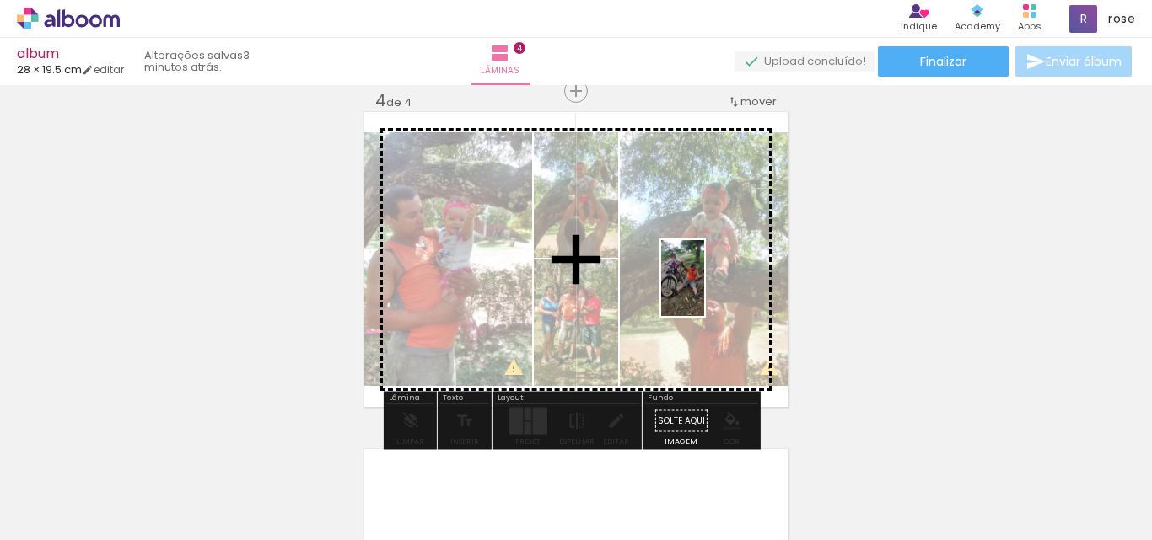
drag, startPoint x: 915, startPoint y: 487, endPoint x: 702, endPoint y: 279, distance: 297.5
click at [702, 279] on quentale-workspace at bounding box center [576, 270] width 1152 height 540
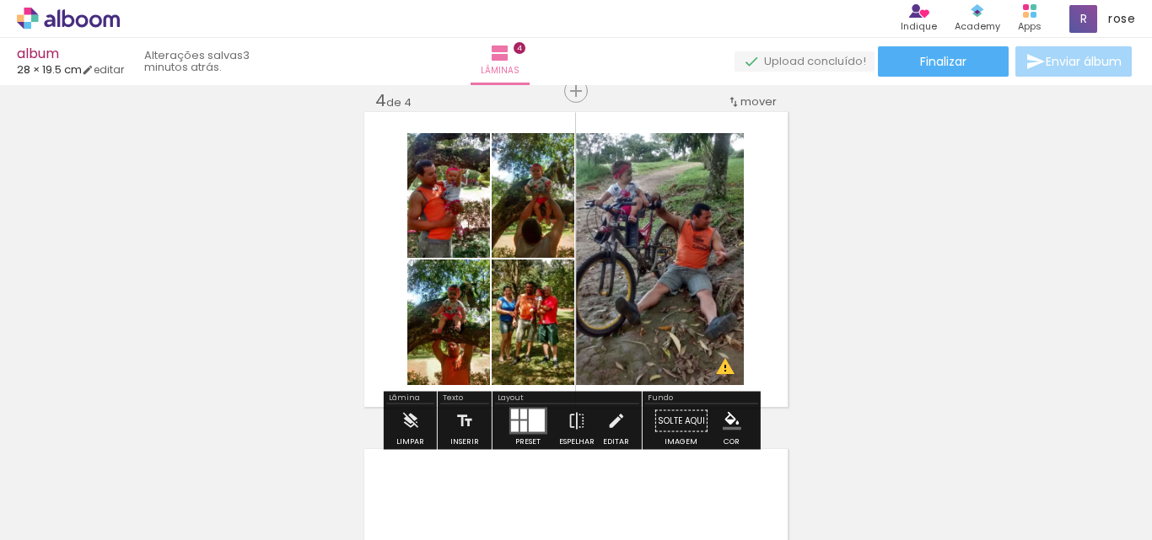
click at [508, 422] on quentale-layouter at bounding box center [527, 421] width 38 height 27
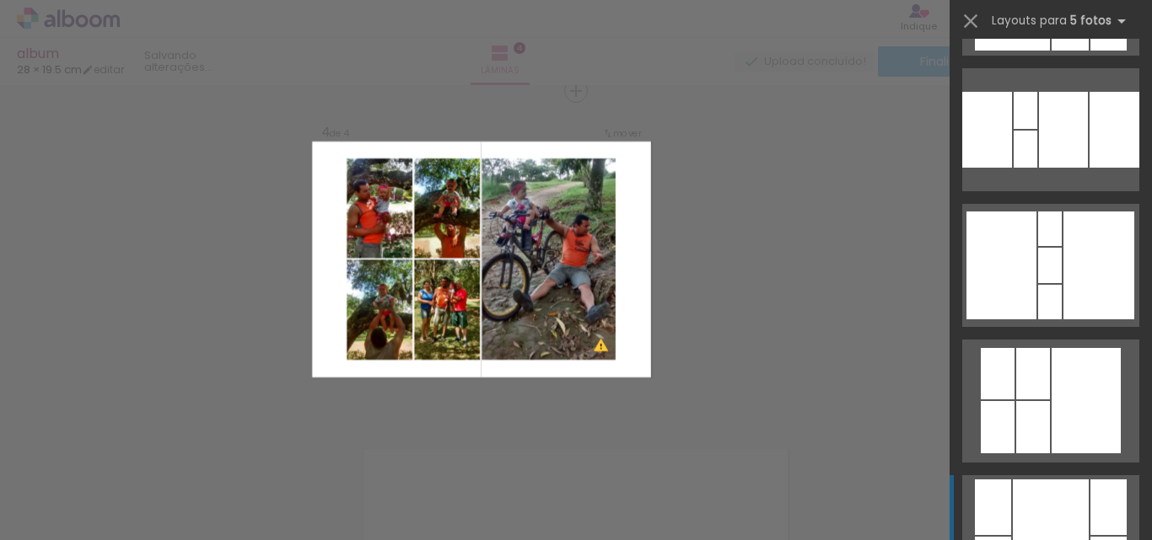
scroll to position [1265, 0]
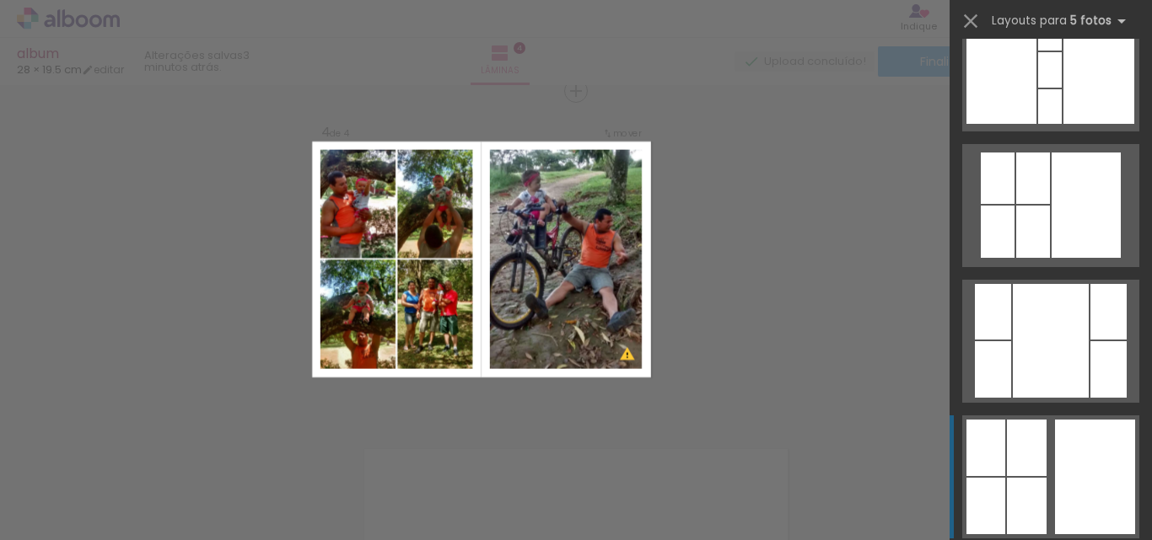
click at [1067, 438] on div at bounding box center [1095, 477] width 80 height 115
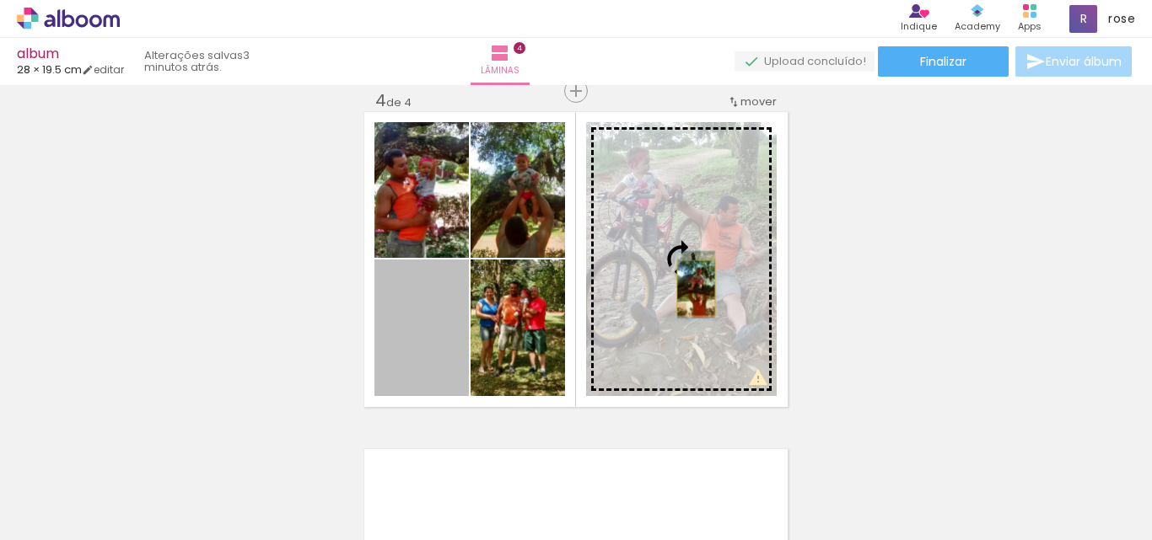
drag, startPoint x: 427, startPoint y: 346, endPoint x: 690, endPoint y: 288, distance: 269.2
click at [0, 0] on slot at bounding box center [0, 0] width 0 height 0
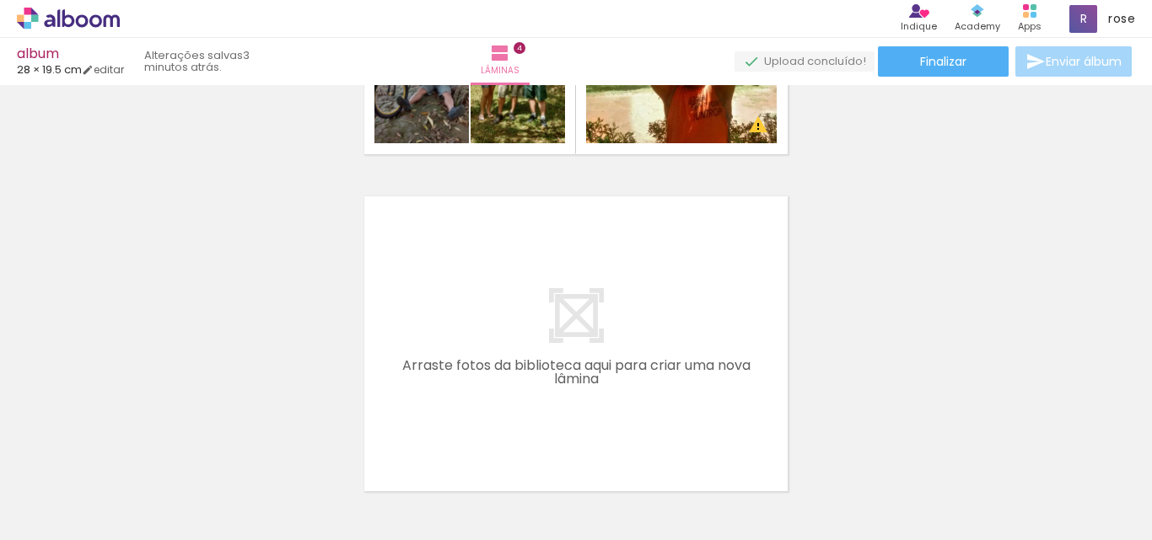
scroll to position [0, 270]
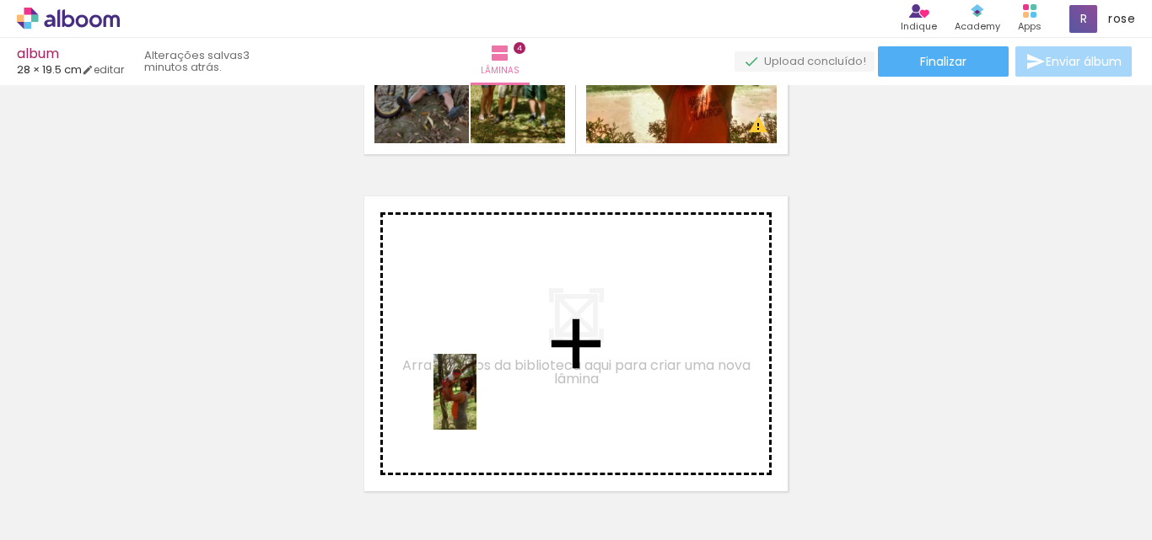
drag, startPoint x: 484, startPoint y: 516, endPoint x: 484, endPoint y: 405, distance: 111.3
click at [484, 405] on quentale-workspace at bounding box center [576, 270] width 1152 height 540
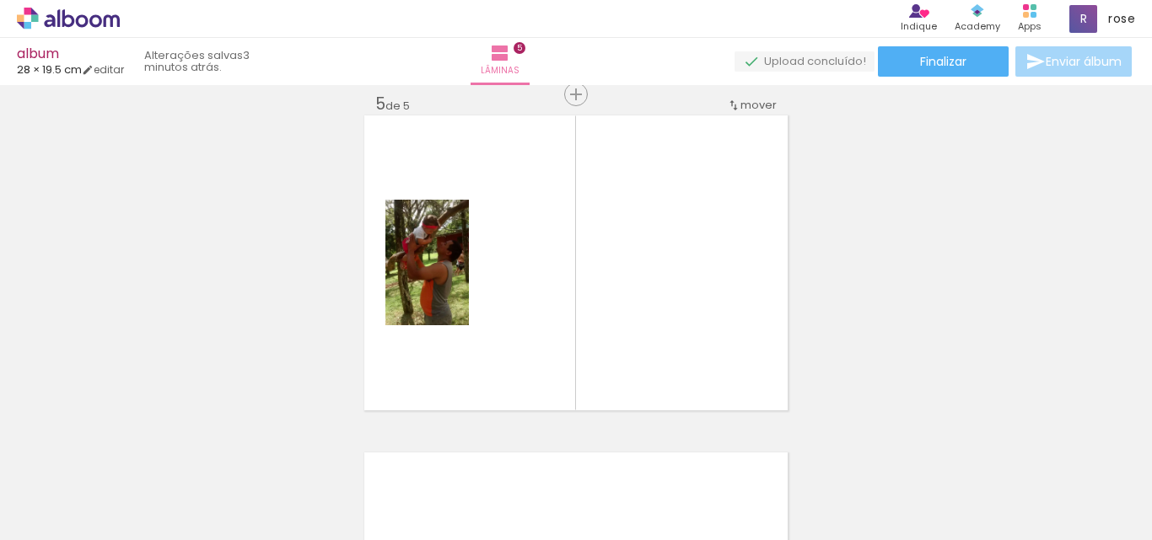
scroll to position [1371, 0]
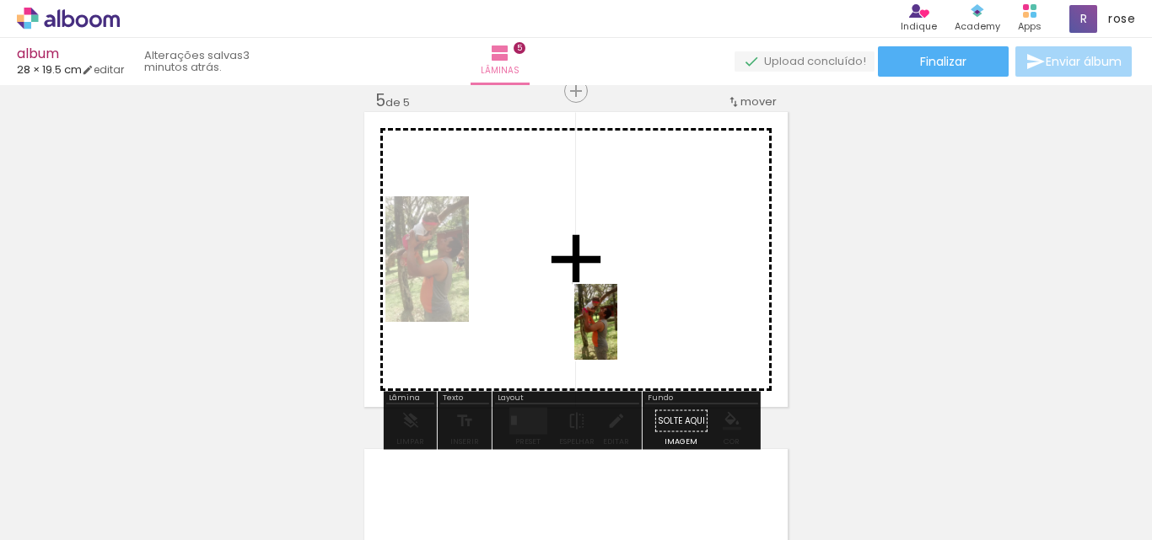
drag, startPoint x: 664, startPoint y: 501, endPoint x: 601, endPoint y: 348, distance: 164.9
click at [624, 329] on quentale-workspace at bounding box center [576, 270] width 1152 height 540
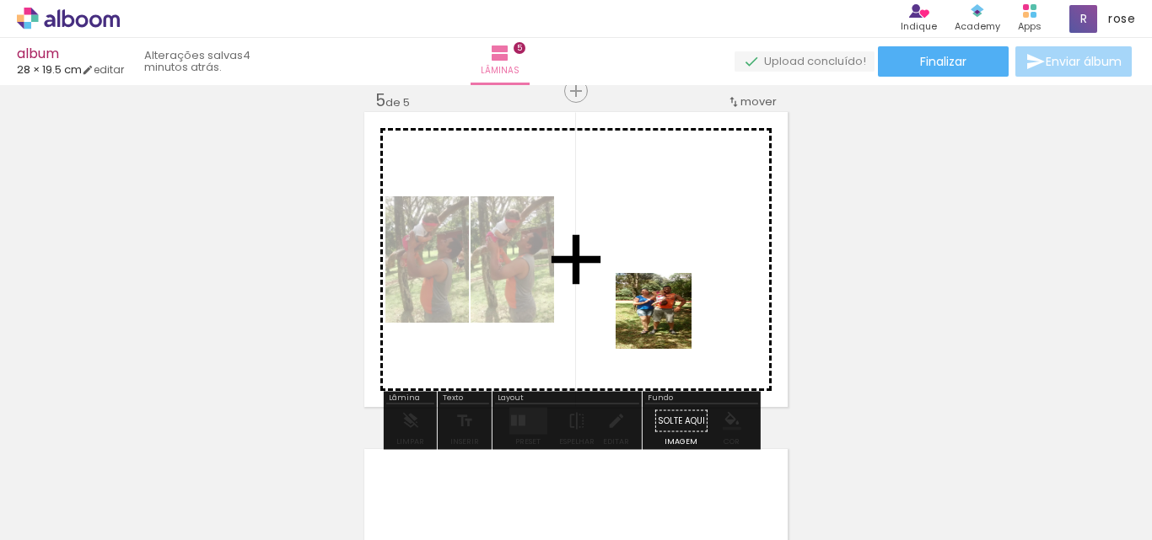
drag, startPoint x: 561, startPoint y: 493, endPoint x: 500, endPoint y: 406, distance: 106.0
click at [670, 314] on quentale-workspace at bounding box center [576, 270] width 1152 height 540
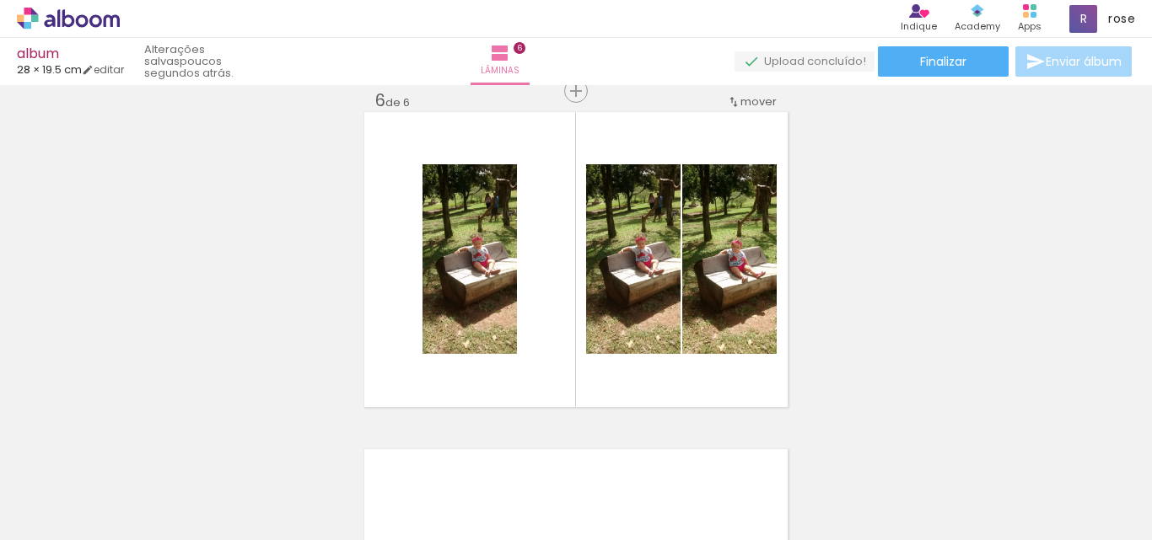
scroll to position [0, 495]
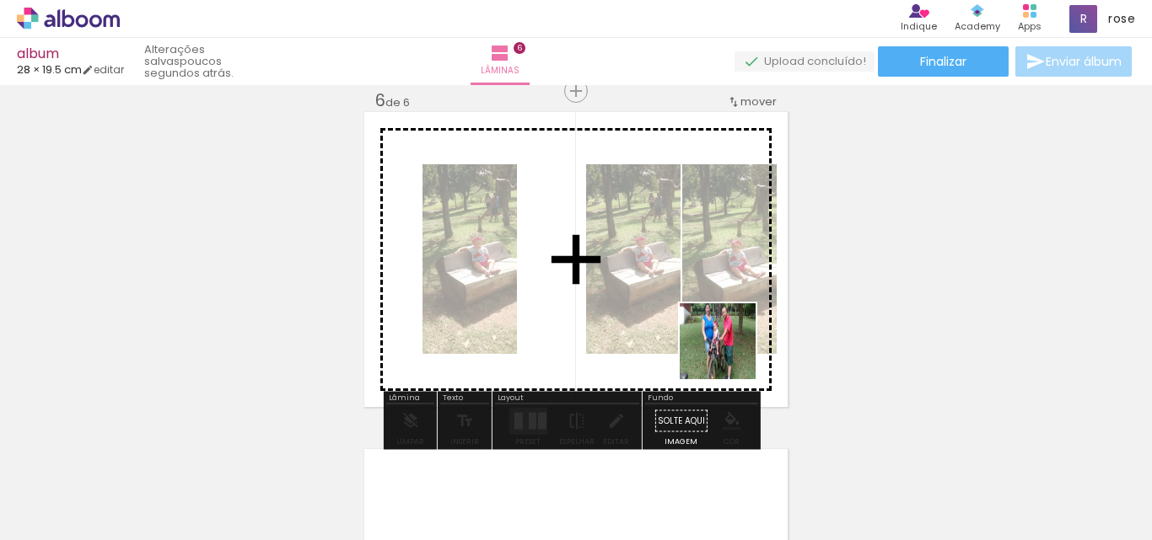
drag, startPoint x: 831, startPoint y: 501, endPoint x: 728, endPoint y: 351, distance: 181.9
click at [728, 351] on quentale-workspace at bounding box center [576, 270] width 1152 height 540
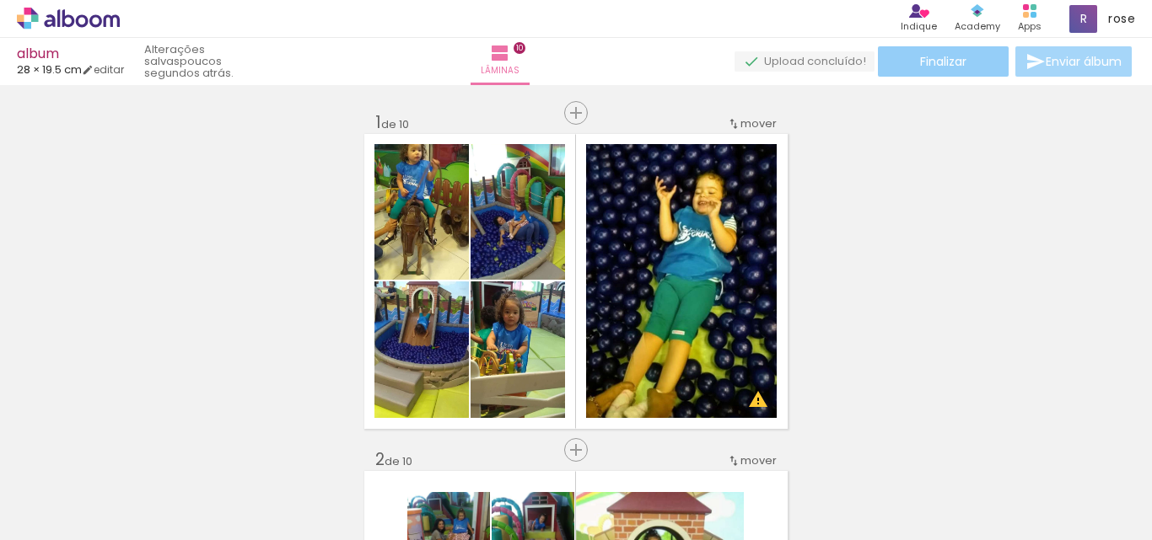
click at [932, 73] on paper-button "Finalizar" at bounding box center [943, 61] width 131 height 30
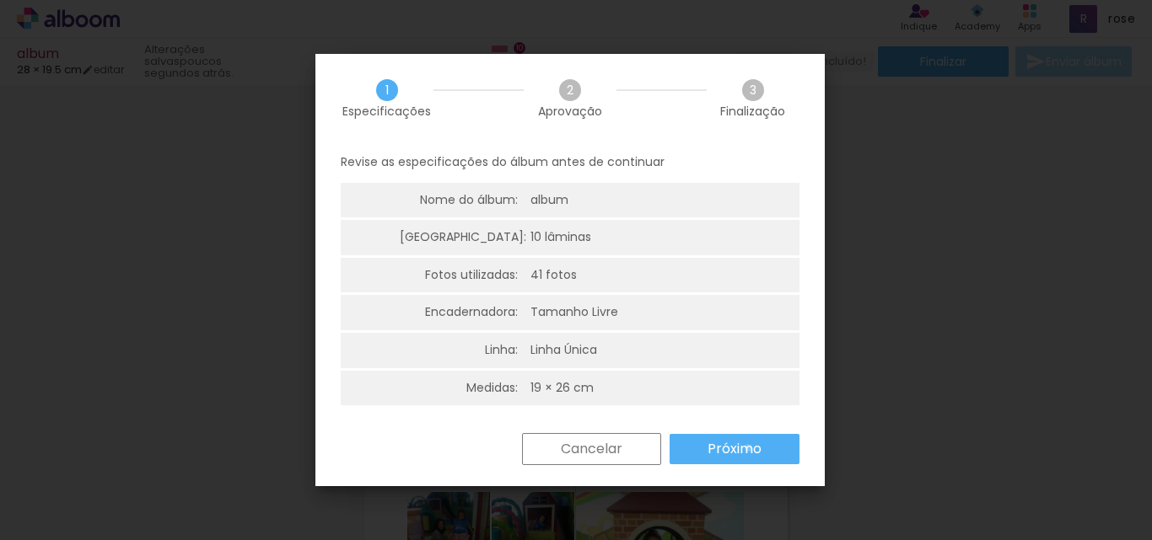
click at [0, 0] on slot "Próximo" at bounding box center [0, 0] width 0 height 0
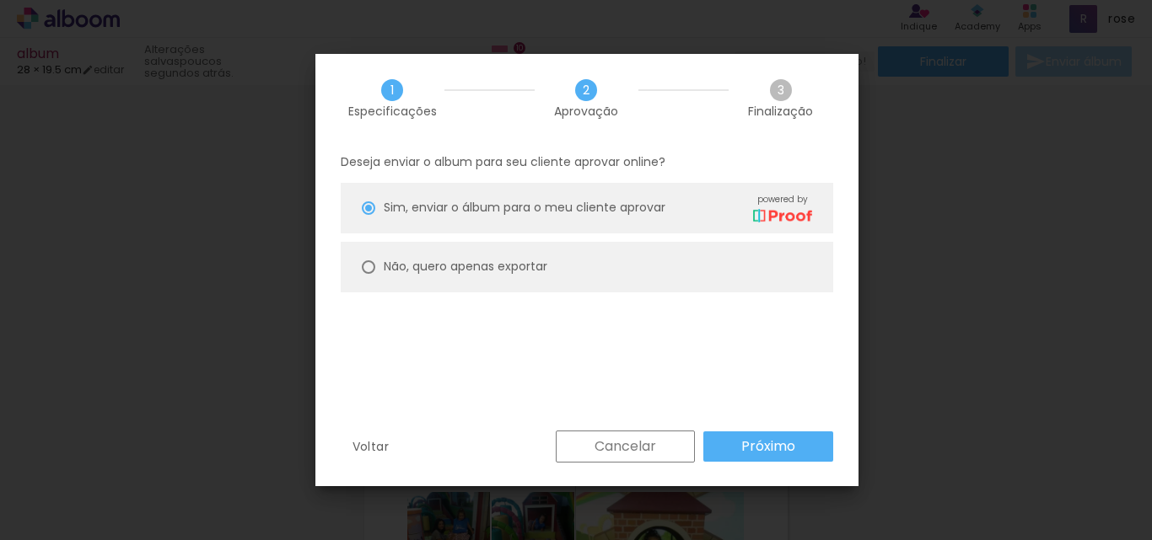
click at [374, 263] on div at bounding box center [368, 267] width 13 height 13
type paper-radio-button "on"
click at [759, 461] on paper-button "Próximo" at bounding box center [768, 447] width 130 height 30
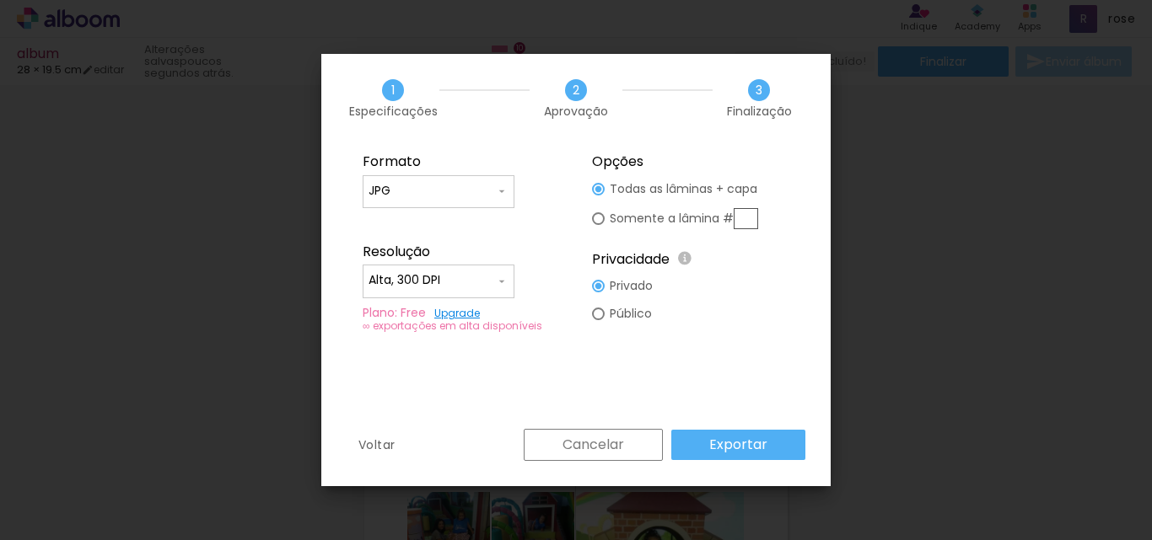
click at [451, 192] on input "JPG" at bounding box center [431, 191] width 126 height 17
click at [451, 192] on paper-item "JPG" at bounding box center [439, 189] width 152 height 34
click at [452, 285] on input "Alta, 300 DPI" at bounding box center [431, 280] width 126 height 17
click at [0, 0] on slot "Baixa" at bounding box center [0, 0] width 0 height 0
click at [0, 0] on slot "Exportar" at bounding box center [0, 0] width 0 height 0
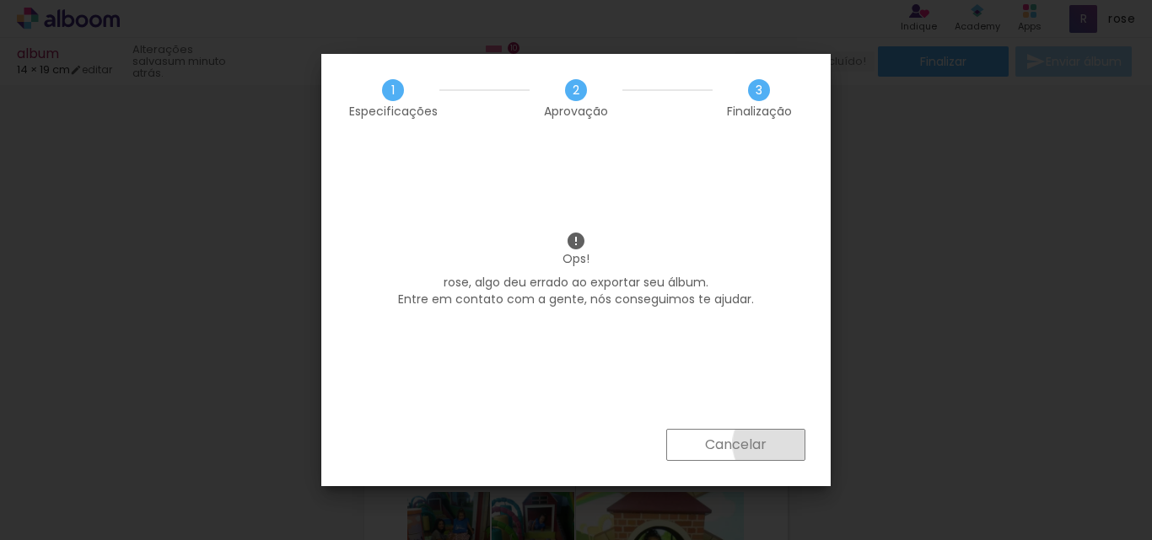
click at [776, 444] on paper-button "Cancelar" at bounding box center [735, 445] width 139 height 32
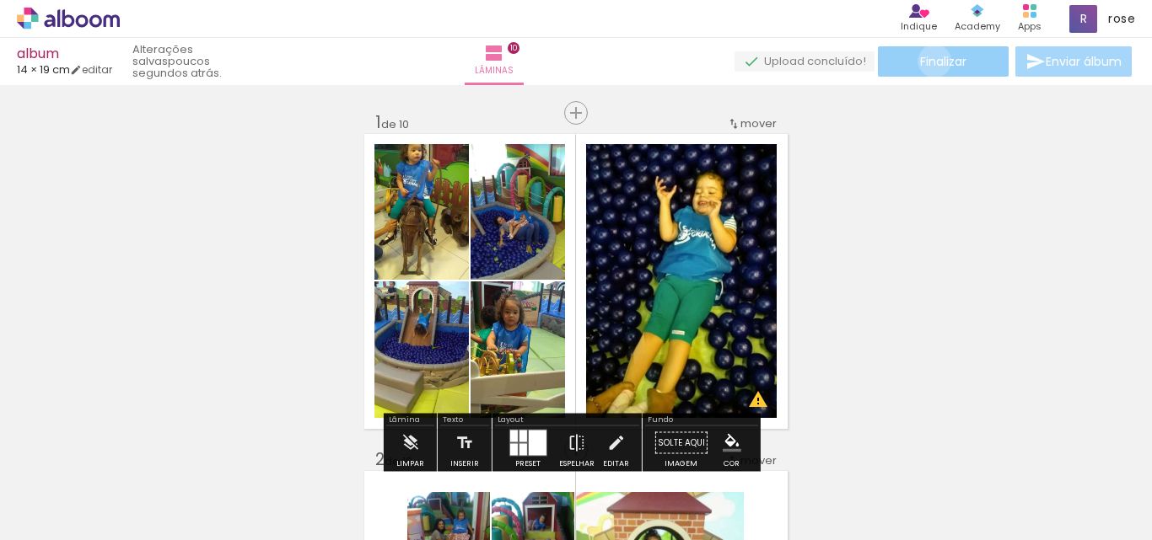
click at [928, 61] on span "Finalizar" at bounding box center [943, 62] width 46 height 12
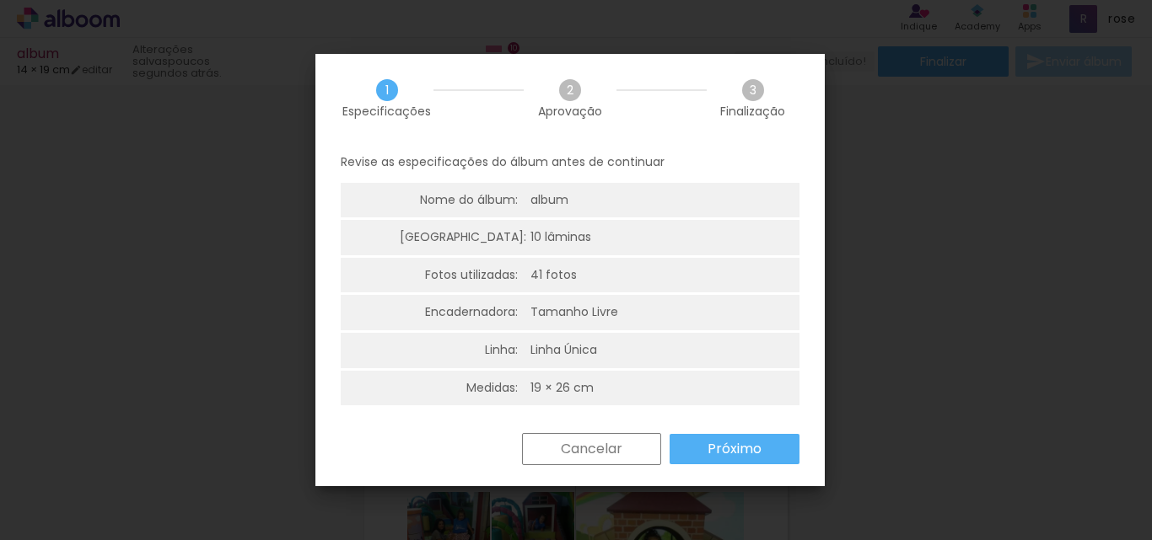
click at [0, 0] on slot "Próximo" at bounding box center [0, 0] width 0 height 0
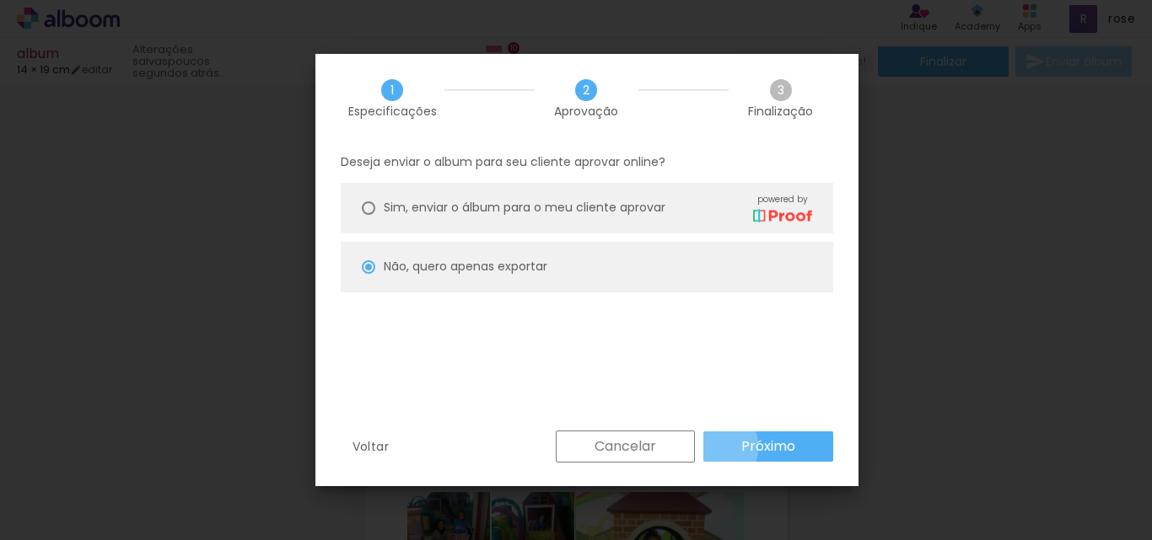
click at [713, 447] on paper-button "Próximo" at bounding box center [768, 447] width 130 height 30
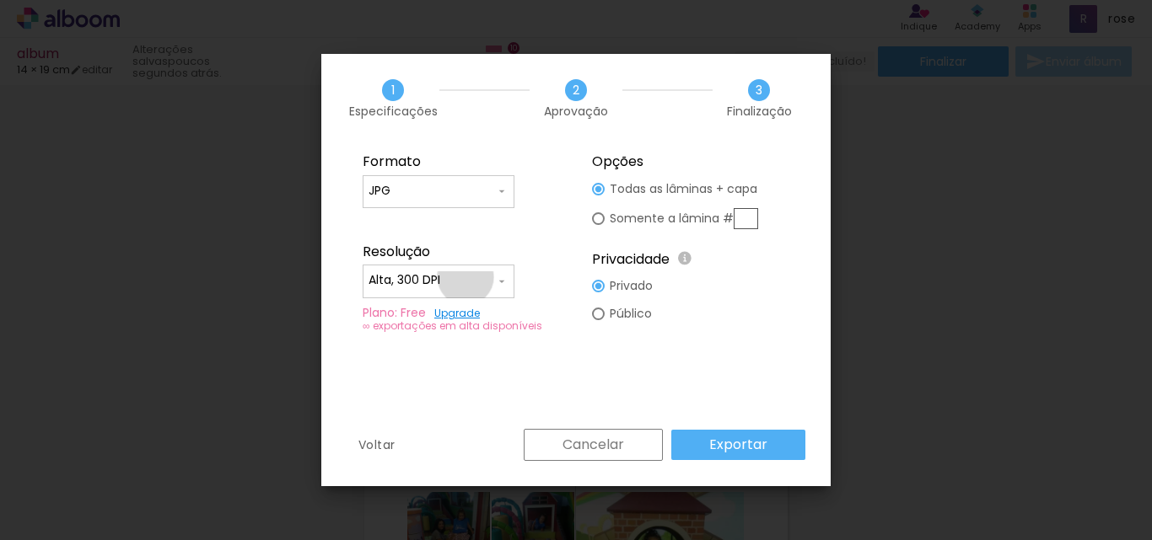
click at [465, 277] on input "Alta, 300 DPI" at bounding box center [431, 280] width 126 height 17
click at [0, 0] on slot "Baixa" at bounding box center [0, 0] width 0 height 0
type input "Baixa"
click at [0, 0] on slot "Exportar" at bounding box center [0, 0] width 0 height 0
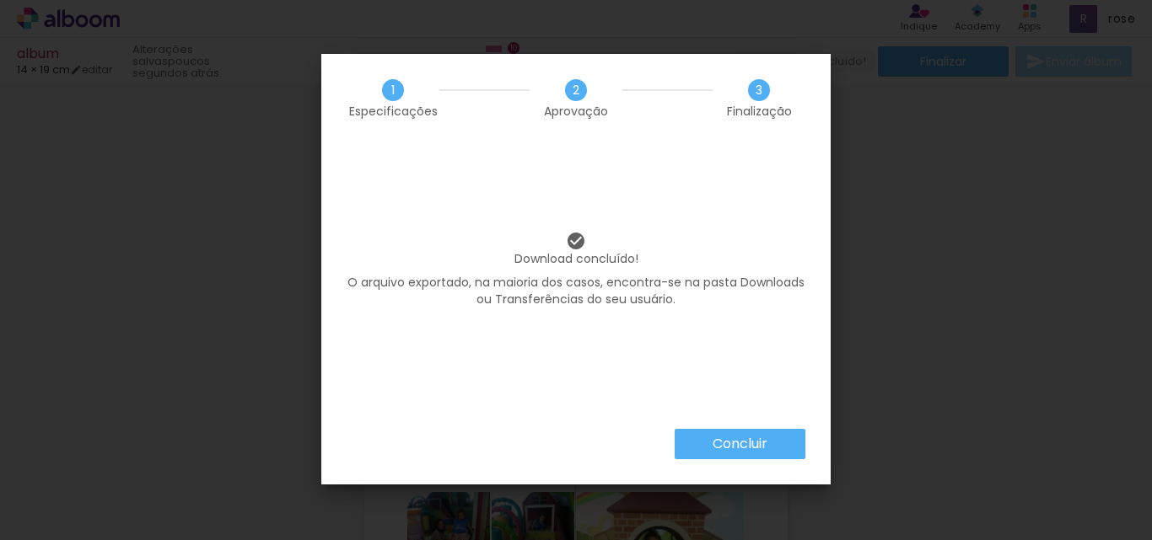
click at [0, 0] on slot "Concluir" at bounding box center [0, 0] width 0 height 0
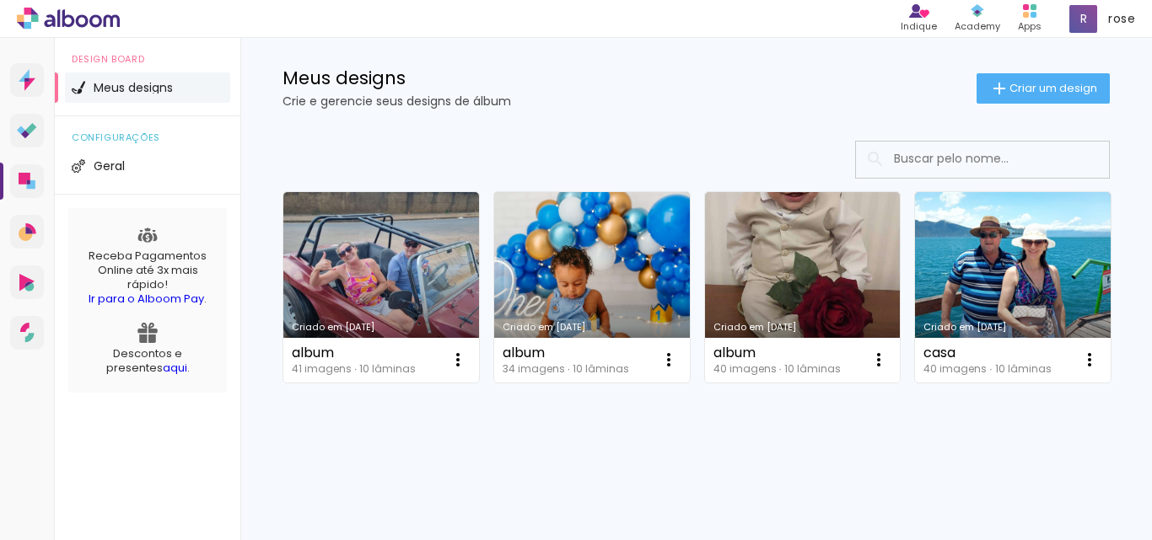
scroll to position [84, 0]
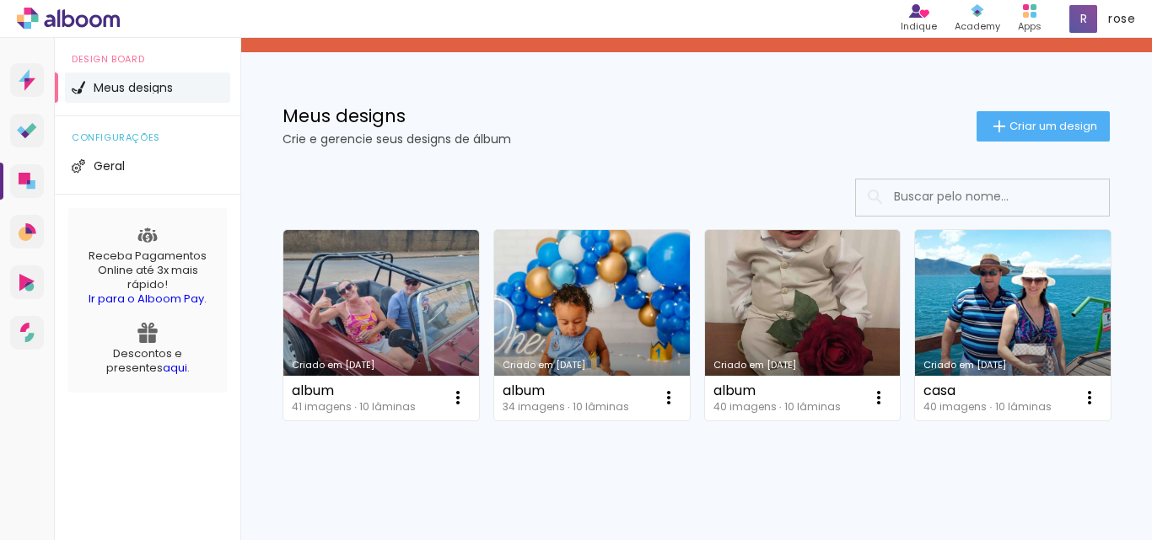
click at [641, 286] on link "Criado em [DATE]" at bounding box center [592, 325] width 196 height 191
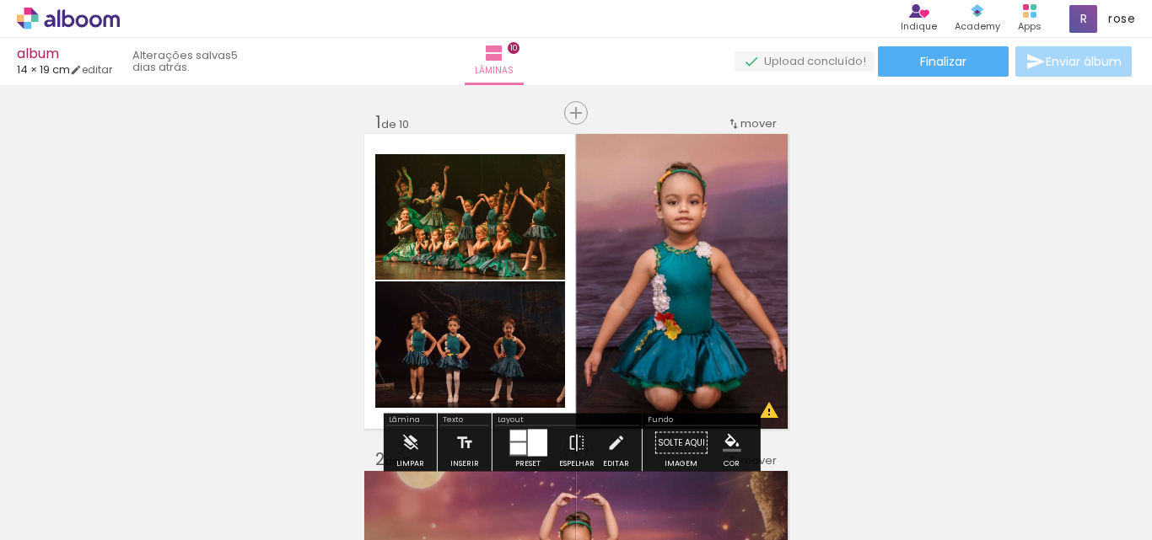
scroll to position [169, 0]
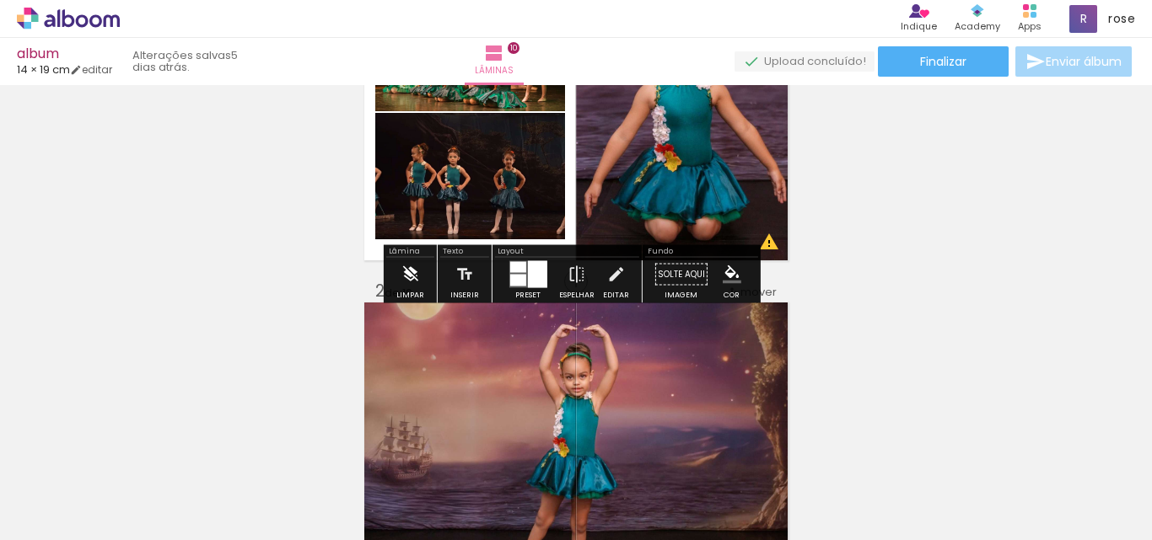
click at [411, 278] on iron-icon at bounding box center [409, 275] width 19 height 34
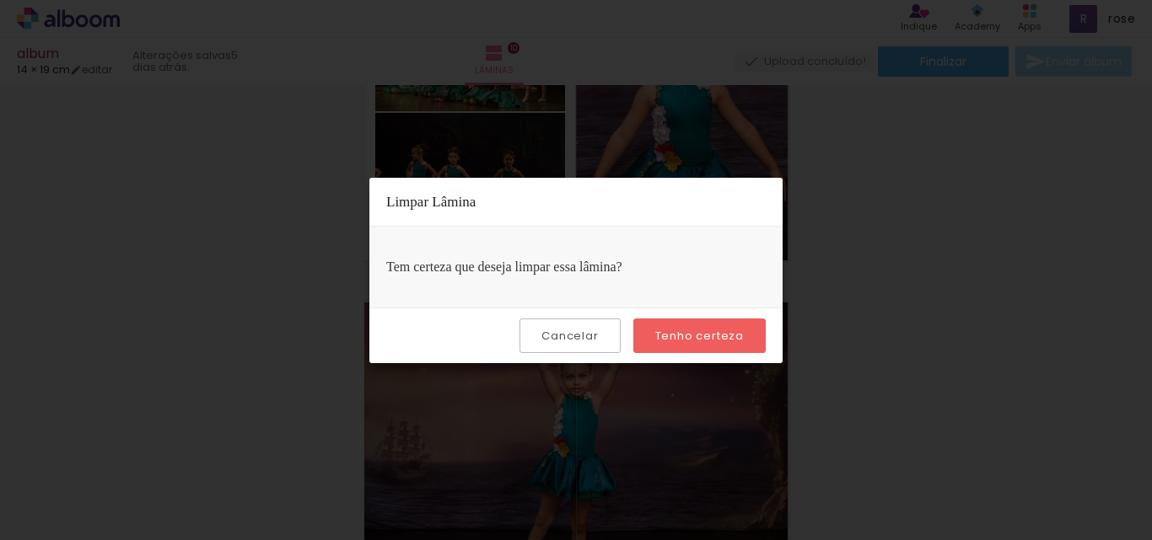
click at [681, 324] on paper-button "Tenho certeza" at bounding box center [699, 336] width 132 height 35
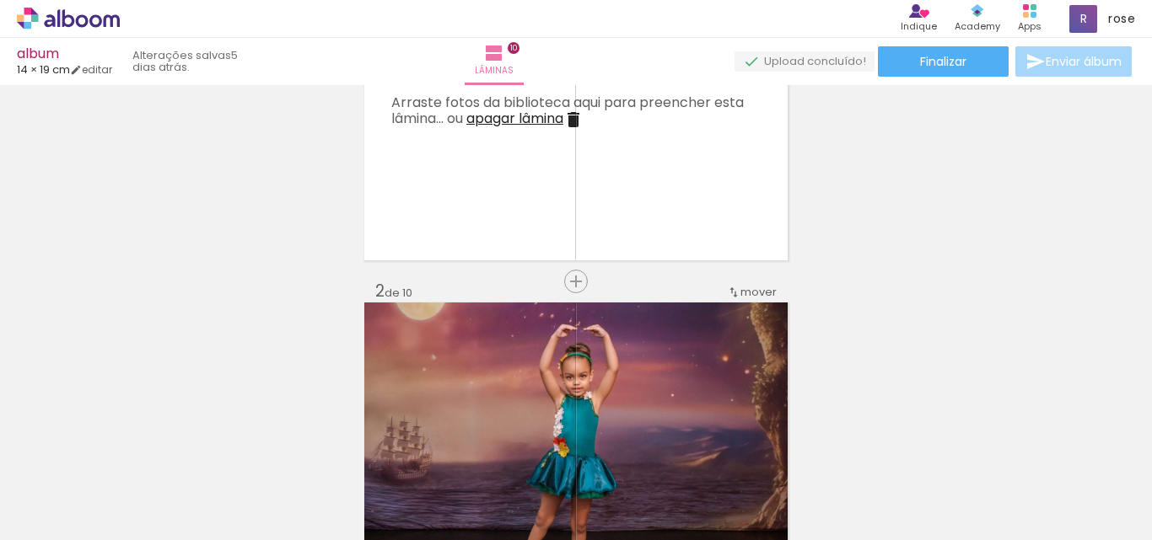
click at [578, 125] on iron-icon at bounding box center [573, 120] width 20 height 20
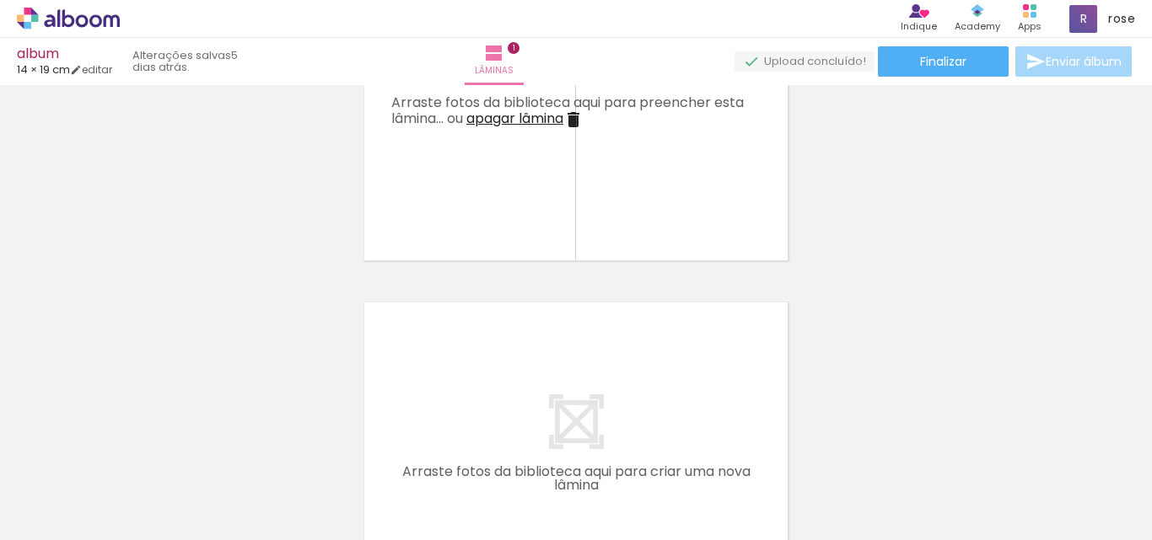
click at [574, 120] on iron-icon at bounding box center [573, 120] width 20 height 20
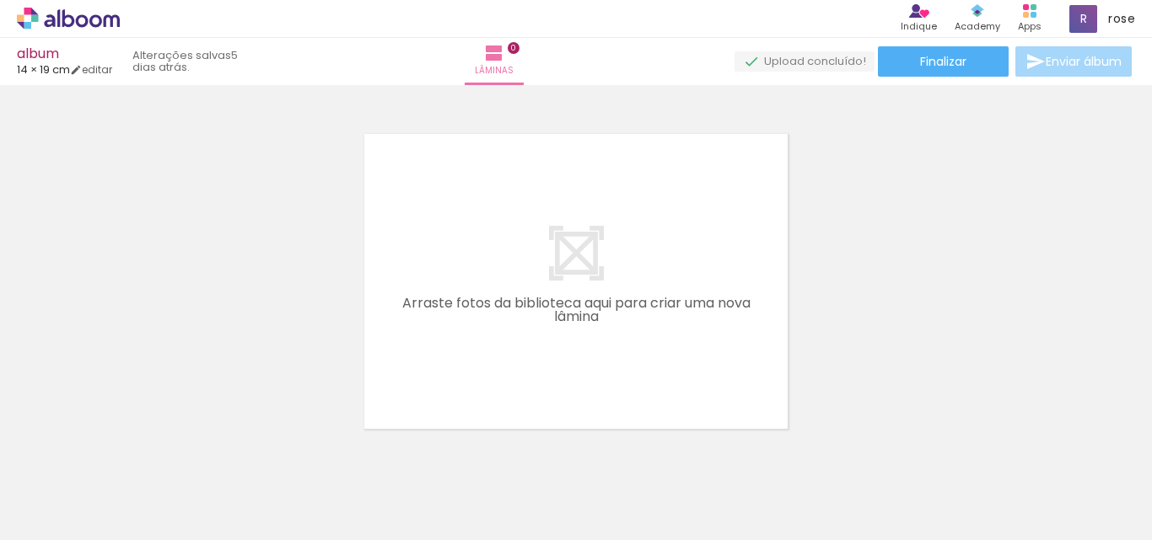
scroll to position [53, 0]
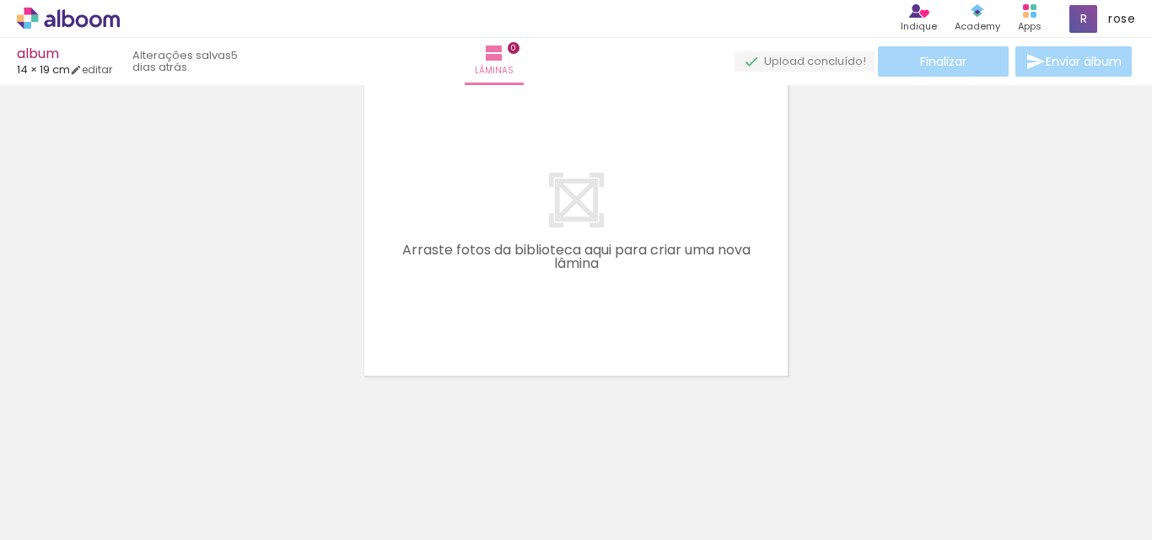
click at [137, 446] on iron-icon at bounding box center [132, 450] width 18 height 18
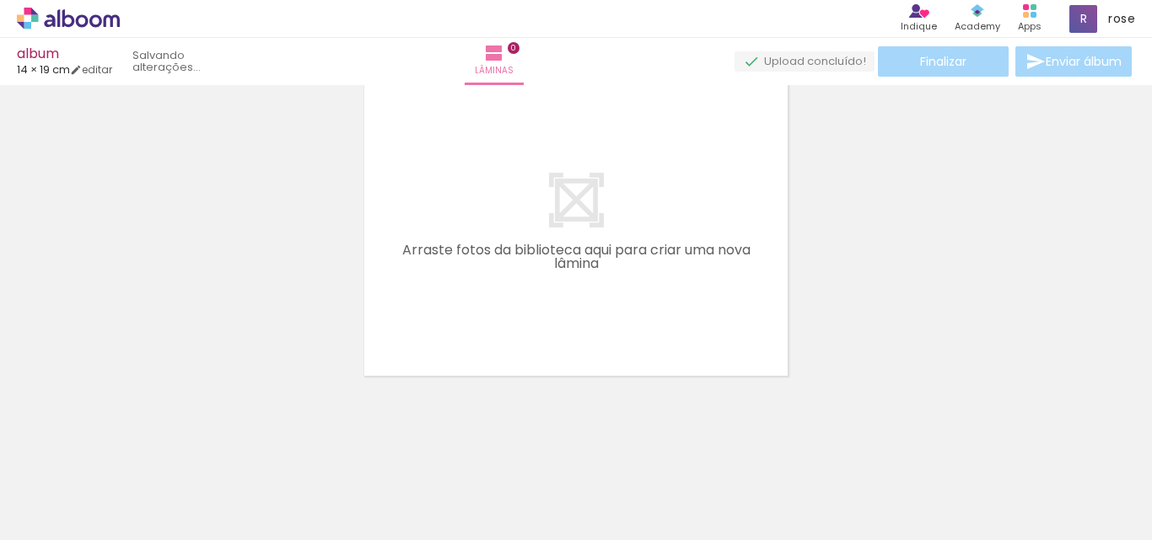
click at [137, 446] on iron-icon at bounding box center [132, 450] width 18 height 18
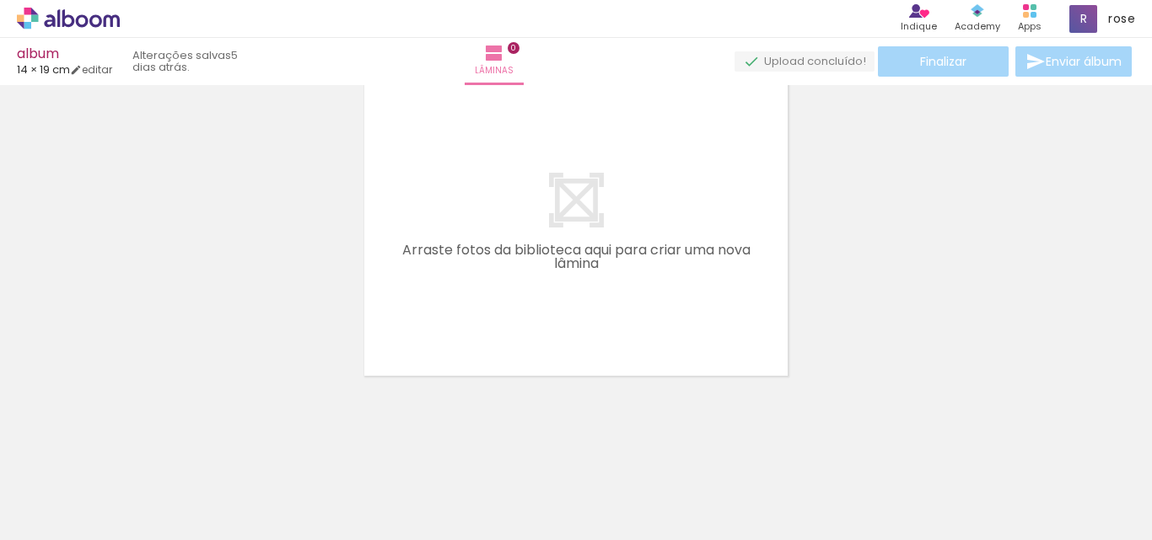
click at [137, 446] on iron-icon at bounding box center [132, 450] width 18 height 18
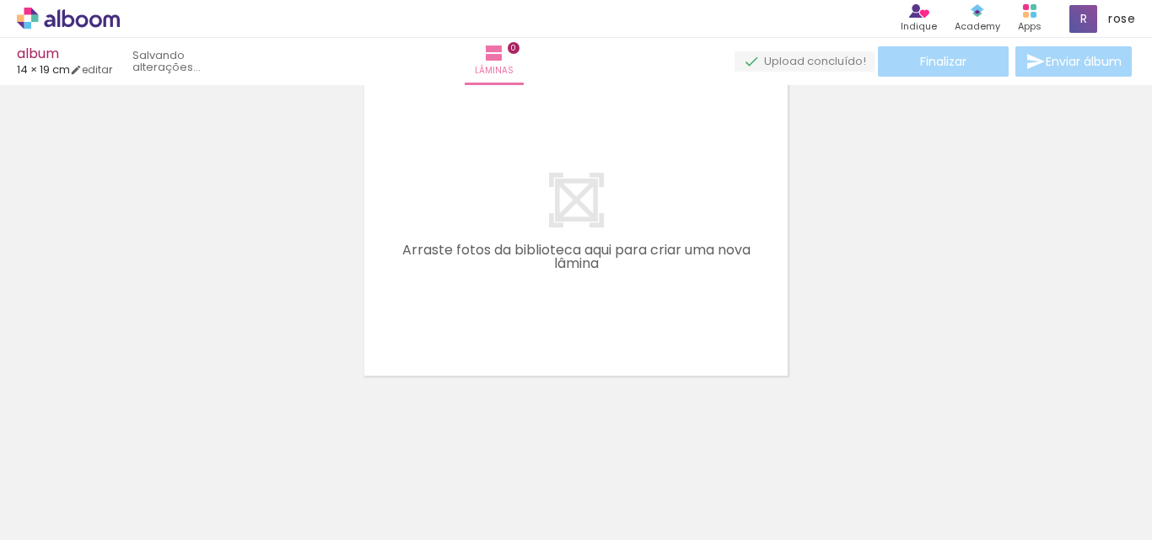
click at [137, 446] on iron-icon at bounding box center [132, 450] width 18 height 18
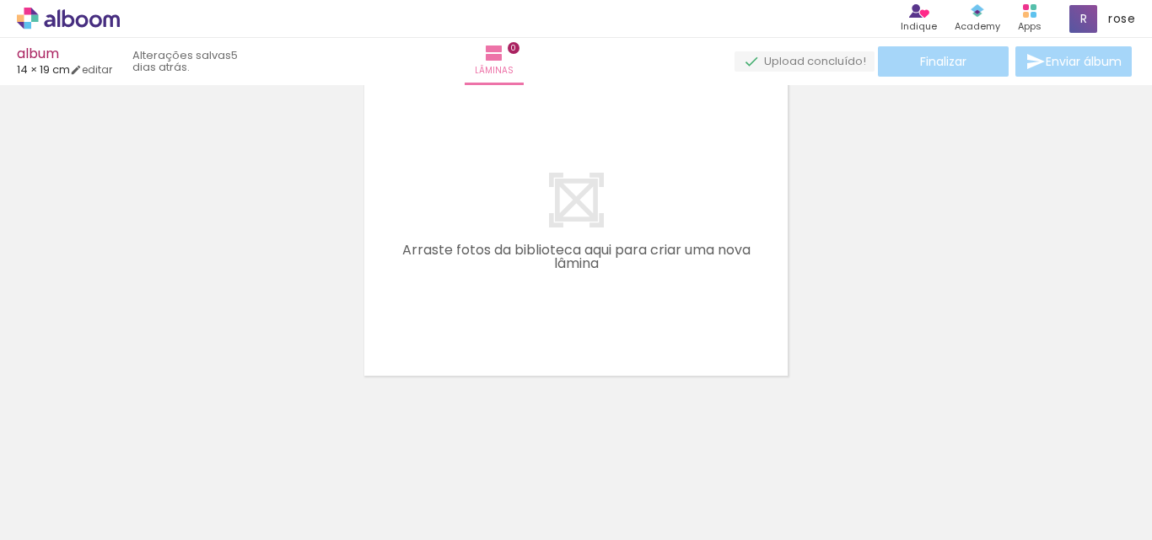
click at [137, 446] on iron-icon at bounding box center [132, 450] width 18 height 18
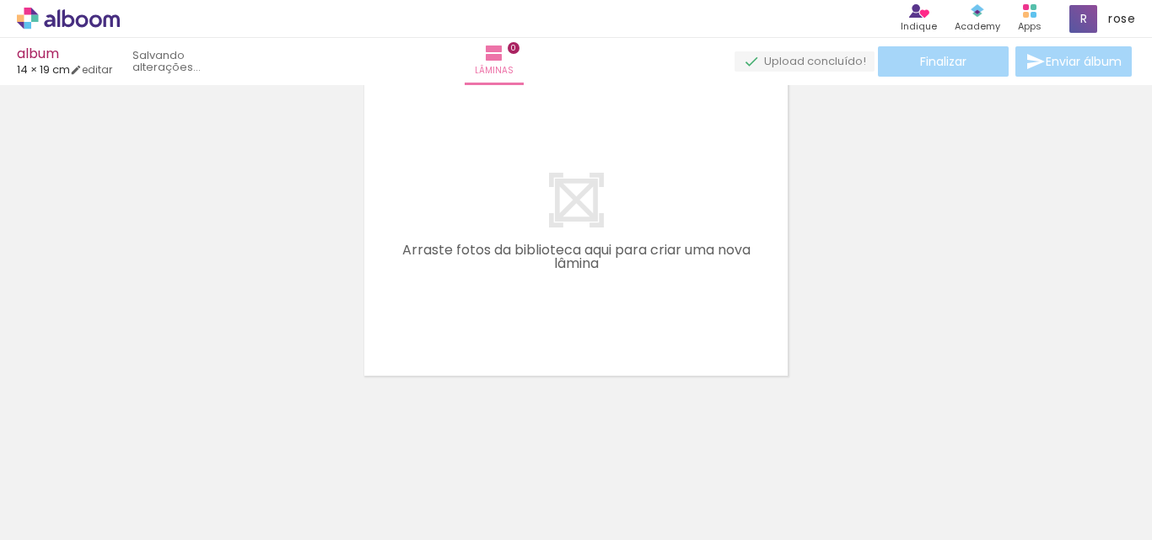
click at [137, 446] on iron-icon at bounding box center [132, 450] width 18 height 18
click at [137, 446] on quentale-thumb at bounding box center [168, 483] width 94 height 97
click at [137, 446] on iron-icon at bounding box center [132, 450] width 18 height 18
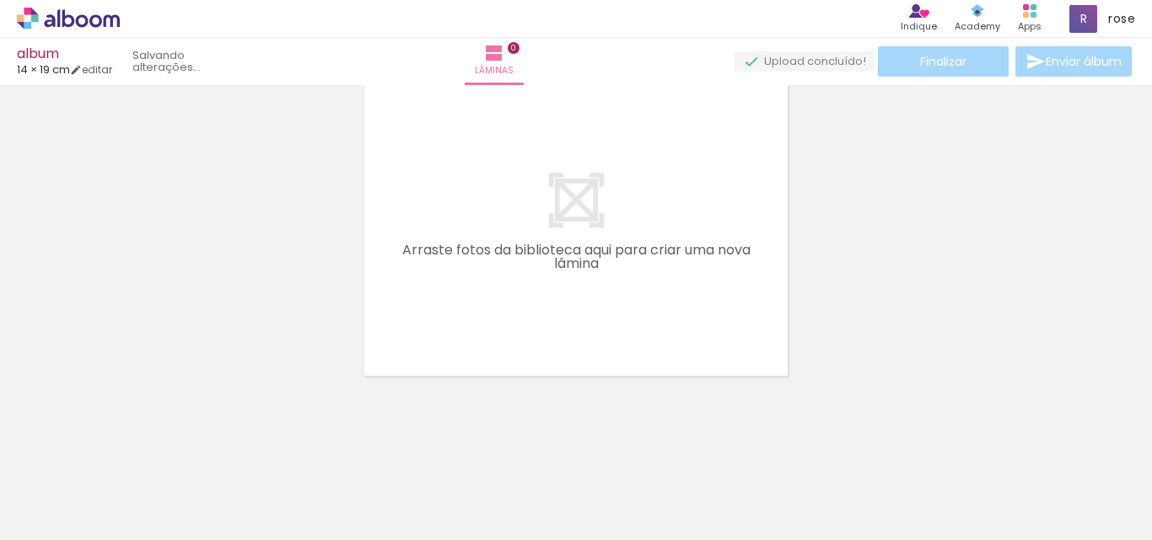
click at [137, 446] on iron-icon at bounding box center [132, 450] width 18 height 18
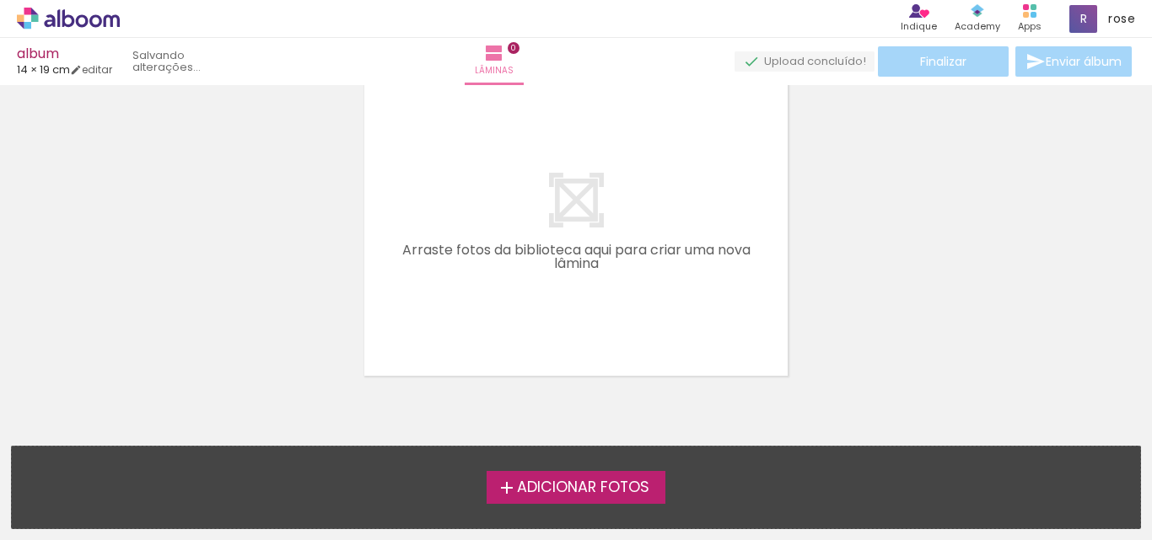
click at [137, 447] on div "Adicionar Fotos Solte suas fotos aqui..." at bounding box center [576, 488] width 1128 height 82
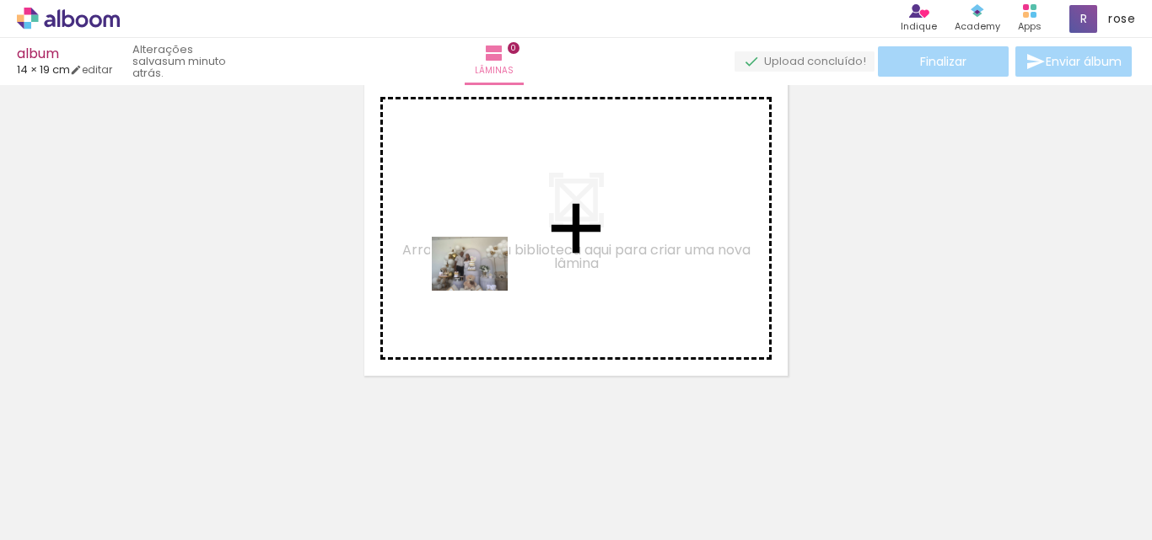
drag, startPoint x: 193, startPoint y: 489, endPoint x: 482, endPoint y: 288, distance: 352.5
click at [482, 288] on quentale-workspace at bounding box center [576, 270] width 1152 height 540
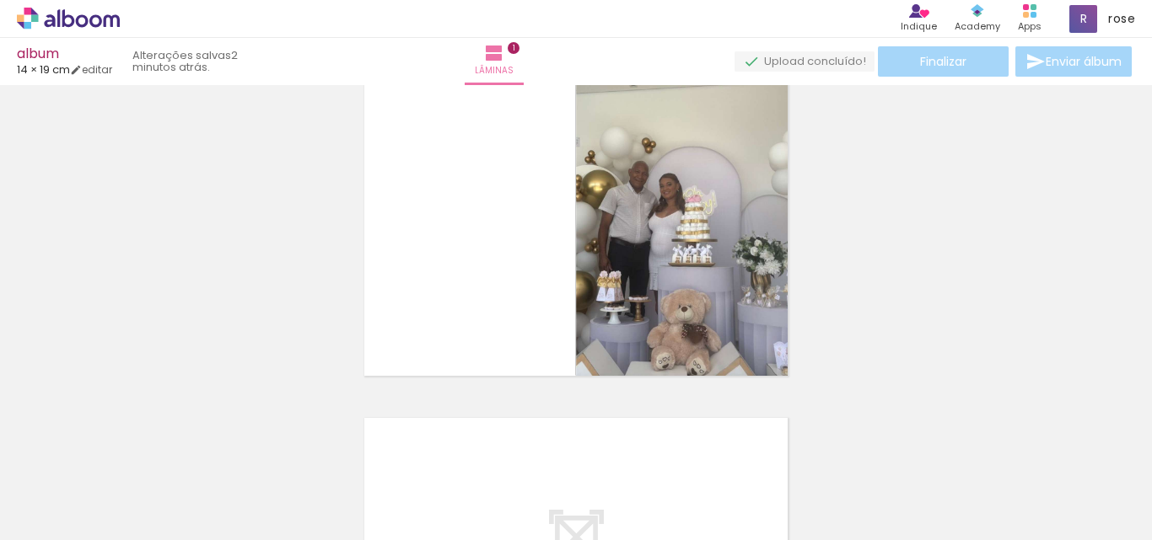
scroll to position [22, 0]
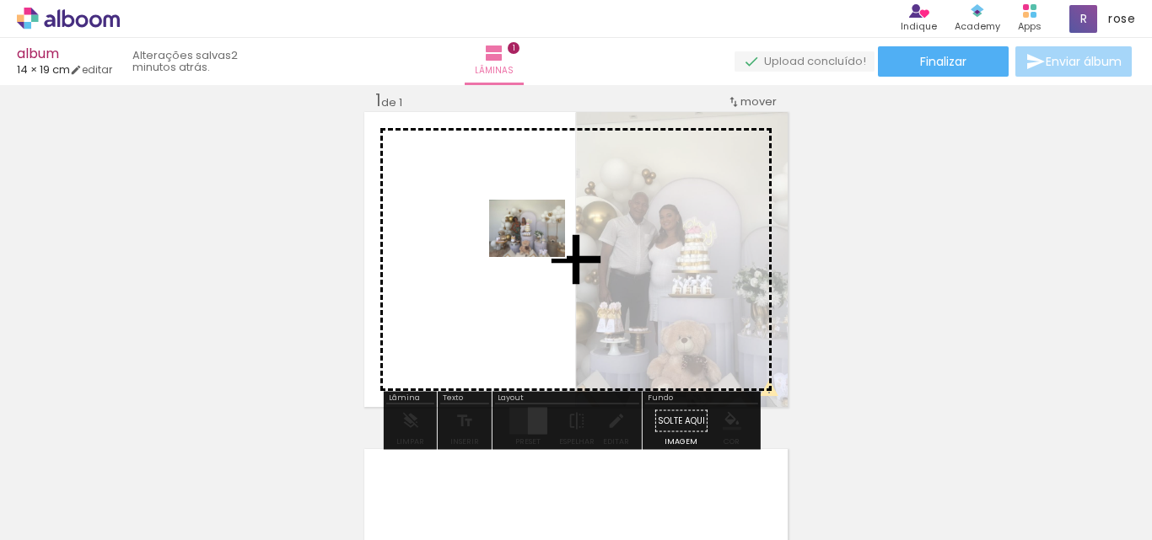
drag, startPoint x: 276, startPoint y: 496, endPoint x: 540, endPoint y: 250, distance: 360.3
click at [540, 250] on quentale-workspace at bounding box center [576, 270] width 1152 height 540
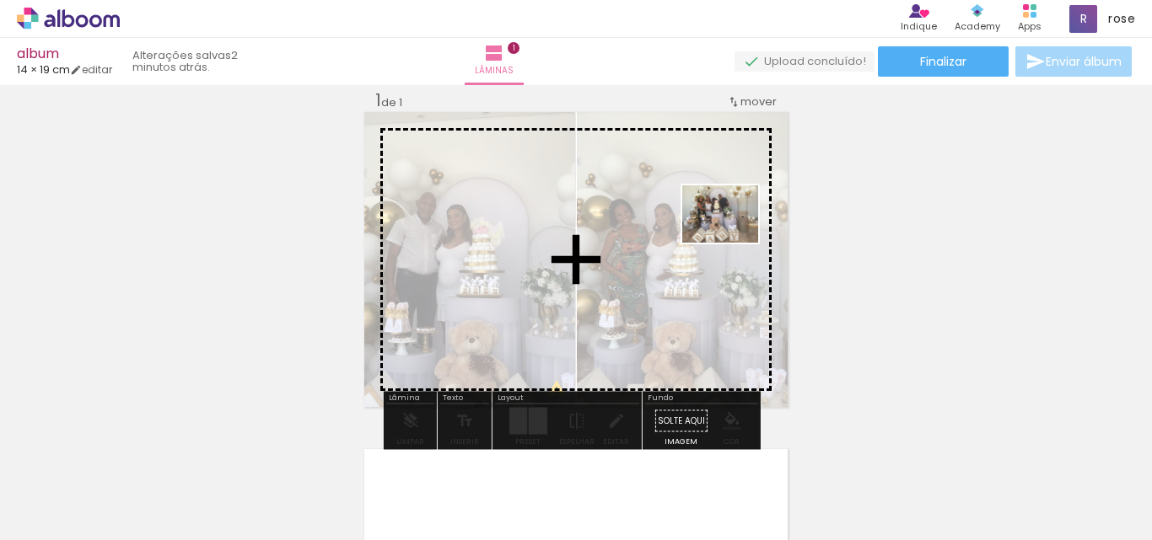
drag, startPoint x: 377, startPoint y: 497, endPoint x: 736, endPoint y: 234, distance: 444.7
click at [736, 234] on quentale-workspace at bounding box center [576, 270] width 1152 height 540
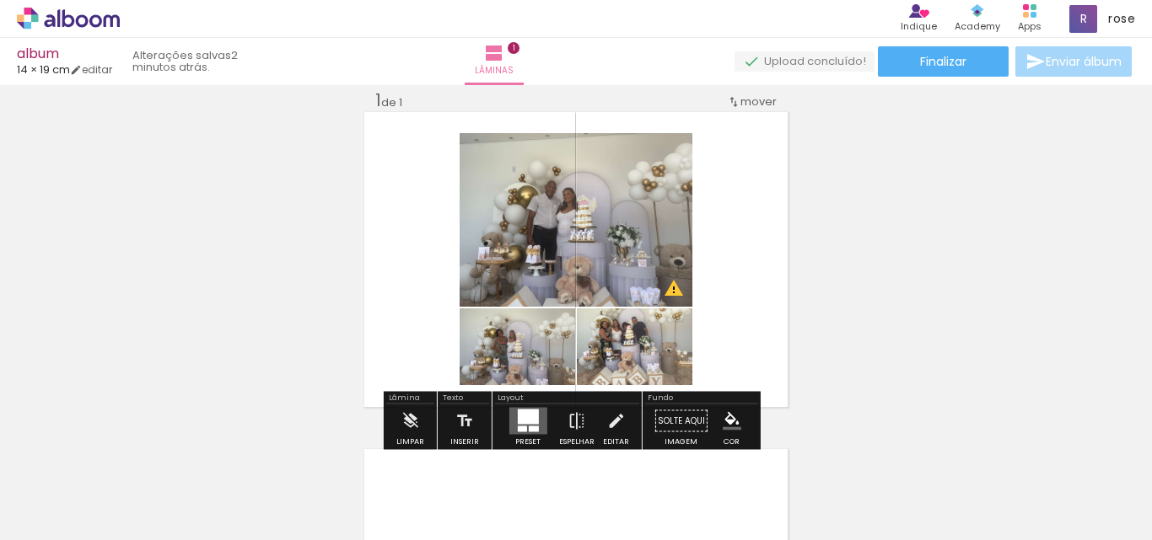
click at [609, 251] on quentale-photo at bounding box center [576, 220] width 233 height 174
click at [420, 416] on paper-button "Limpar" at bounding box center [410, 426] width 36 height 43
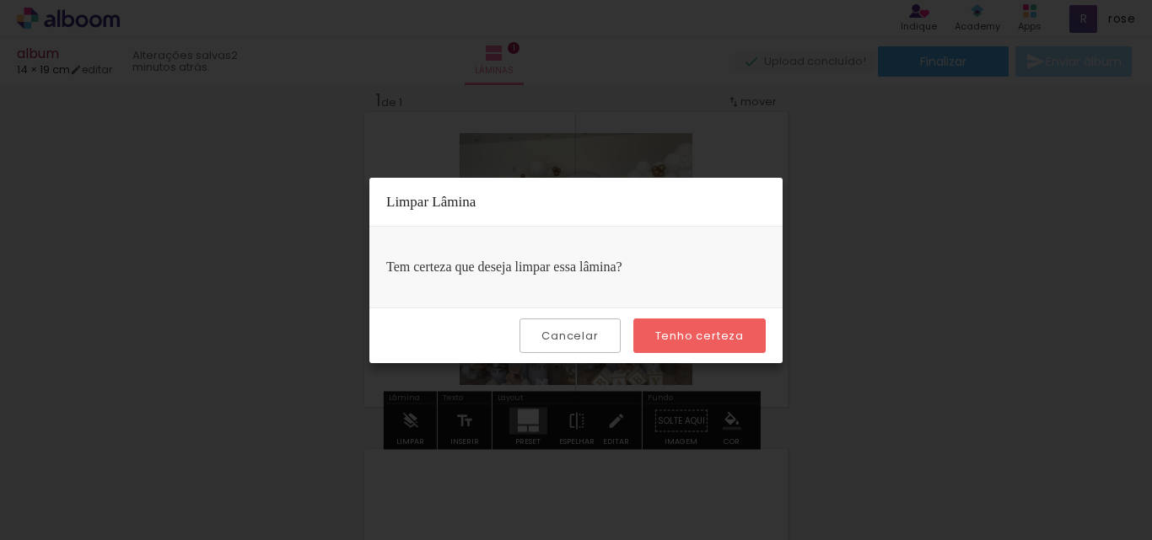
click at [0, 0] on slot "Tenho certeza" at bounding box center [0, 0] width 0 height 0
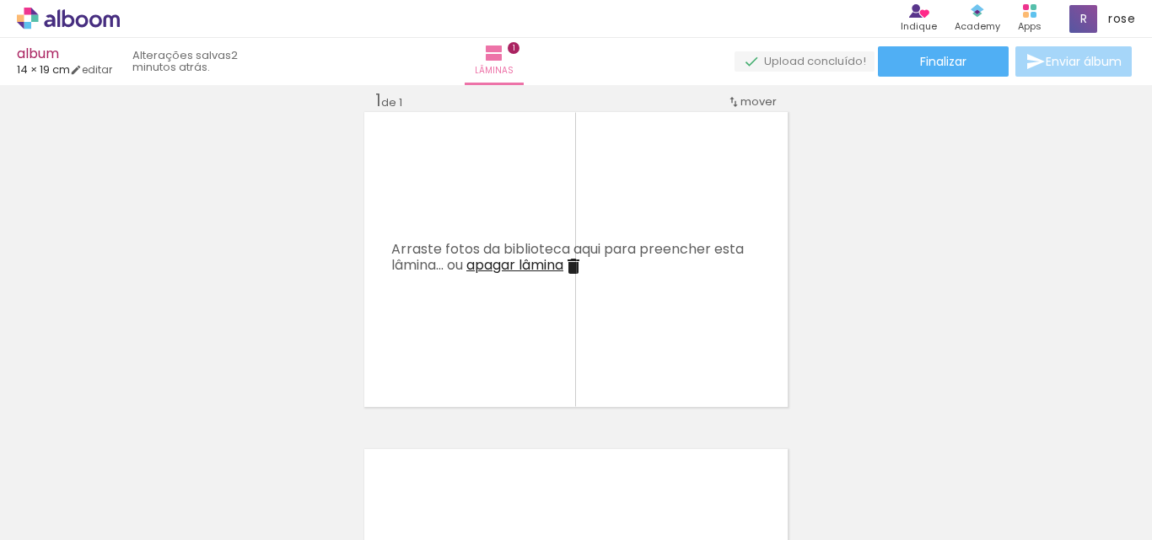
scroll to position [0, 3430]
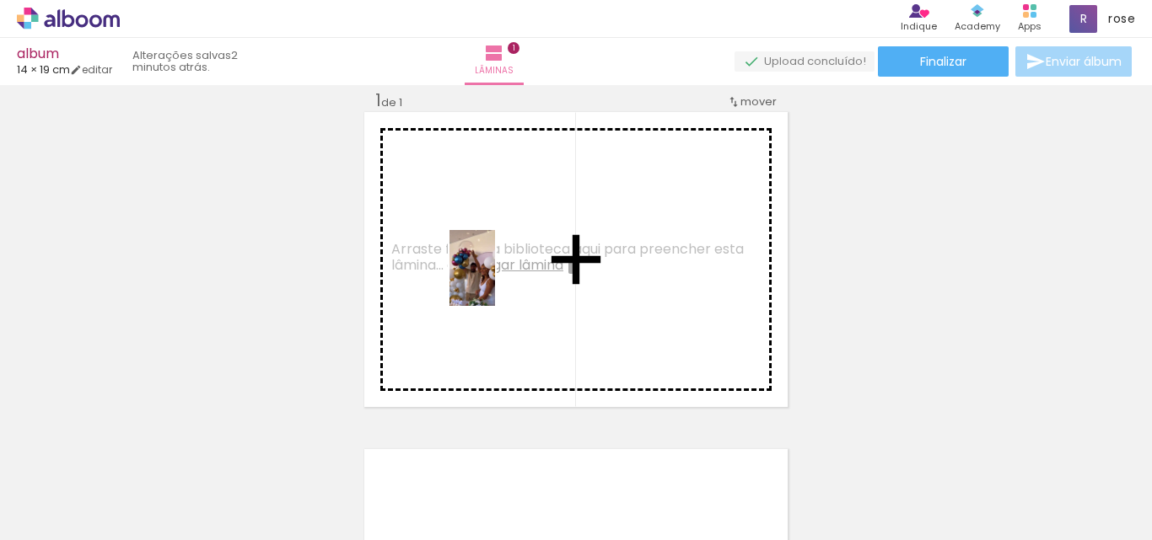
drag, startPoint x: 1005, startPoint y: 517, endPoint x: 500, endPoint y: 281, distance: 557.5
click at [500, 281] on quentale-workspace at bounding box center [576, 270] width 1152 height 540
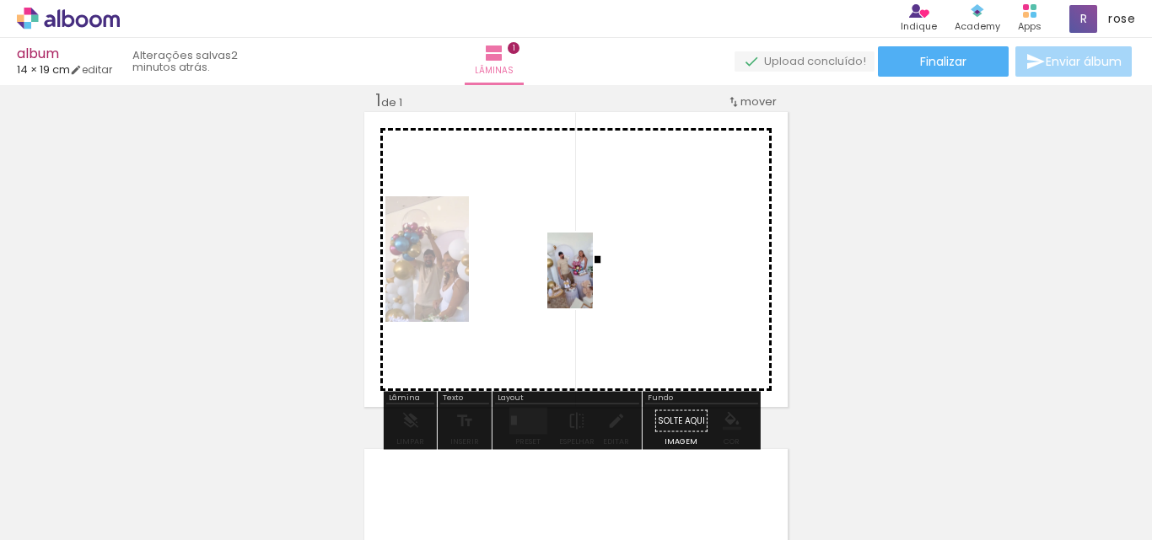
drag, startPoint x: 910, startPoint y: 501, endPoint x: 598, endPoint y: 283, distance: 380.3
click at [598, 283] on quentale-workspace at bounding box center [576, 270] width 1152 height 540
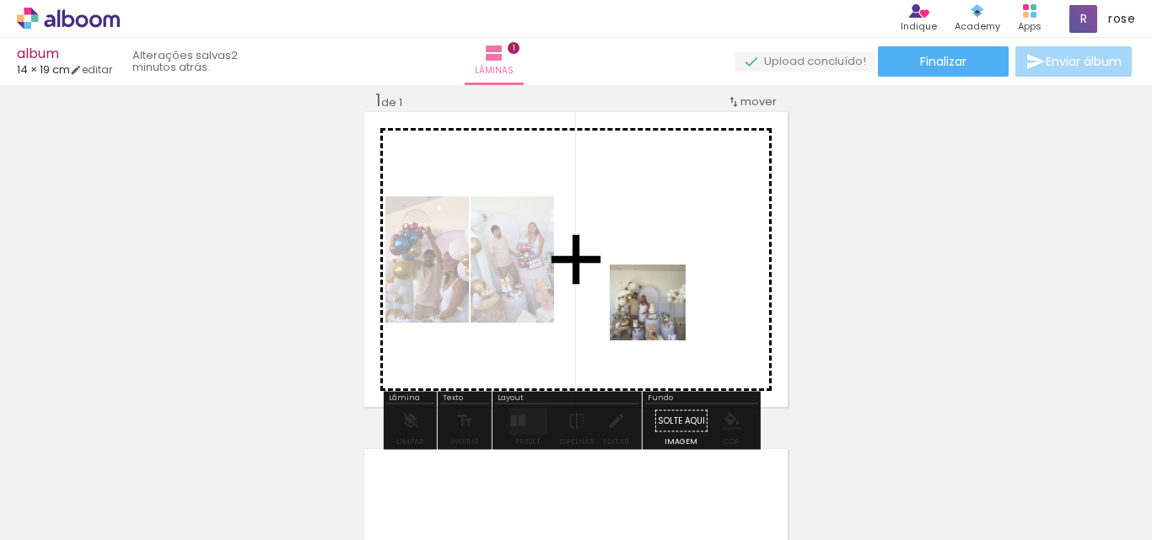
drag, startPoint x: 622, startPoint y: 507, endPoint x: 675, endPoint y: 292, distance: 221.3
click at [675, 292] on quentale-workspace at bounding box center [576, 270] width 1152 height 540
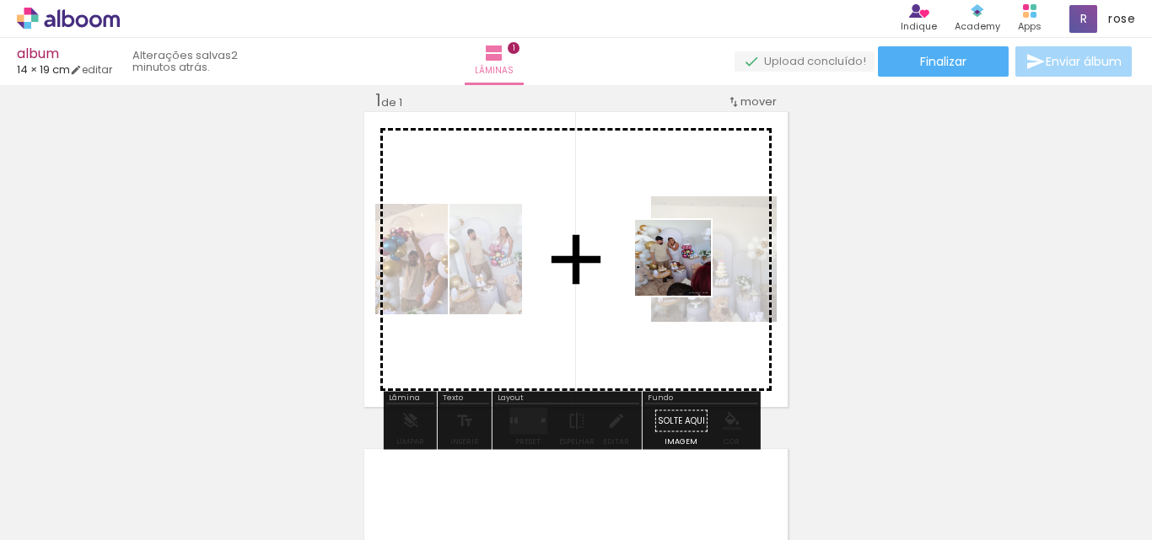
drag, startPoint x: 535, startPoint y: 506, endPoint x: 688, endPoint y: 269, distance: 282.3
click at [688, 269] on quentale-workspace at bounding box center [576, 270] width 1152 height 540
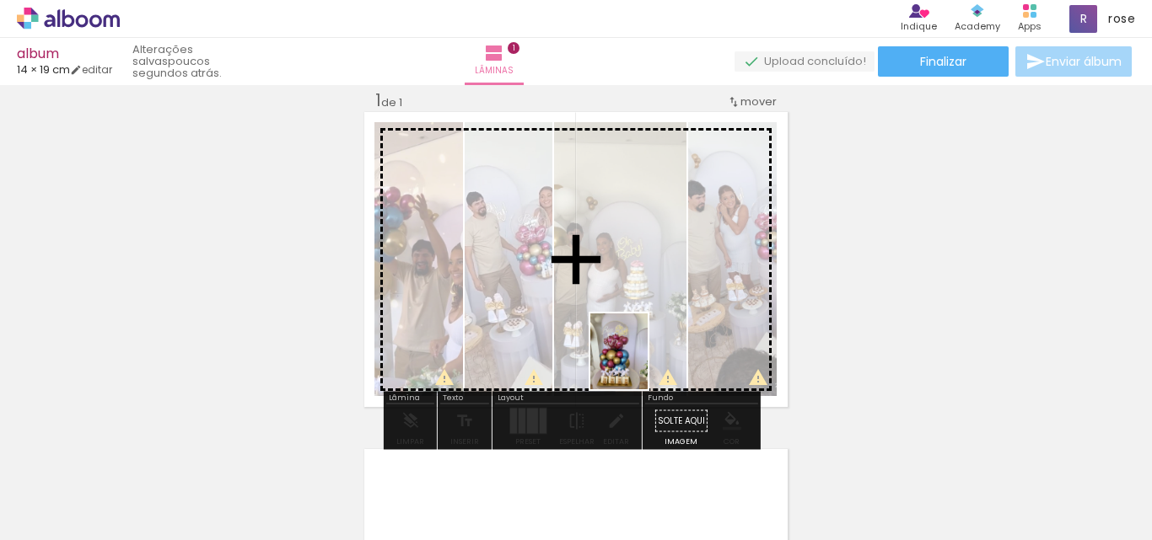
drag, startPoint x: 426, startPoint y: 502, endPoint x: 676, endPoint y: 342, distance: 296.8
click at [676, 342] on quentale-workspace at bounding box center [576, 270] width 1152 height 540
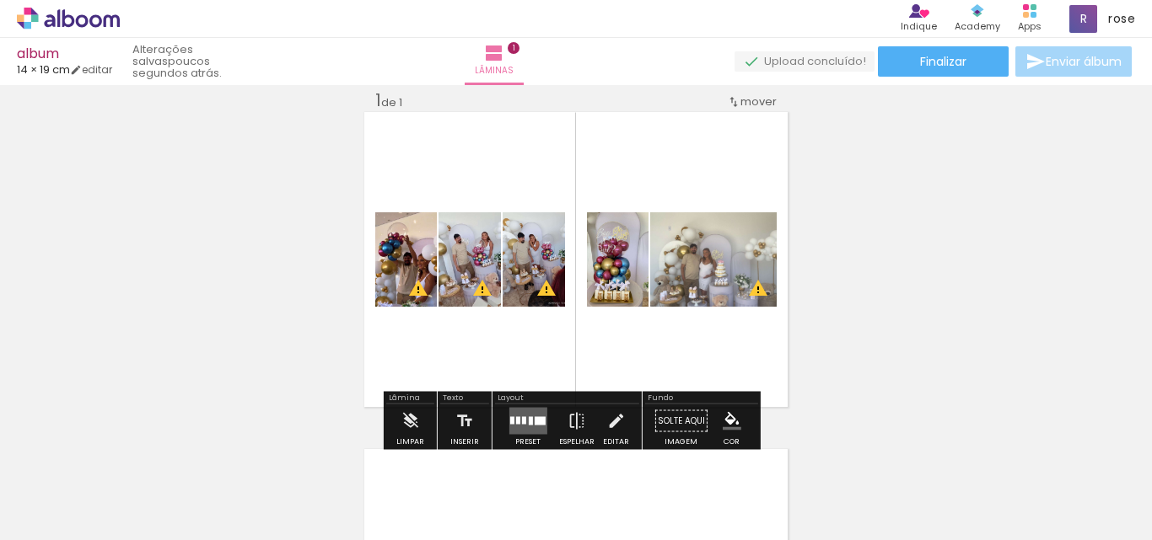
click at [530, 415] on quentale-layouter at bounding box center [527, 421] width 38 height 27
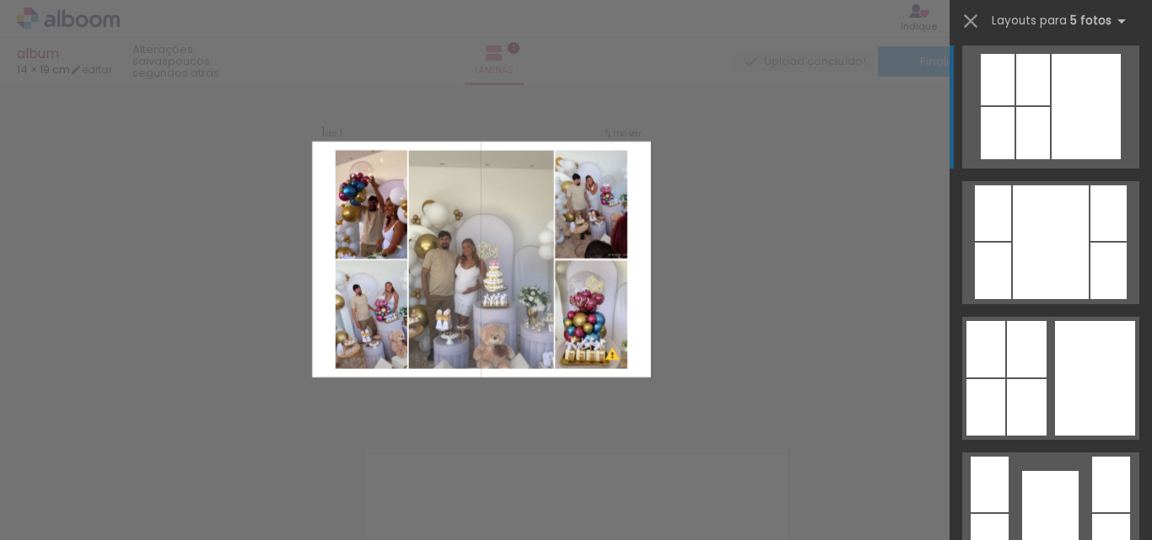
scroll to position [1686, 0]
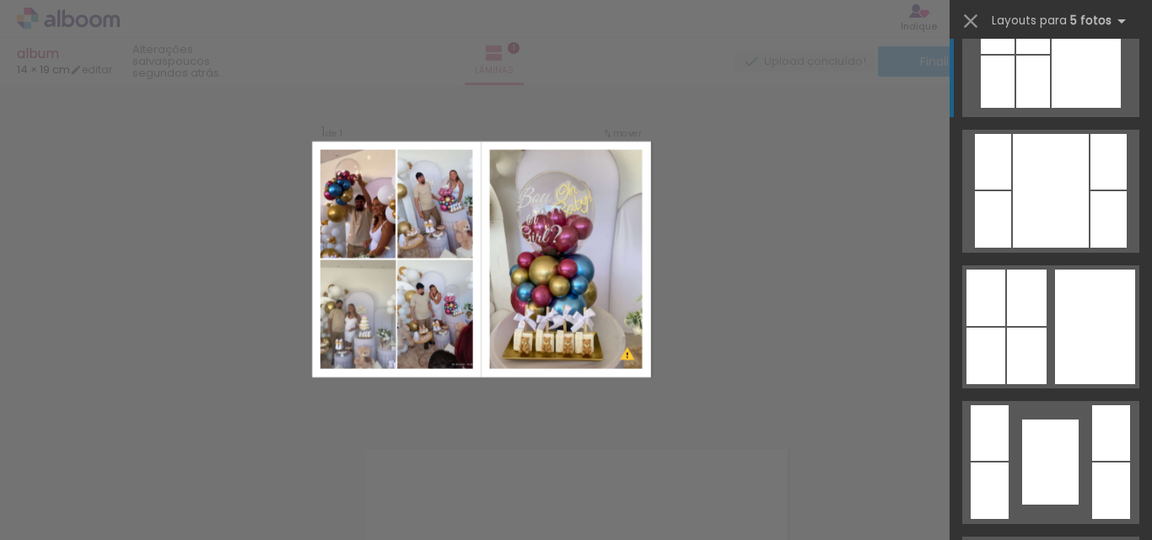
click at [1083, 317] on div at bounding box center [1095, 327] width 80 height 115
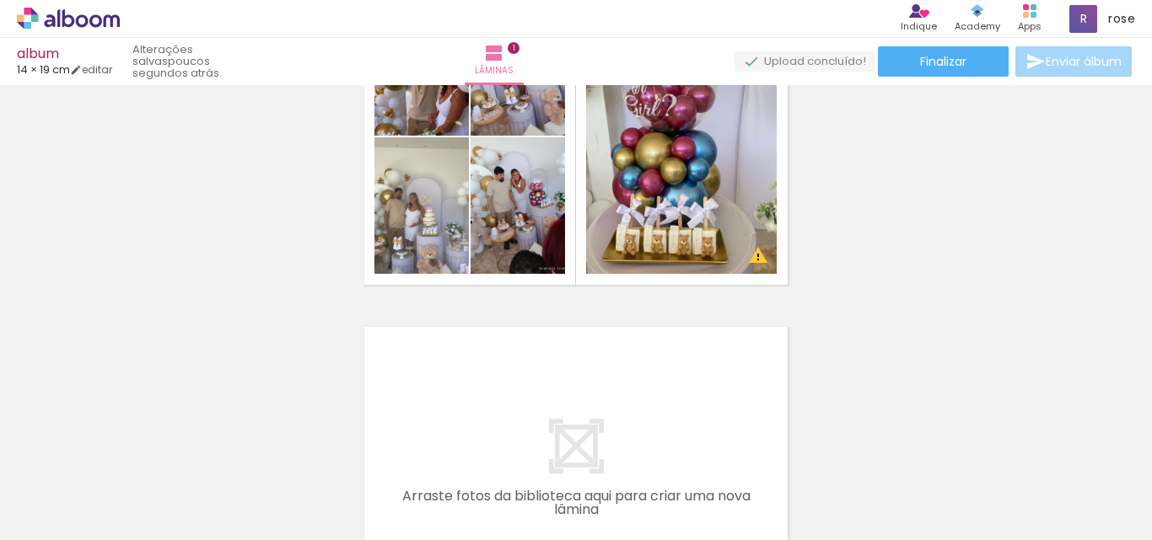
scroll to position [106, 0]
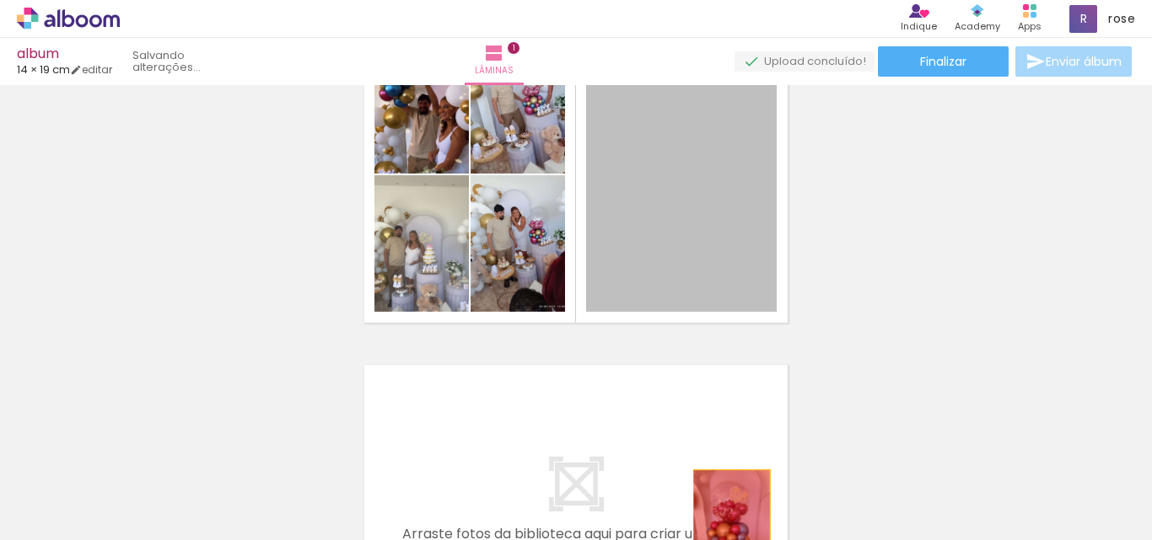
drag, startPoint x: 662, startPoint y: 237, endPoint x: 725, endPoint y: 525, distance: 295.2
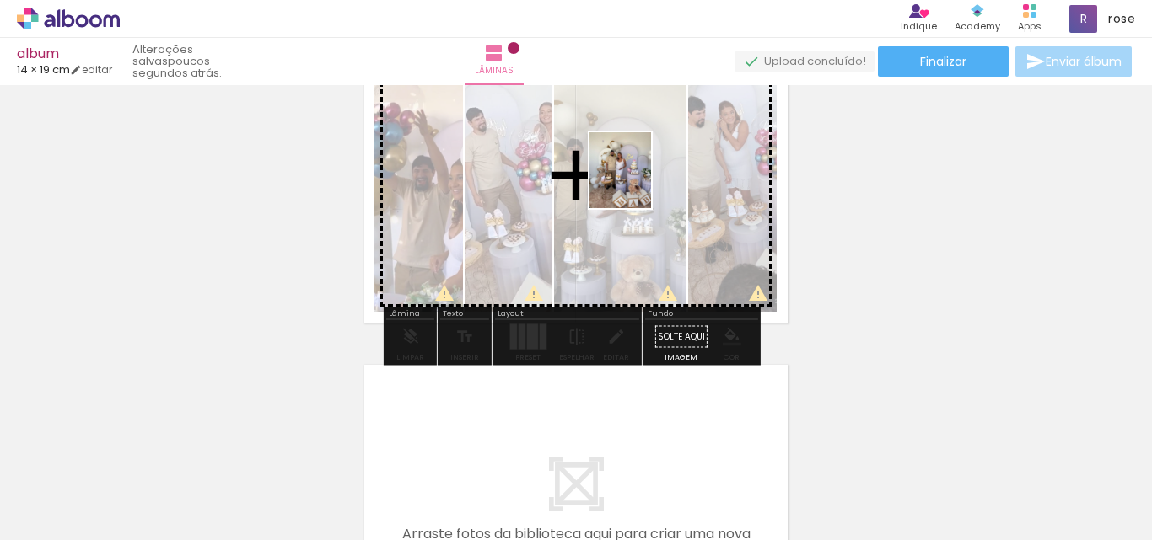
drag, startPoint x: 604, startPoint y: 510, endPoint x: 640, endPoint y: 183, distance: 329.1
click at [640, 183] on quentale-workspace at bounding box center [576, 270] width 1152 height 540
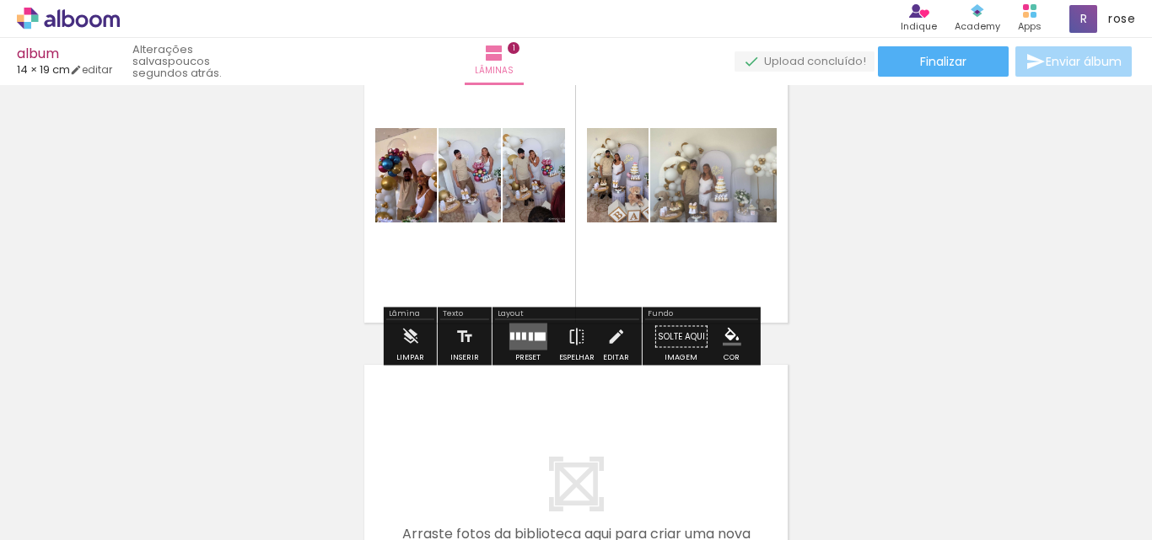
click at [528, 333] on div at bounding box center [530, 337] width 4 height 8
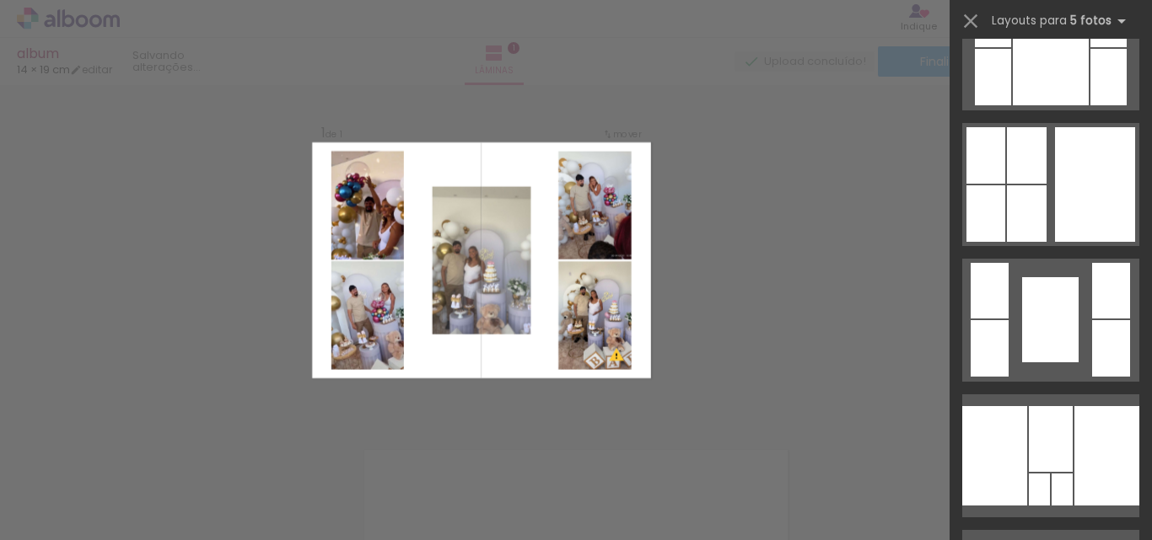
scroll to position [1855, 0]
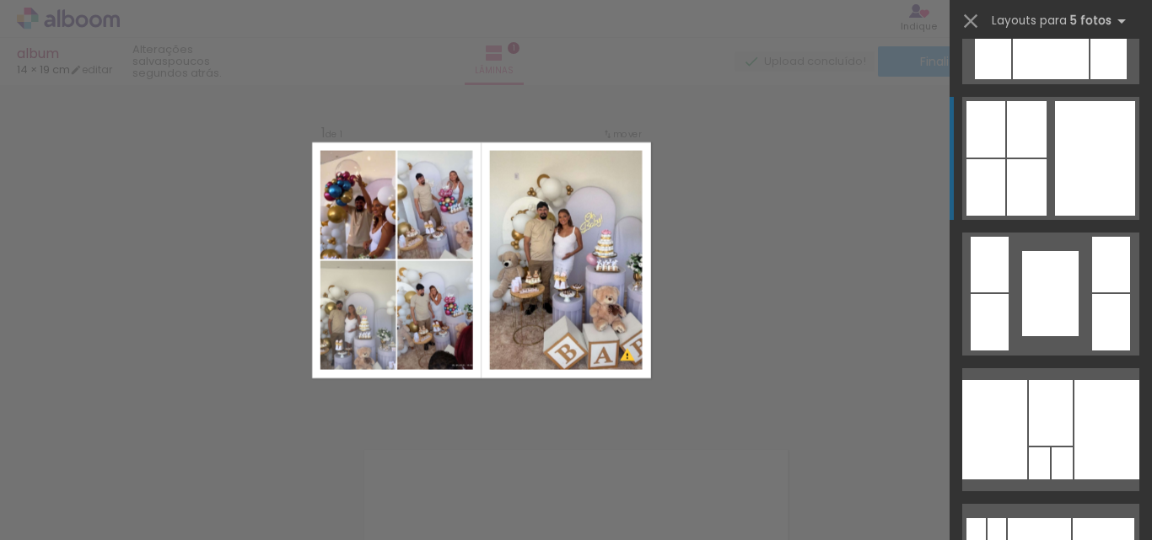
click at [1101, 185] on div at bounding box center [1095, 158] width 80 height 115
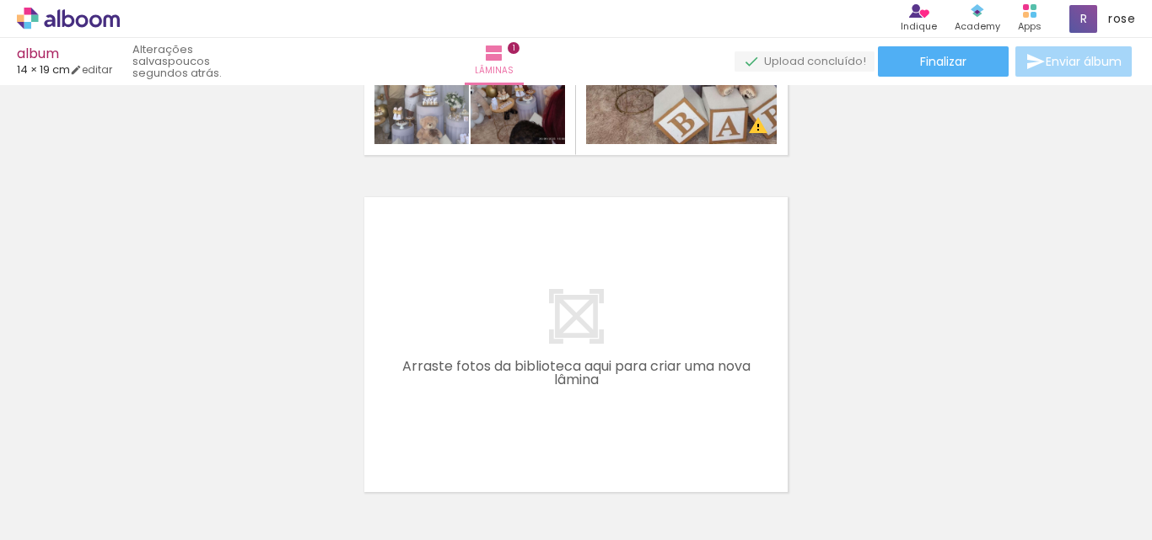
scroll to position [0, 2744]
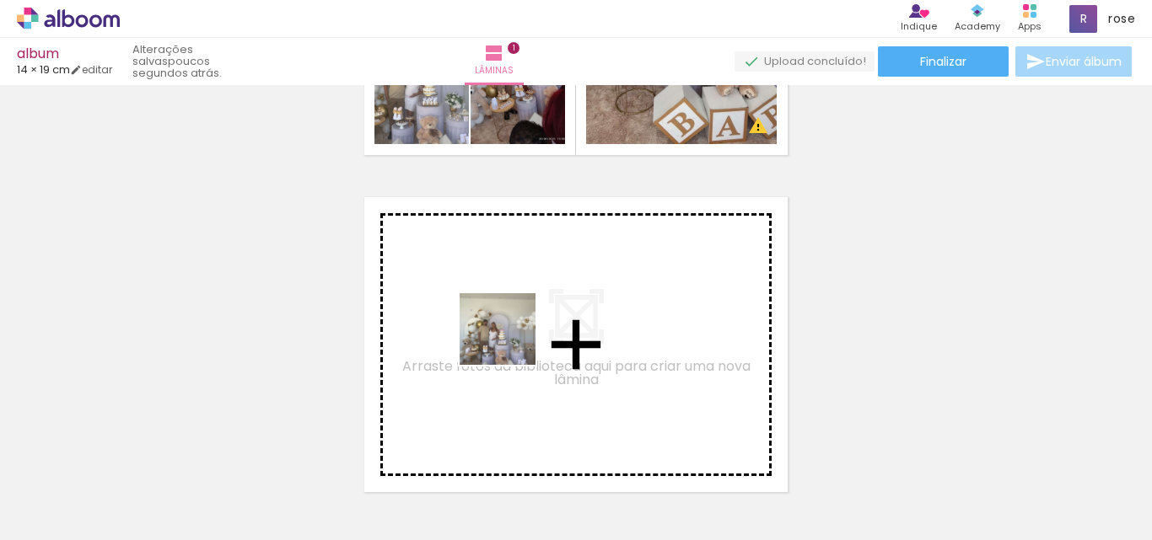
drag, startPoint x: 540, startPoint y: 505, endPoint x: 510, endPoint y: 344, distance: 163.7
click at [510, 344] on quentale-workspace at bounding box center [576, 270] width 1152 height 540
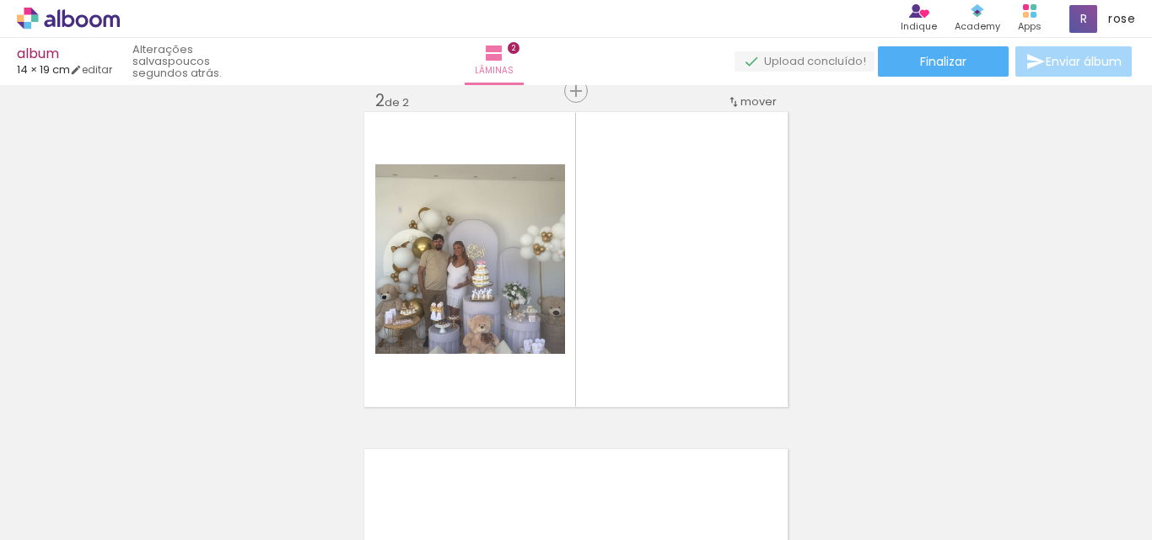
scroll to position [0, 3322]
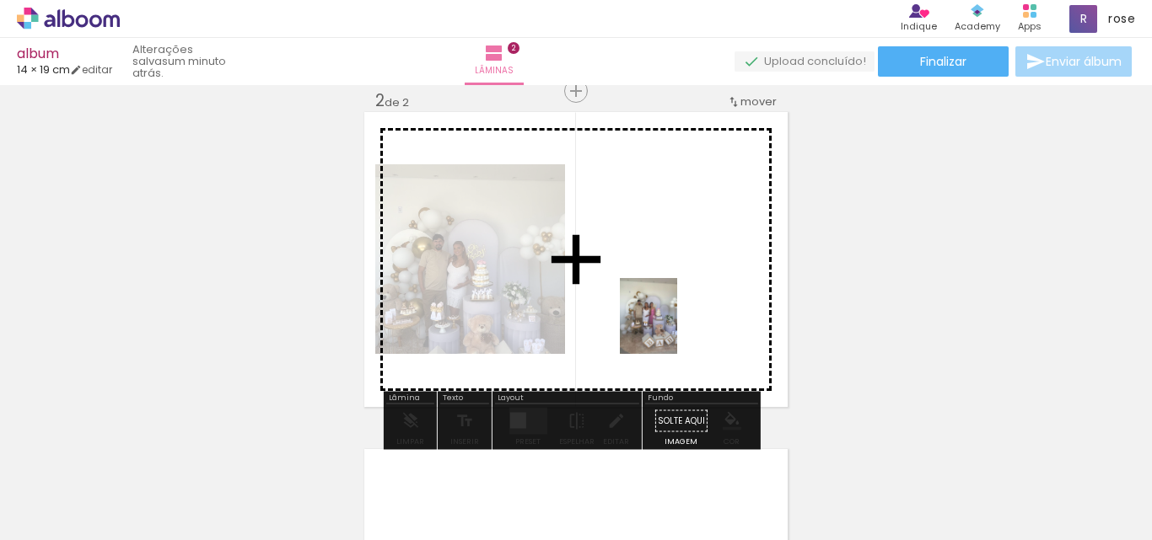
drag, startPoint x: 813, startPoint y: 499, endPoint x: 660, endPoint y: 313, distance: 240.9
click at [660, 313] on quentale-workspace at bounding box center [576, 270] width 1152 height 540
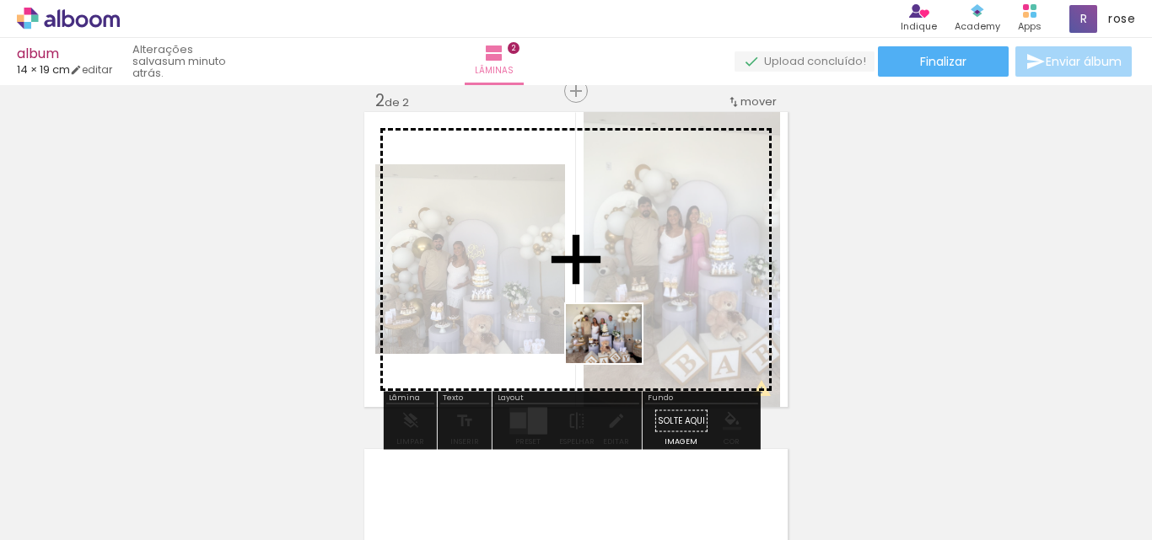
drag, startPoint x: 352, startPoint y: 493, endPoint x: 617, endPoint y: 353, distance: 300.2
click at [617, 353] on quentale-workspace at bounding box center [576, 270] width 1152 height 540
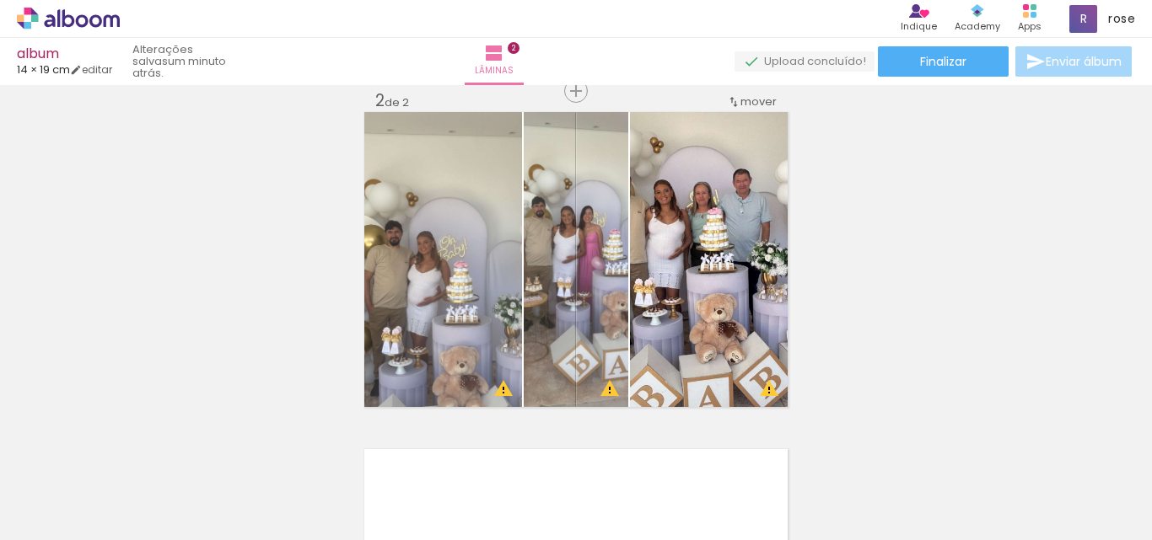
scroll to position [0, 2572]
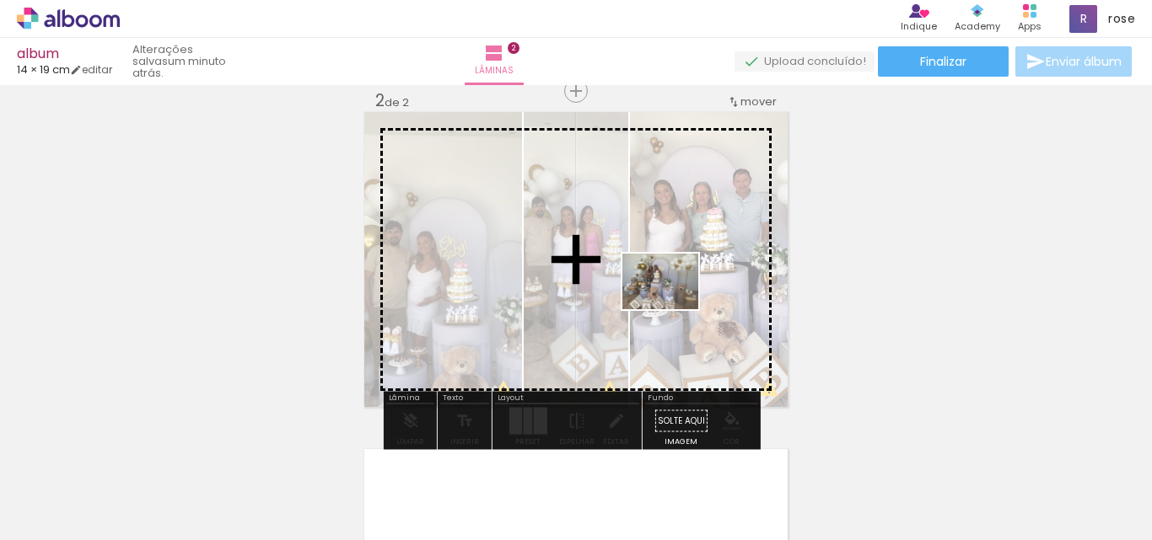
drag, startPoint x: 801, startPoint y: 500, endPoint x: 673, endPoint y: 304, distance: 233.9
click at [673, 304] on quentale-workspace at bounding box center [576, 270] width 1152 height 540
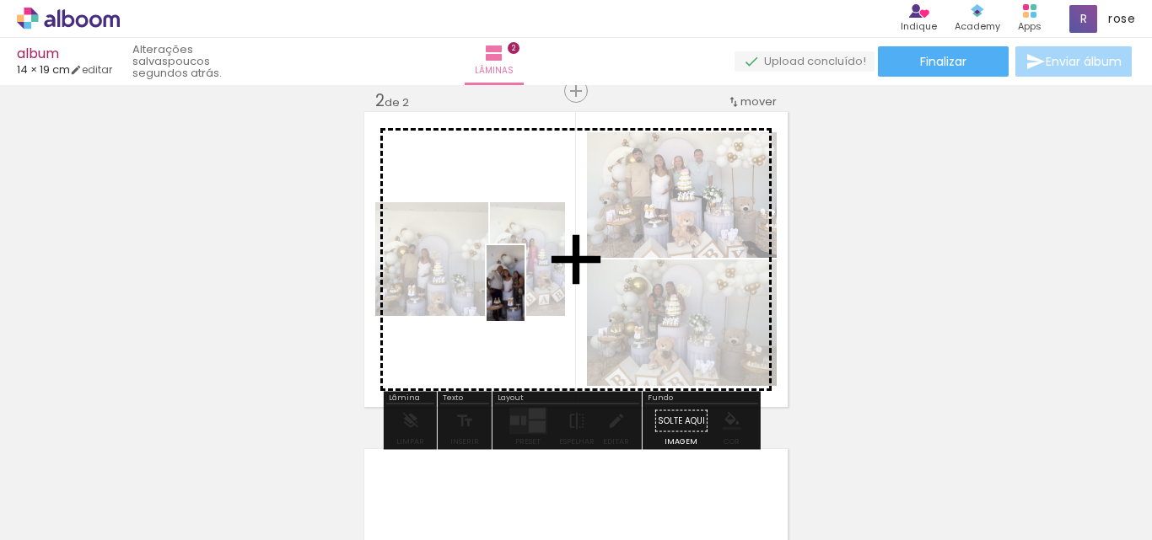
drag, startPoint x: 539, startPoint y: 513, endPoint x: 537, endPoint y: 296, distance: 217.5
click at [537, 296] on quentale-workspace at bounding box center [576, 270] width 1152 height 540
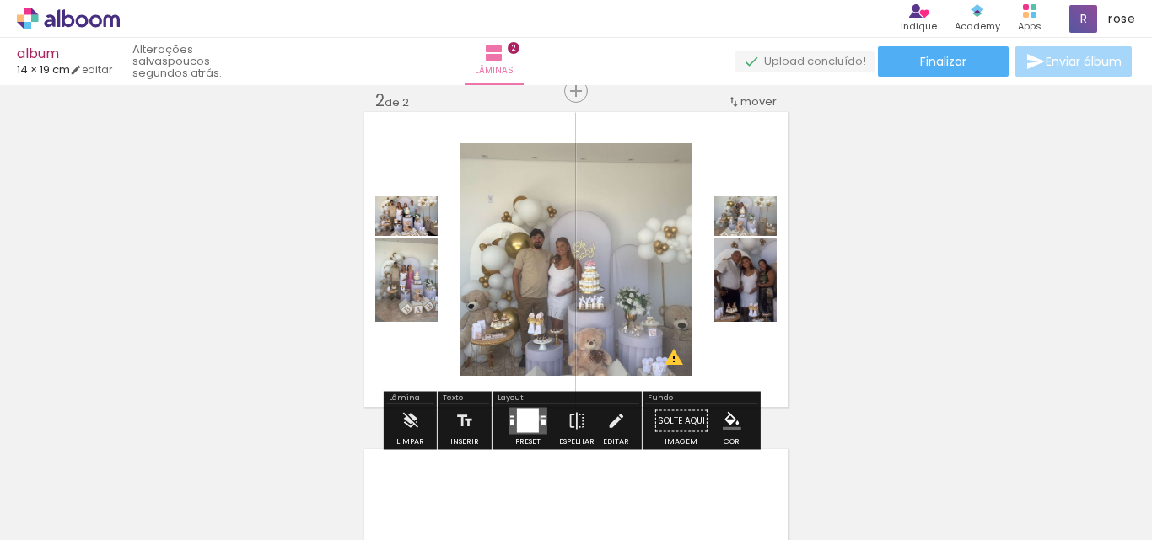
click at [535, 418] on quentale-layouter at bounding box center [527, 421] width 38 height 27
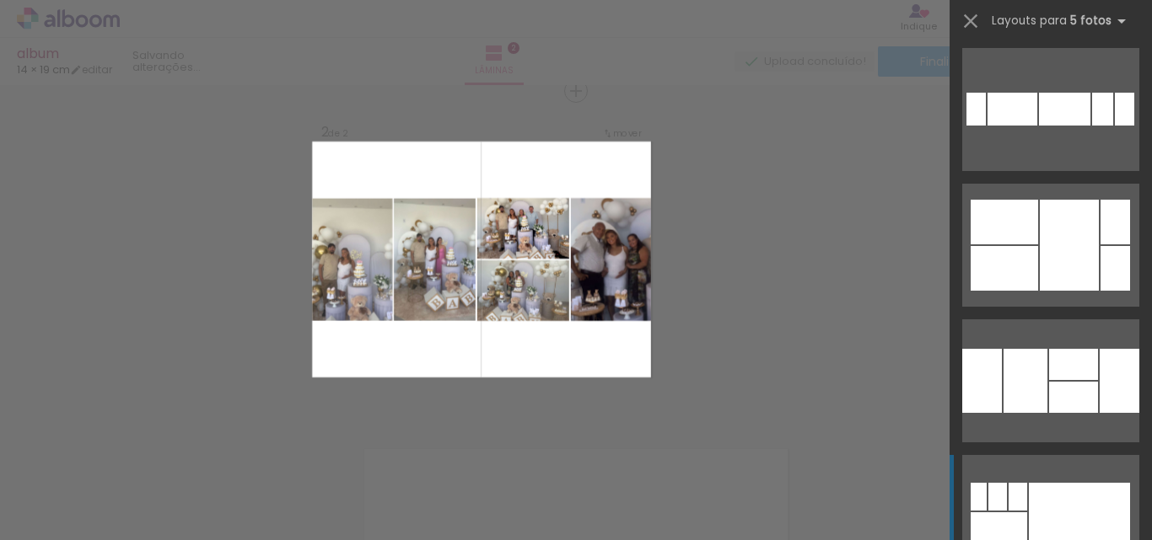
scroll to position [2192, 0]
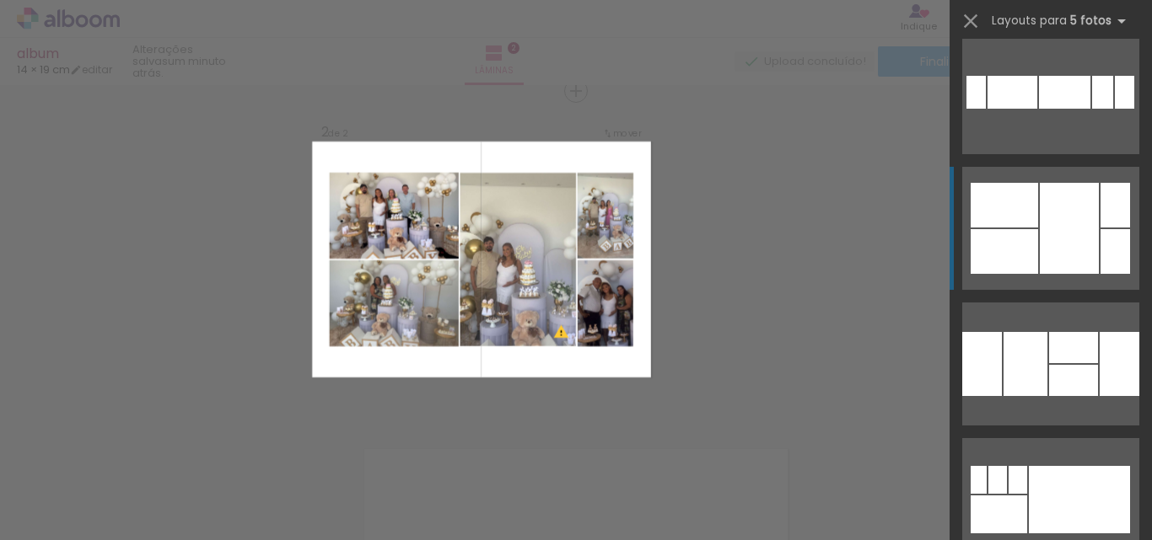
click at [1075, 213] on div at bounding box center [1069, 228] width 59 height 91
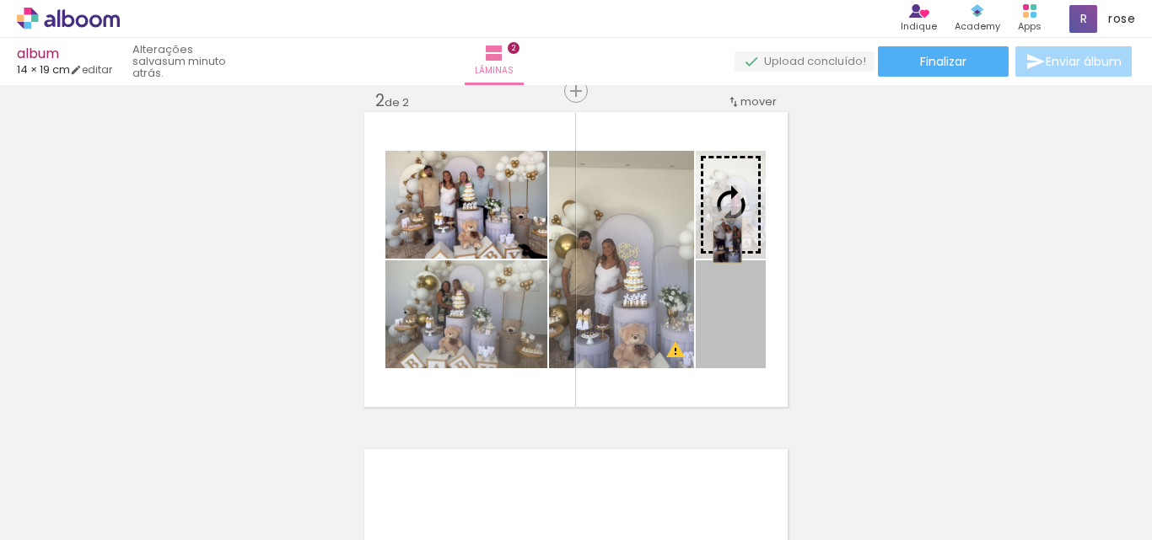
drag, startPoint x: 720, startPoint y: 351, endPoint x: 721, endPoint y: 241, distance: 109.6
click at [0, 0] on slot at bounding box center [0, 0] width 0 height 0
drag, startPoint x: 750, startPoint y: 334, endPoint x: 740, endPoint y: 237, distance: 97.4
click at [0, 0] on slot at bounding box center [0, 0] width 0 height 0
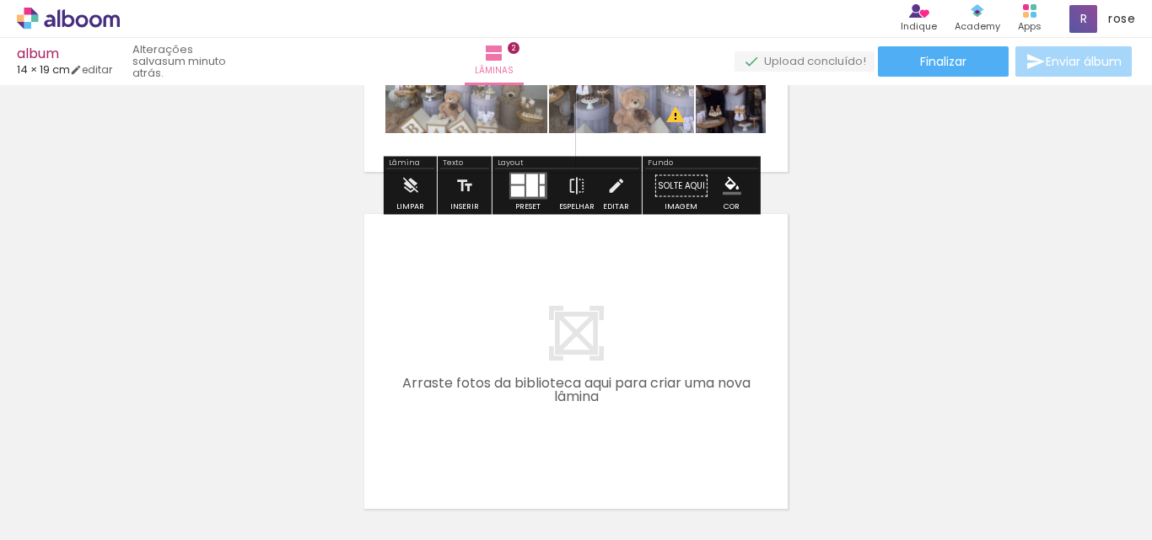
scroll to position [612, 0]
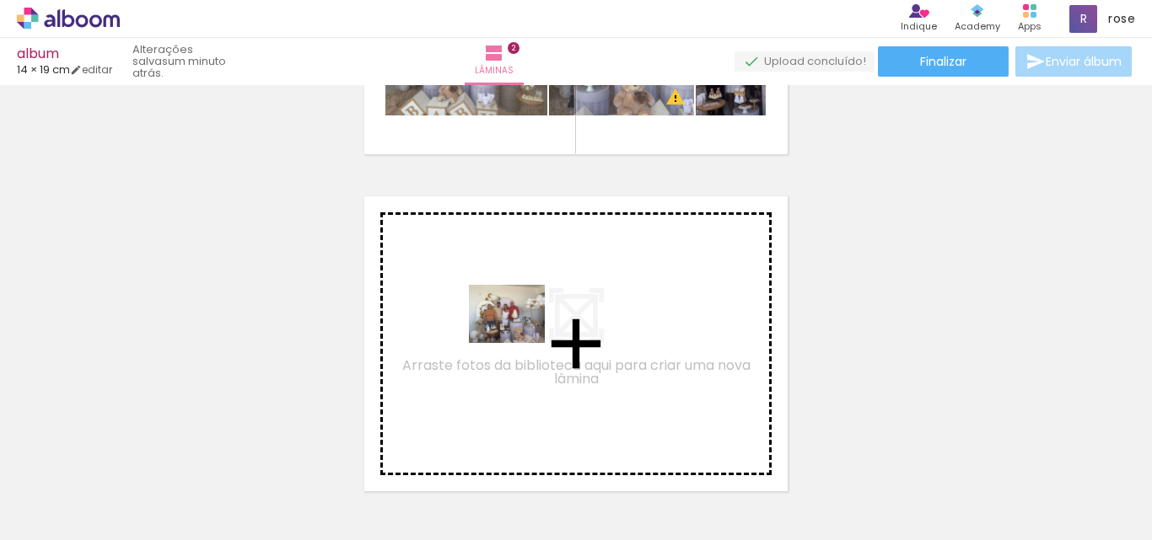
drag, startPoint x: 612, startPoint y: 479, endPoint x: 519, endPoint y: 336, distance: 170.7
click at [519, 336] on quentale-workspace at bounding box center [576, 270] width 1152 height 540
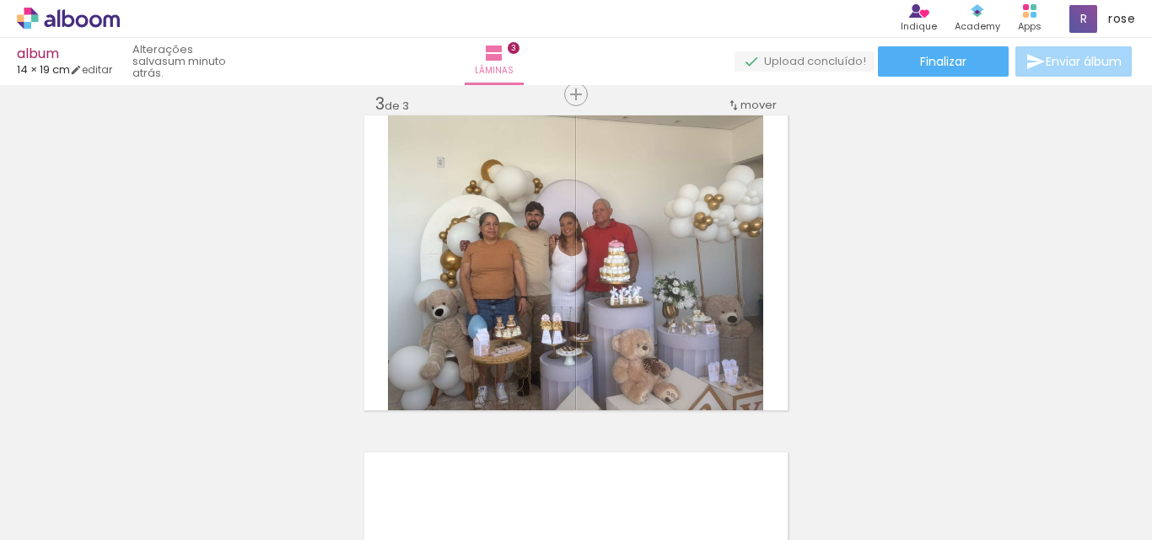
scroll to position [696, 0]
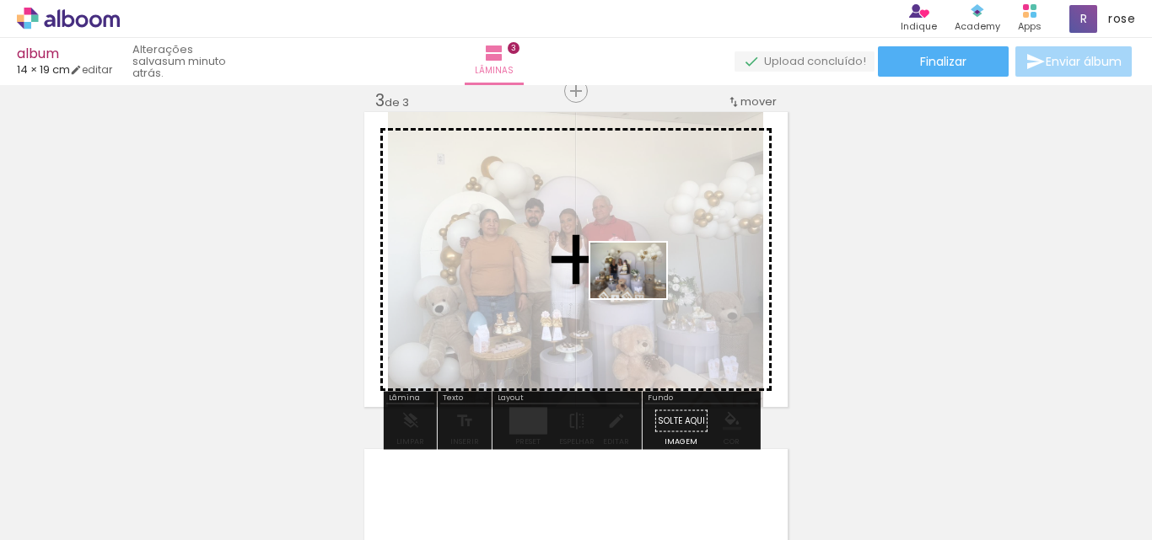
drag, startPoint x: 904, startPoint y: 435, endPoint x: 641, endPoint y: 293, distance: 298.8
click at [641, 293] on quentale-workspace at bounding box center [576, 270] width 1152 height 540
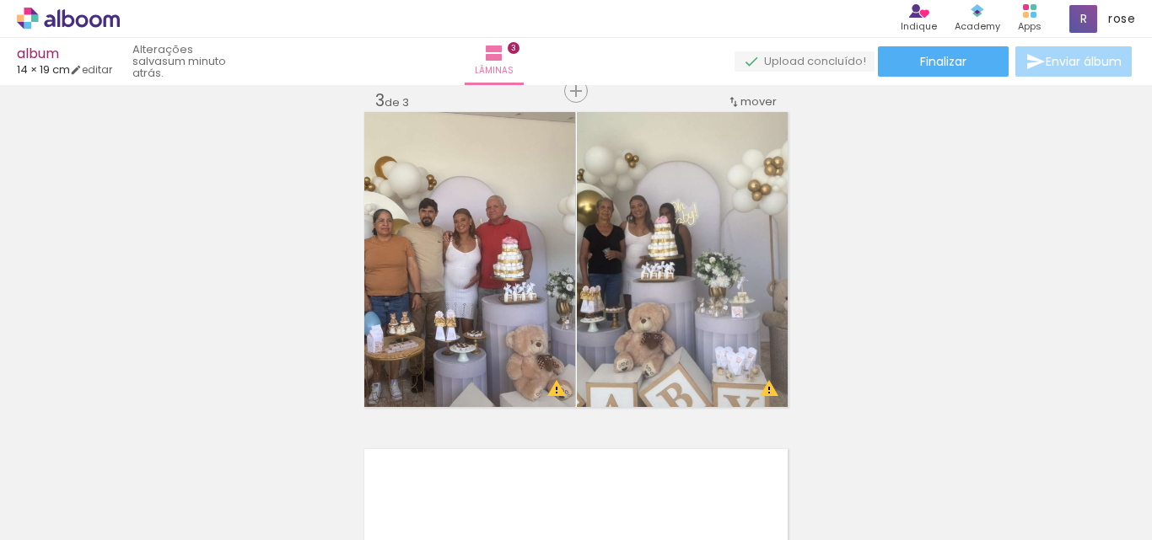
scroll to position [0, 2282]
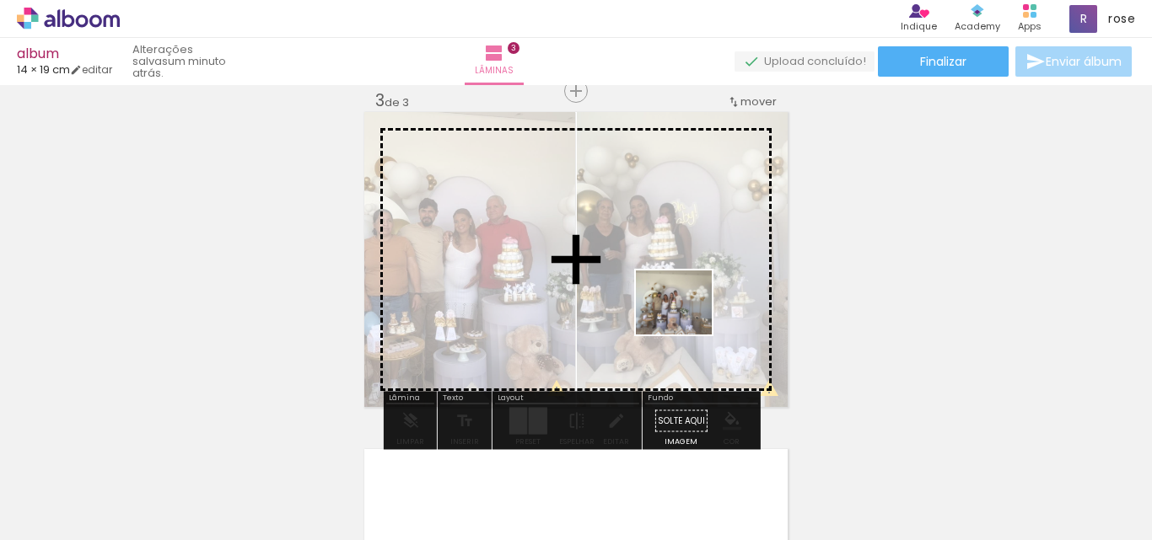
drag, startPoint x: 649, startPoint y: 485, endPoint x: 686, endPoint y: 321, distance: 167.7
click at [686, 321] on quentale-workspace at bounding box center [576, 270] width 1152 height 540
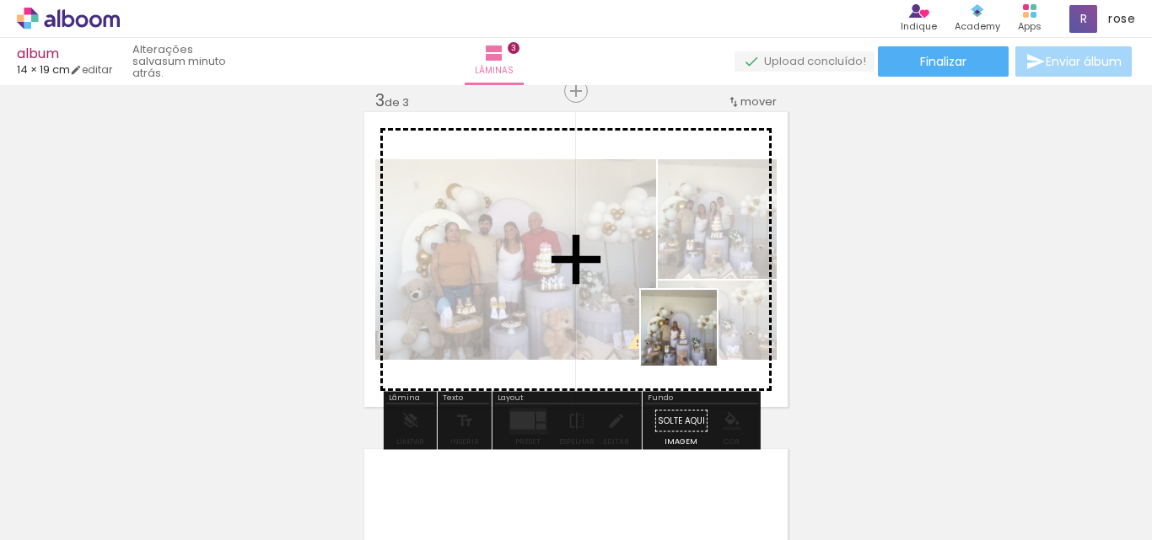
drag, startPoint x: 734, startPoint y: 519, endPoint x: 691, endPoint y: 341, distance: 183.0
click at [691, 341] on quentale-workspace at bounding box center [576, 270] width 1152 height 540
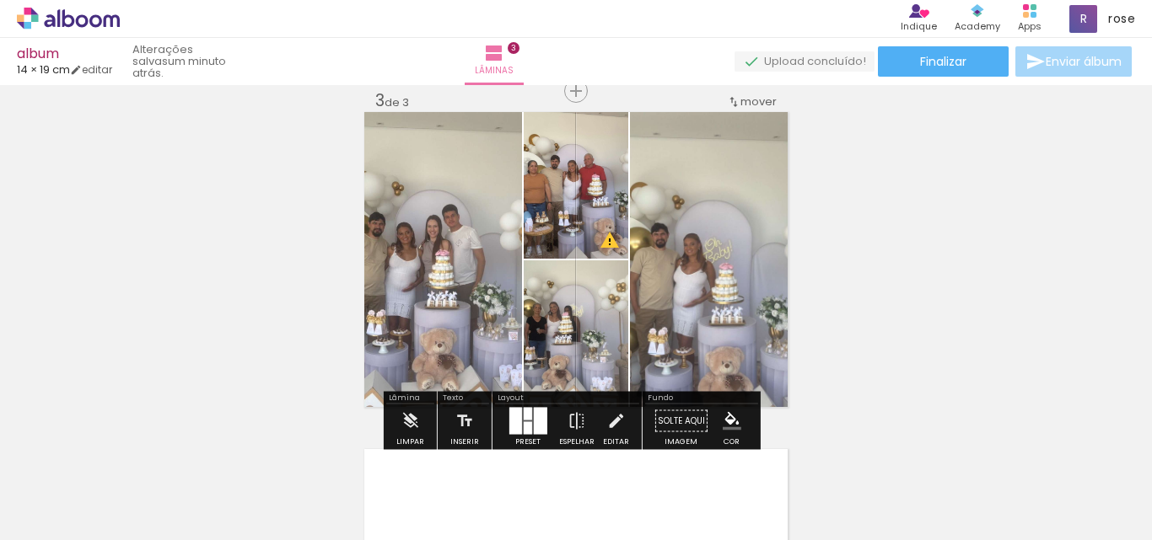
click at [533, 417] on div at bounding box center [539, 421] width 13 height 27
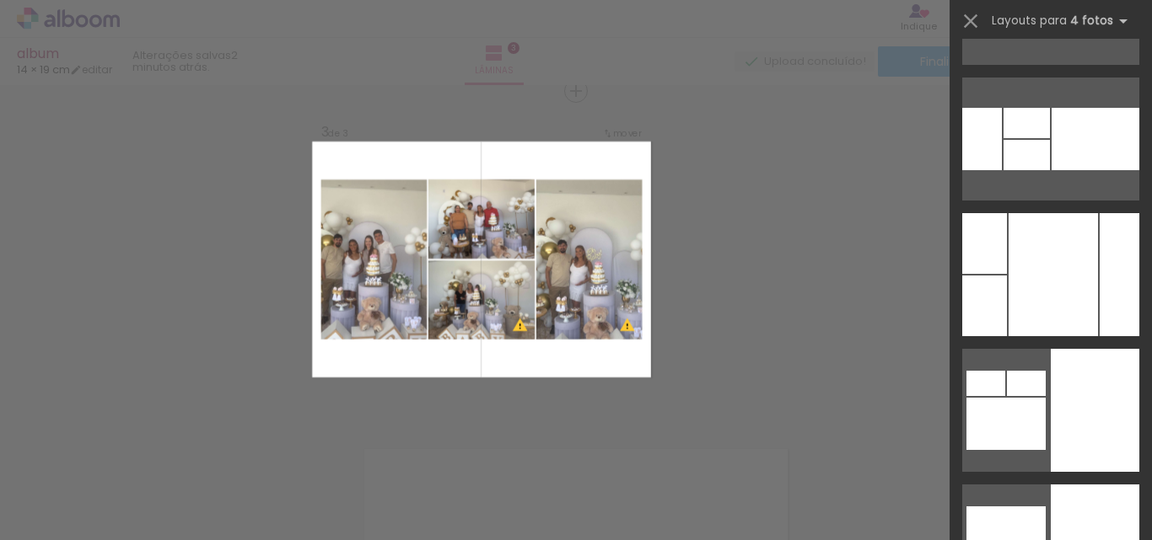
scroll to position [4047, 0]
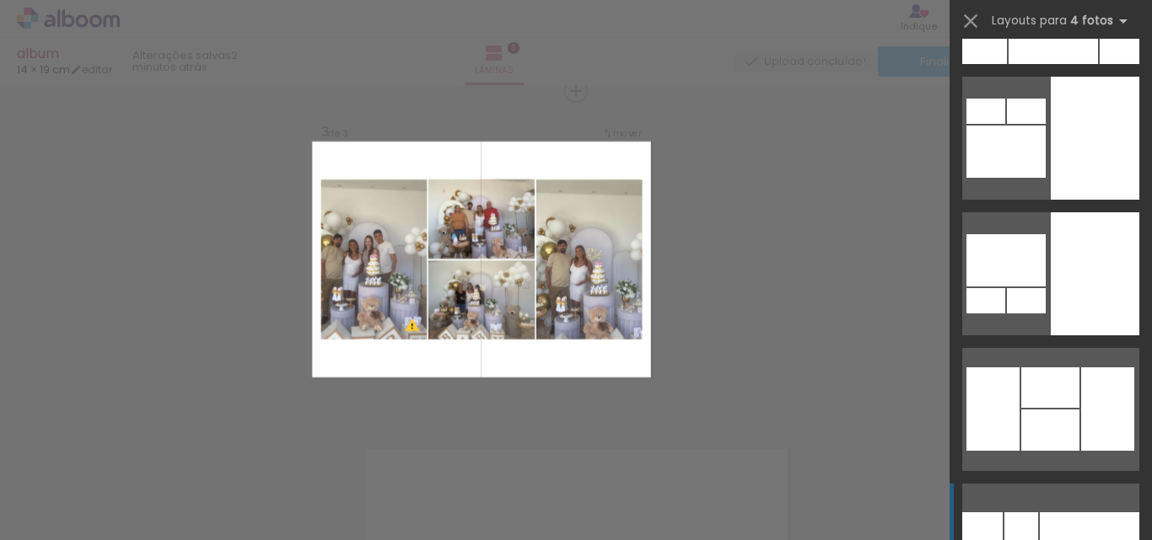
click at [1057, 393] on div at bounding box center [1050, 388] width 58 height 40
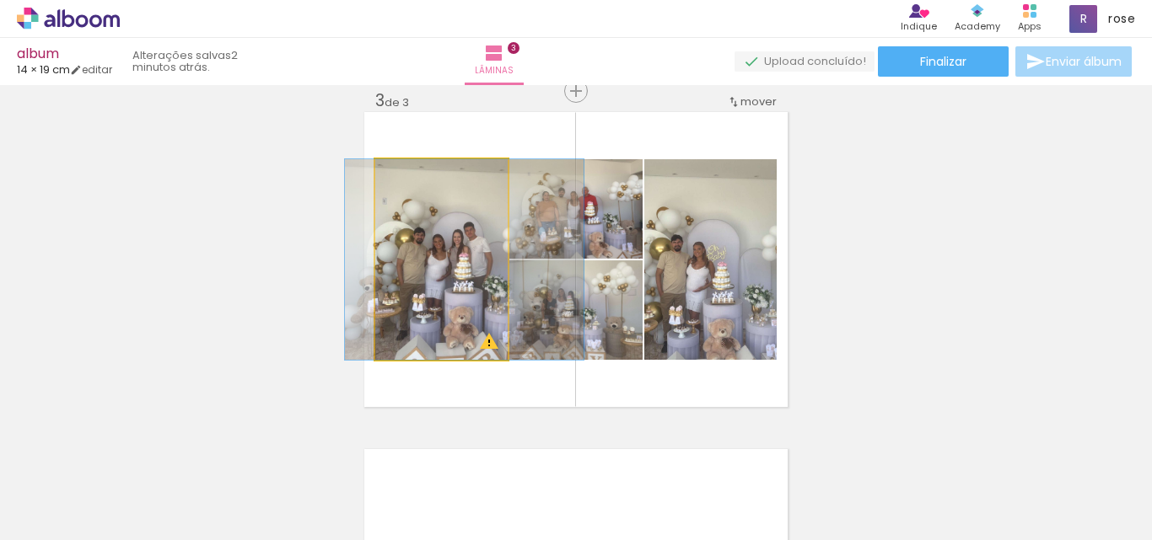
drag, startPoint x: 418, startPoint y: 293, endPoint x: 441, endPoint y: 293, distance: 22.8
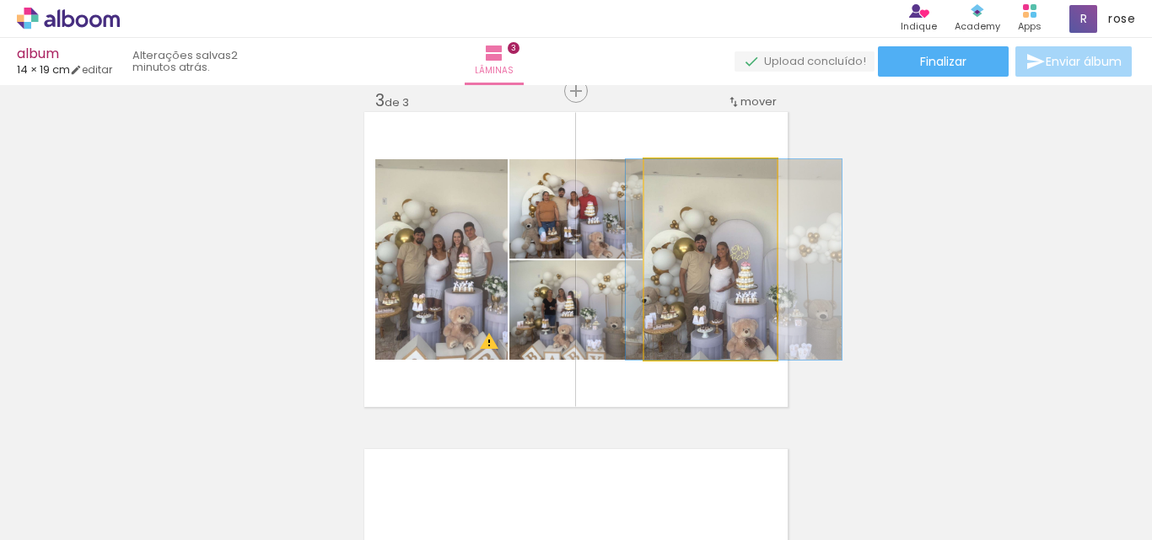
drag, startPoint x: 718, startPoint y: 332, endPoint x: 741, endPoint y: 331, distance: 23.6
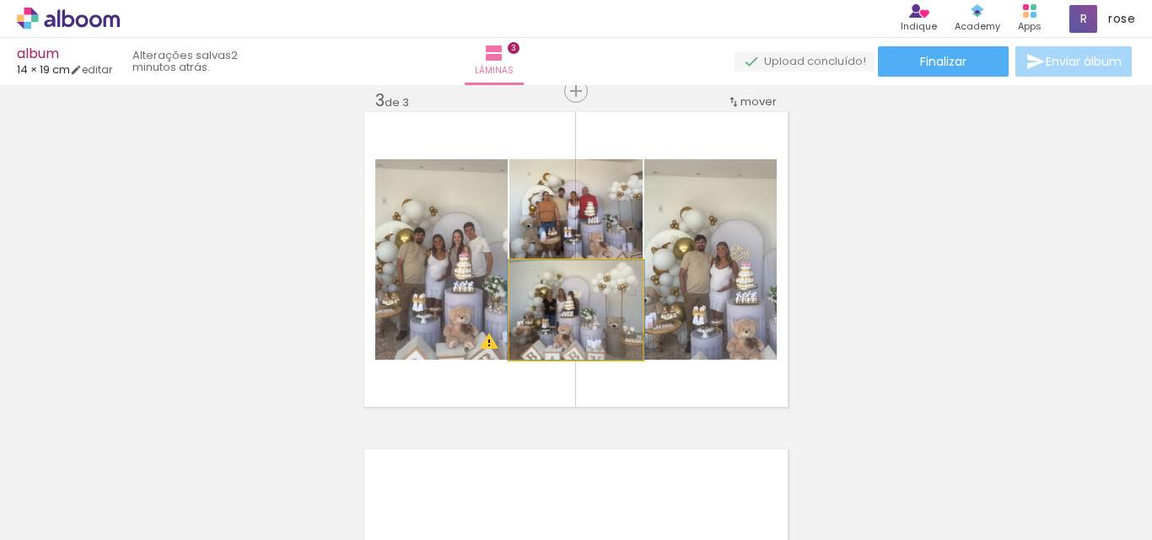
click at [618, 336] on quentale-photo at bounding box center [575, 310] width 133 height 99
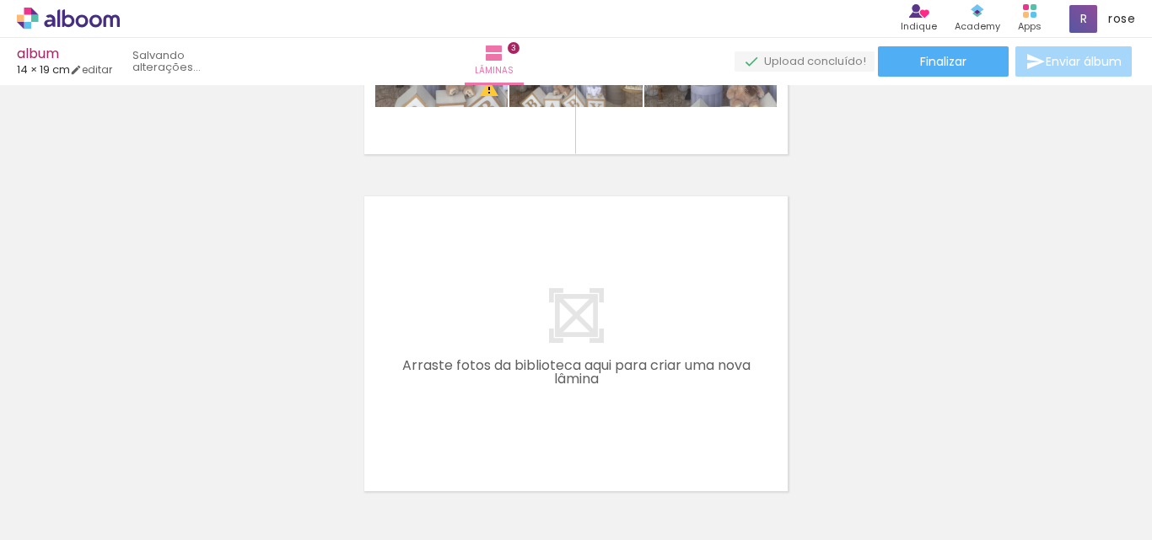
scroll to position [0, 1901]
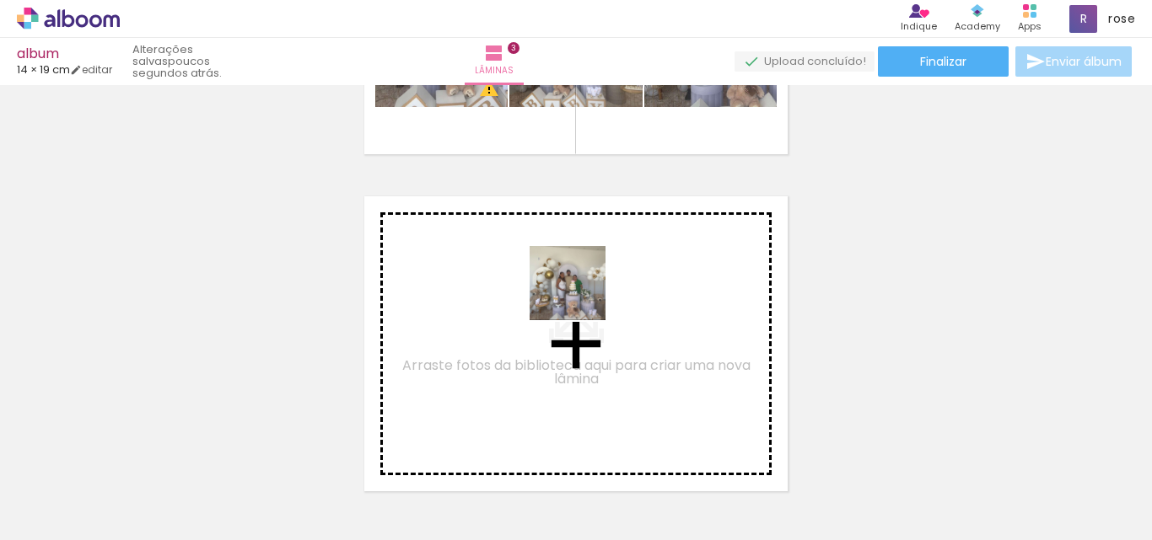
drag, startPoint x: 909, startPoint y: 506, endPoint x: 580, endPoint y: 297, distance: 389.7
click at [580, 297] on quentale-workspace at bounding box center [576, 270] width 1152 height 540
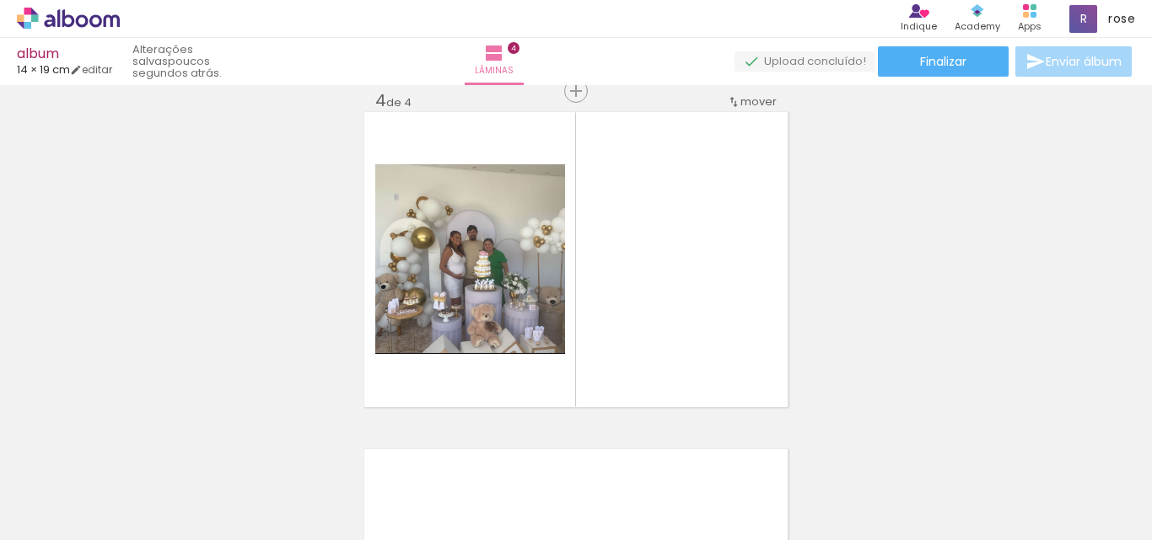
scroll to position [1034, 0]
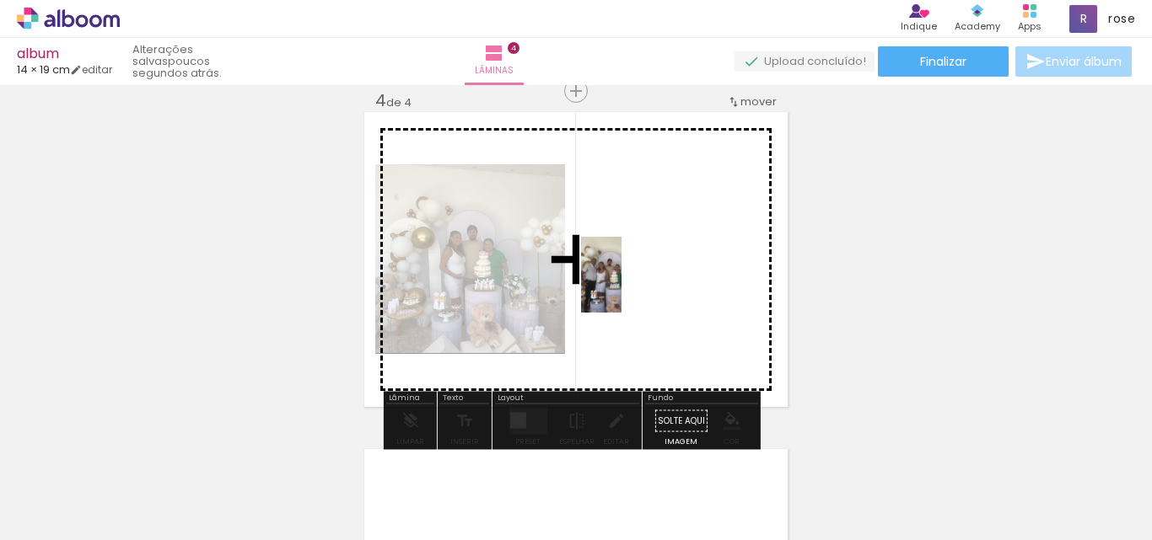
drag, startPoint x: 632, startPoint y: 518, endPoint x: 632, endPoint y: 288, distance: 230.2
click at [632, 288] on quentale-workspace at bounding box center [576, 270] width 1152 height 540
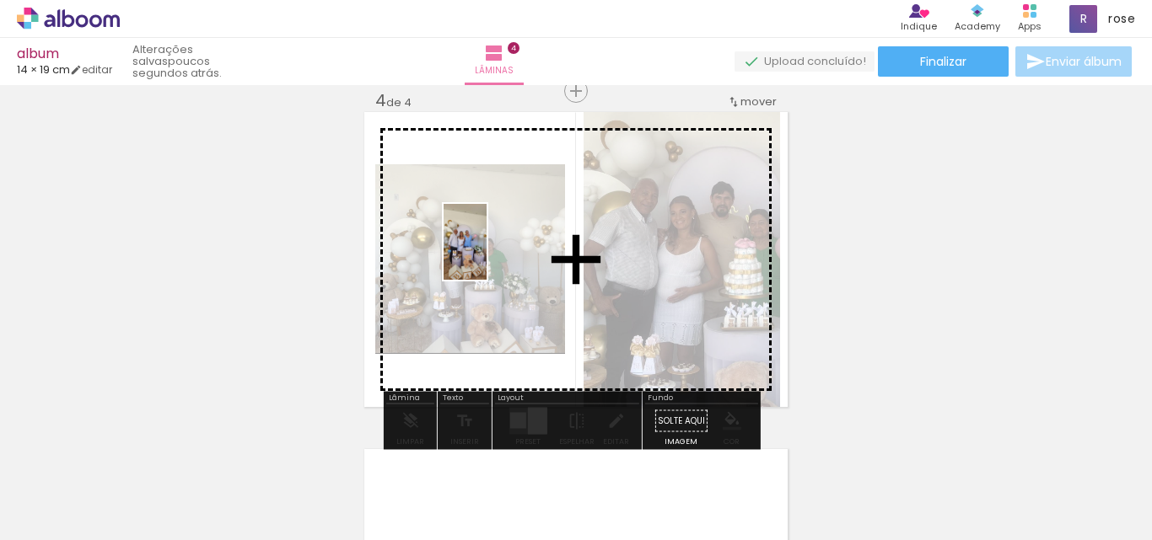
drag, startPoint x: 526, startPoint y: 507, endPoint x: 494, endPoint y: 255, distance: 254.1
click at [494, 255] on quentale-workspace at bounding box center [576, 270] width 1152 height 540
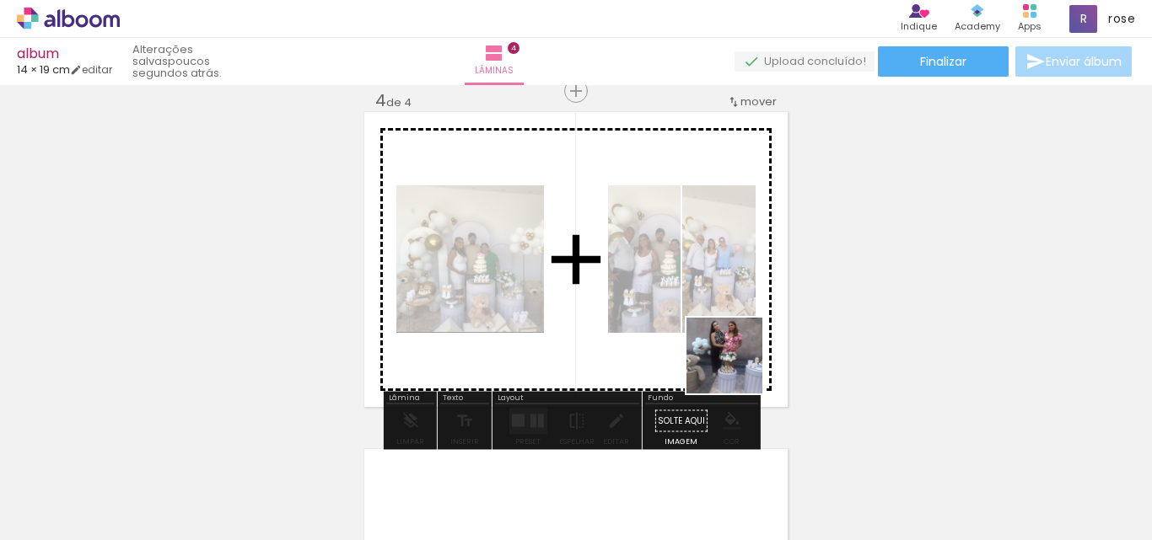
drag, startPoint x: 746, startPoint y: 492, endPoint x: 723, endPoint y: 291, distance: 202.8
click at [723, 291] on quentale-workspace at bounding box center [576, 270] width 1152 height 540
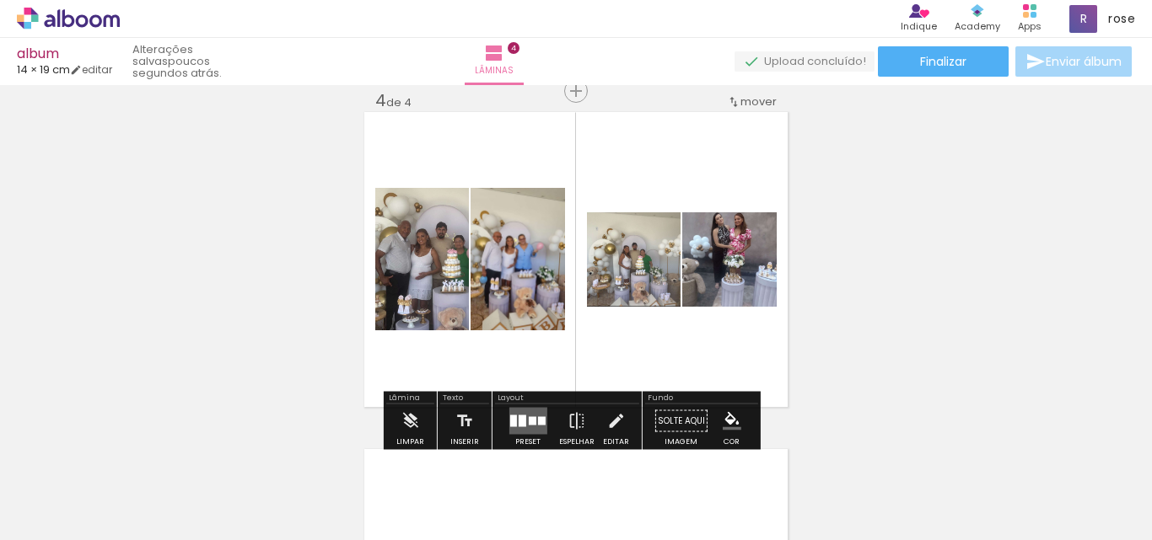
click at [513, 411] on quentale-layouter at bounding box center [527, 421] width 38 height 27
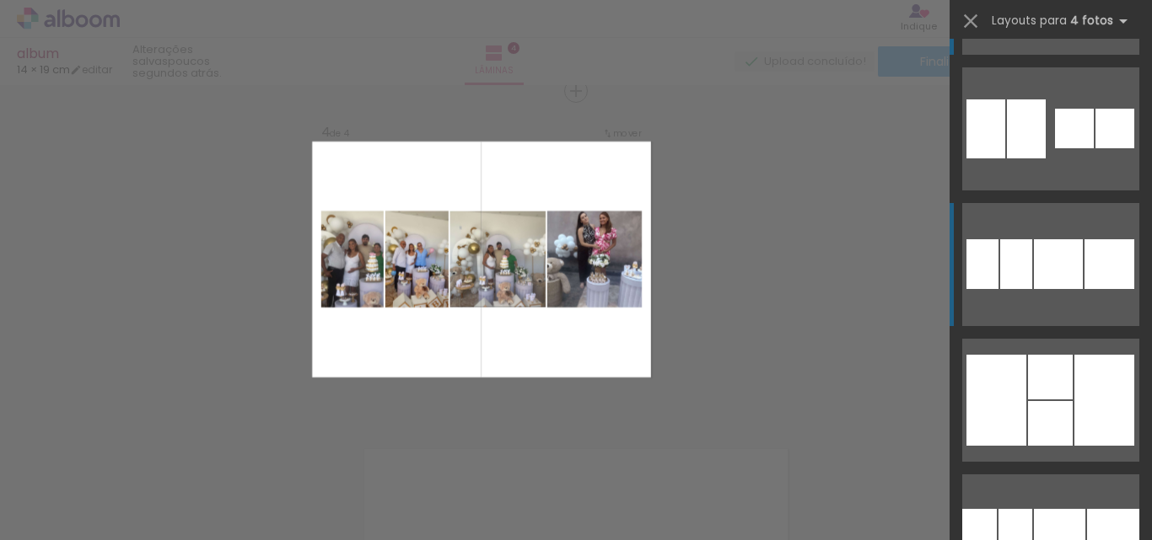
scroll to position [169, 0]
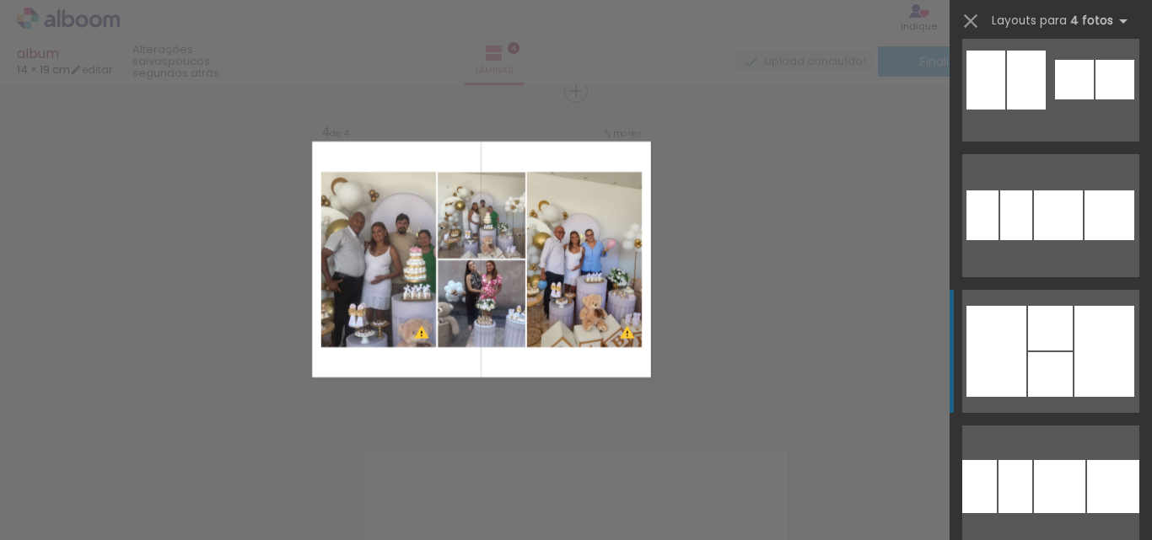
click at [1051, 365] on div at bounding box center [1050, 374] width 45 height 45
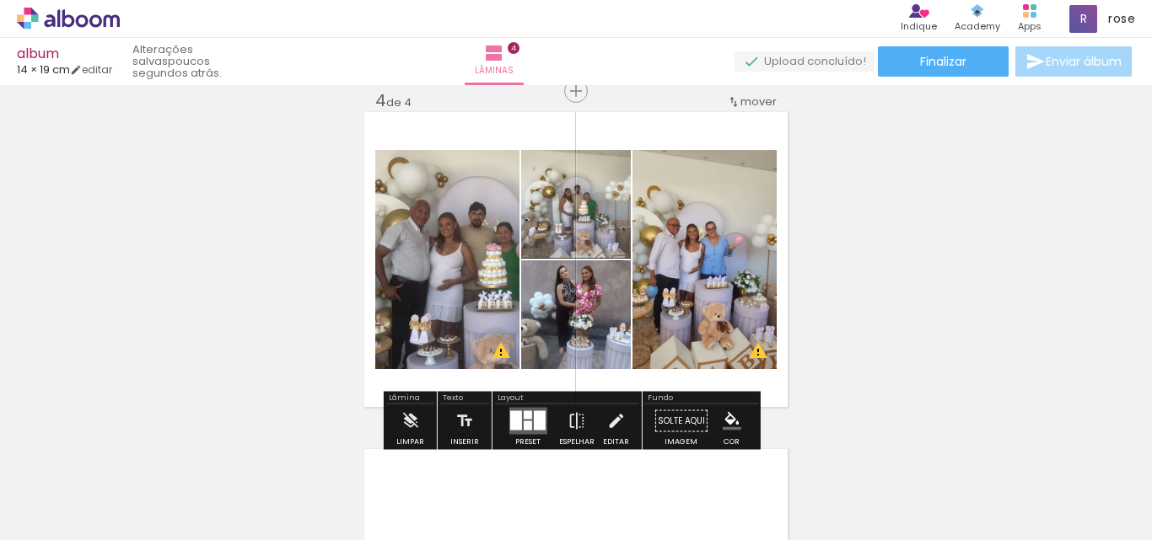
scroll to position [1077, 0]
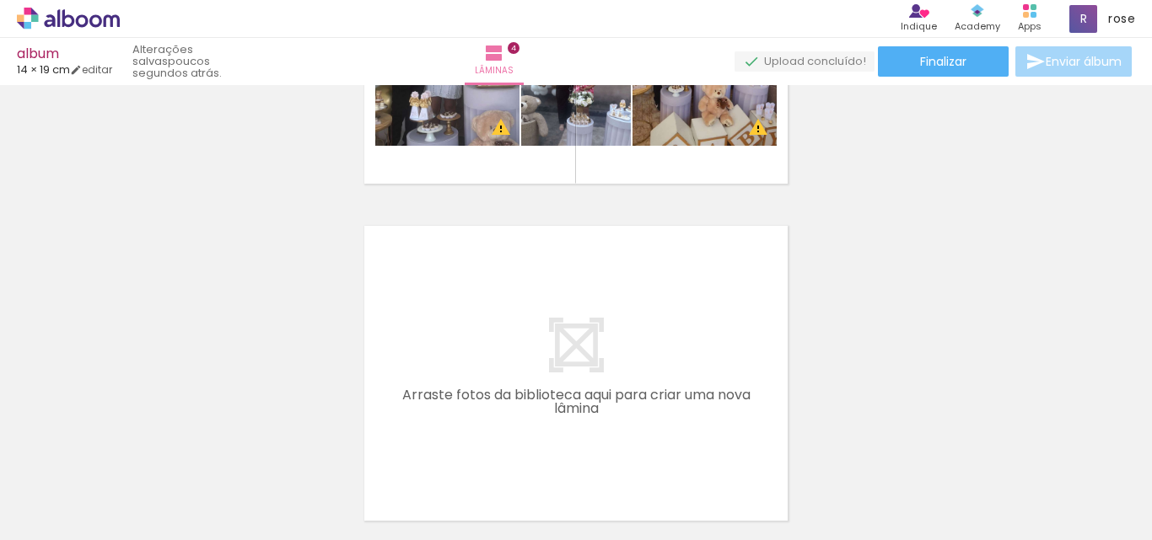
scroll to position [1287, 0]
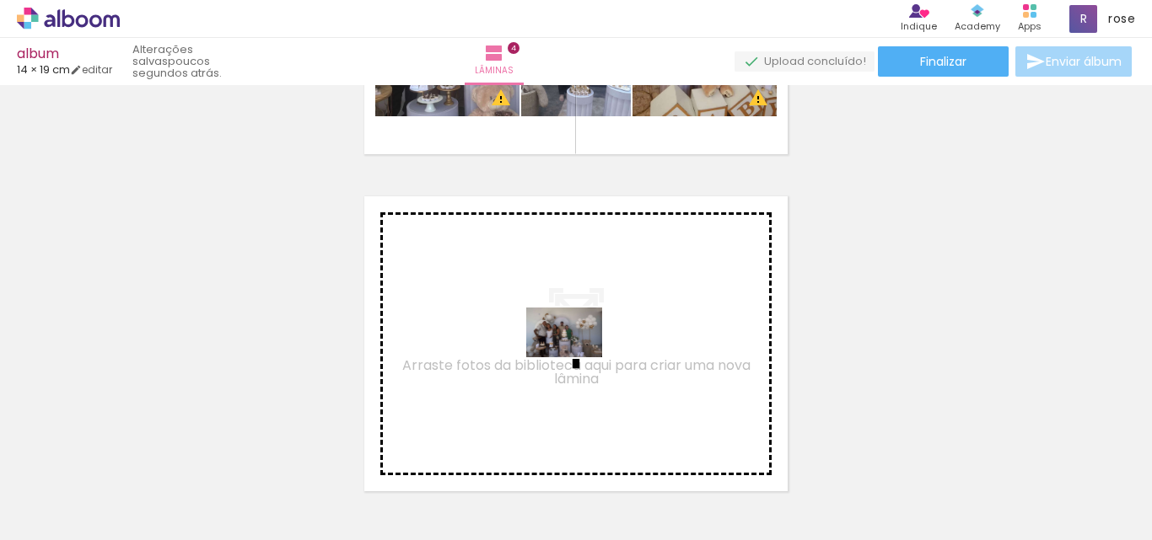
drag, startPoint x: 823, startPoint y: 491, endPoint x: 575, endPoint y: 358, distance: 281.0
click at [575, 358] on quentale-workspace at bounding box center [576, 270] width 1152 height 540
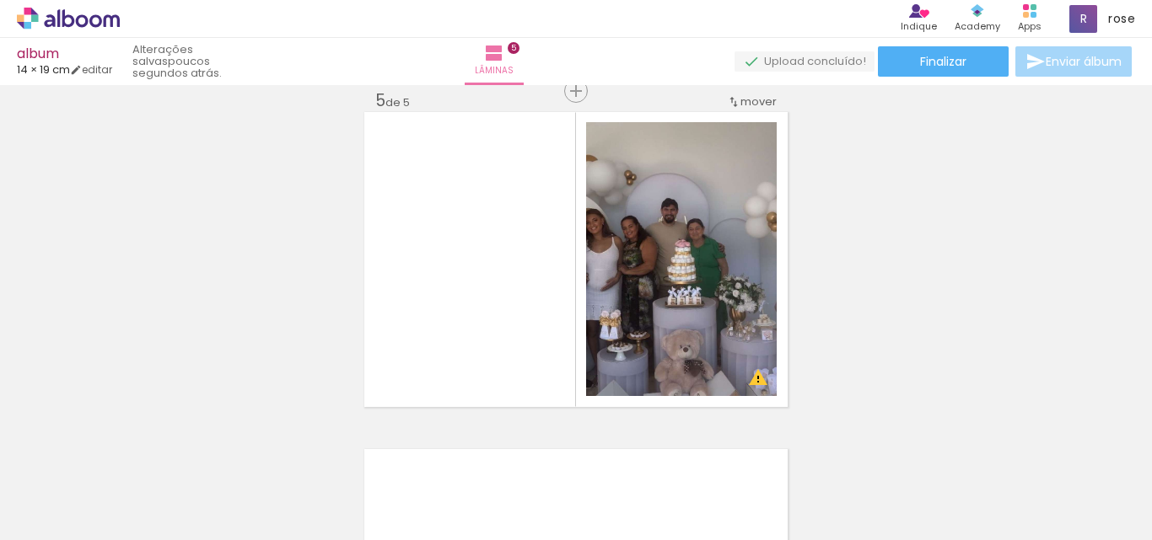
scroll to position [0, 1540]
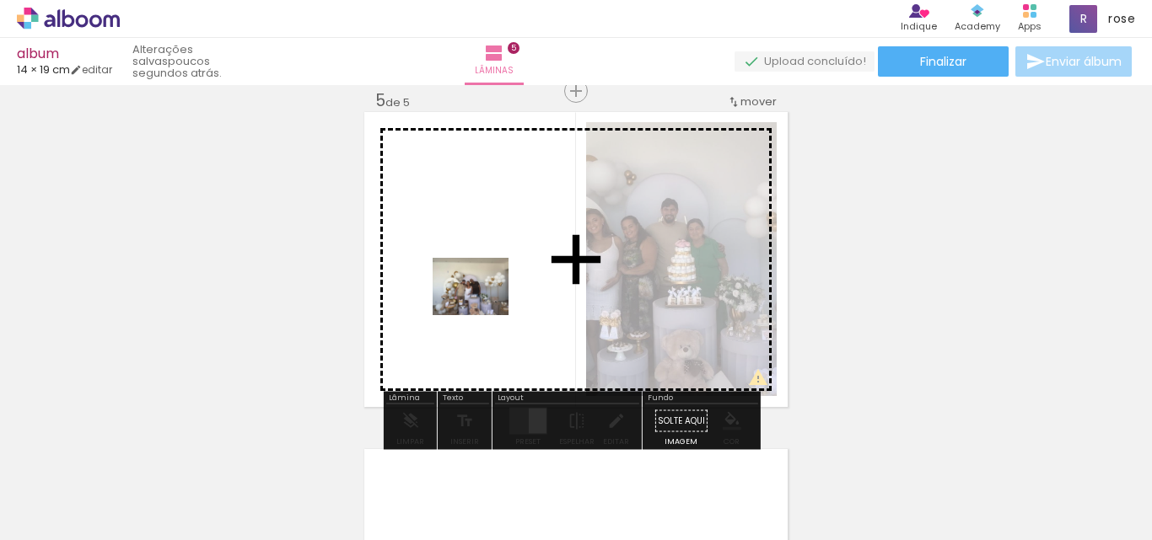
drag, startPoint x: 811, startPoint y: 507, endPoint x: 596, endPoint y: 406, distance: 237.3
click at [465, 282] on quentale-workspace at bounding box center [576, 270] width 1152 height 540
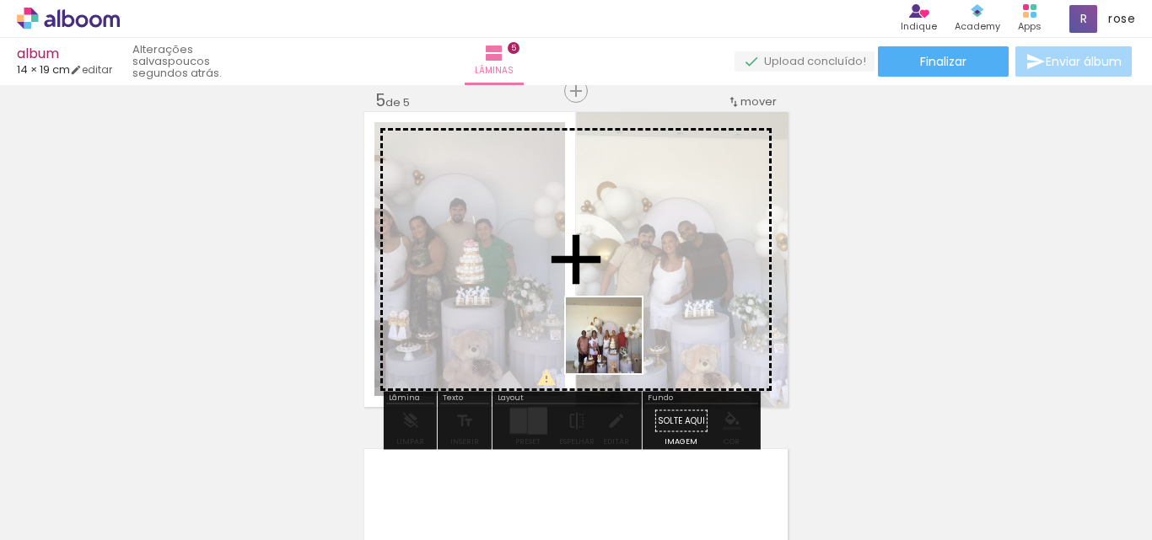
drag, startPoint x: 683, startPoint y: 451, endPoint x: 595, endPoint y: 304, distance: 170.9
click at [595, 304] on quentale-workspace at bounding box center [576, 270] width 1152 height 540
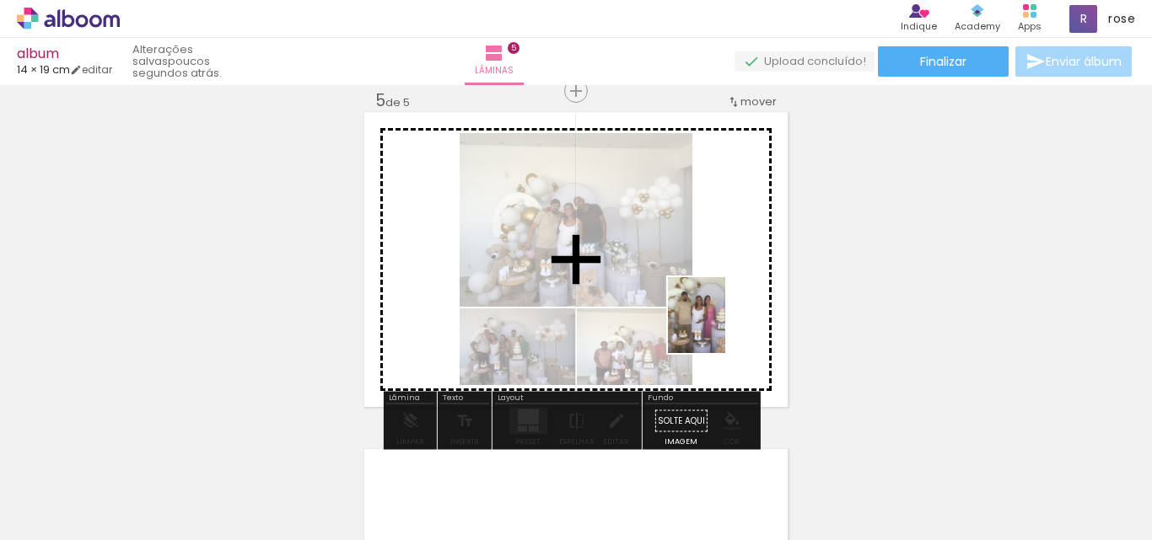
drag, startPoint x: 621, startPoint y: 511, endPoint x: 718, endPoint y: 328, distance: 207.5
click at [718, 328] on quentale-workspace at bounding box center [576, 270] width 1152 height 540
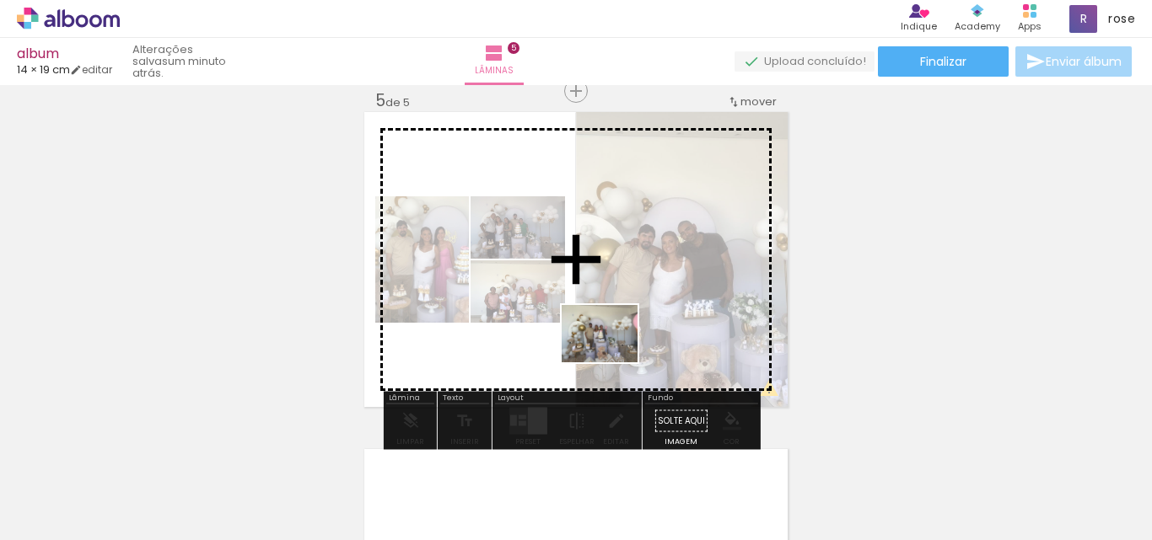
drag, startPoint x: 532, startPoint y: 513, endPoint x: 612, endPoint y: 356, distance: 176.1
click at [612, 356] on quentale-workspace at bounding box center [576, 270] width 1152 height 540
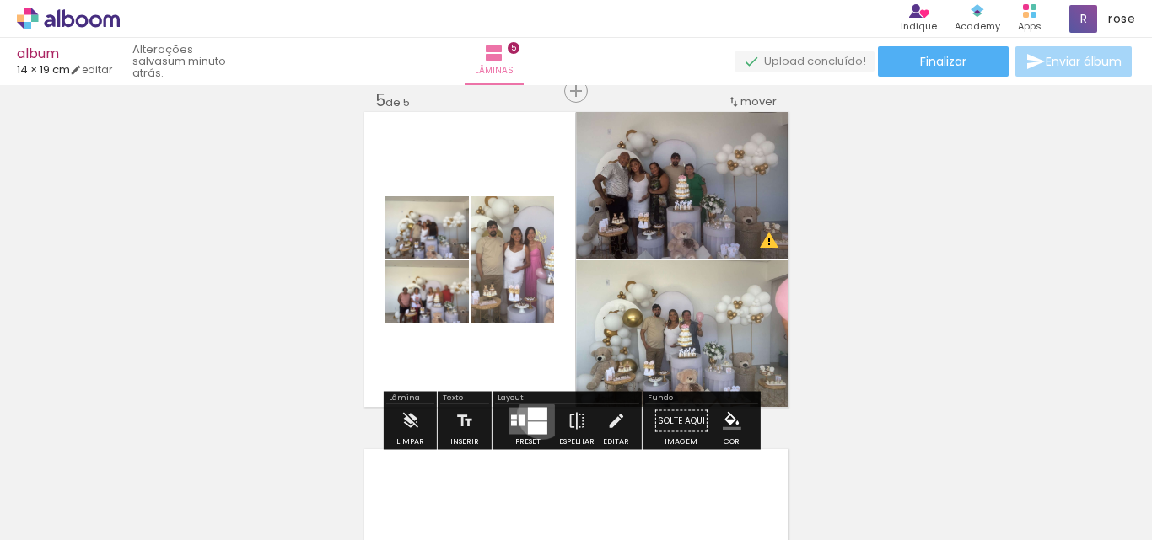
click at [538, 415] on div at bounding box center [536, 414] width 19 height 13
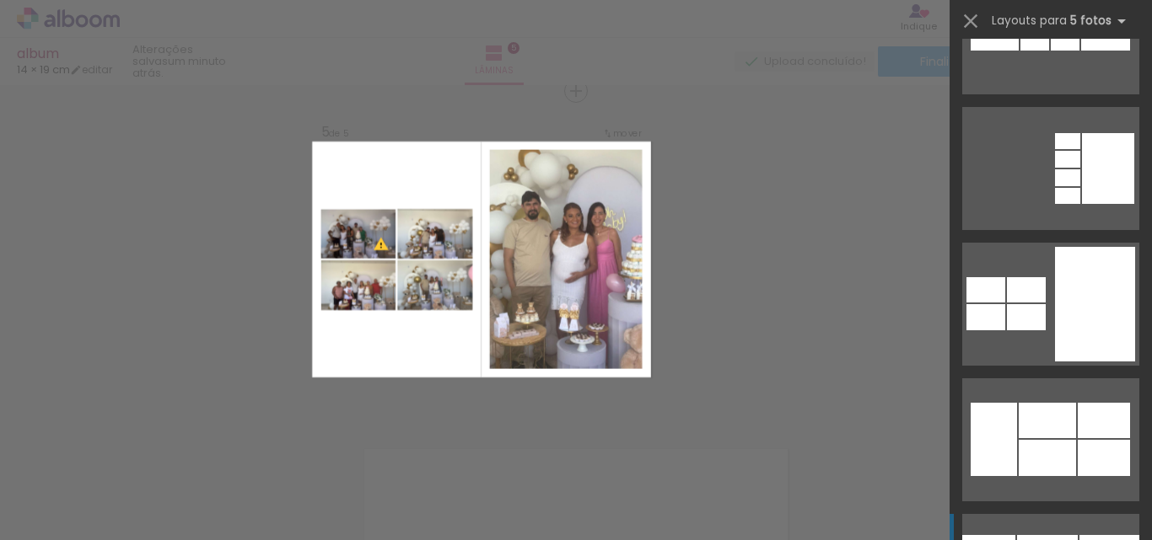
scroll to position [843, 0]
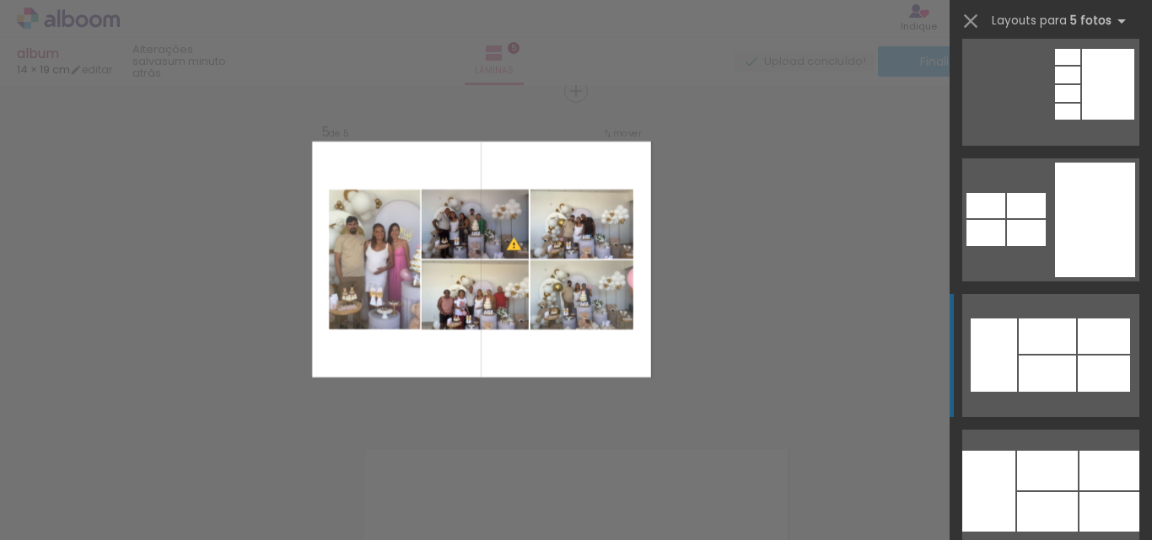
click at [1010, 345] on div at bounding box center [993, 355] width 46 height 73
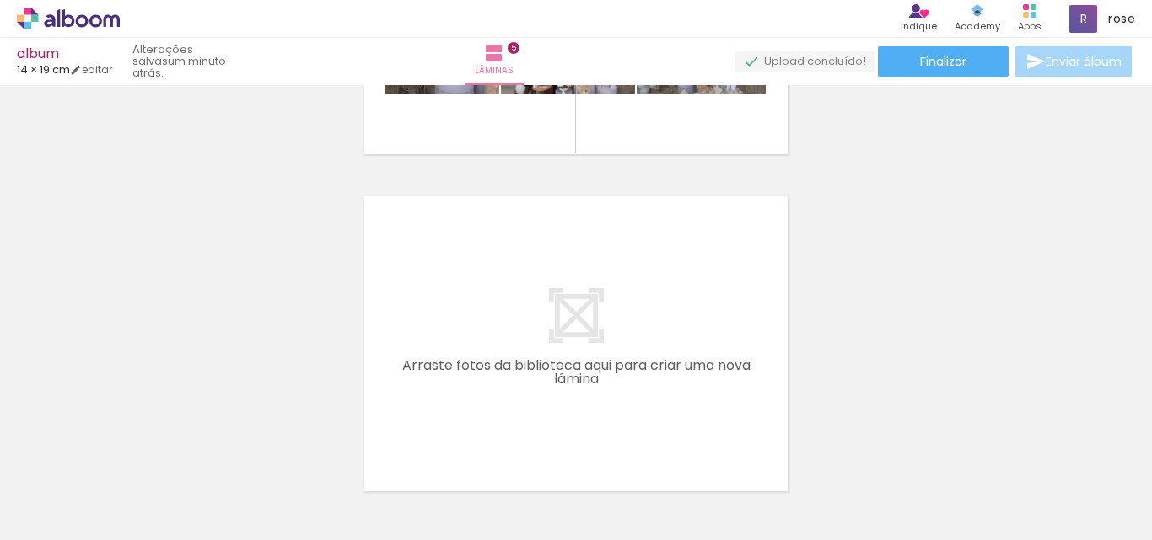
scroll to position [0, 1159]
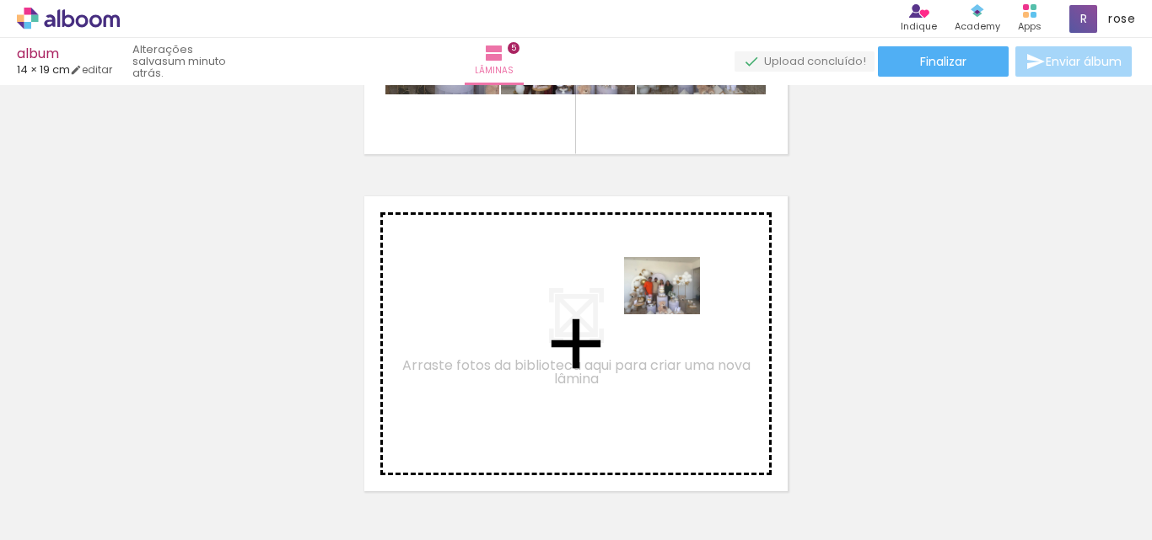
drag, startPoint x: 820, startPoint y: 484, endPoint x: 698, endPoint y: 315, distance: 208.3
click at [698, 315] on quentale-workspace at bounding box center [576, 270] width 1152 height 540
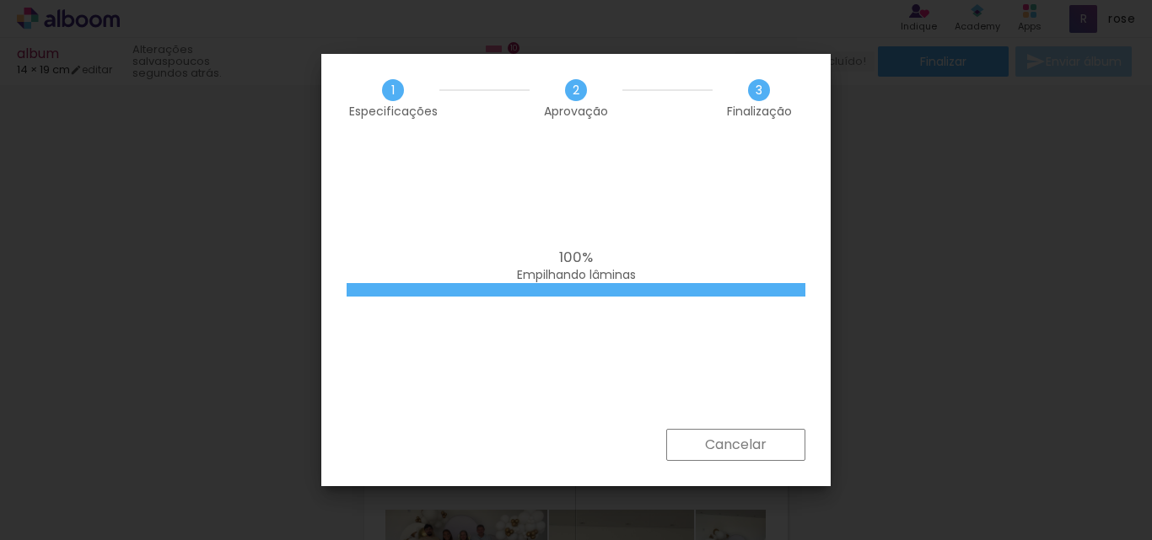
scroll to position [3204, 0]
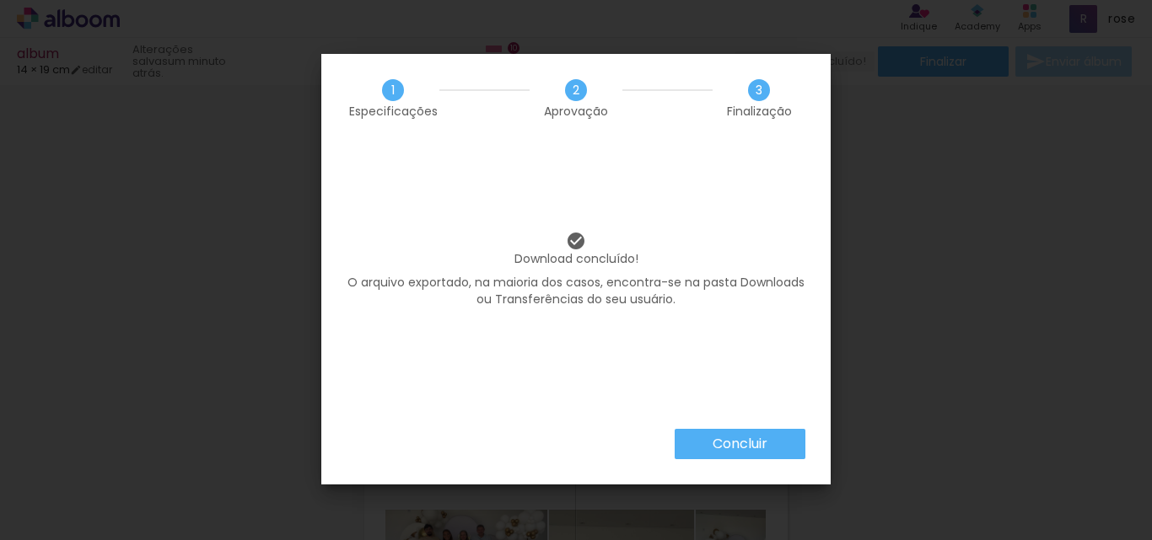
click at [0, 0] on slot "Concluir" at bounding box center [0, 0] width 0 height 0
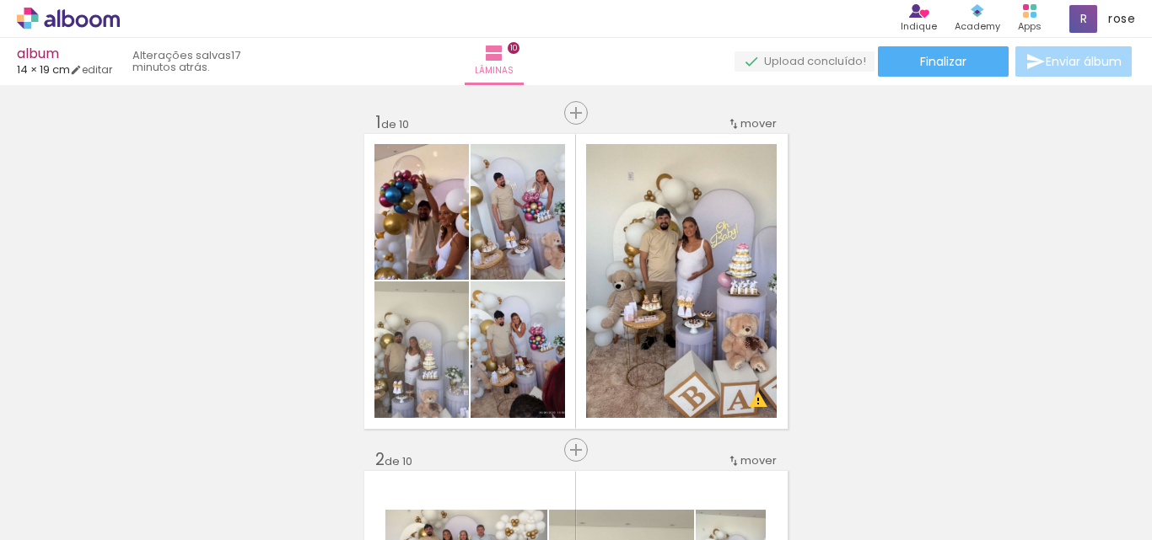
scroll to position [3204, 0]
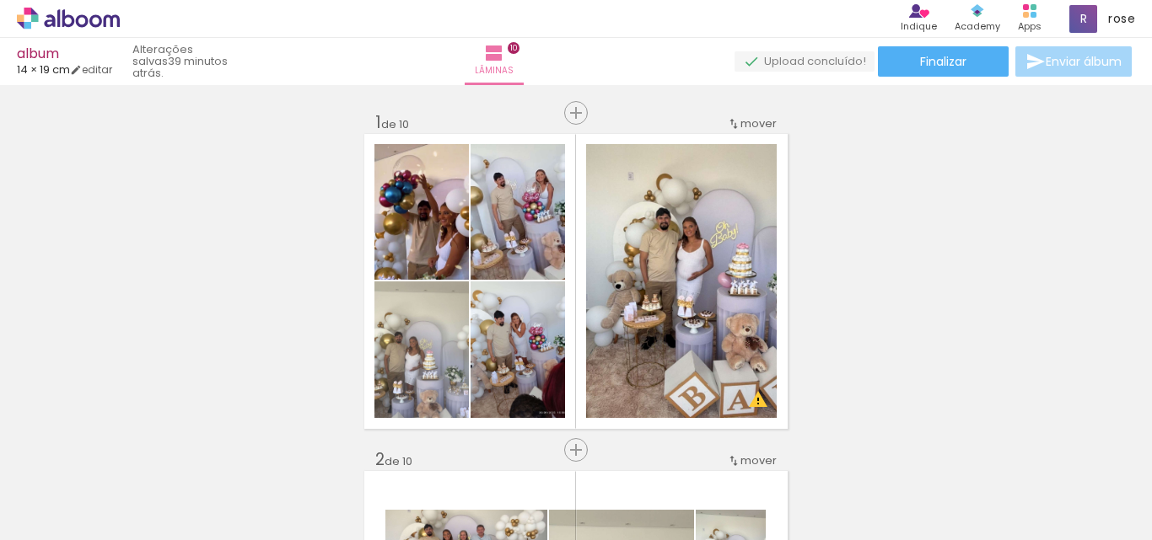
scroll to position [3204, 0]
